Goal: Task Accomplishment & Management: Complete application form

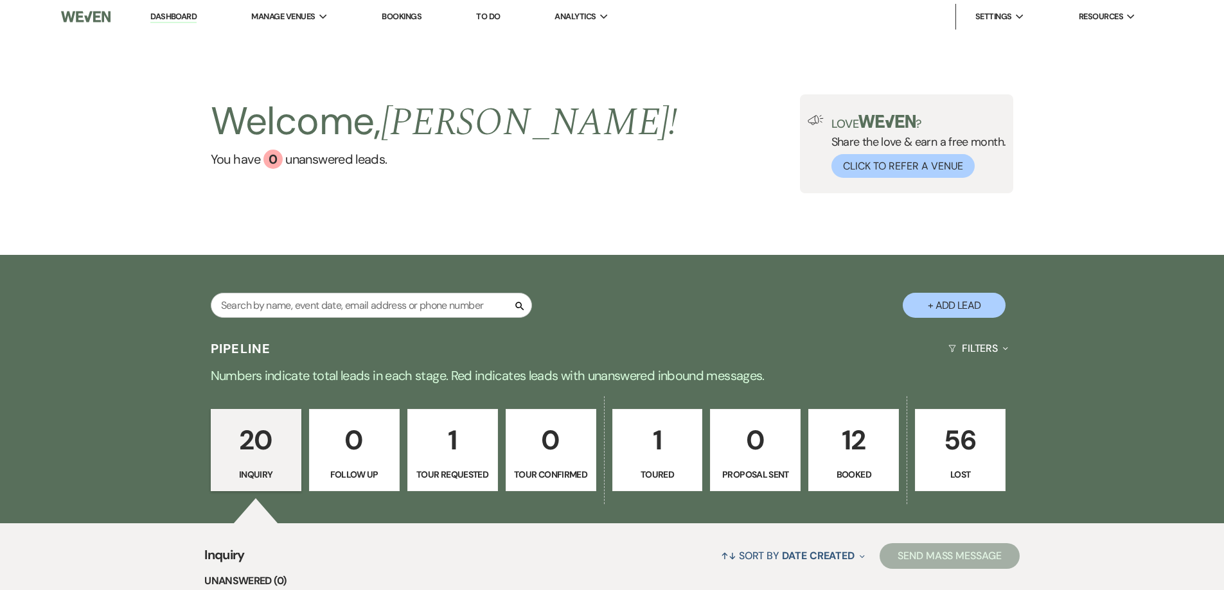
click at [955, 301] on button "+ Add Lead" at bounding box center [954, 305] width 103 height 25
select select "835"
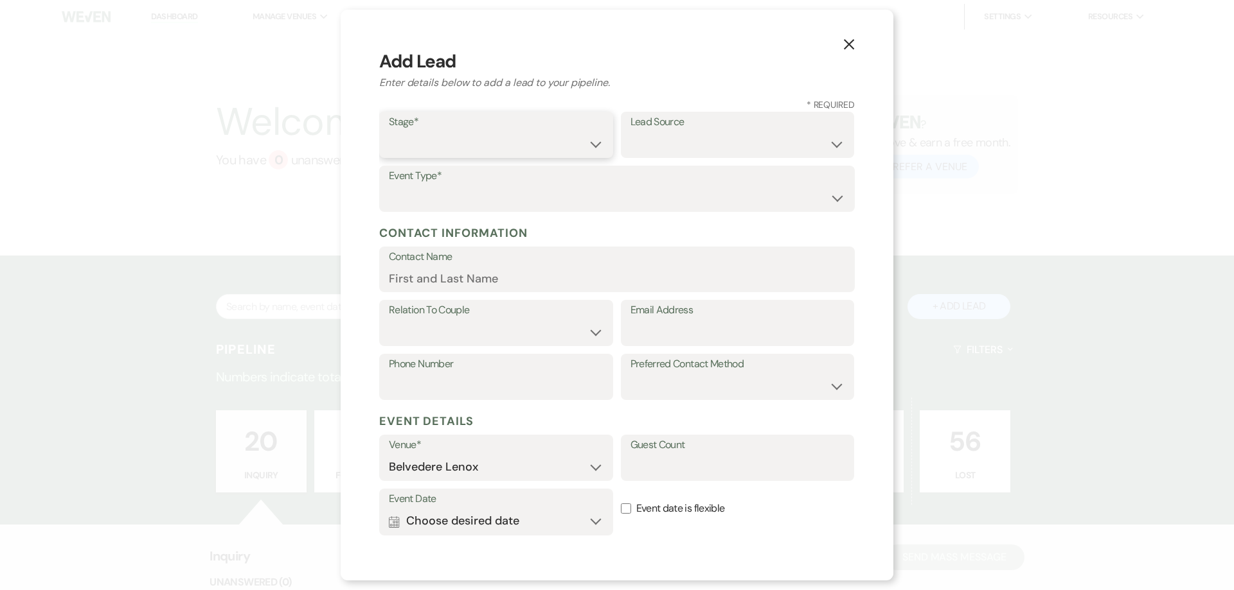
click at [561, 148] on select "Inquiry Follow Up Tour Requested Tour Confirmed Toured Proposal Sent Booked Lost" at bounding box center [496, 144] width 215 height 25
select select "1"
click at [389, 132] on select "Inquiry Follow Up Tour Requested Tour Confirmed Toured Proposal Sent Booked Lost" at bounding box center [496, 144] width 215 height 25
click at [522, 192] on select "Wedding Anniversary Party Baby Shower Bachelorette / Bachelor Party Birthday Pa…" at bounding box center [617, 198] width 456 height 25
select select "4"
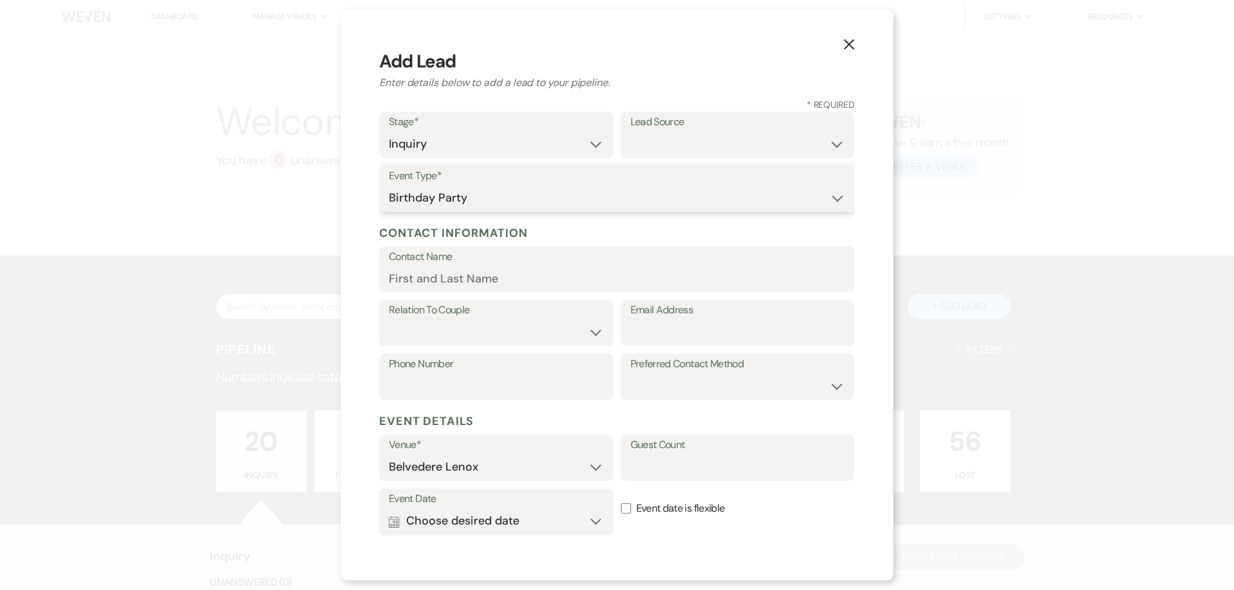
click at [389, 186] on select "Wedding Anniversary Party Baby Shower Bachelorette / Bachelor Party Birthday Pa…" at bounding box center [617, 198] width 456 height 25
click at [687, 134] on select "Weven Venue Website Instagram Facebook Pinterest Google The Knot Wedding Wire H…" at bounding box center [737, 144] width 215 height 25
select select "12"
click at [630, 132] on select "Weven Venue Website Instagram Facebook Pinterest Google The Knot Wedding Wire H…" at bounding box center [737, 144] width 215 height 25
click at [535, 270] on input "Contact Name" at bounding box center [617, 278] width 456 height 25
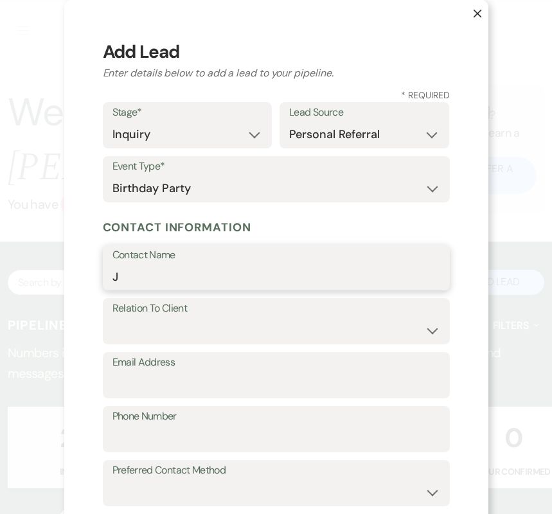
click at [359, 272] on input "J" at bounding box center [276, 276] width 328 height 25
type input "[PERSON_NAME]"
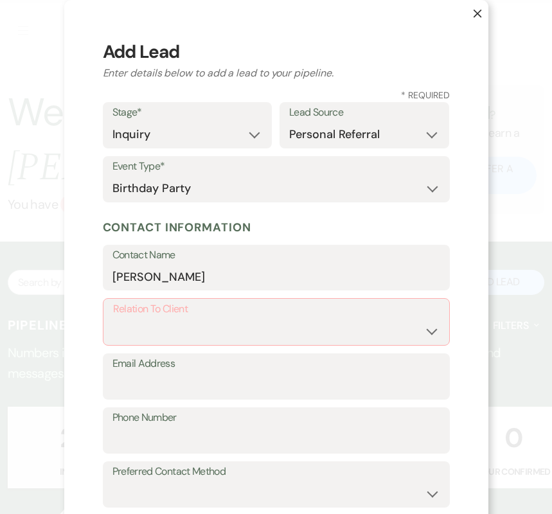
click at [251, 316] on label "Relation To Client" at bounding box center [276, 309] width 326 height 19
click at [262, 328] on select "Client Event Planner Parent of Client Family Member Friend Other" at bounding box center [276, 331] width 326 height 25
select select "1"
click at [113, 319] on select "Client Event Planner Parent of Client Family Member Friend Other" at bounding box center [276, 331] width 326 height 25
click at [381, 344] on div "Relation To Client Client Event Planner Parent of Client Family Member Friend O…" at bounding box center [276, 321] width 347 height 46
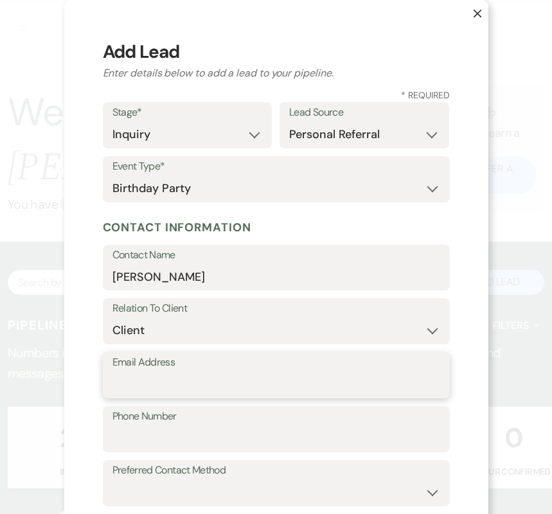
click at [279, 372] on input "Email Address" at bounding box center [276, 384] width 328 height 25
paste input "[PHONE_NUMBER]"
type input "[PHONE_NUMBER]"
drag, startPoint x: 163, startPoint y: 387, endPoint x: 95, endPoint y: 386, distance: 67.5
click at [95, 386] on div "X Add Lead Enter details below to add a lead to your pipeline. * Required Stage…" at bounding box center [276, 451] width 424 height 903
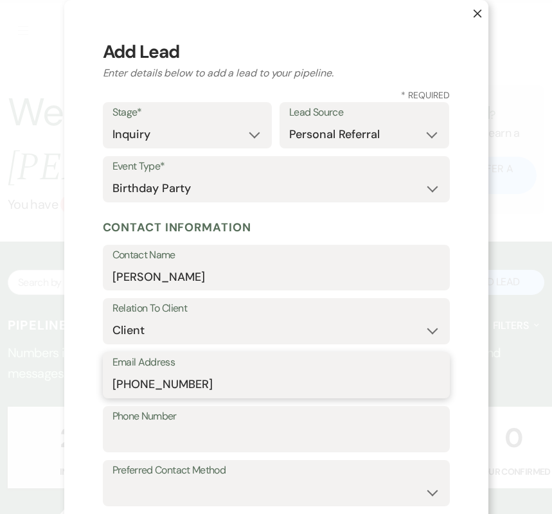
type input "[PHONE_NUMBER]"
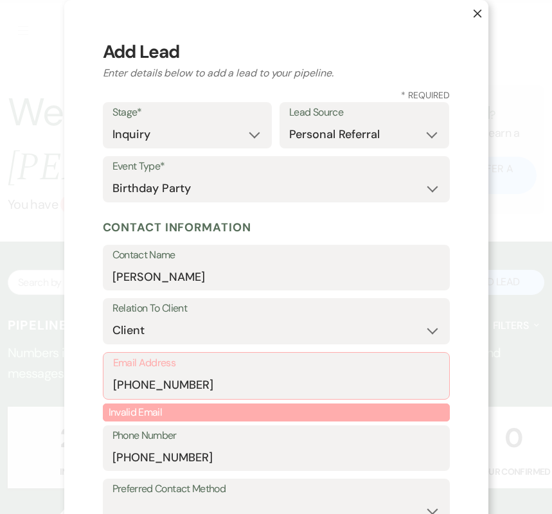
click at [401, 302] on label "Relation To Client" at bounding box center [276, 308] width 328 height 19
drag, startPoint x: 241, startPoint y: 378, endPoint x: 227, endPoint y: 378, distance: 13.5
click at [238, 378] on input "[PHONE_NUMBER]" at bounding box center [276, 385] width 326 height 25
drag, startPoint x: 227, startPoint y: 379, endPoint x: 99, endPoint y: 401, distance: 129.7
click at [103, 401] on div "Email Address [PHONE_NUMBER] Invalid Email" at bounding box center [276, 388] width 347 height 73
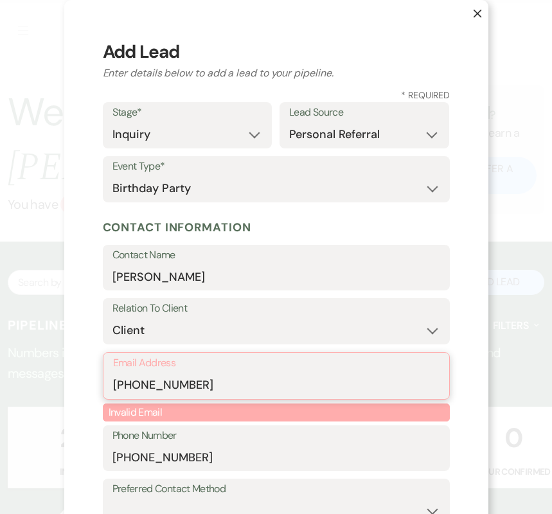
paste input "[EMAIL_ADDRESS][DOMAIN_NAME]"
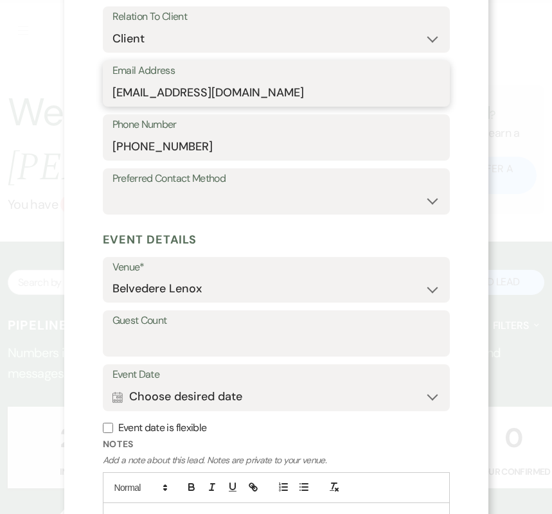
scroll to position [321, 0]
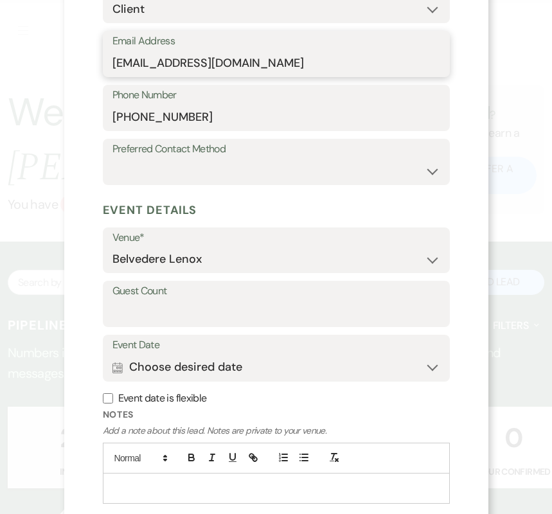
type input "[EMAIL_ADDRESS][DOMAIN_NAME]"
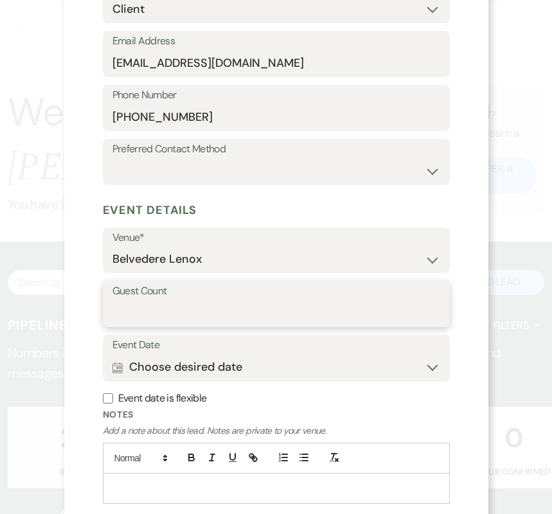
click at [222, 308] on input "Guest Count" at bounding box center [276, 313] width 328 height 25
type input "43"
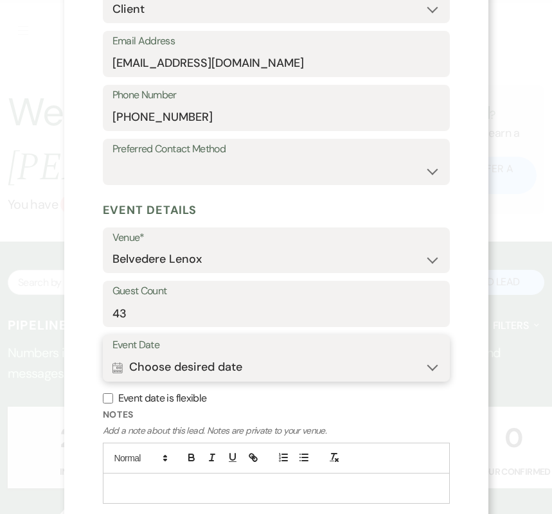
click at [209, 357] on button "Calendar Choose desired date Expand" at bounding box center [276, 368] width 328 height 26
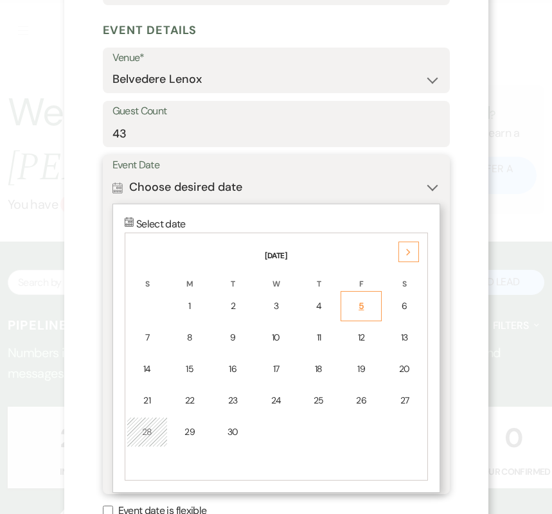
scroll to position [503, 0]
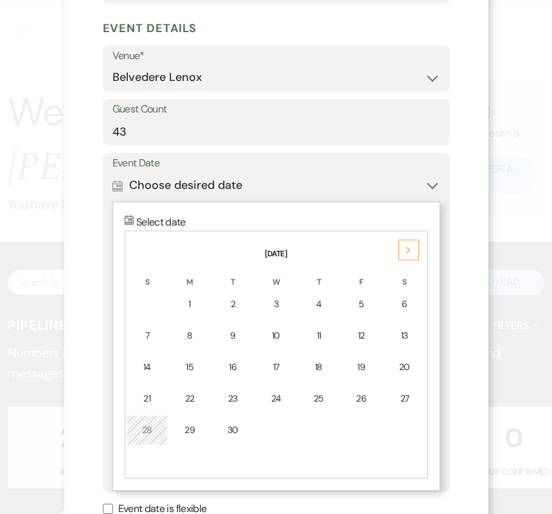
click at [405, 250] on icon "Next" at bounding box center [408, 251] width 6 height 8
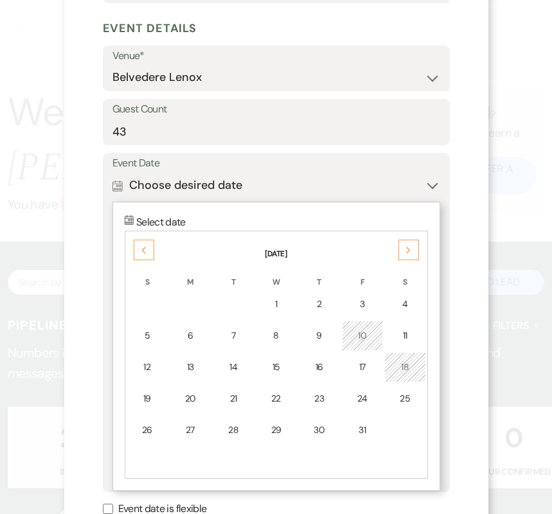
click at [405, 250] on icon "Next" at bounding box center [408, 251] width 6 height 8
click at [134, 253] on div "Previous" at bounding box center [144, 250] width 21 height 21
click at [418, 249] on th "[DATE]" at bounding box center [276, 246] width 299 height 27
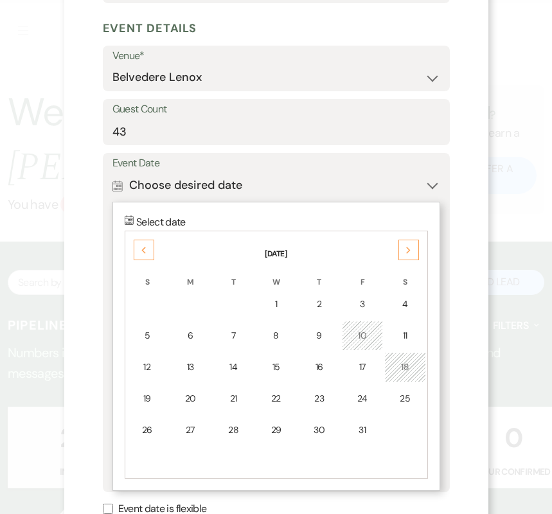
click at [417, 249] on th "[DATE]" at bounding box center [276, 246] width 299 height 27
click at [411, 244] on div "Next" at bounding box center [408, 250] width 21 height 21
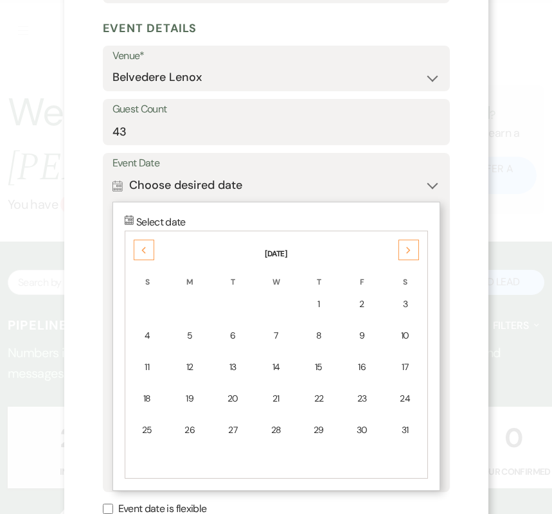
click at [411, 244] on div "Next" at bounding box center [408, 250] width 21 height 21
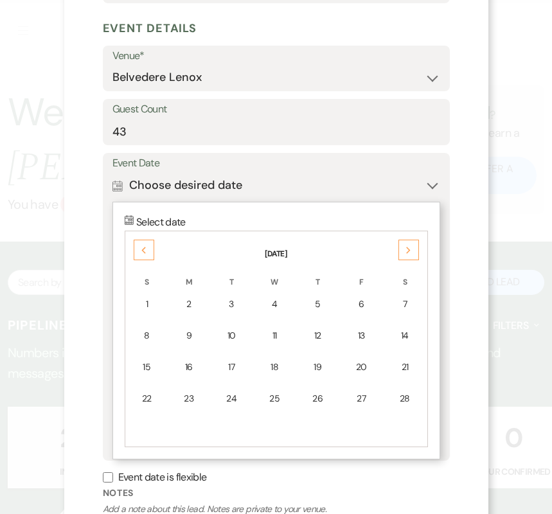
click at [411, 244] on div "Next" at bounding box center [408, 250] width 21 height 21
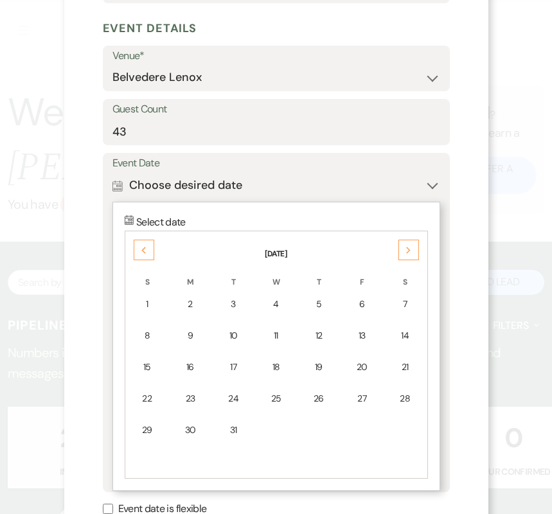
click at [411, 244] on div "Next" at bounding box center [408, 250] width 21 height 21
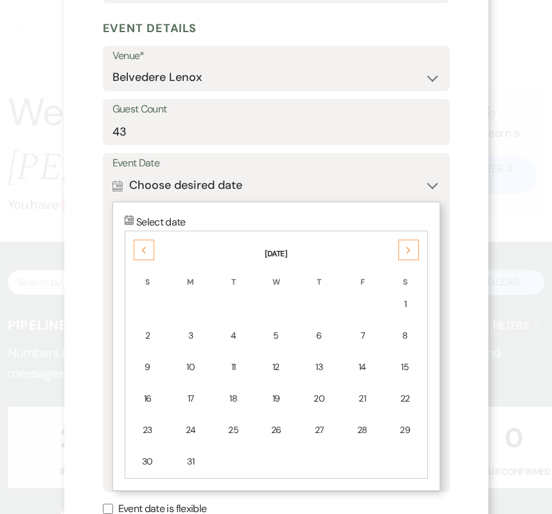
click at [411, 244] on div "Next" at bounding box center [408, 250] width 21 height 21
click at [395, 308] on div "3" at bounding box center [405, 303] width 24 height 13
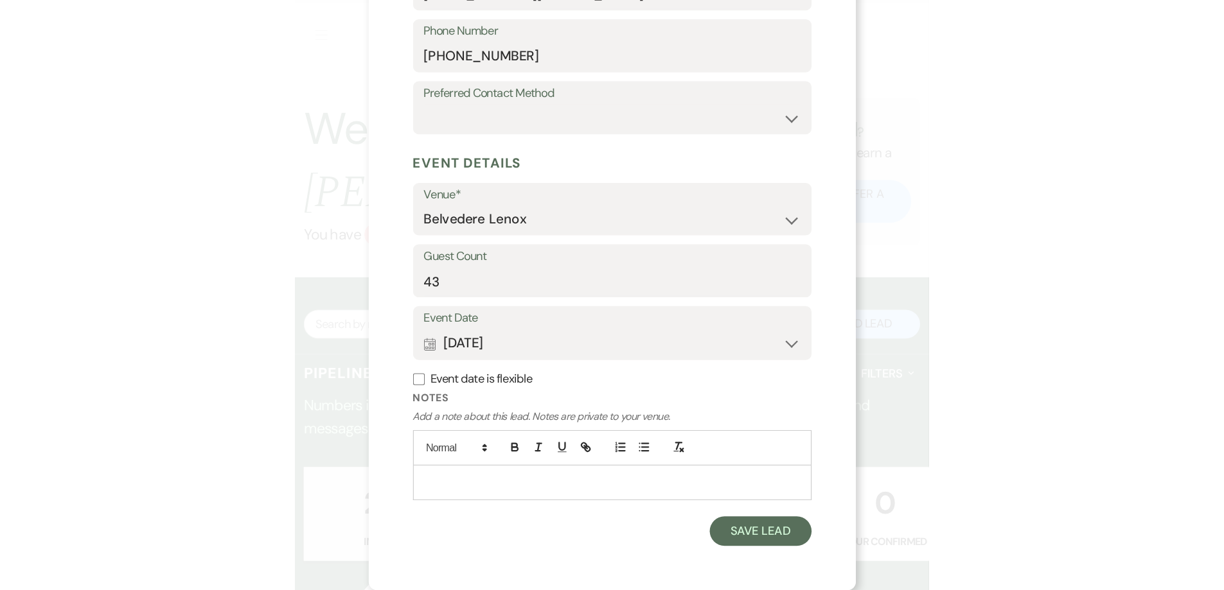
scroll to position [389, 0]
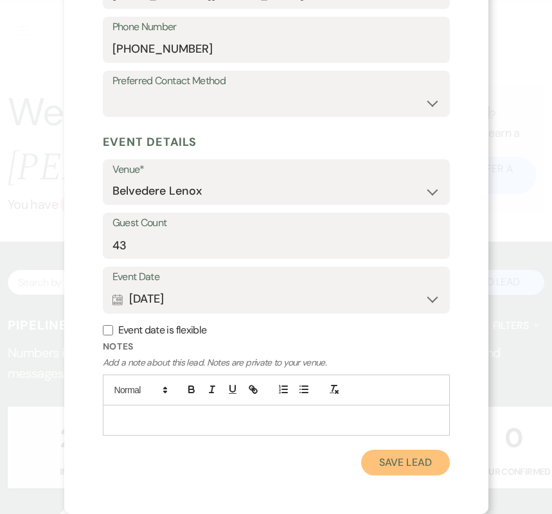
click at [382, 466] on button "Save Lead" at bounding box center [405, 463] width 88 height 26
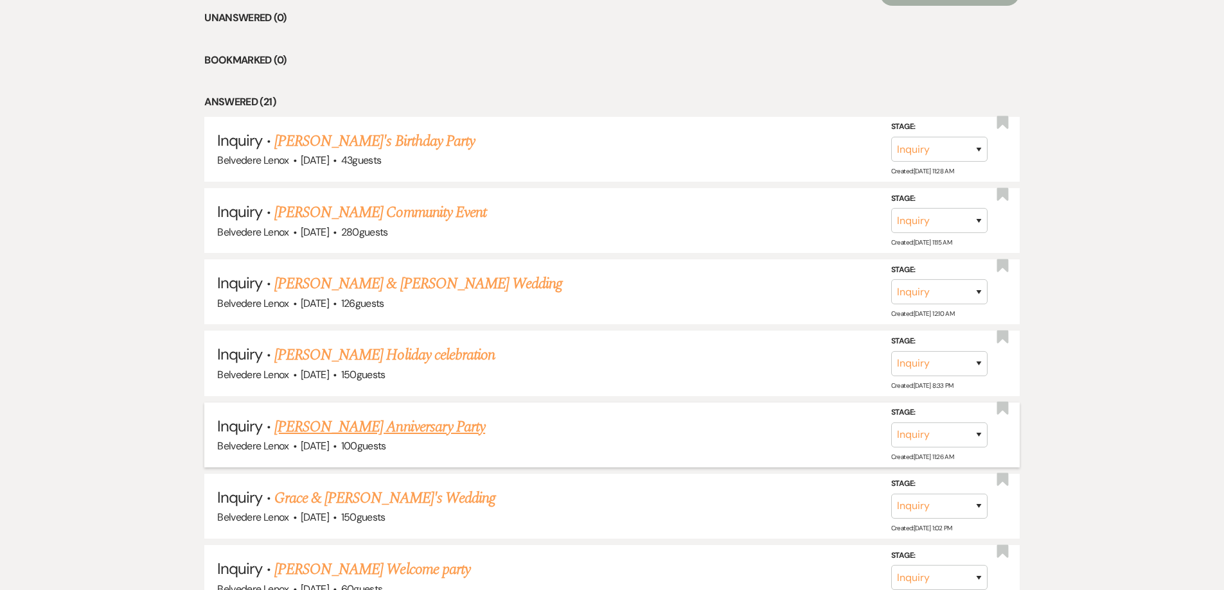
scroll to position [386, 0]
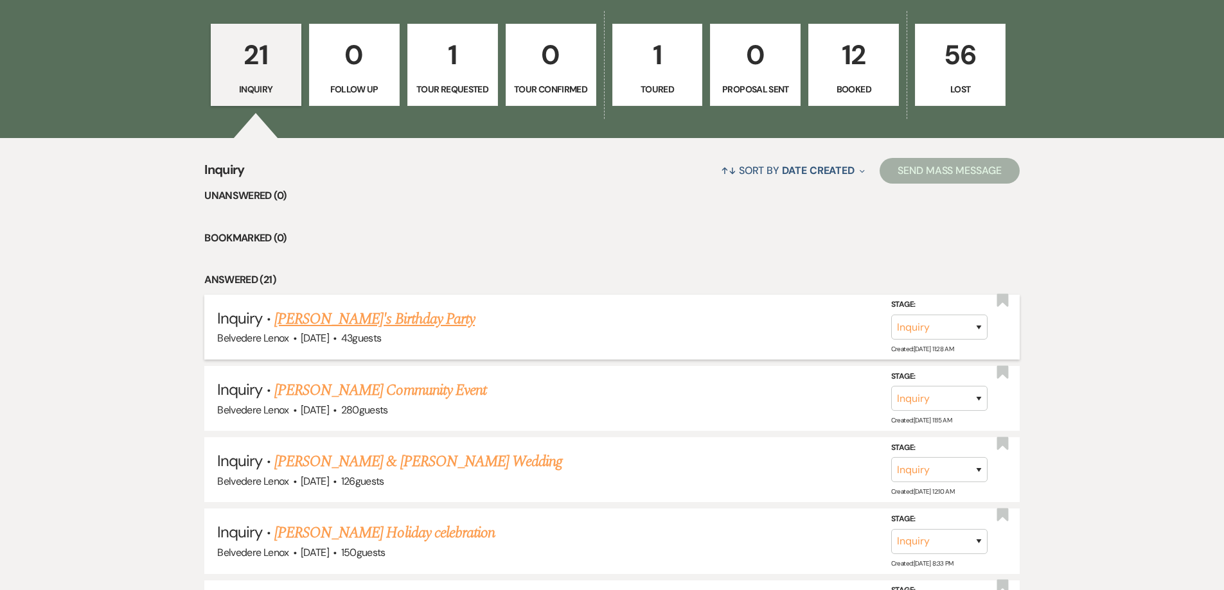
click at [376, 317] on link "[PERSON_NAME]'s Birthday Party" at bounding box center [374, 319] width 200 height 23
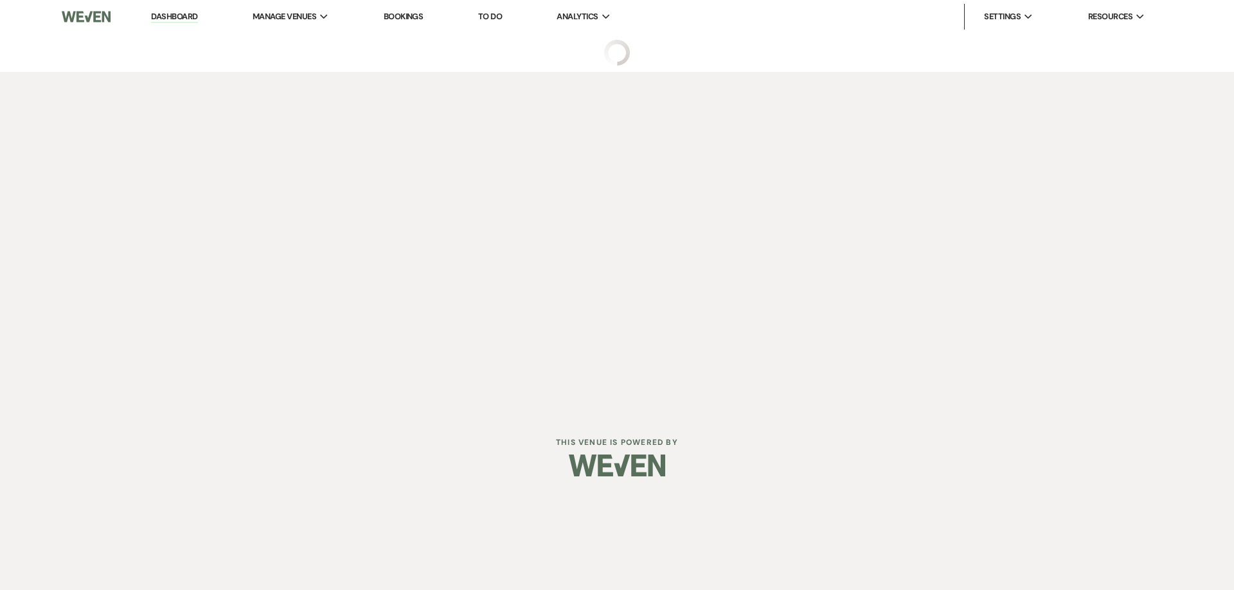
select select "12"
select select "4"
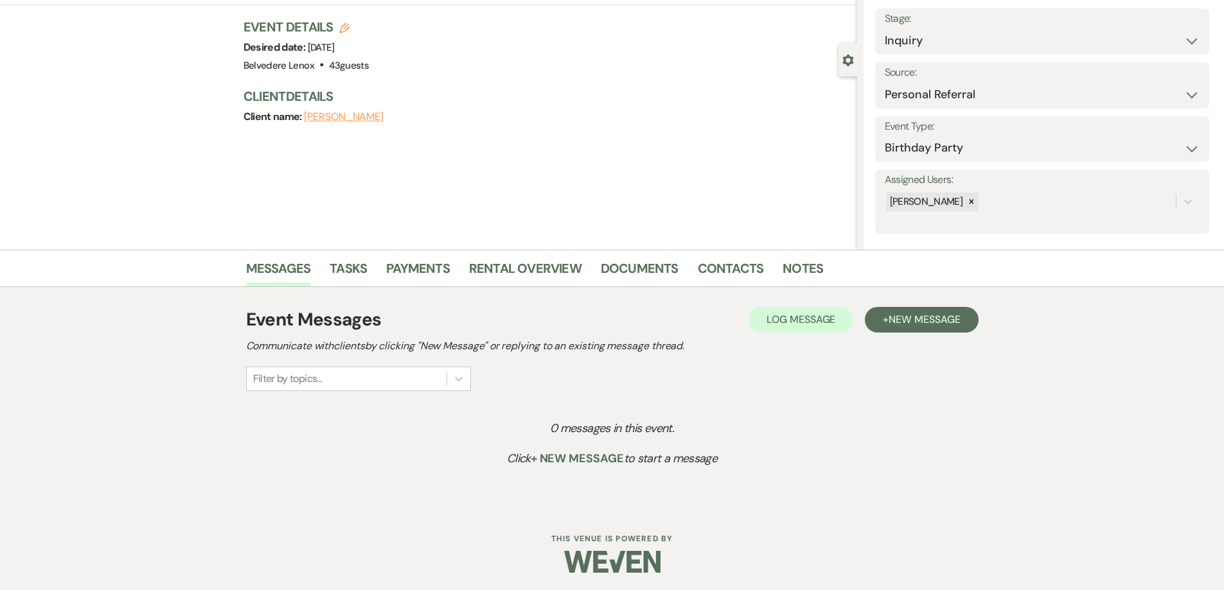
scroll to position [75, 0]
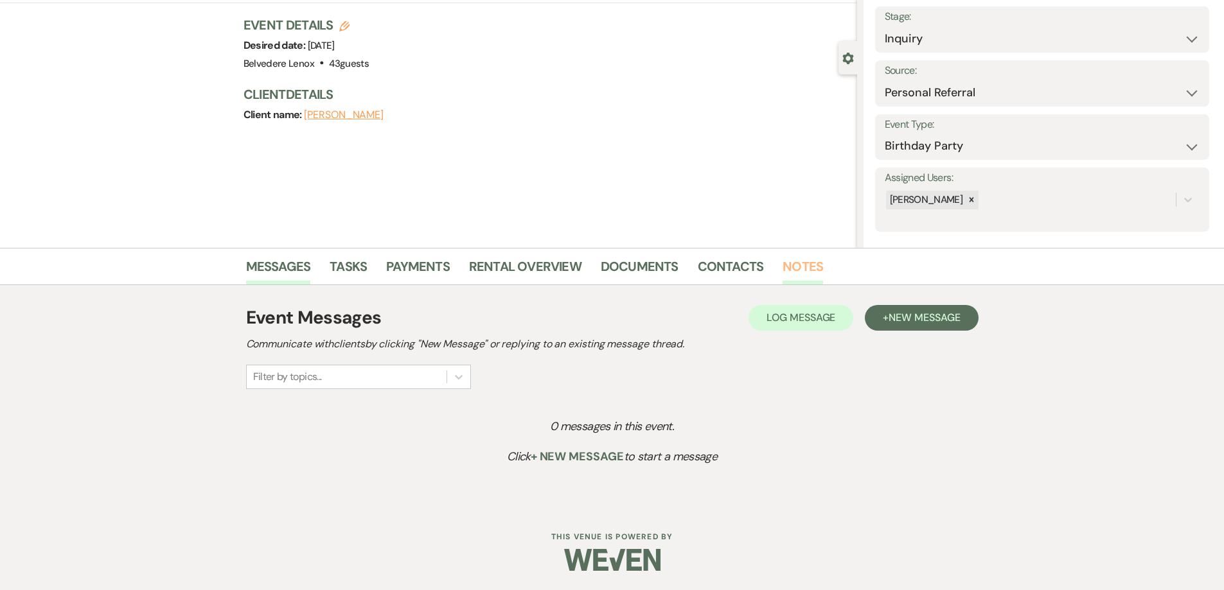
click at [786, 263] on link "Notes" at bounding box center [803, 270] width 40 height 28
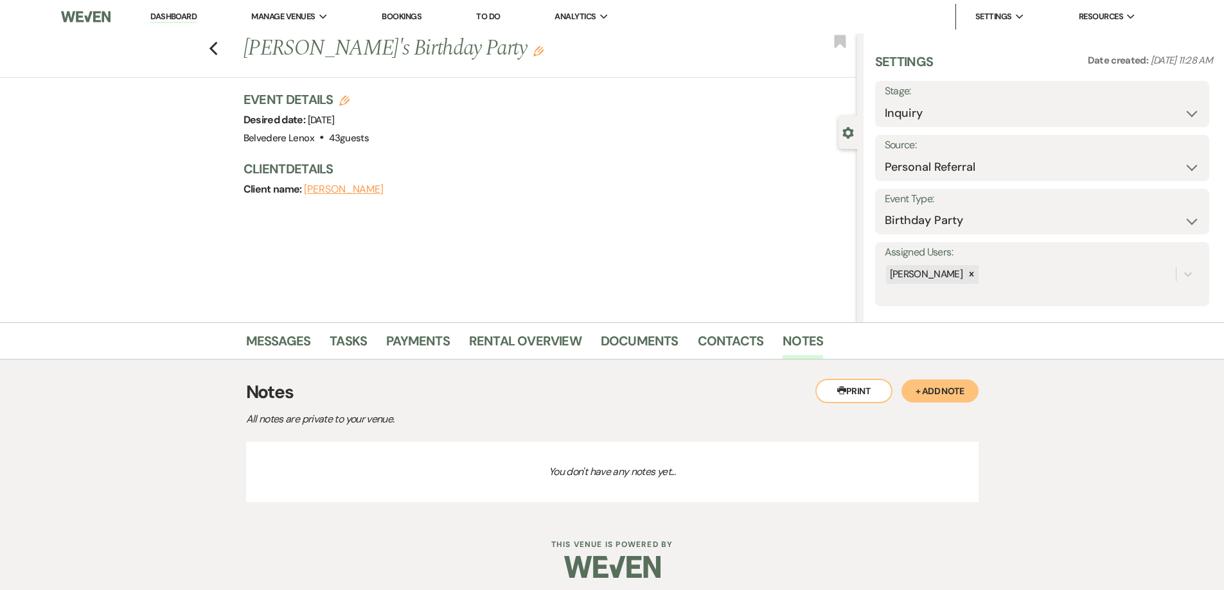
drag, startPoint x: 946, startPoint y: 386, endPoint x: 809, endPoint y: 396, distance: 137.9
click at [945, 386] on button "+ Add Note" at bounding box center [939, 391] width 77 height 23
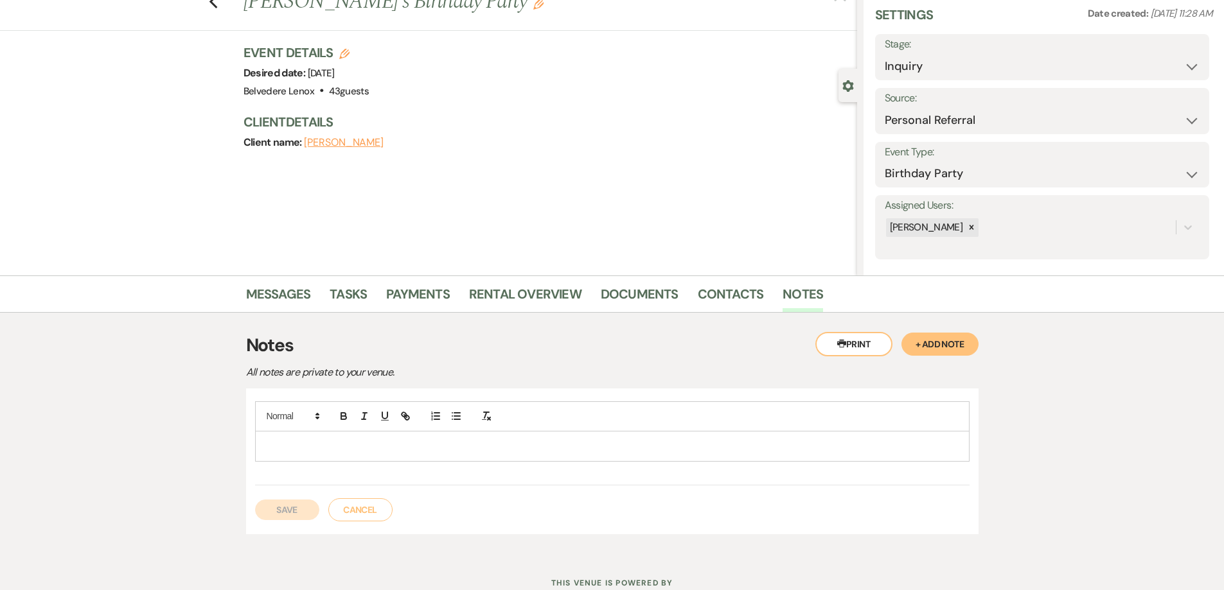
scroll to position [93, 0]
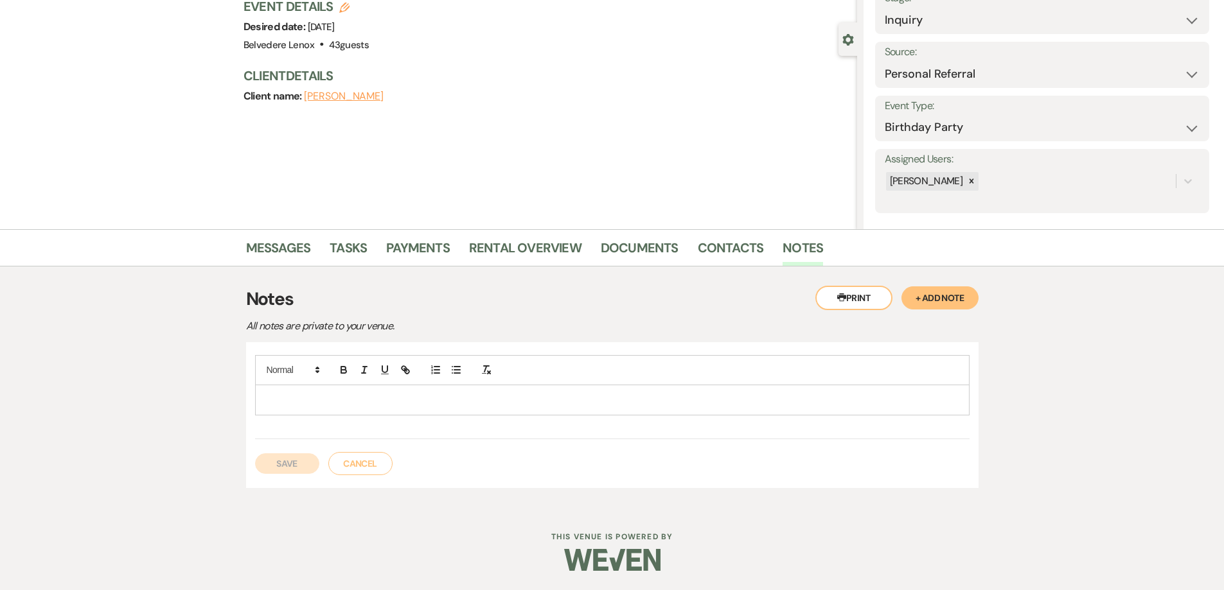
click at [345, 402] on p at bounding box center [612, 400] width 694 height 14
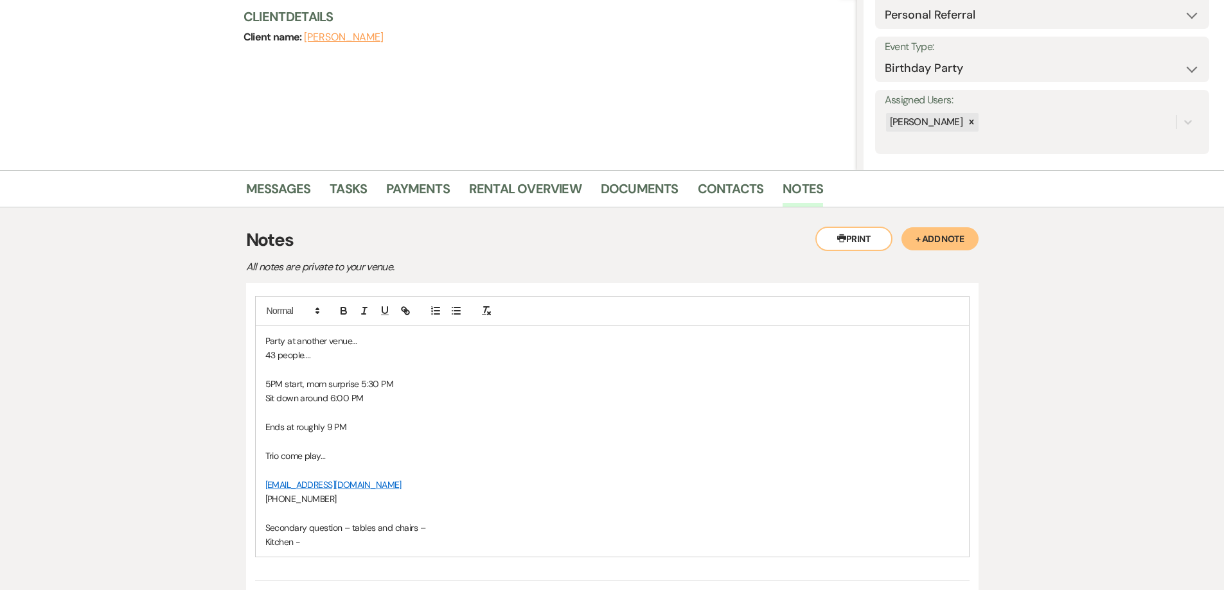
scroll to position [294, 0]
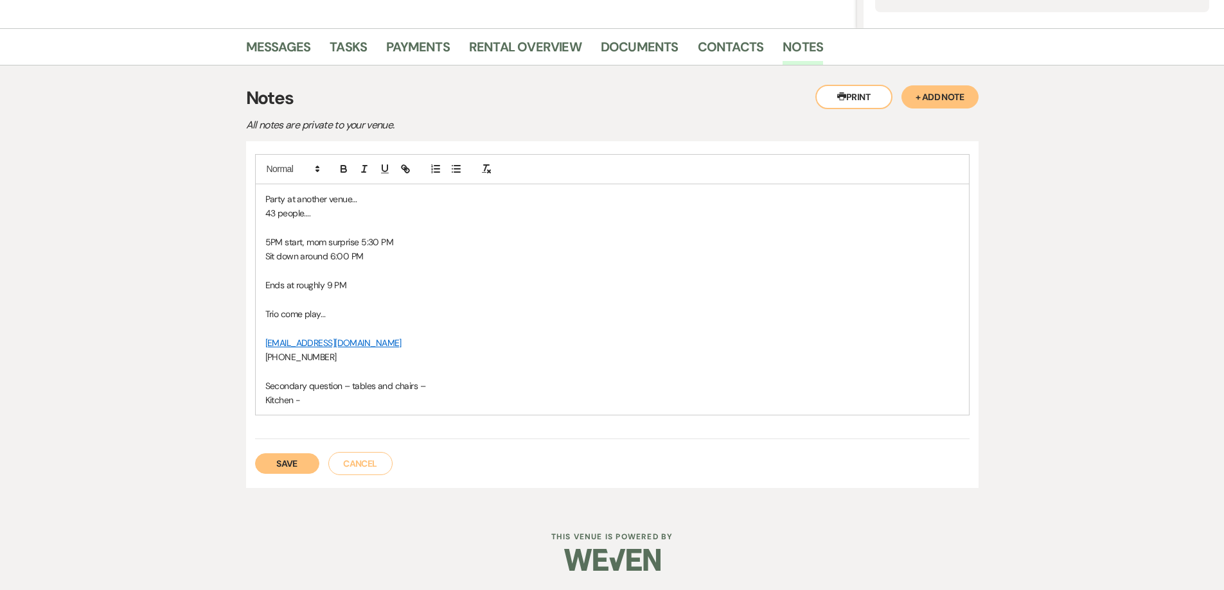
click at [288, 474] on button "Save" at bounding box center [287, 464] width 64 height 21
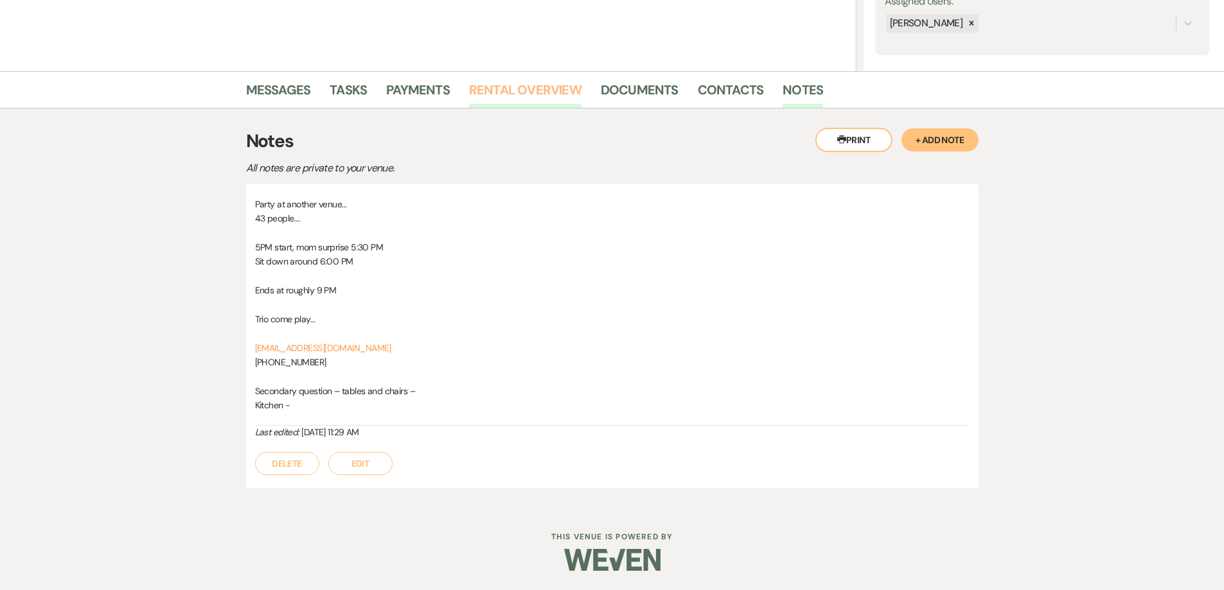
click at [563, 97] on link "Rental Overview" at bounding box center [525, 94] width 112 height 28
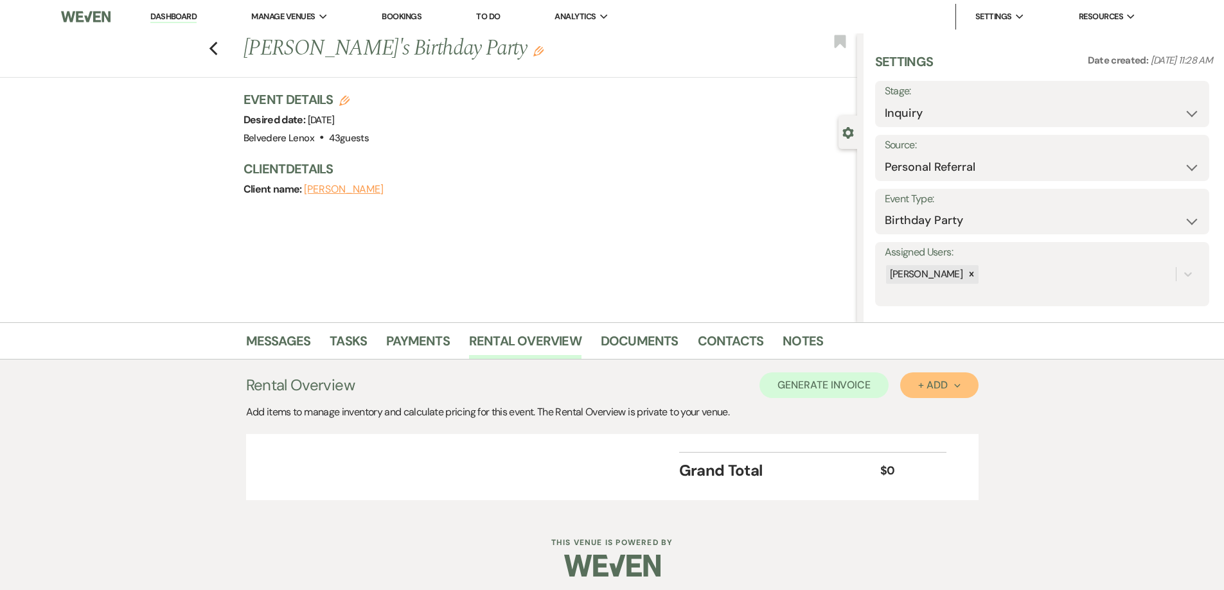
click at [929, 380] on div "+ Add Next" at bounding box center [939, 385] width 42 height 10
click at [929, 425] on button "Category" at bounding box center [933, 435] width 67 height 20
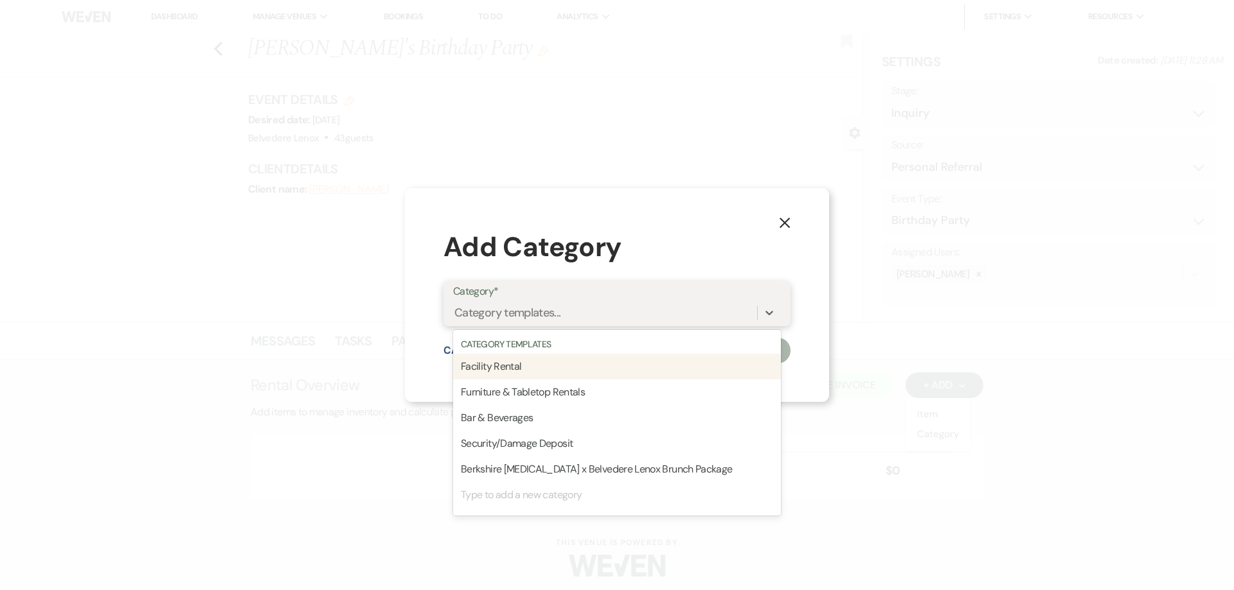
click at [668, 321] on div "Category templates..." at bounding box center [605, 313] width 304 height 22
click at [639, 366] on div "Facility Rental" at bounding box center [617, 367] width 328 height 26
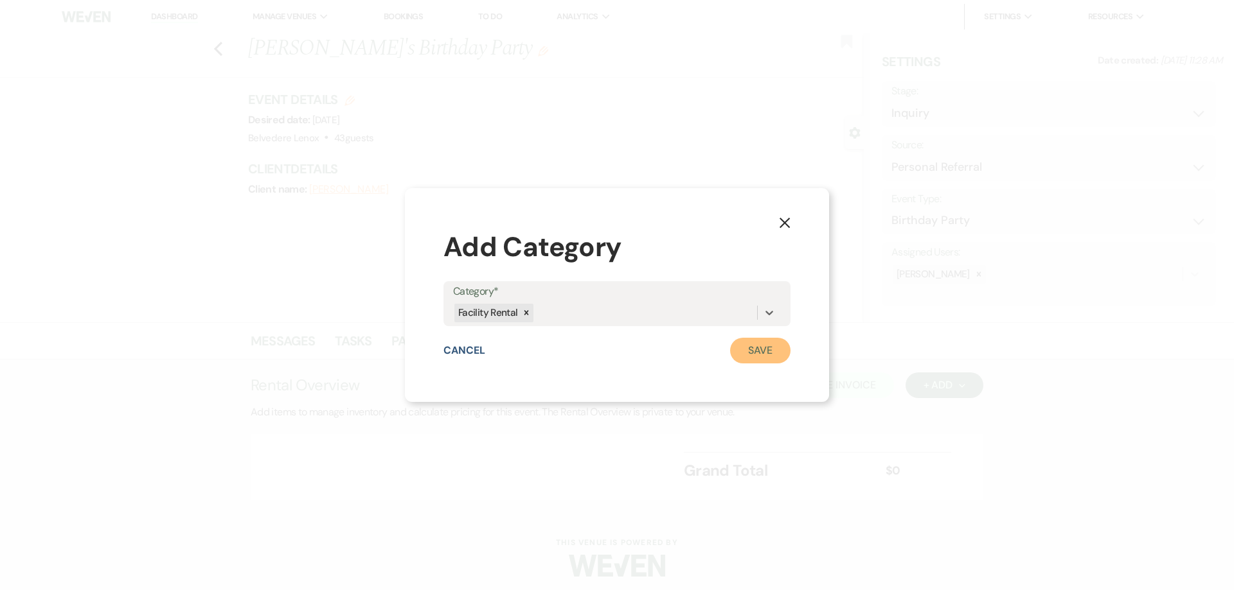
click at [761, 346] on button "Save" at bounding box center [760, 351] width 60 height 26
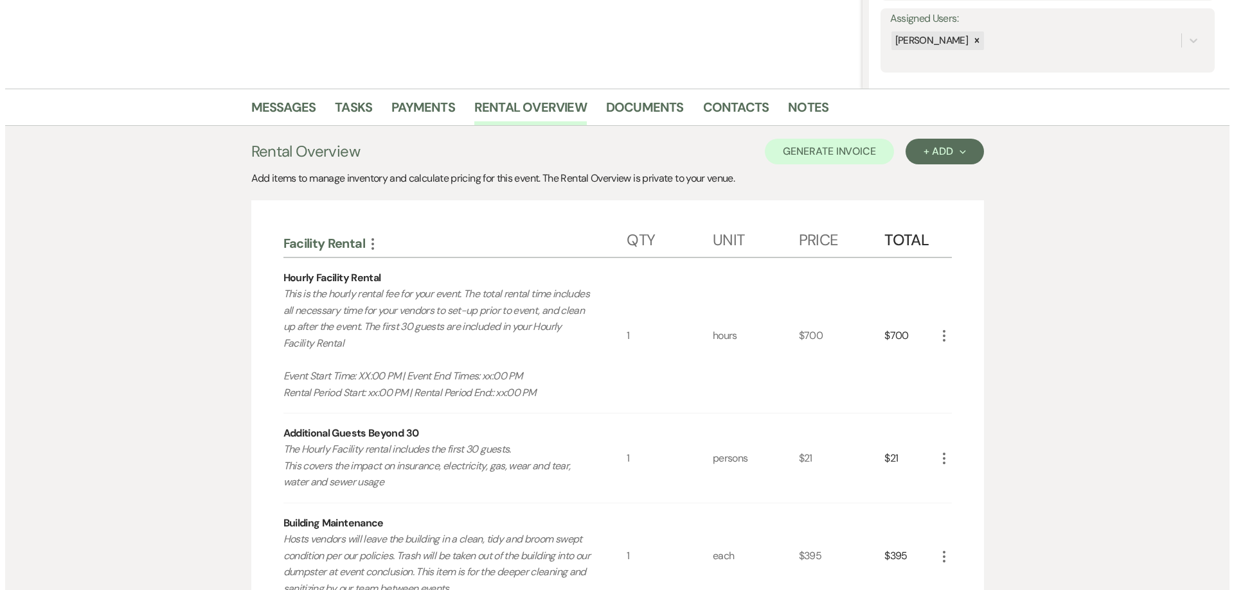
scroll to position [257, 0]
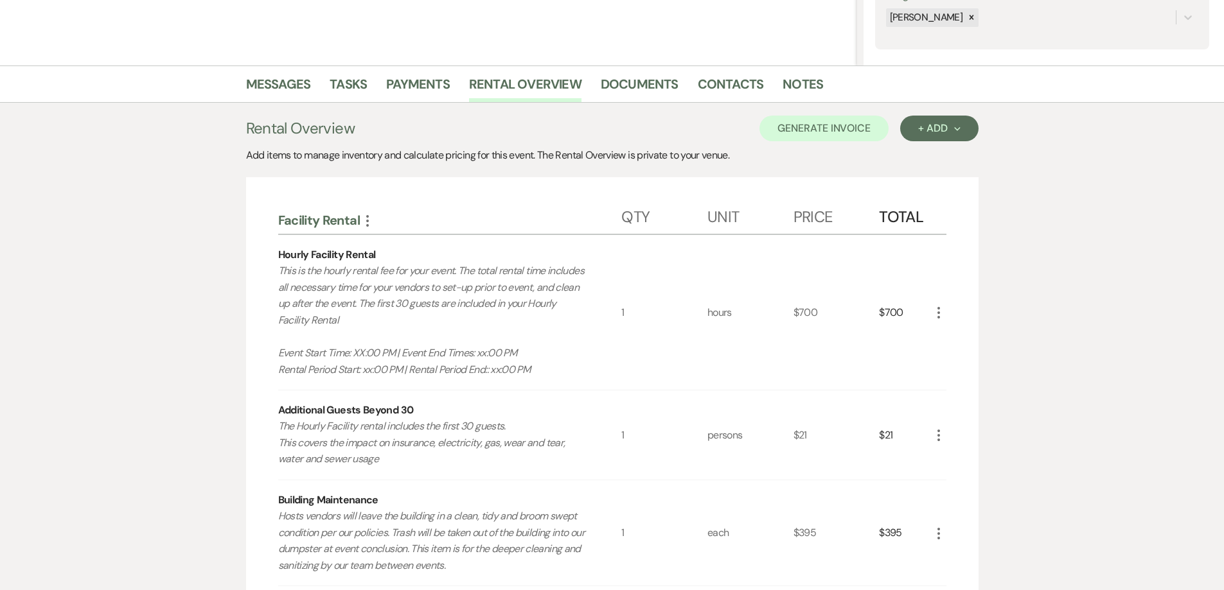
click at [937, 313] on icon "More" at bounding box center [938, 312] width 15 height 15
click at [943, 333] on button "Pencil Edit" at bounding box center [964, 338] width 67 height 21
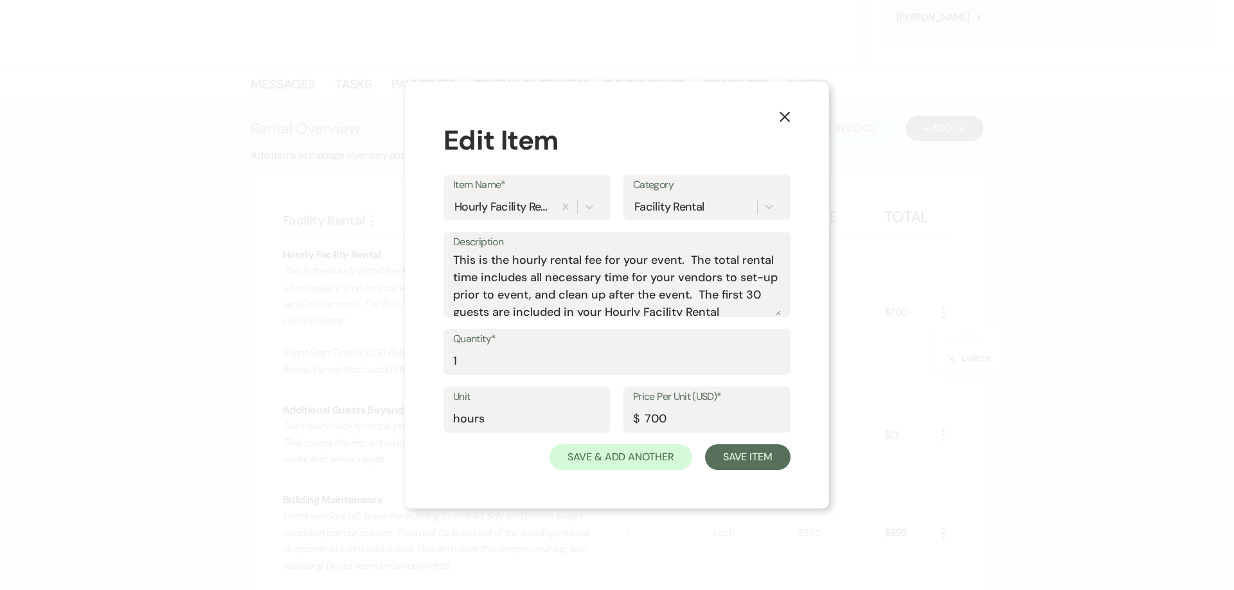
scroll to position [75, 0]
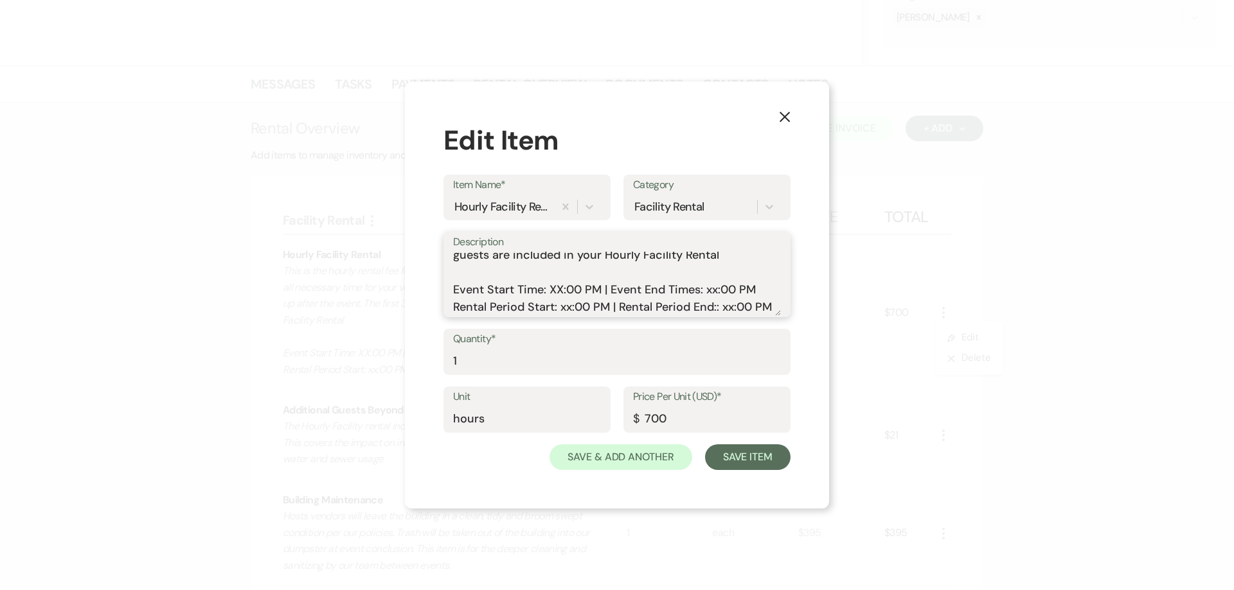
click at [570, 267] on textarea "This is the hourly rental fee for your event. The total rental time includes al…" at bounding box center [617, 284] width 328 height 64
click at [707, 274] on textarea "This is the hourly rental fee for your event. The total rental time includes al…" at bounding box center [617, 284] width 328 height 64
click at [569, 288] on textarea "This is the hourly rental fee for your event. The total rental time includes al…" at bounding box center [617, 284] width 328 height 64
click at [709, 309] on textarea "This is the hourly rental fee for your event. The total rental time includes al…" at bounding box center [617, 284] width 328 height 64
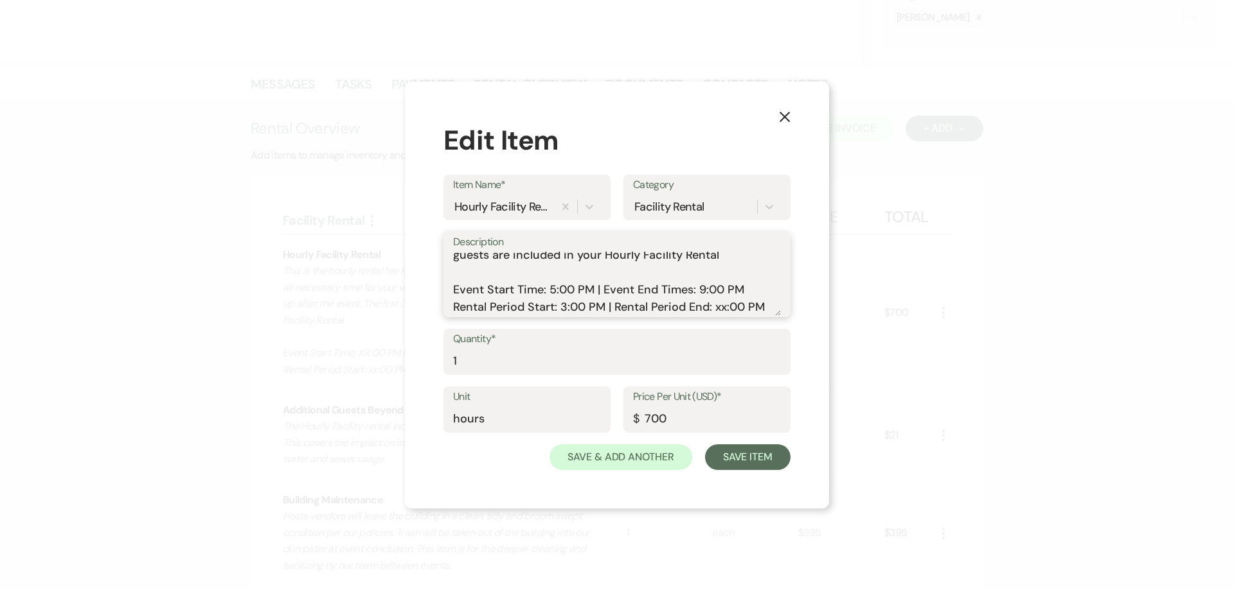
drag, startPoint x: 562, startPoint y: 301, endPoint x: 565, endPoint y: 307, distance: 7.2
click at [562, 301] on textarea "This is the hourly rental fee for your event. The total rental time includes al…" at bounding box center [617, 284] width 328 height 64
click at [725, 302] on textarea "This is the hourly rental fee for your event. The total rental time includes al…" at bounding box center [617, 284] width 328 height 64
type textarea "This is the hourly rental fee for your event. The total rental time includes al…"
drag, startPoint x: 569, startPoint y: 367, endPoint x: 544, endPoint y: 368, distance: 25.1
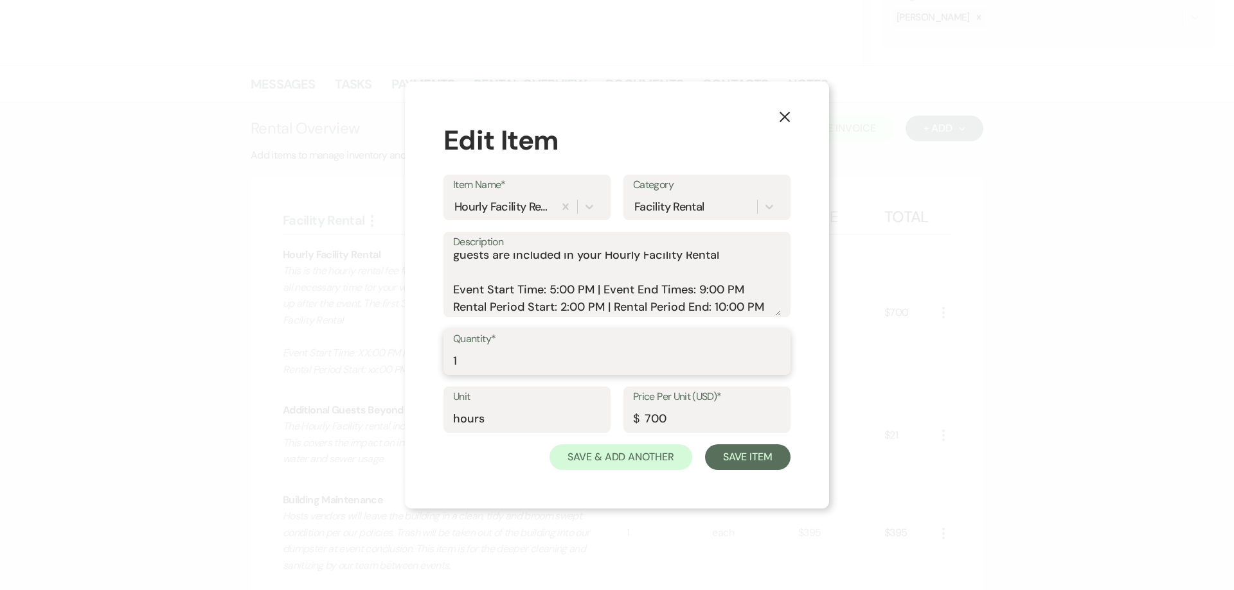
click at [569, 367] on input "1" at bounding box center [617, 361] width 328 height 25
drag, startPoint x: 490, startPoint y: 386, endPoint x: 418, endPoint y: 386, distance: 72.6
click at [418, 386] on div "X Edit Item Item Name* Hourly Facility Rental Category Facility Rental Descript…" at bounding box center [617, 295] width 424 height 427
type input "8"
click at [682, 396] on label "Price Per Unit (USD)*" at bounding box center [707, 397] width 148 height 19
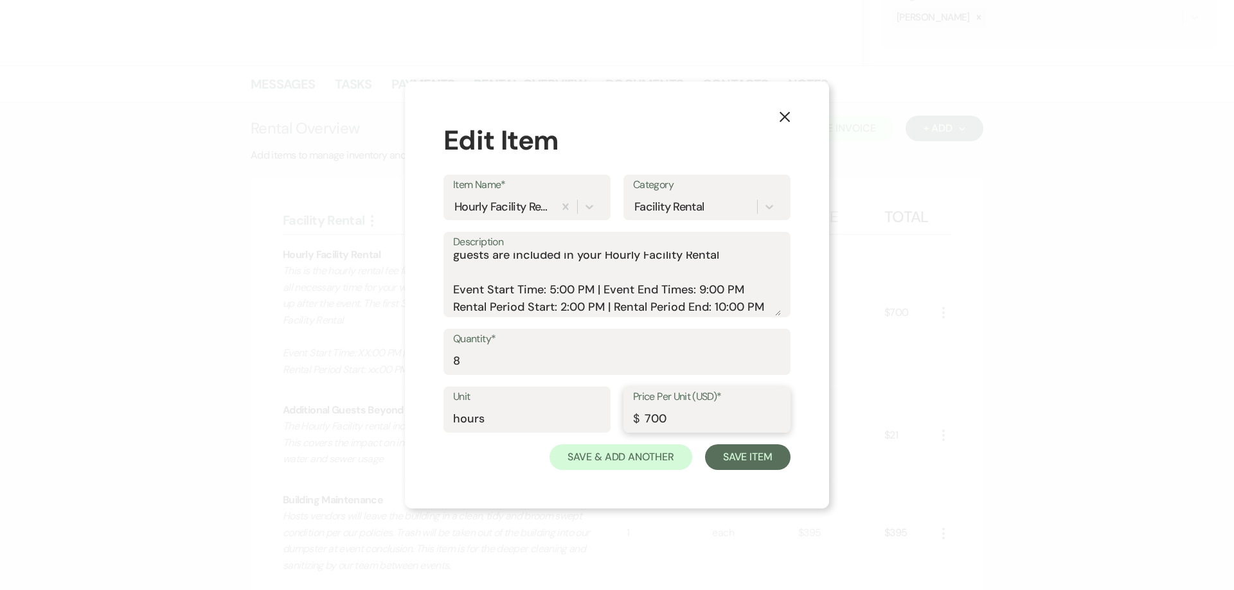
click at [682, 407] on input "700" at bounding box center [707, 419] width 148 height 25
drag, startPoint x: 682, startPoint y: 416, endPoint x: 619, endPoint y: 415, distance: 63.0
click at [619, 415] on div "Unit hours Price Per Unit (USD)* $ 700" at bounding box center [616, 416] width 347 height 58
type input "695"
click at [763, 448] on button "Save Item" at bounding box center [747, 458] width 85 height 26
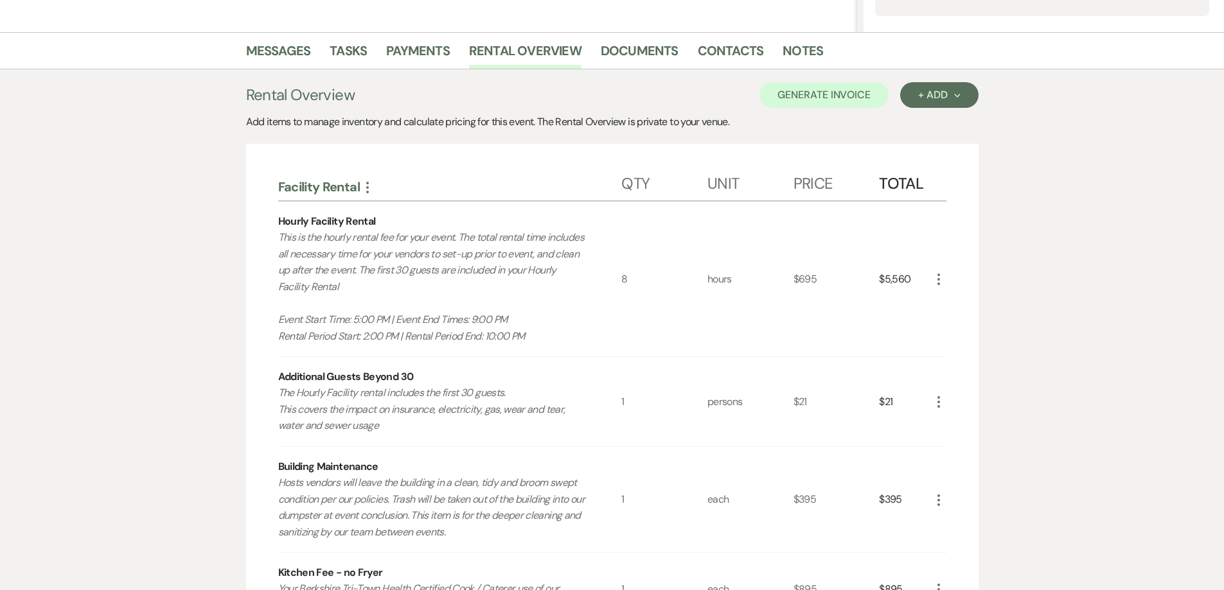
scroll to position [321, 0]
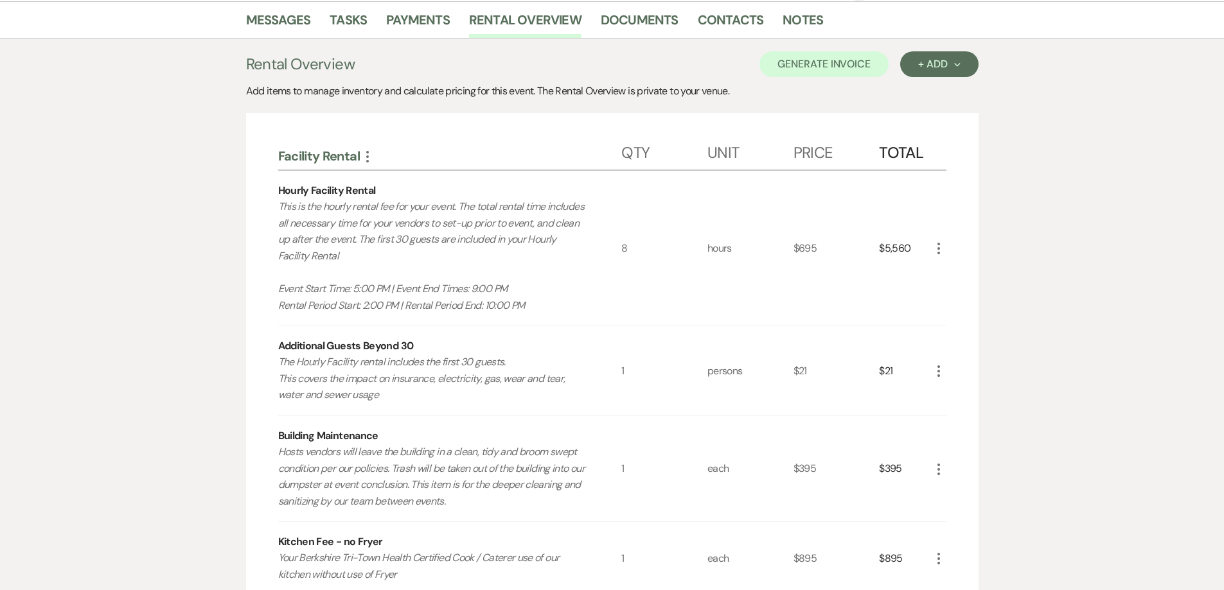
click at [934, 371] on icon "More" at bounding box center [938, 371] width 15 height 15
click at [949, 395] on icon "Pencil" at bounding box center [949, 397] width 8 height 10
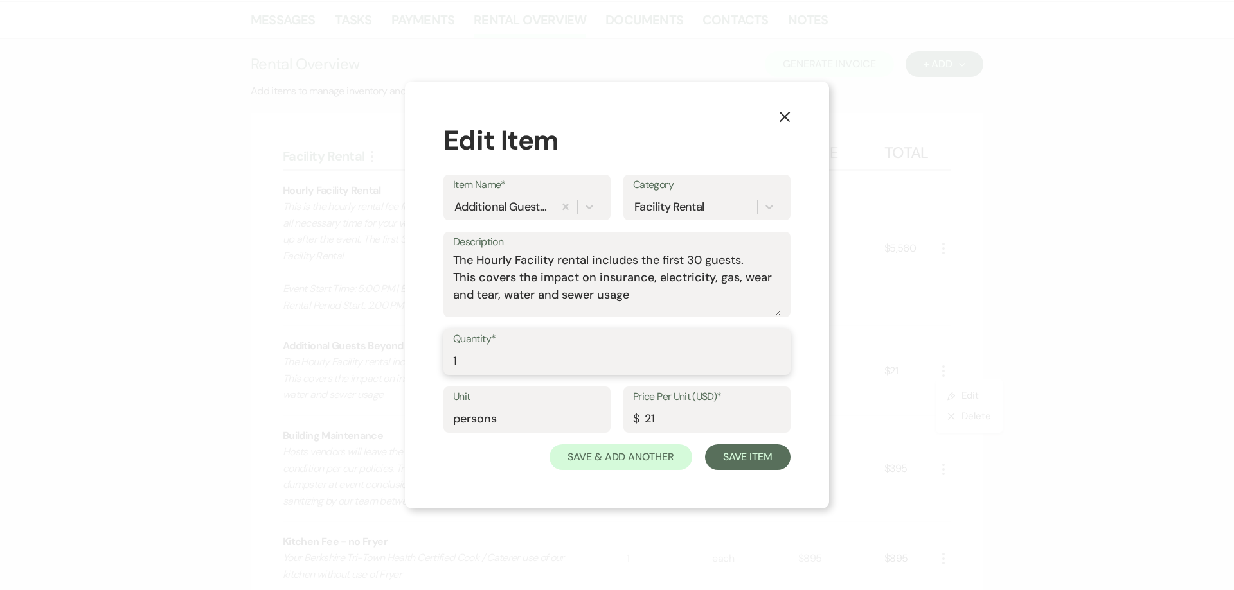
drag, startPoint x: 544, startPoint y: 364, endPoint x: 522, endPoint y: 374, distance: 23.3
click at [540, 366] on input "1" at bounding box center [617, 361] width 328 height 25
drag, startPoint x: 511, startPoint y: 377, endPoint x: 496, endPoint y: 376, distance: 15.4
click at [496, 376] on div "Quantity* 1" at bounding box center [616, 358] width 347 height 58
drag, startPoint x: 489, startPoint y: 366, endPoint x: 429, endPoint y: 369, distance: 60.5
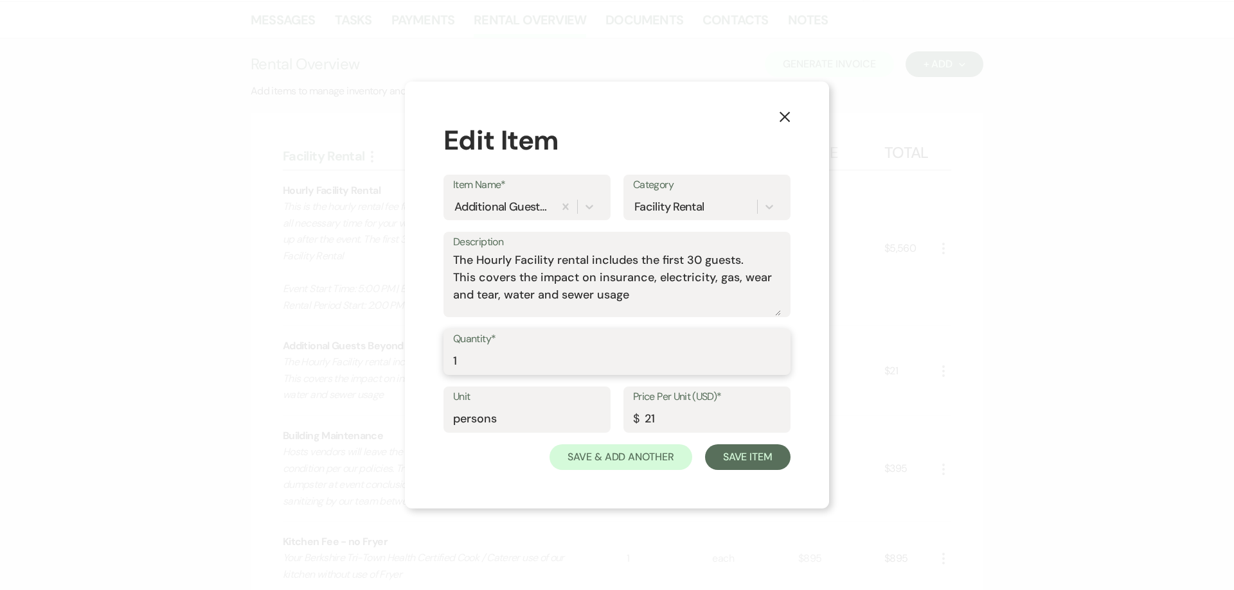
click at [429, 369] on div "X Edit Item Item Name* Additional Guests Beyond 30 Category Facility Rental Des…" at bounding box center [617, 295] width 424 height 427
type input "13"
click at [741, 448] on button "Save Item" at bounding box center [747, 458] width 85 height 26
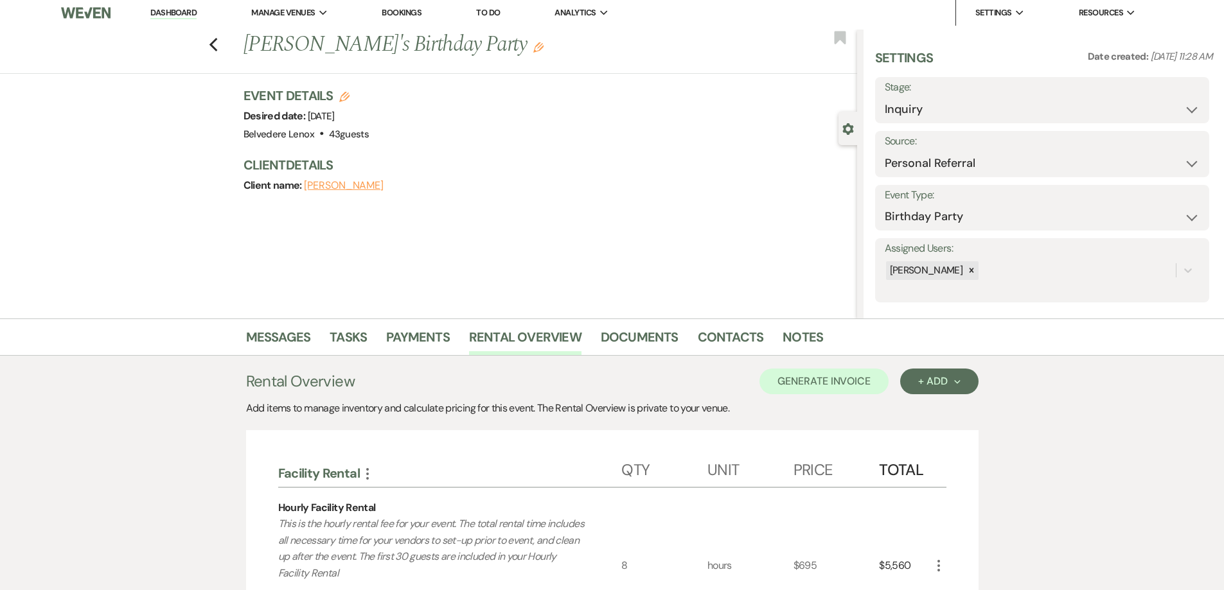
scroll to position [0, 0]
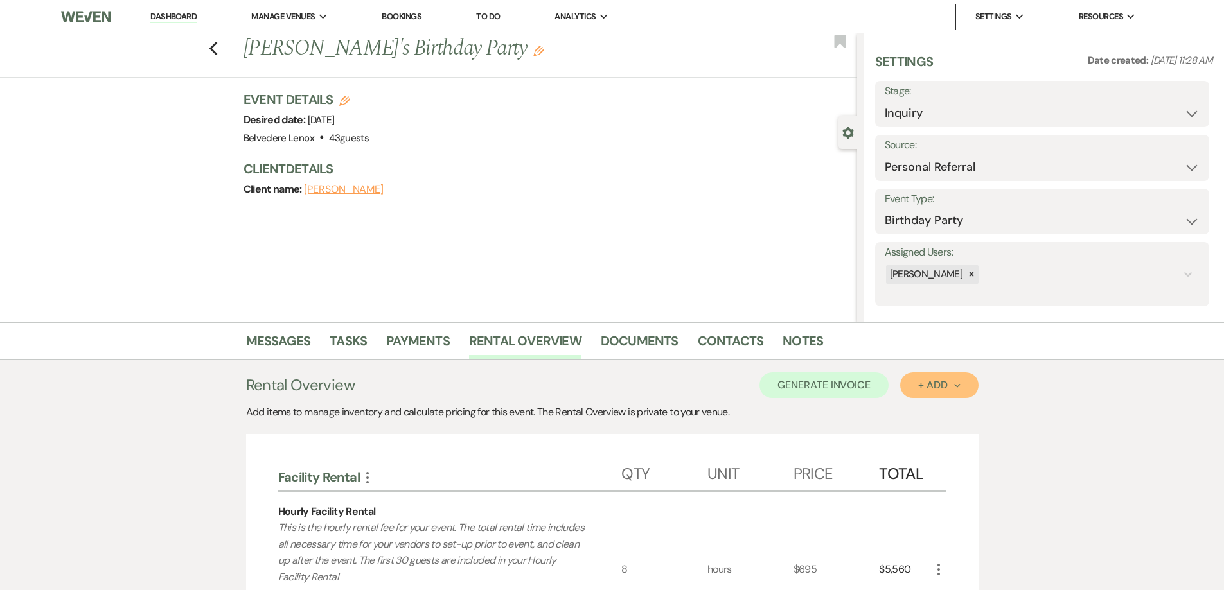
click at [960, 387] on icon "Next" at bounding box center [957, 386] width 6 height 6
click at [949, 428] on button "Category" at bounding box center [933, 435] width 67 height 20
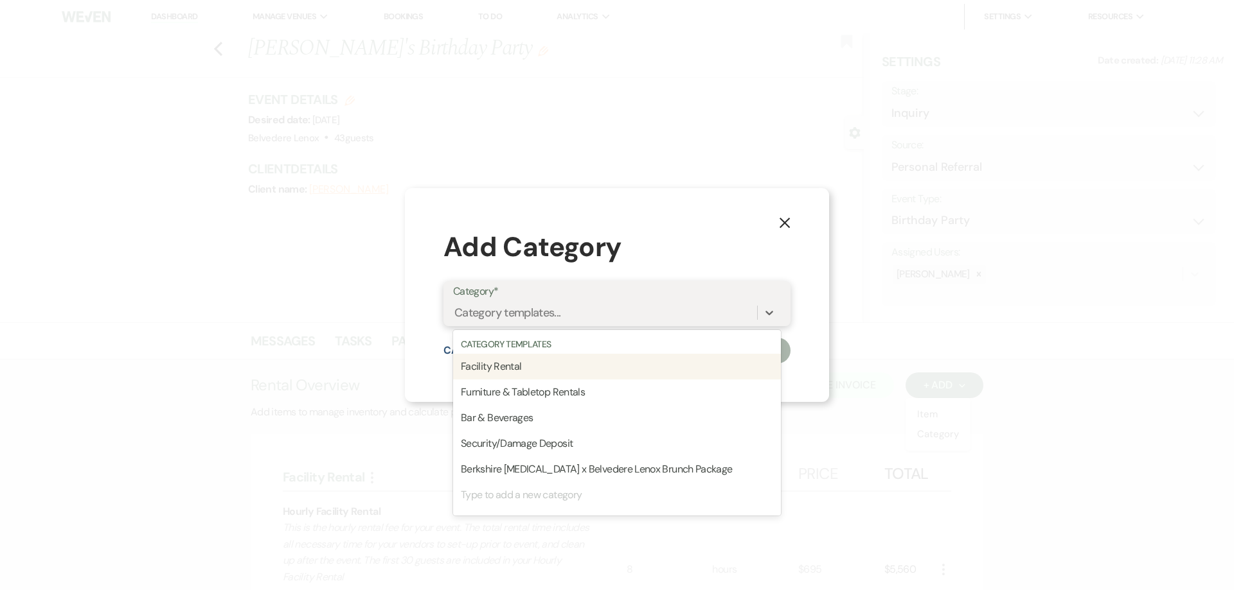
click at [702, 304] on div "Category templates..." at bounding box center [605, 313] width 304 height 22
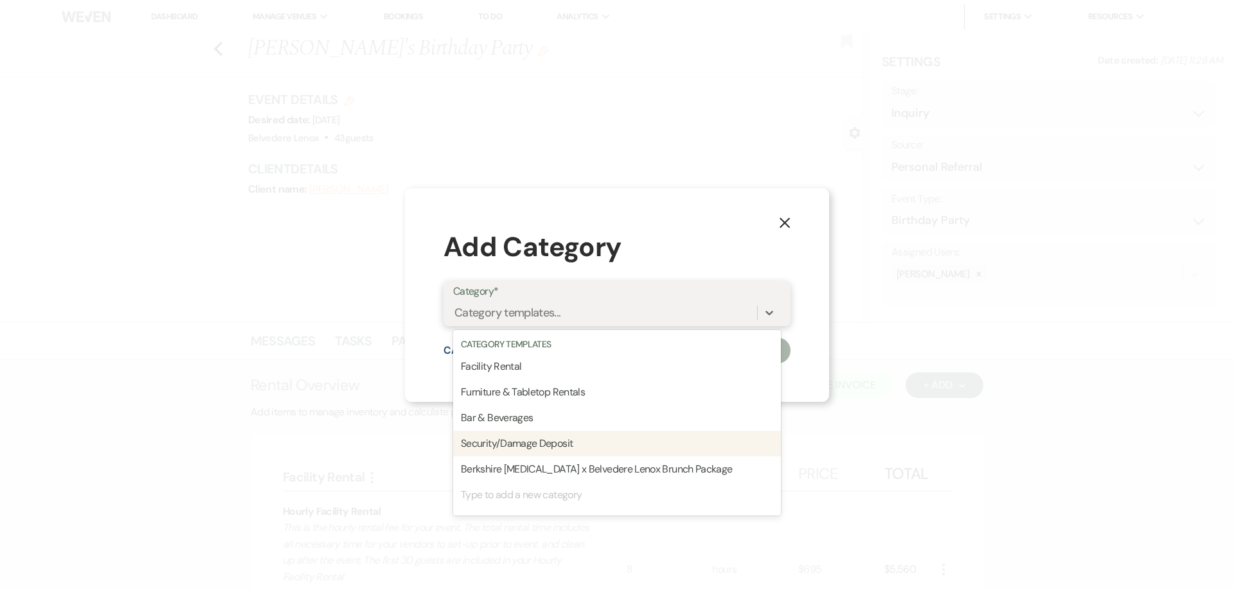
click at [653, 444] on div "Security/Damage Deposit" at bounding box center [617, 444] width 328 height 26
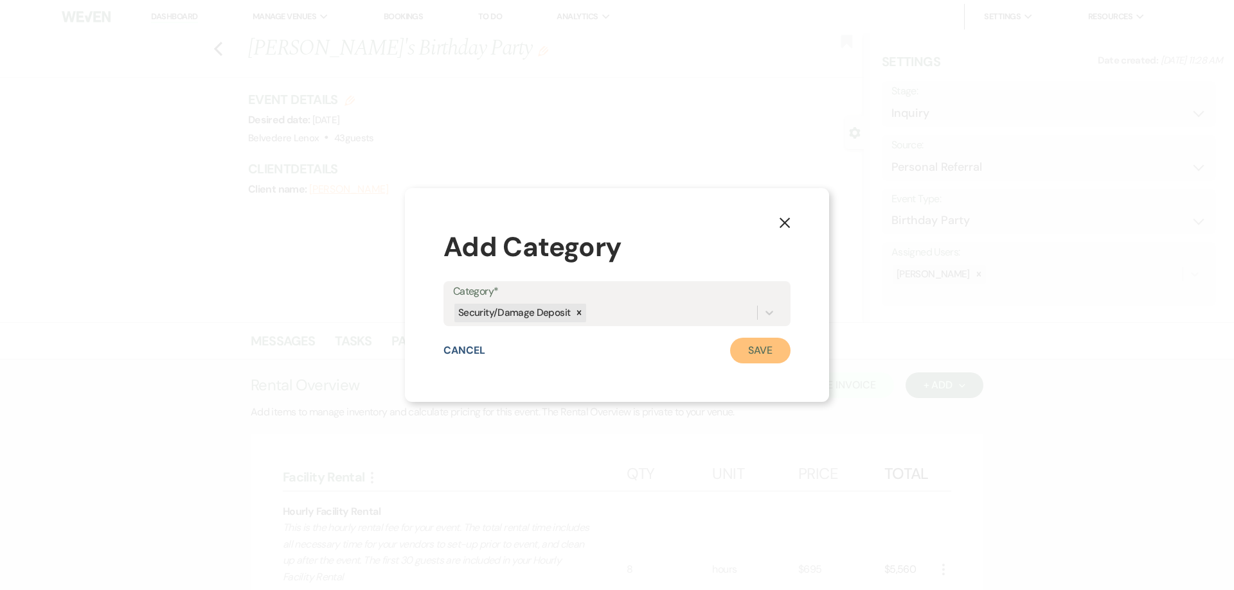
click at [783, 342] on button "Save" at bounding box center [760, 351] width 60 height 26
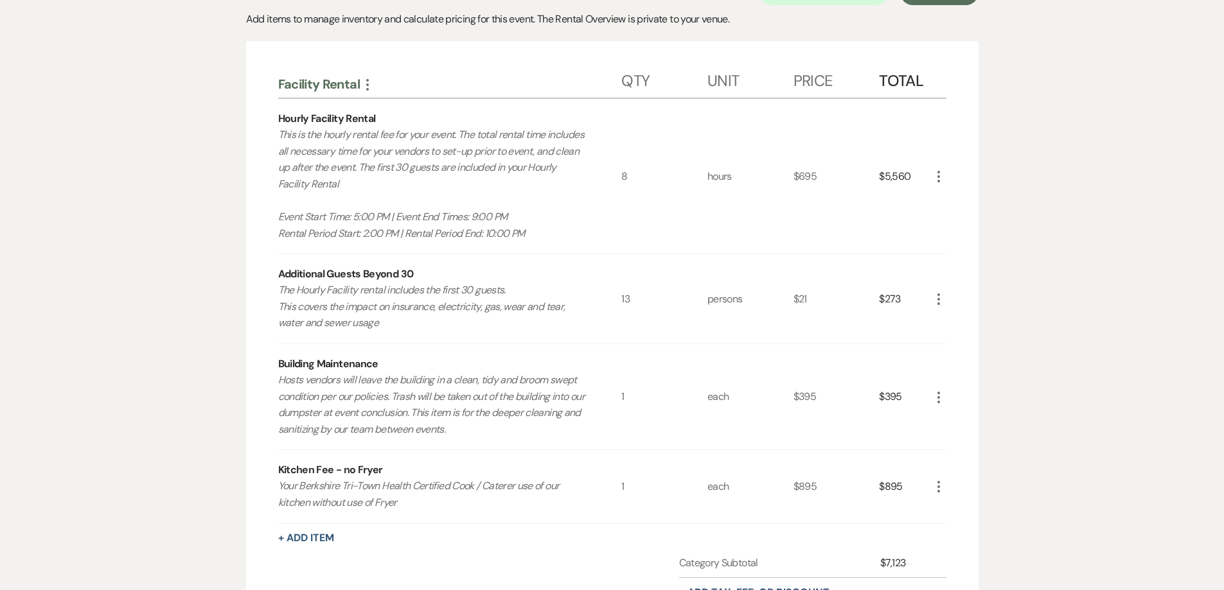
scroll to position [292, 0]
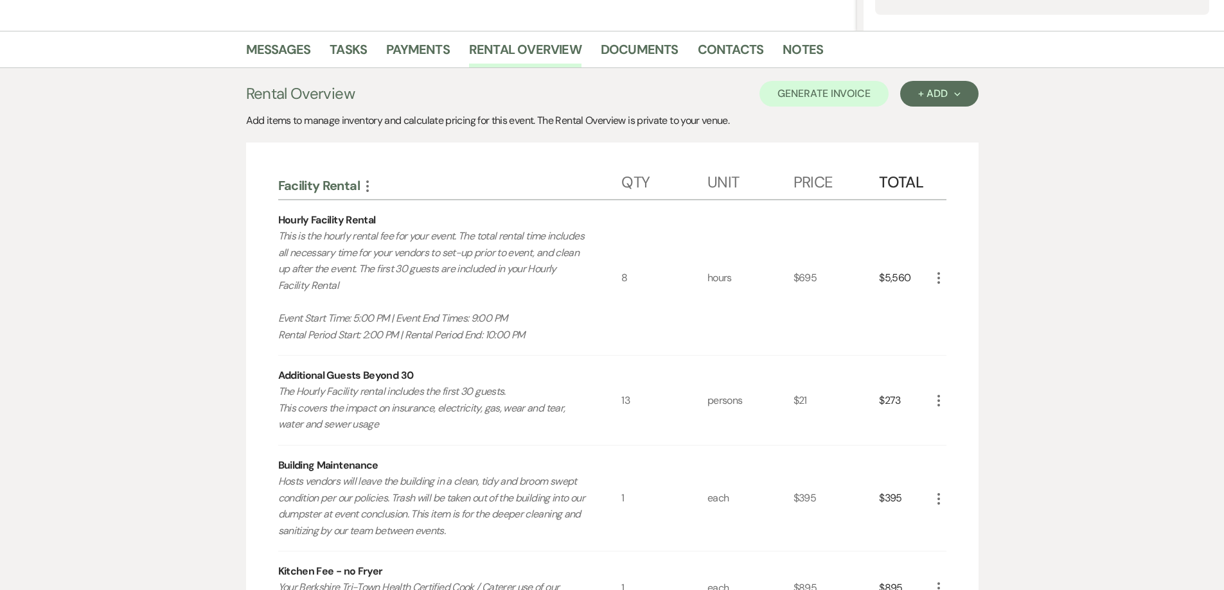
click at [939, 496] on icon "More" at bounding box center [938, 499] width 15 height 15
click at [956, 522] on button "Pencil Edit" at bounding box center [964, 524] width 67 height 21
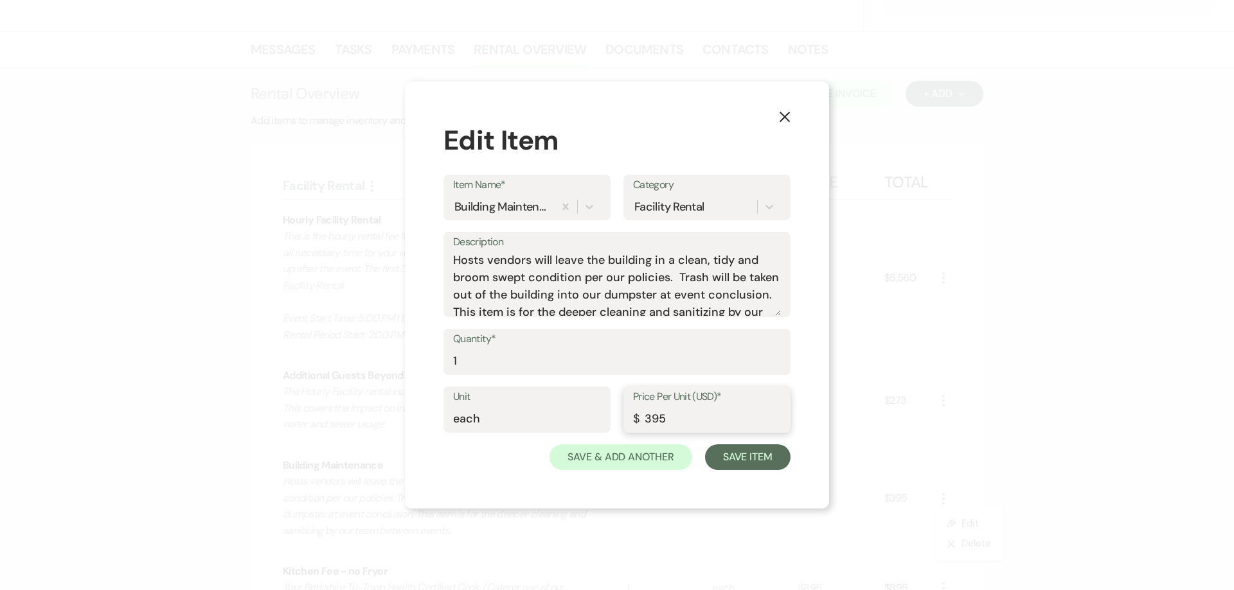
click at [648, 418] on input "395" at bounding box center [707, 419] width 148 height 25
click at [779, 112] on icon "X" at bounding box center [785, 117] width 12 height 12
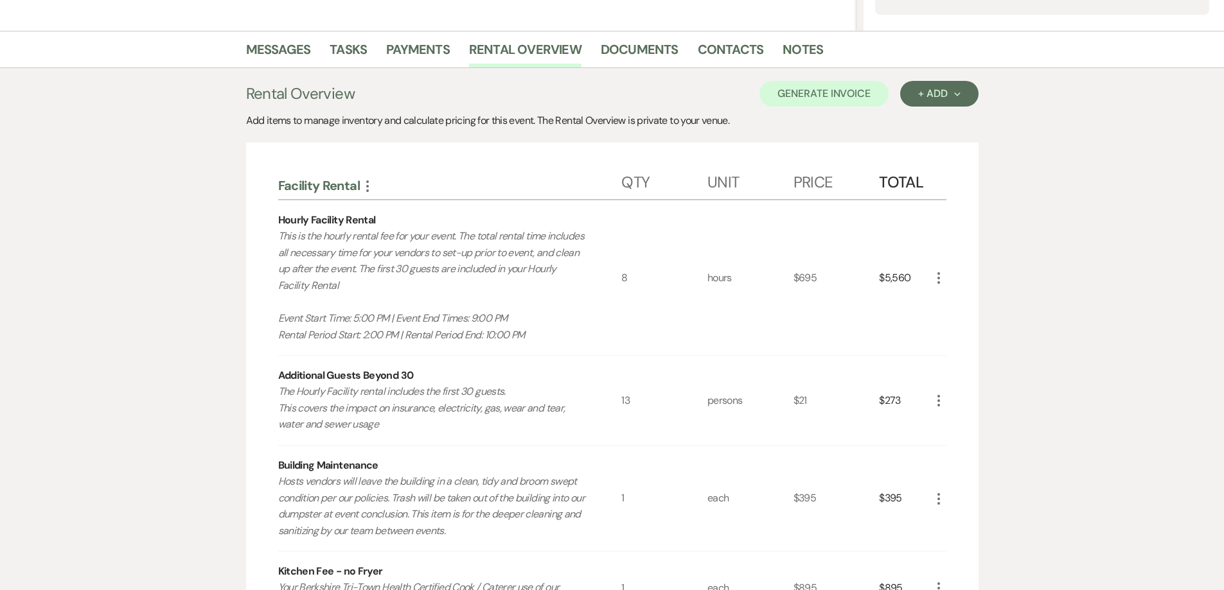
scroll to position [0, 0]
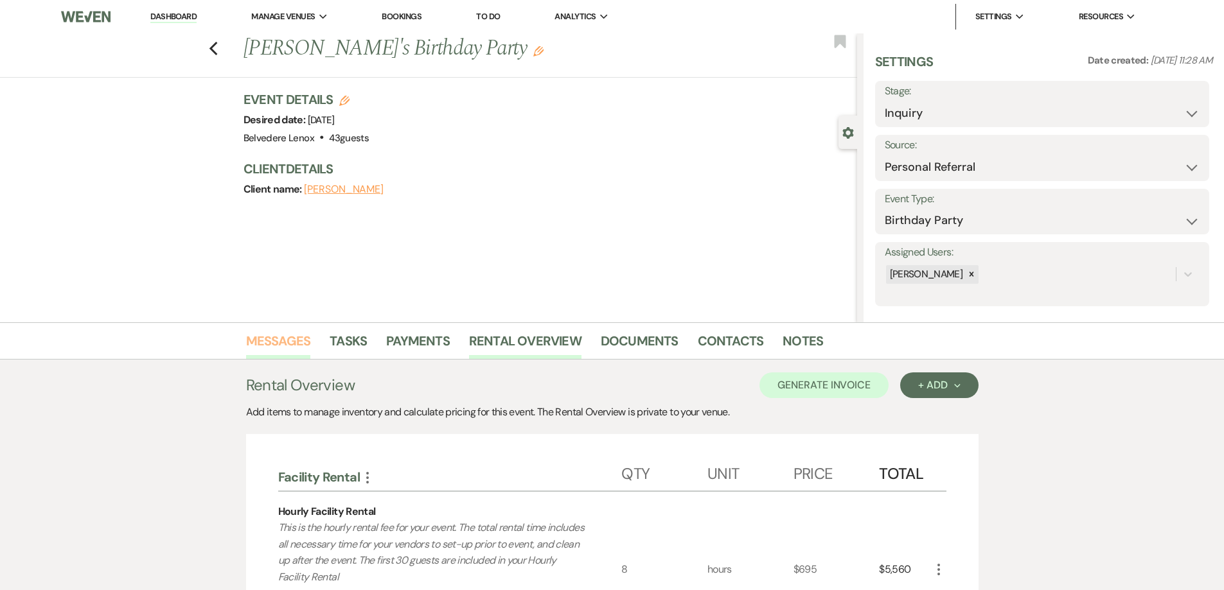
click at [293, 337] on link "Messages" at bounding box center [278, 345] width 65 height 28
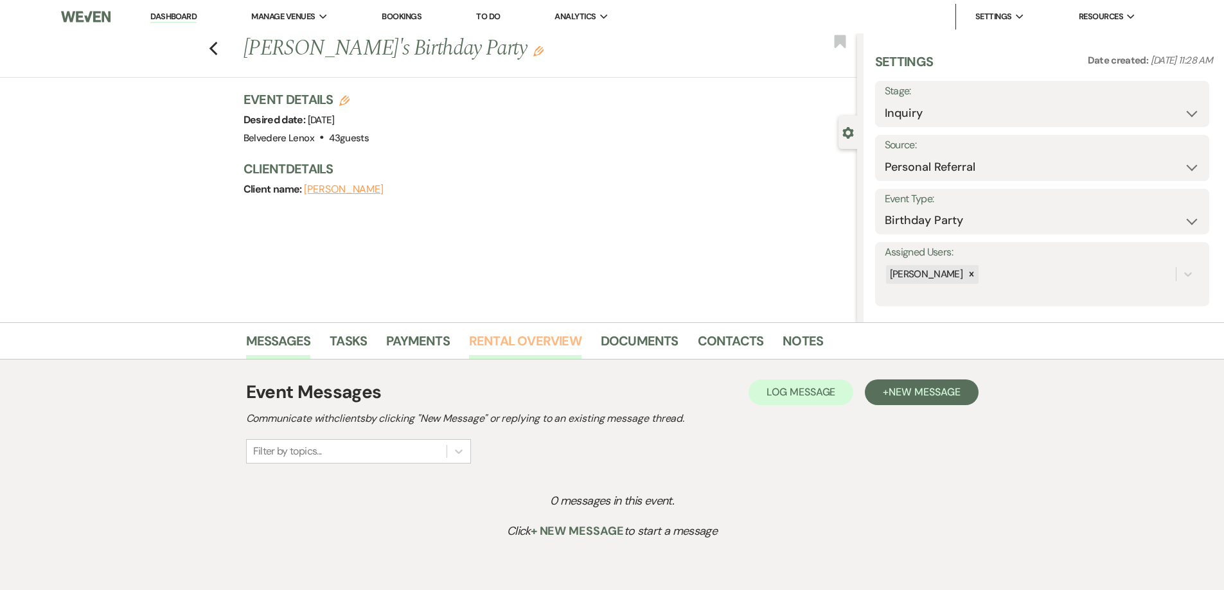
click at [551, 338] on link "Rental Overview" at bounding box center [525, 345] width 112 height 28
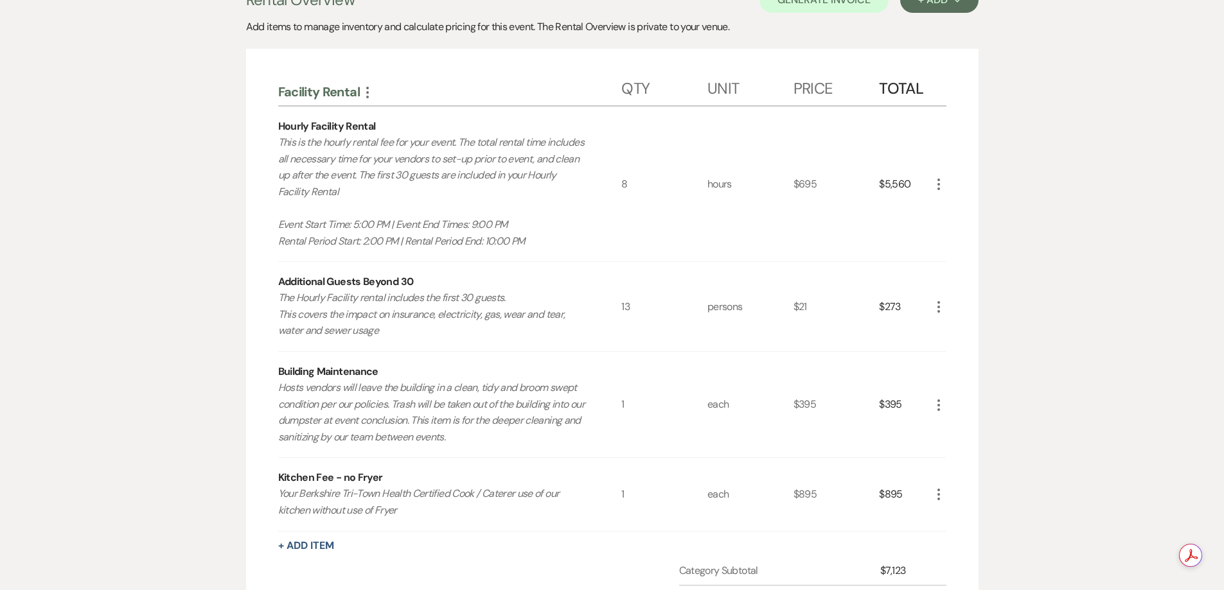
scroll to position [321, 0]
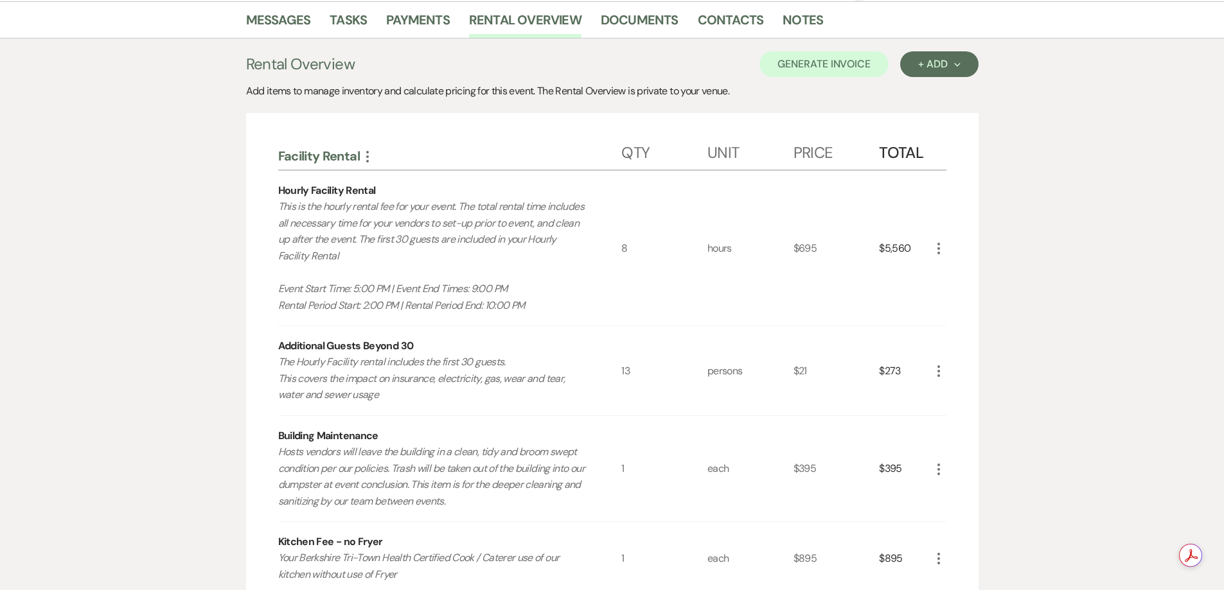
click at [937, 247] on icon "More" at bounding box center [938, 248] width 15 height 15
click at [946, 269] on icon "Pencil" at bounding box center [949, 274] width 8 height 10
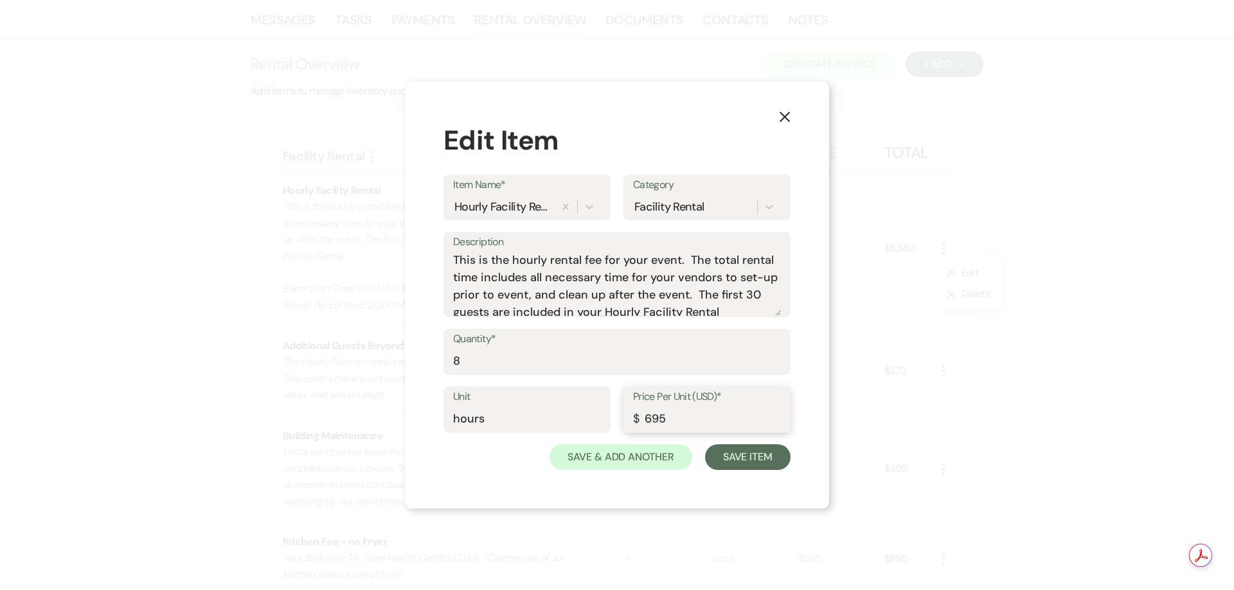
drag, startPoint x: 649, startPoint y: 420, endPoint x: 643, endPoint y: 423, distance: 6.9
click at [643, 423] on input "695" at bounding box center [707, 419] width 148 height 25
type input "795"
click at [716, 454] on button "Save Item" at bounding box center [747, 458] width 85 height 26
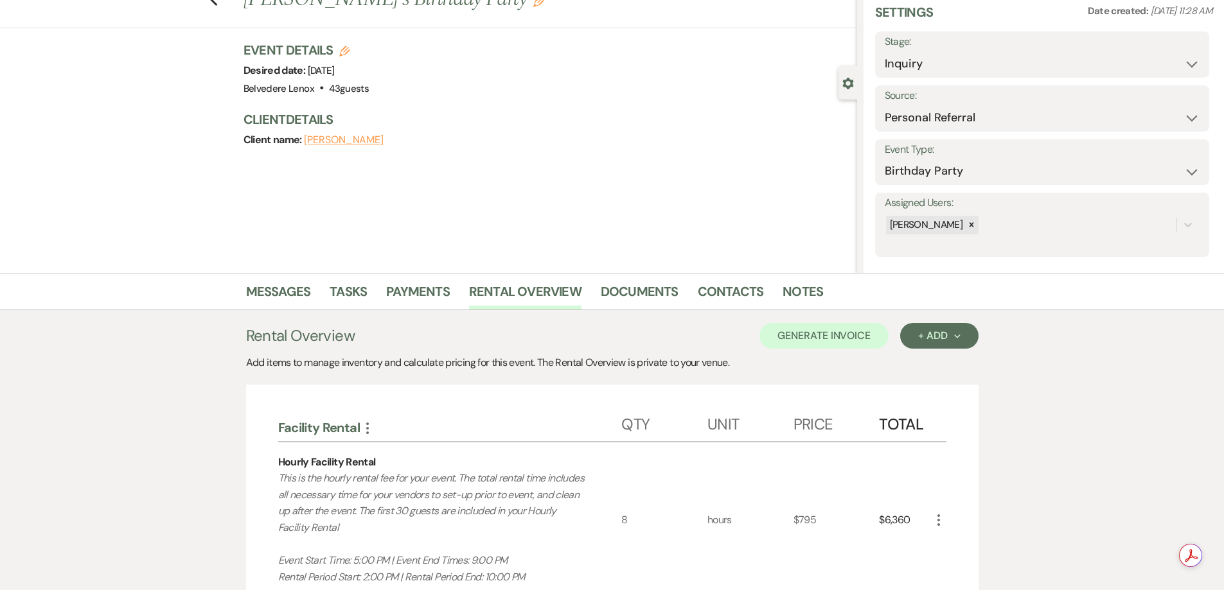
scroll to position [0, 0]
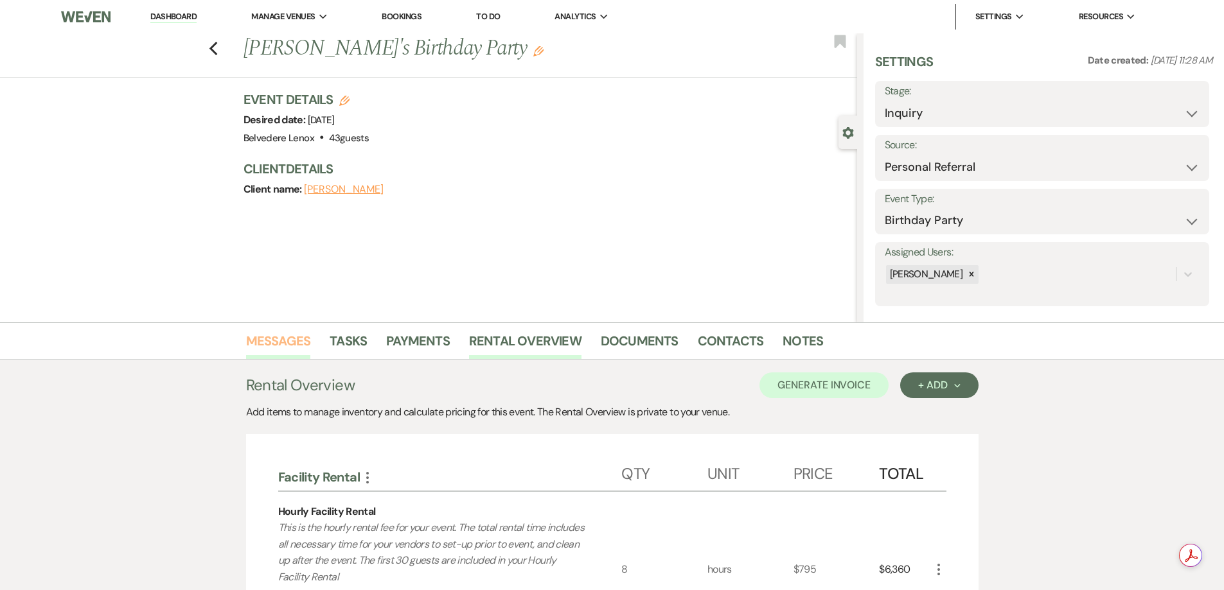
click at [278, 345] on link "Messages" at bounding box center [278, 345] width 65 height 28
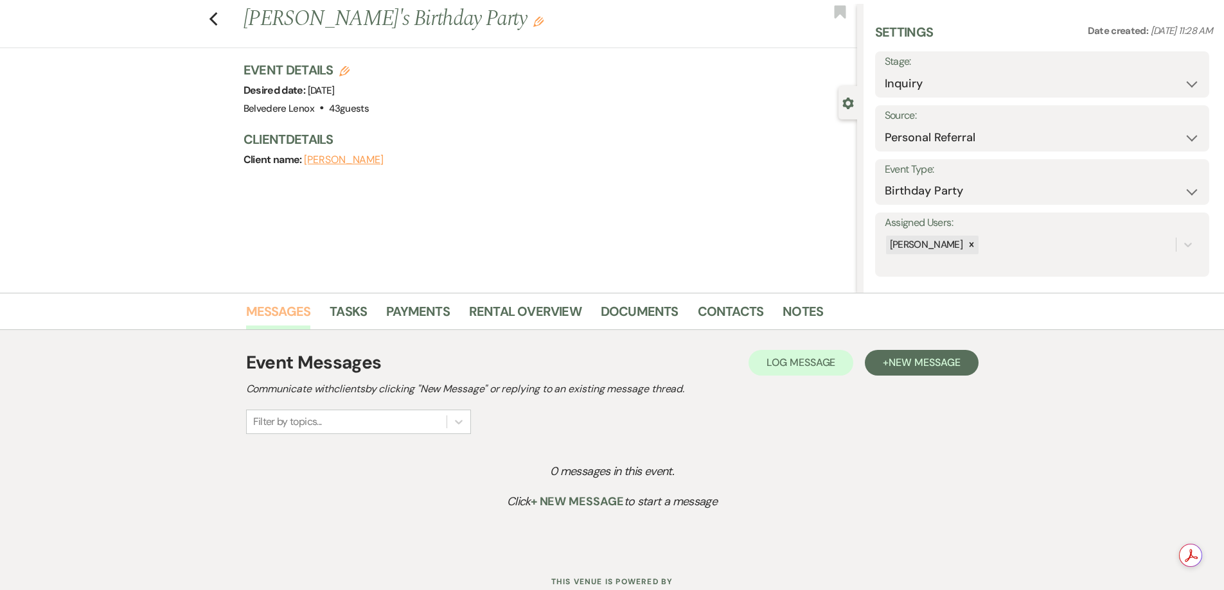
scroll to position [75, 0]
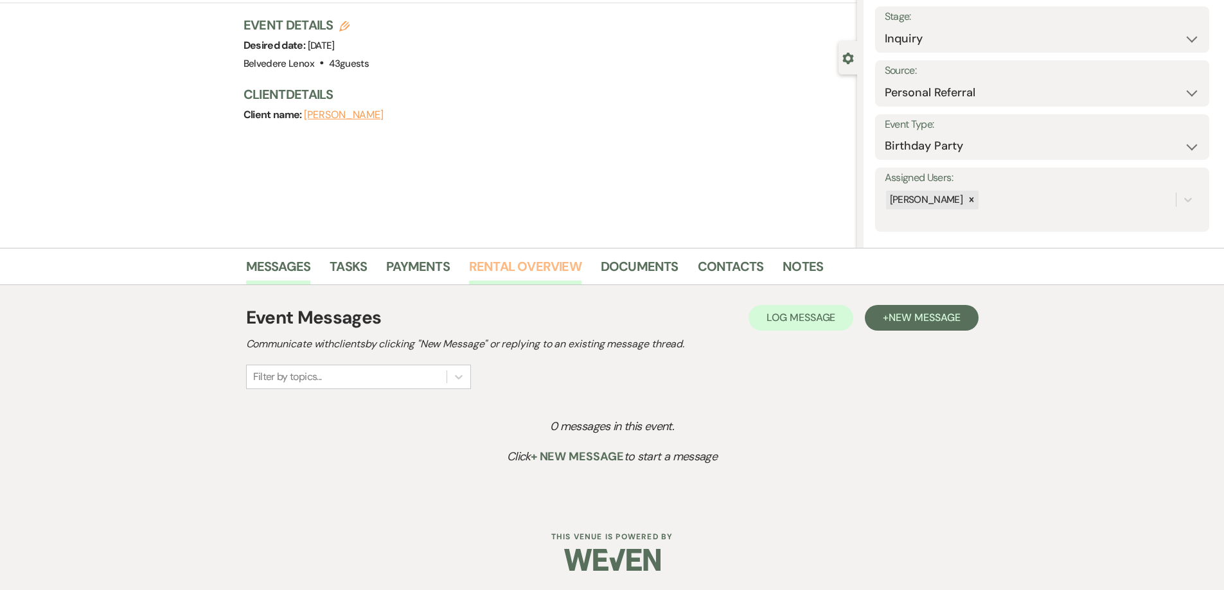
click at [517, 272] on link "Rental Overview" at bounding box center [525, 270] width 112 height 28
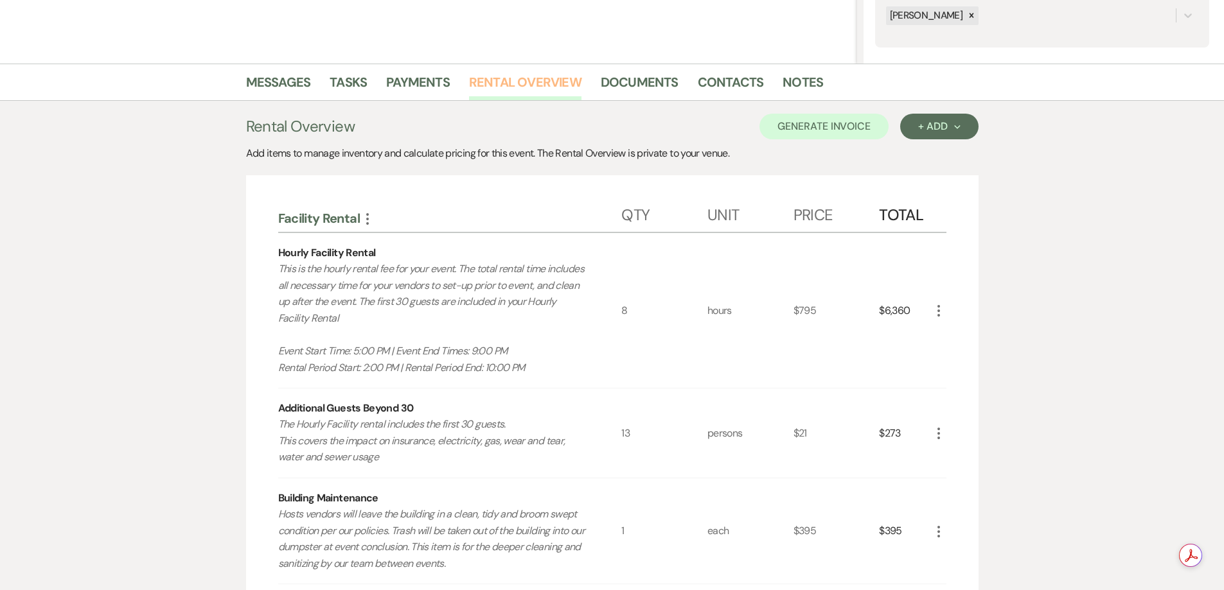
scroll to position [75, 0]
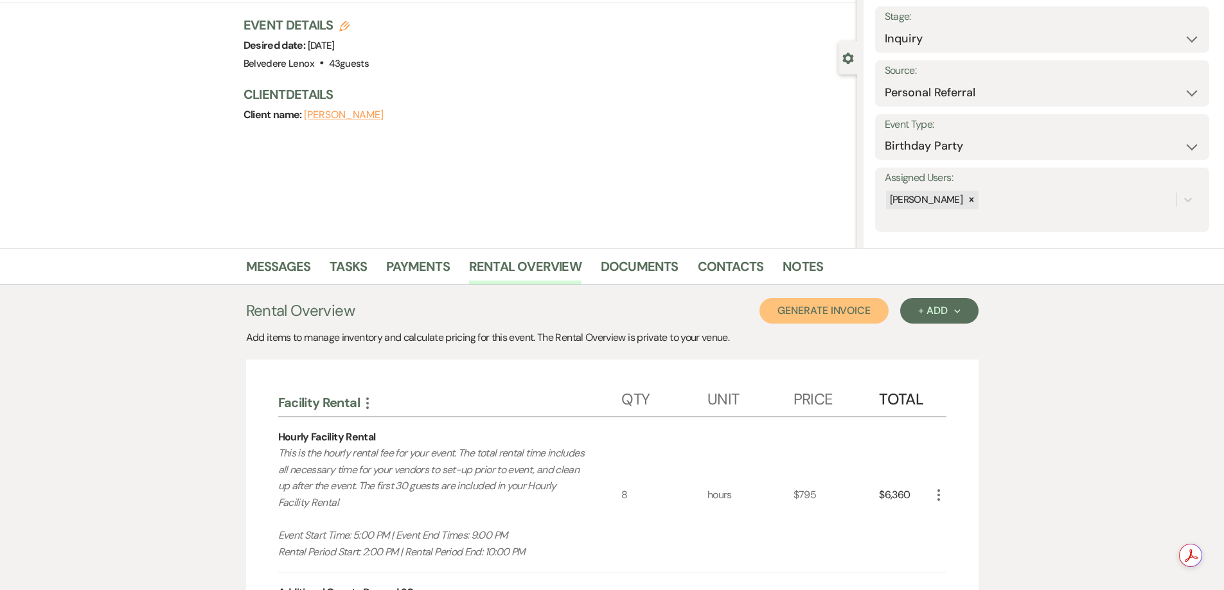
click at [860, 315] on button "Generate Invoice" at bounding box center [823, 311] width 129 height 26
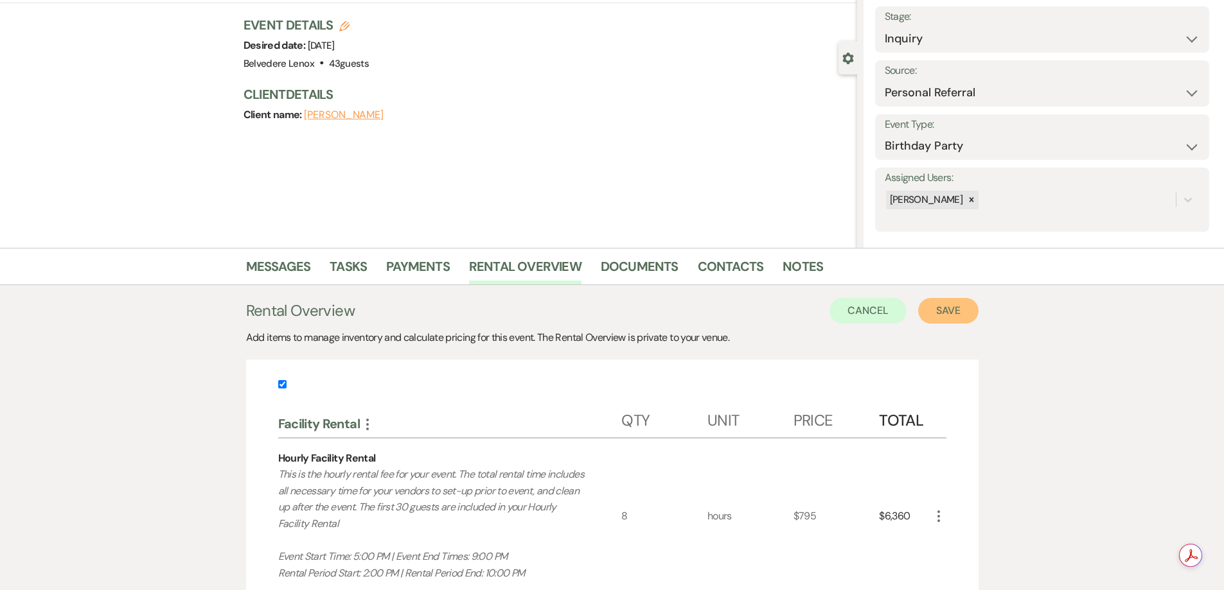
click at [952, 301] on button "Save" at bounding box center [948, 311] width 60 height 26
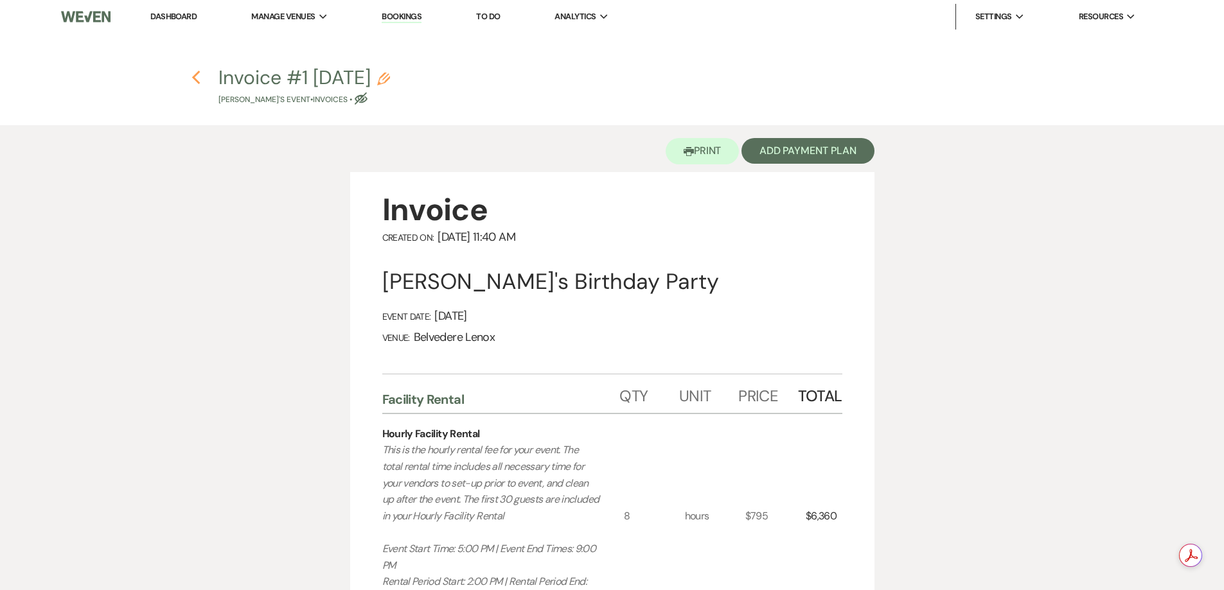
click at [197, 78] on icon "Previous" at bounding box center [196, 77] width 10 height 15
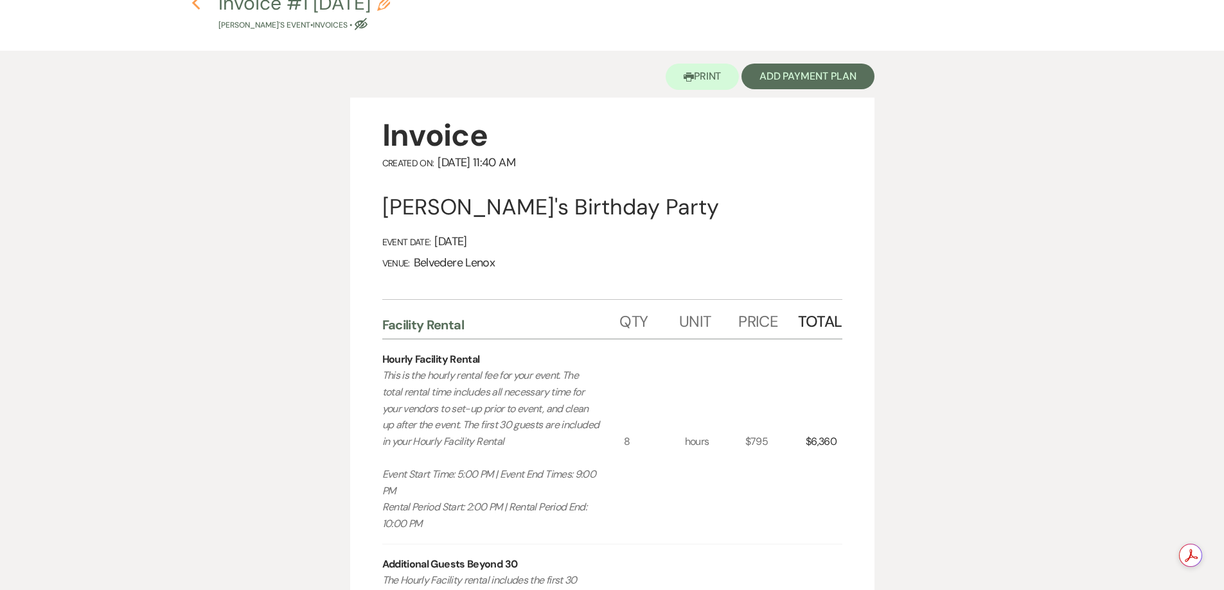
select select "12"
select select "4"
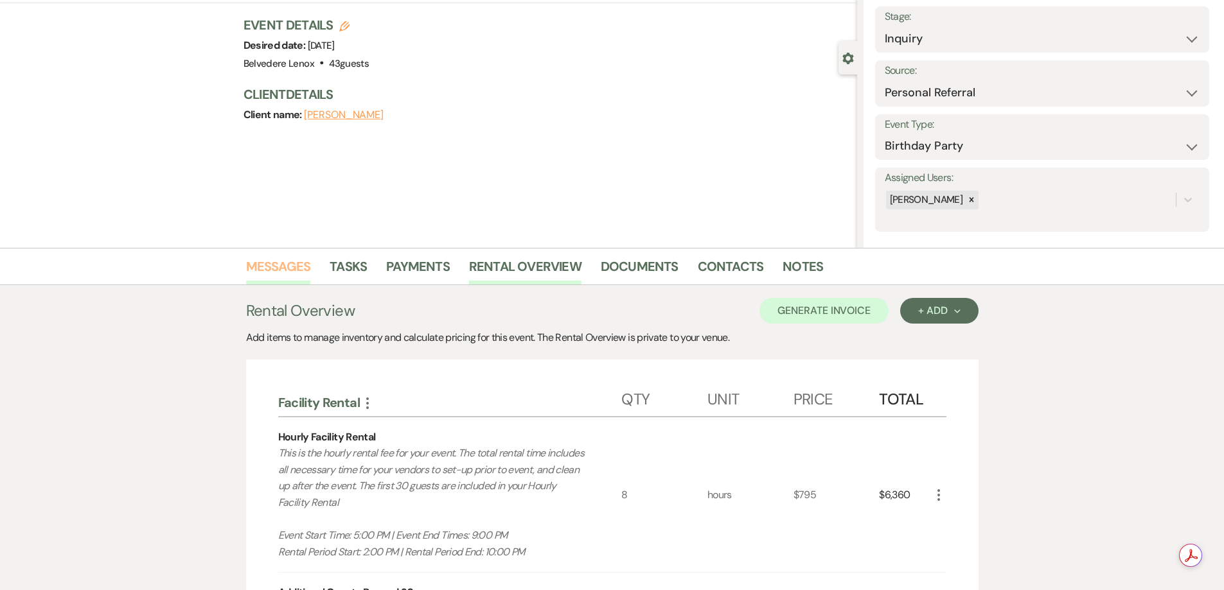
click at [290, 261] on link "Messages" at bounding box center [278, 270] width 65 height 28
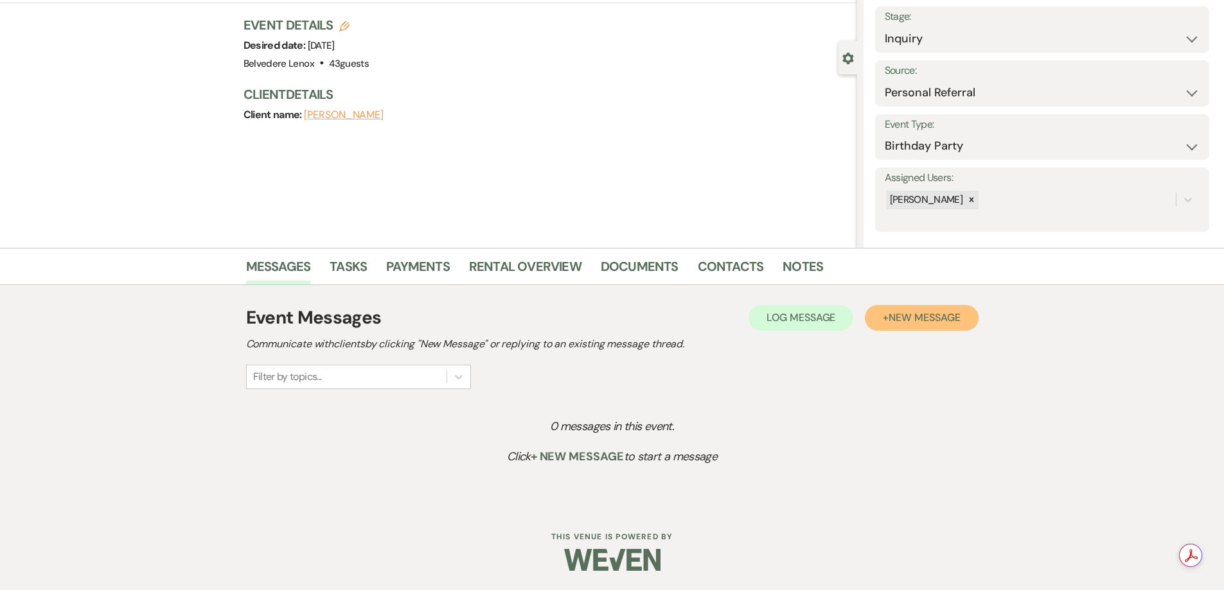
click at [881, 306] on button "+ New Message" at bounding box center [921, 318] width 113 height 26
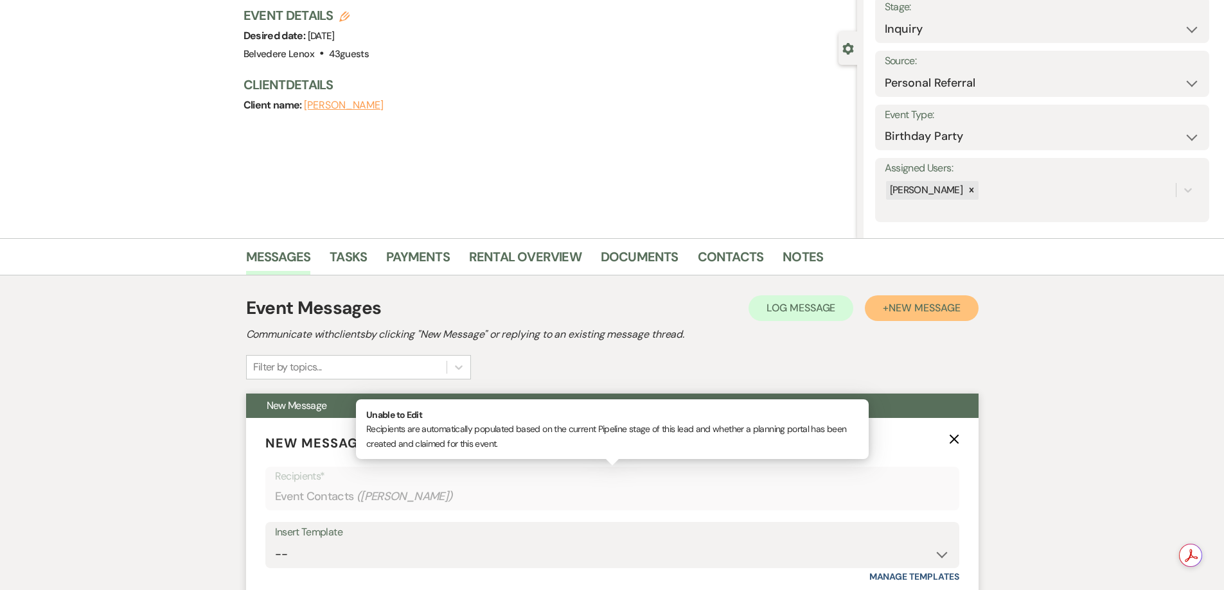
scroll to position [396, 0]
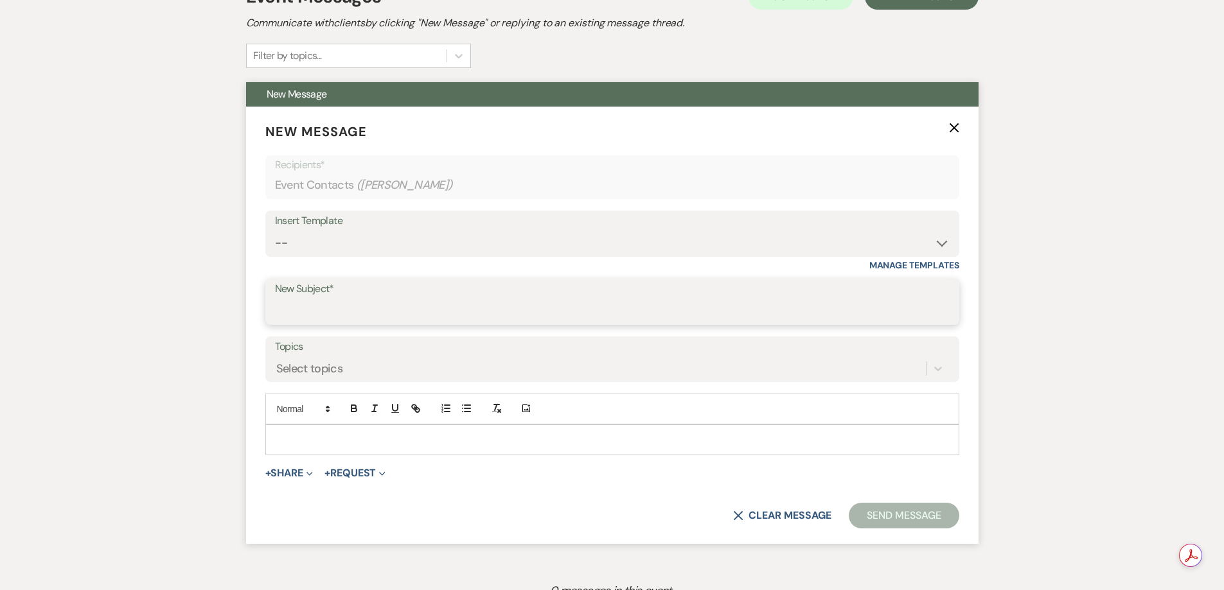
click at [360, 306] on input "New Subject*" at bounding box center [612, 311] width 675 height 25
type input "Hello from Belvedere Lenox Event Space"
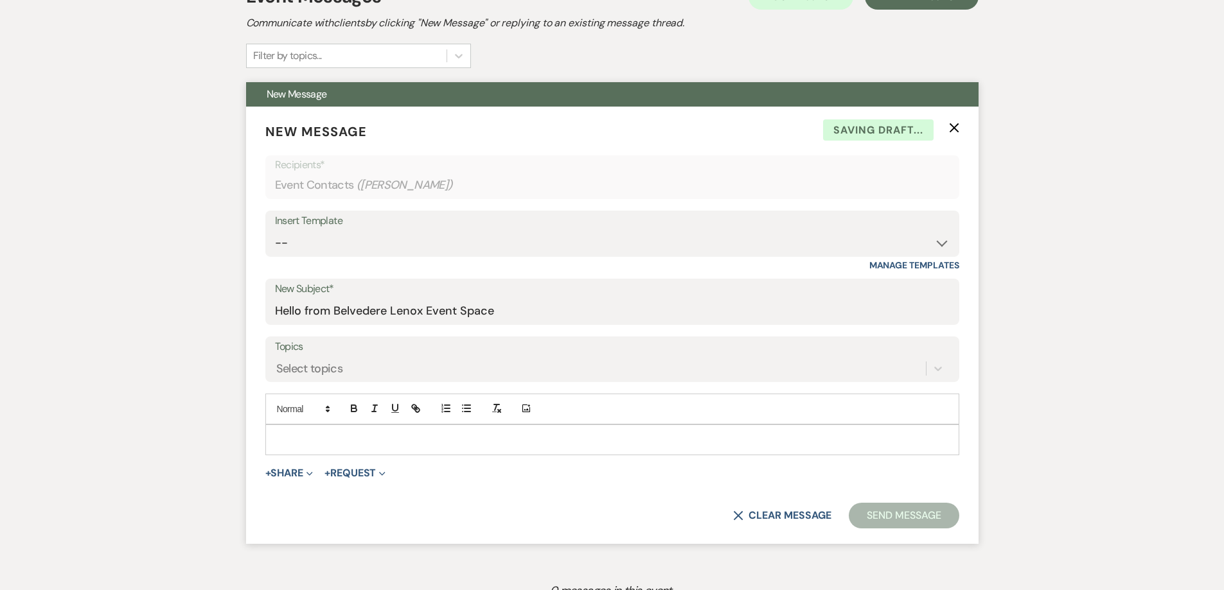
click at [318, 437] on p at bounding box center [612, 440] width 673 height 14
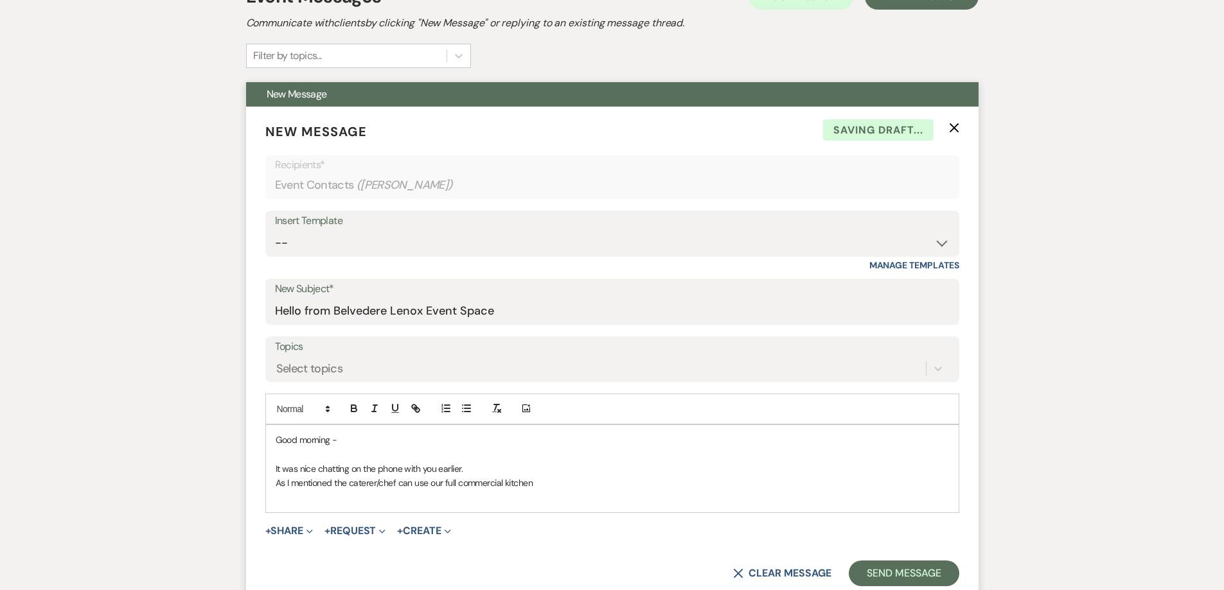
click at [312, 480] on p "As I mentioned the caterer/chef can use our full commercial kitchen" at bounding box center [612, 483] width 673 height 14
click at [300, 502] on p at bounding box center [612, 497] width 673 height 14
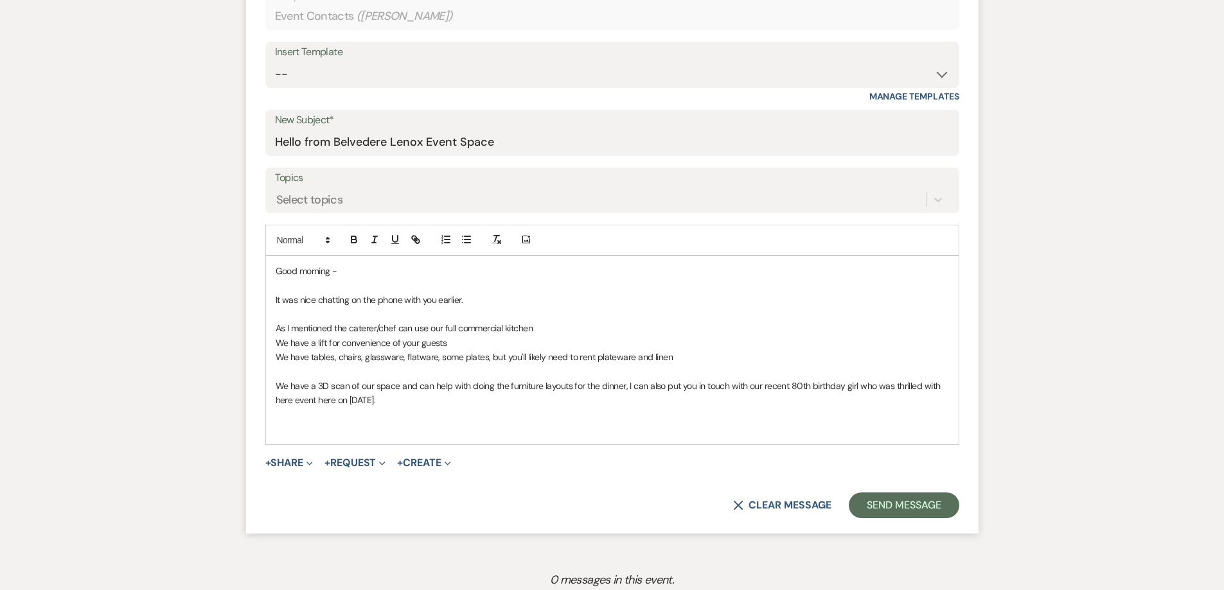
scroll to position [589, 0]
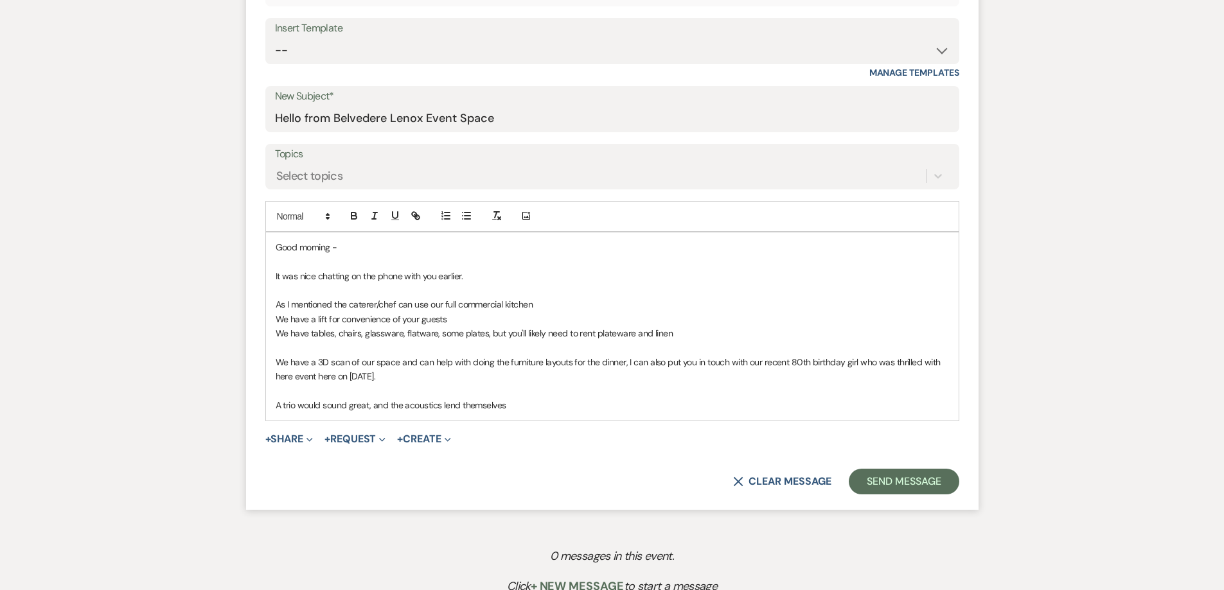
click at [538, 406] on p "A trio would sound great, and the acoustics lend themselves" at bounding box center [612, 405] width 673 height 14
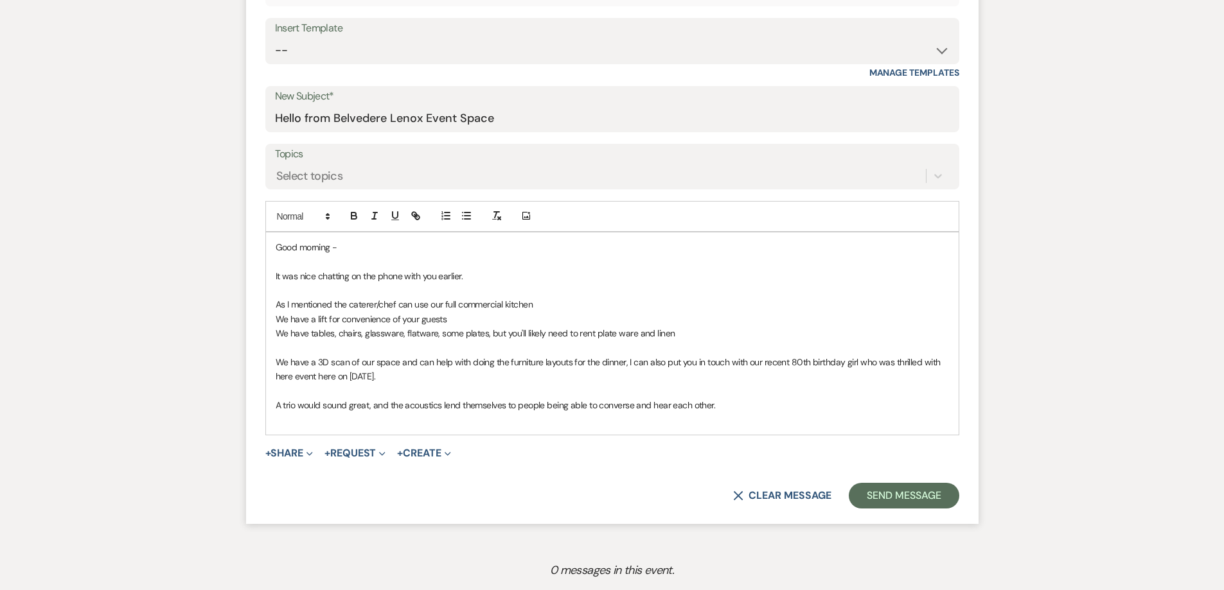
click at [493, 423] on p at bounding box center [612, 420] width 673 height 14
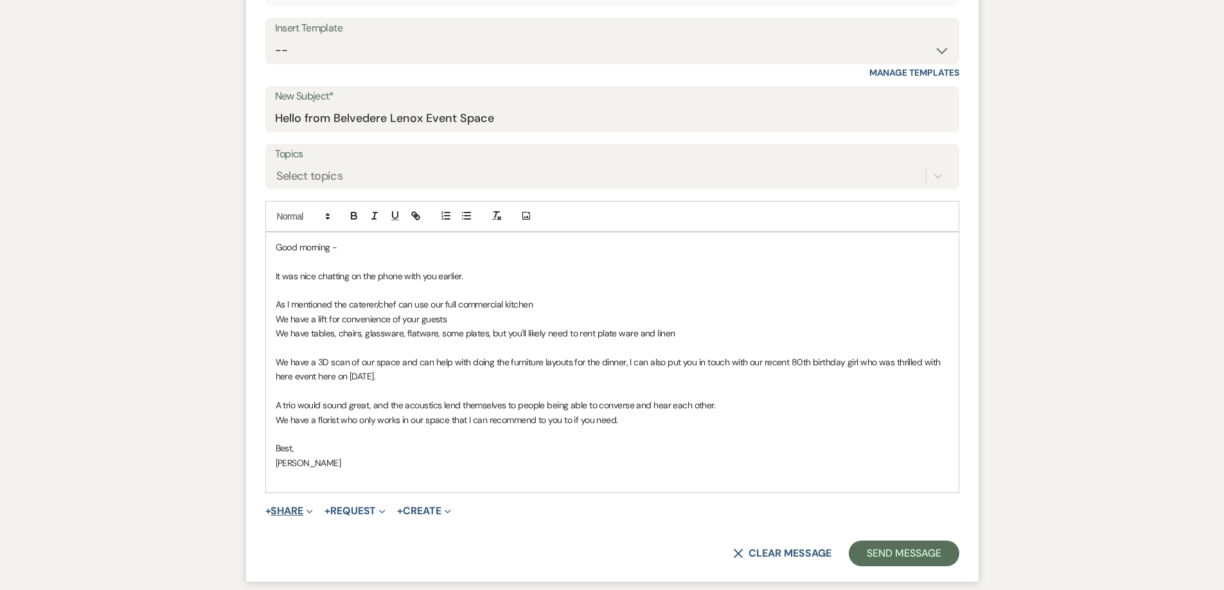
click at [310, 510] on icon "Expand" at bounding box center [309, 512] width 6 height 6
click at [322, 529] on button "Doc Upload Documents" at bounding box center [355, 537] width 180 height 23
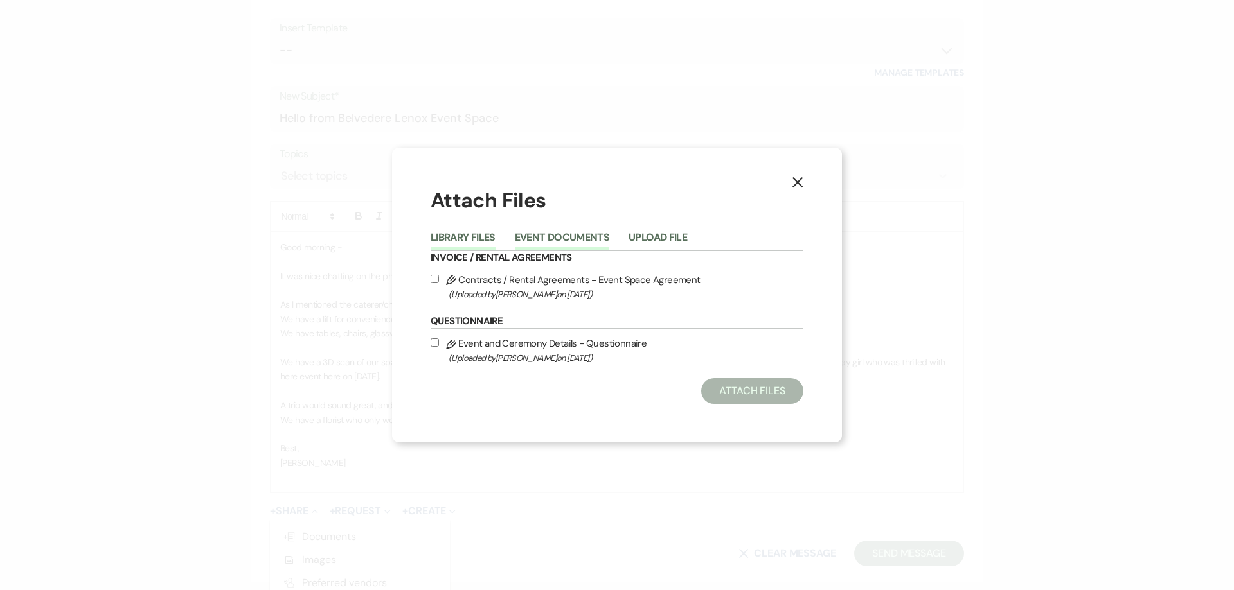
click at [542, 242] on button "Event Documents" at bounding box center [562, 242] width 94 height 18
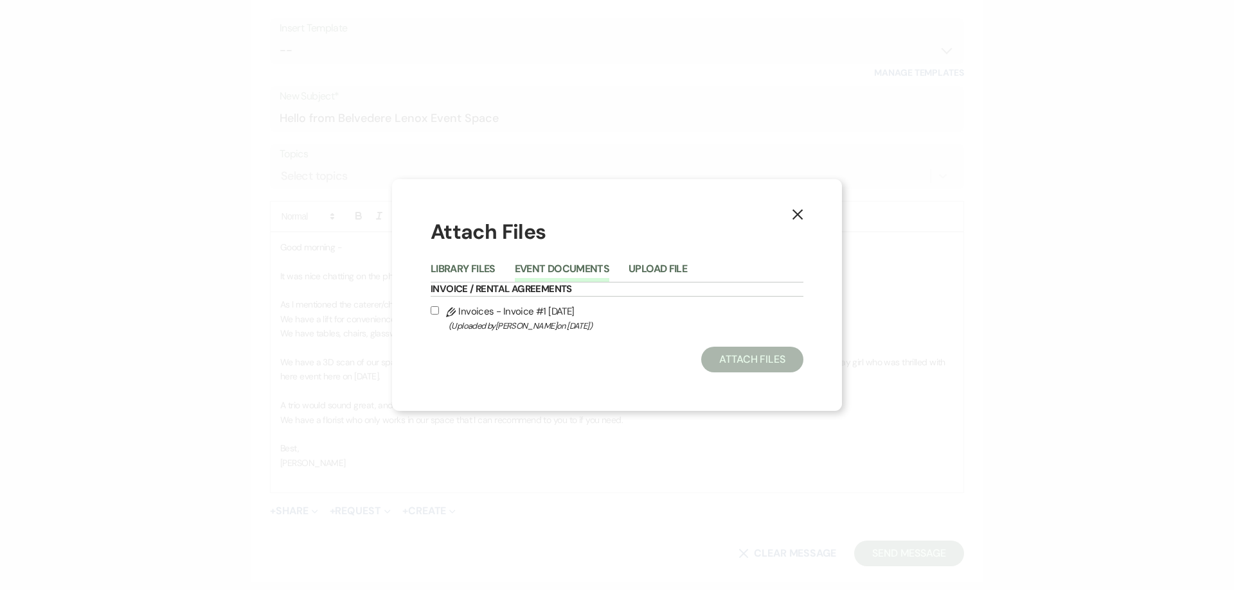
click at [515, 314] on label "Pencil Invoices - Invoice #1 [DATE] (Uploaded by [PERSON_NAME] on [DATE] )" at bounding box center [616, 318] width 373 height 30
click at [439, 314] on input "Pencil Invoices - Invoice #1 [DATE] (Uploaded by [PERSON_NAME] on [DATE] )" at bounding box center [434, 310] width 8 height 8
checkbox input "true"
click at [716, 353] on button "Attach Files" at bounding box center [752, 360] width 102 height 26
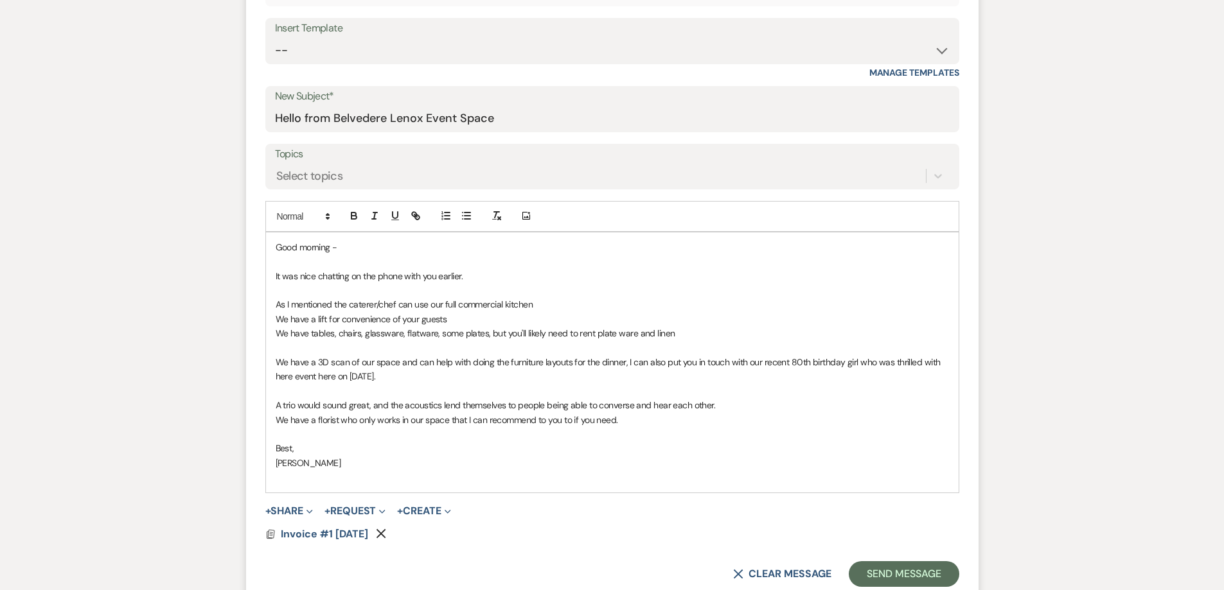
click at [511, 271] on p "It was nice chatting on the phone with you earlier." at bounding box center [612, 276] width 673 height 14
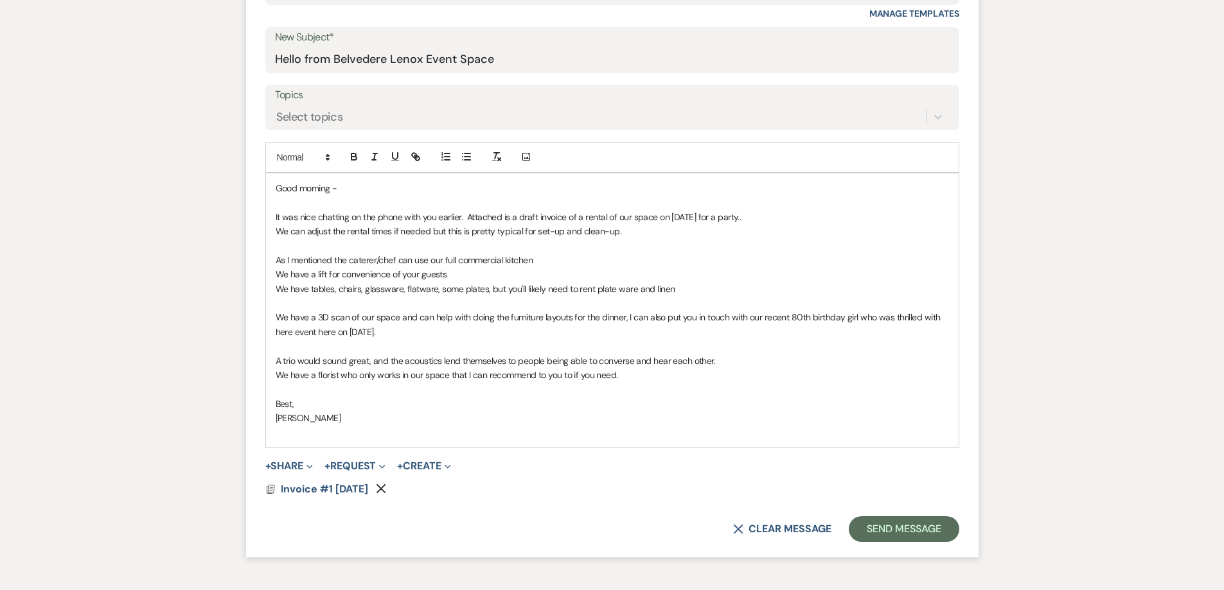
scroll to position [825, 0]
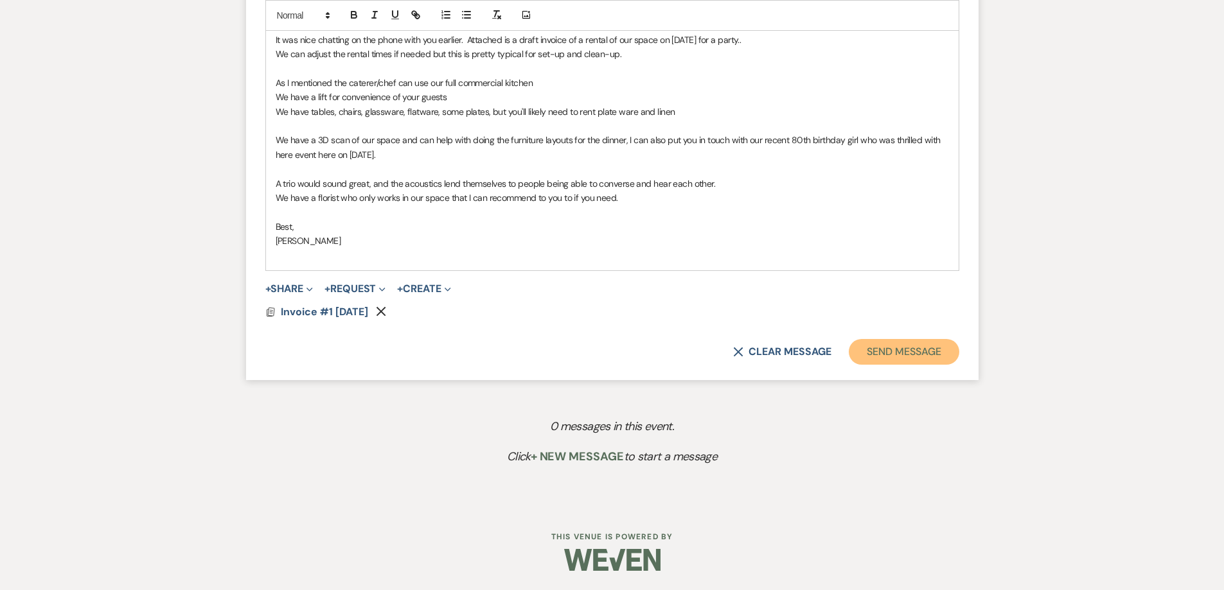
click at [893, 341] on button "Send Message" at bounding box center [904, 352] width 110 height 26
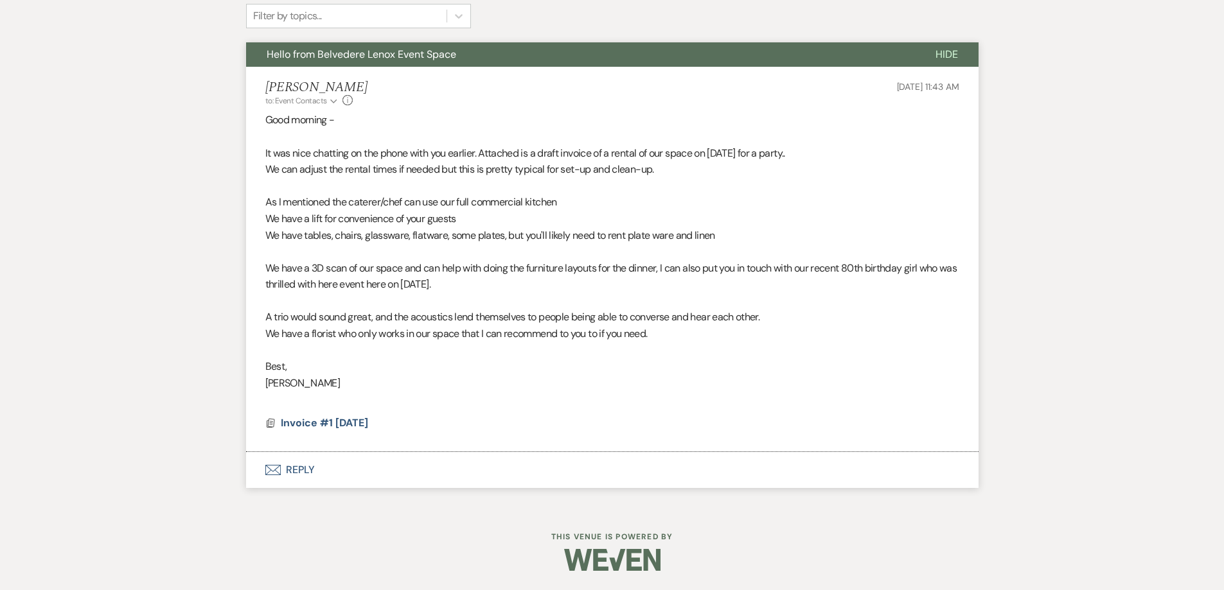
scroll to position [0, 0]
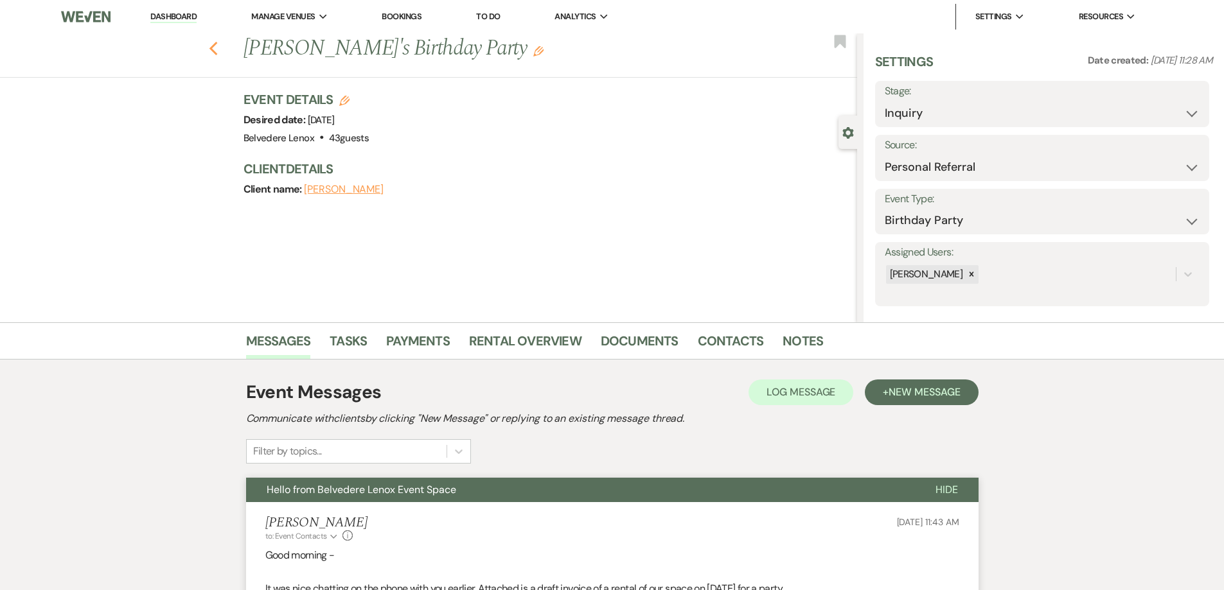
click at [217, 49] on use "button" at bounding box center [213, 49] width 8 height 14
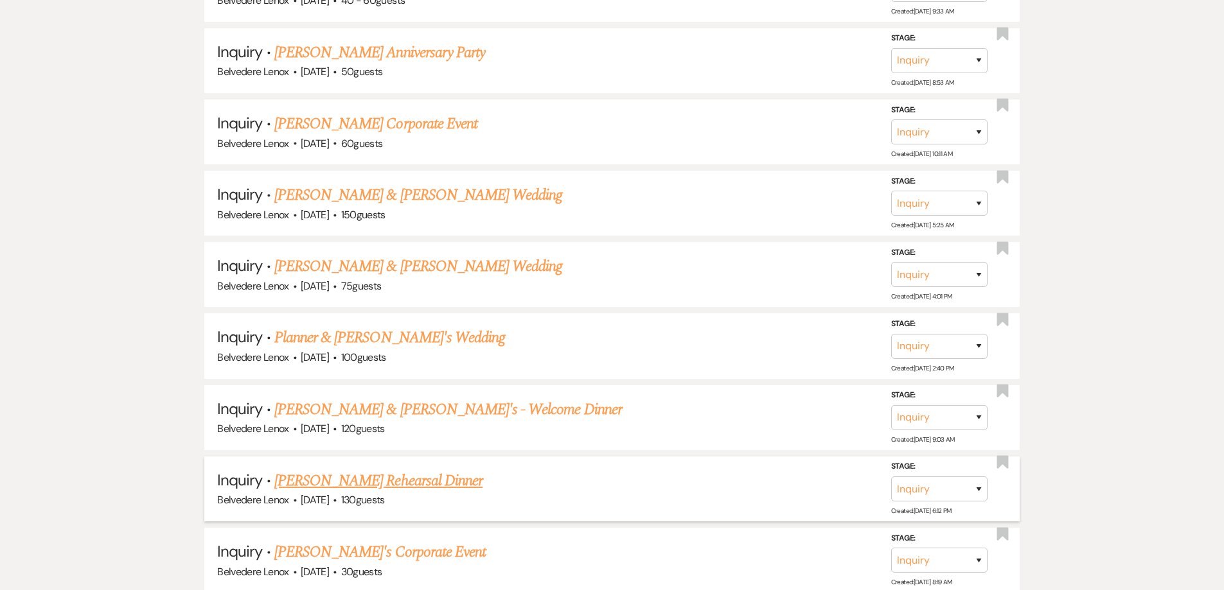
scroll to position [1303, 0]
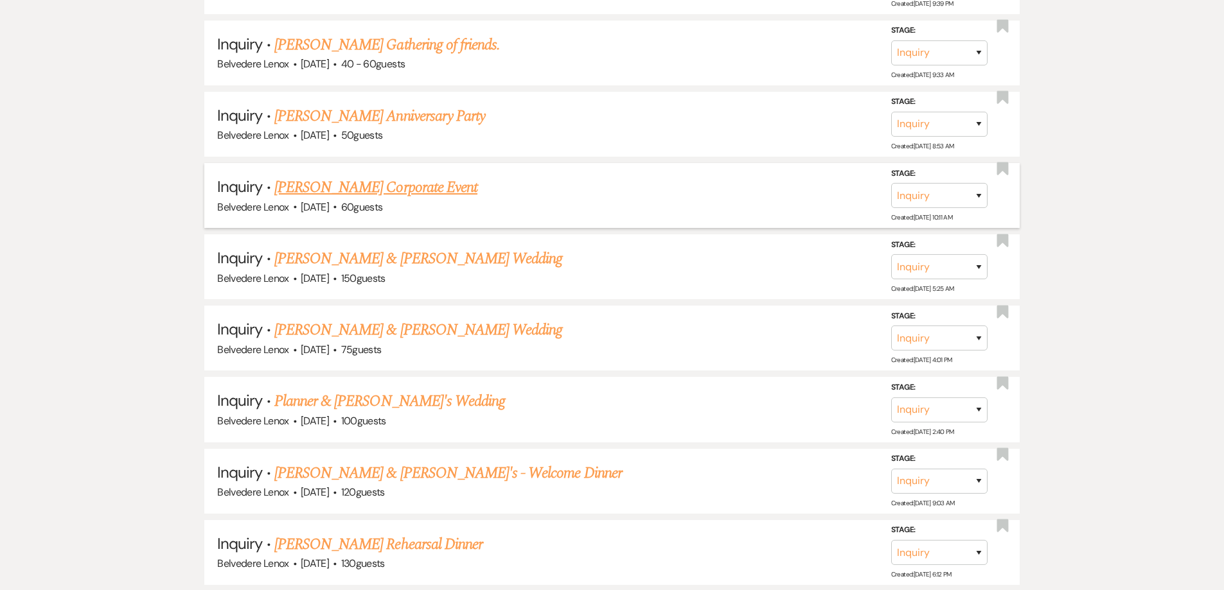
click at [378, 194] on link "[PERSON_NAME] Corporate Event" at bounding box center [375, 187] width 203 height 23
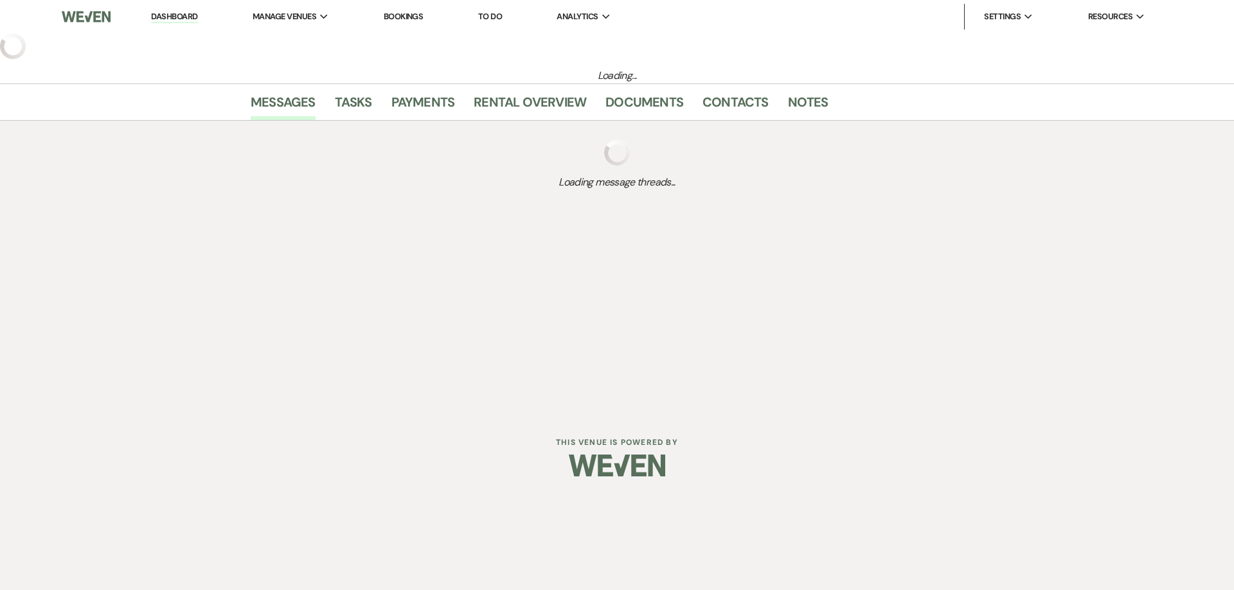
select select "9"
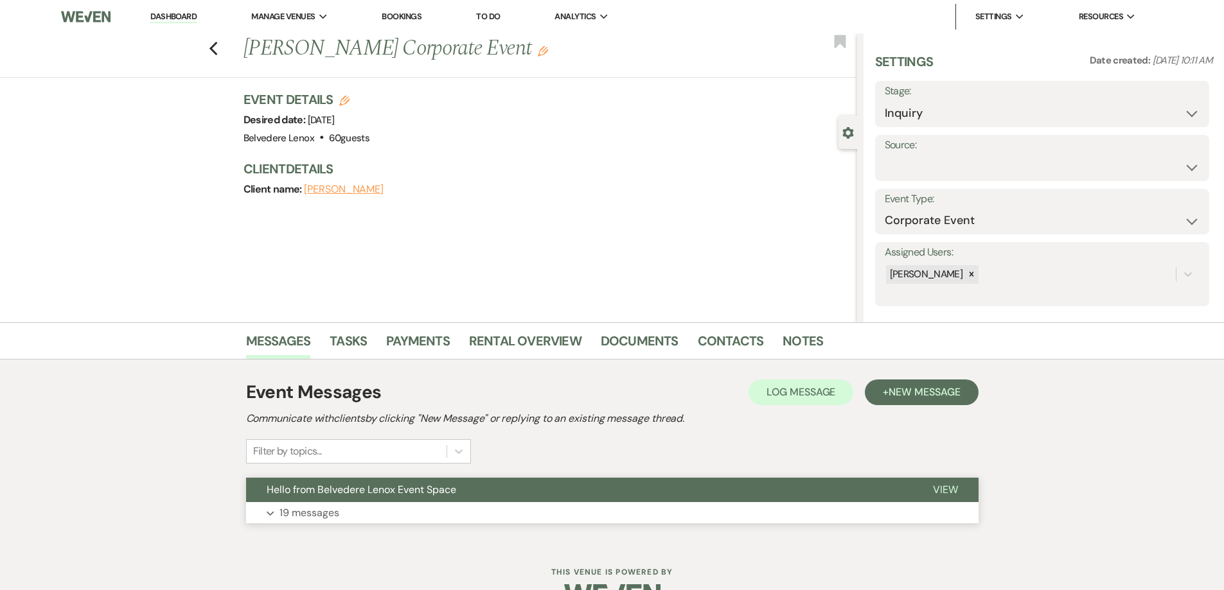
click at [307, 522] on button "Expand 19 messages" at bounding box center [612, 513] width 732 height 22
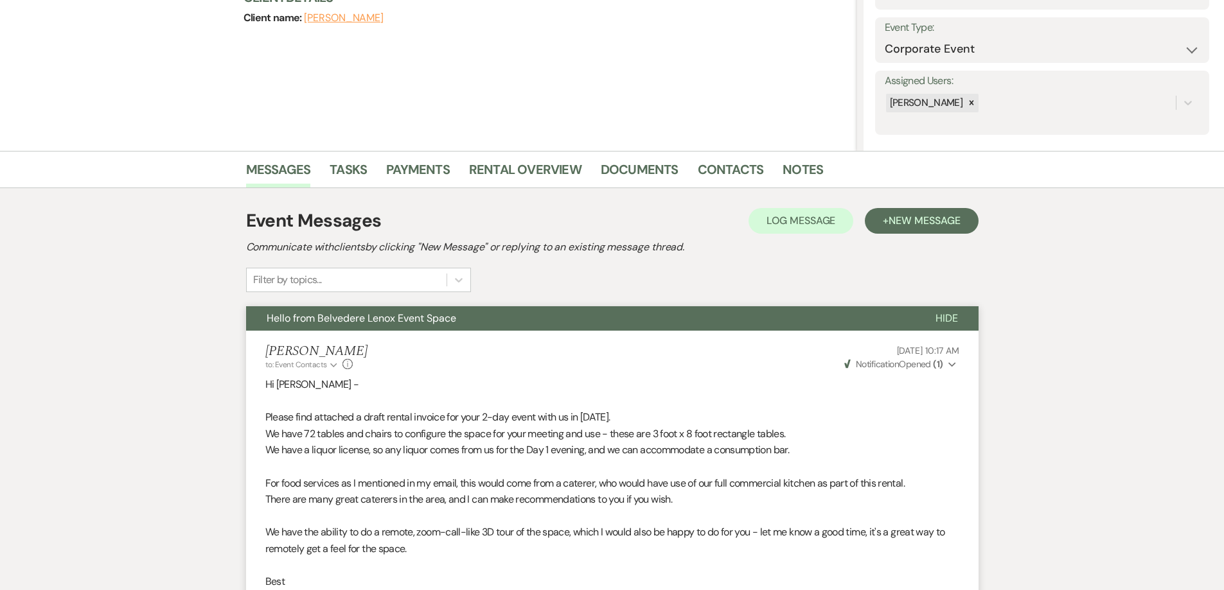
scroll to position [21, 0]
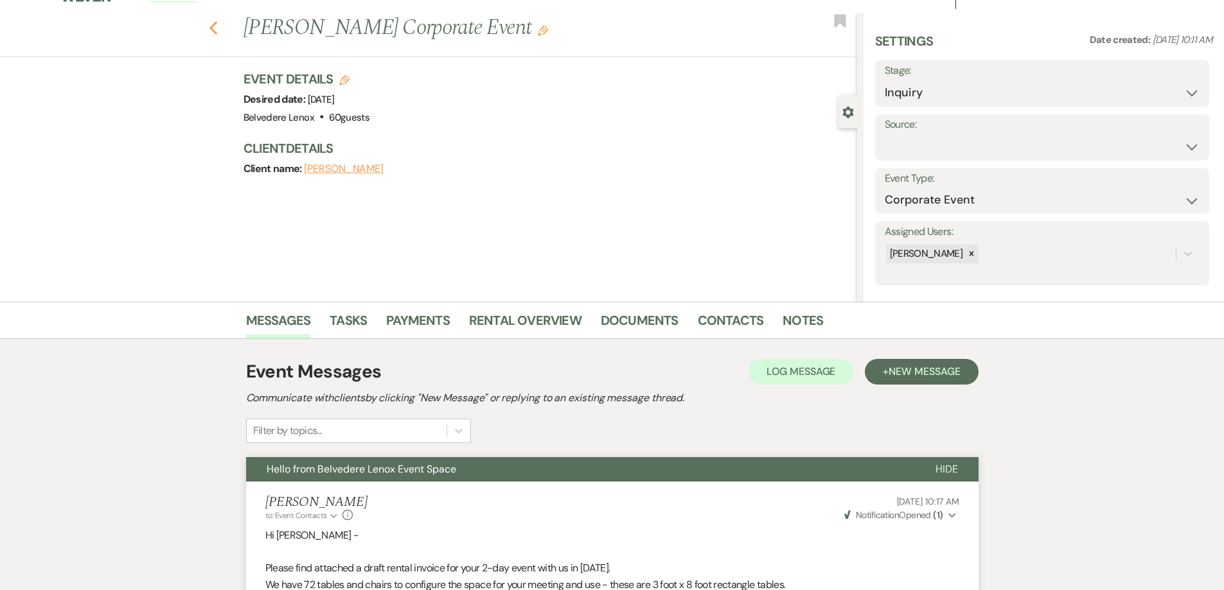
click at [215, 31] on icon "Previous" at bounding box center [214, 28] width 10 height 15
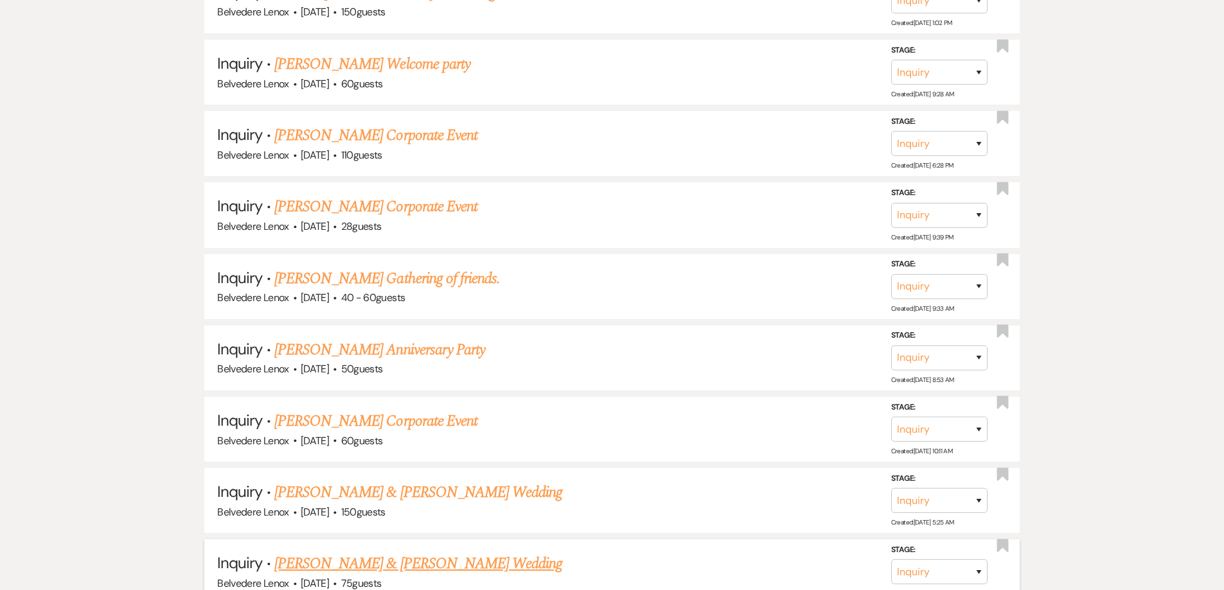
scroll to position [1046, 0]
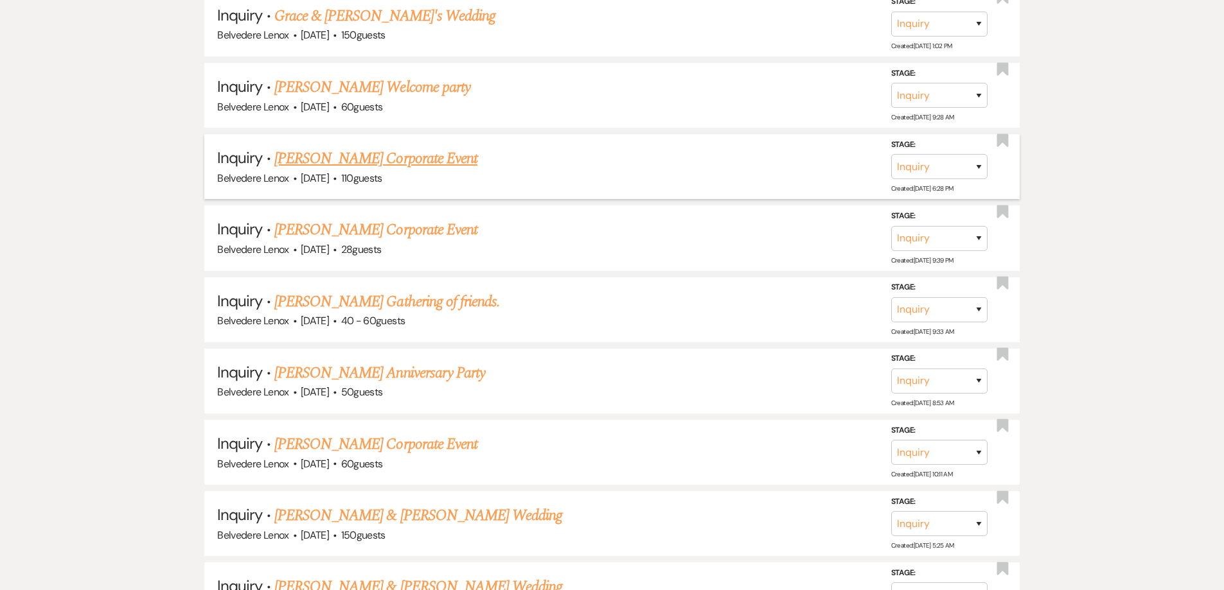
click at [351, 161] on link "[PERSON_NAME] Corporate Event" at bounding box center [375, 158] width 203 height 23
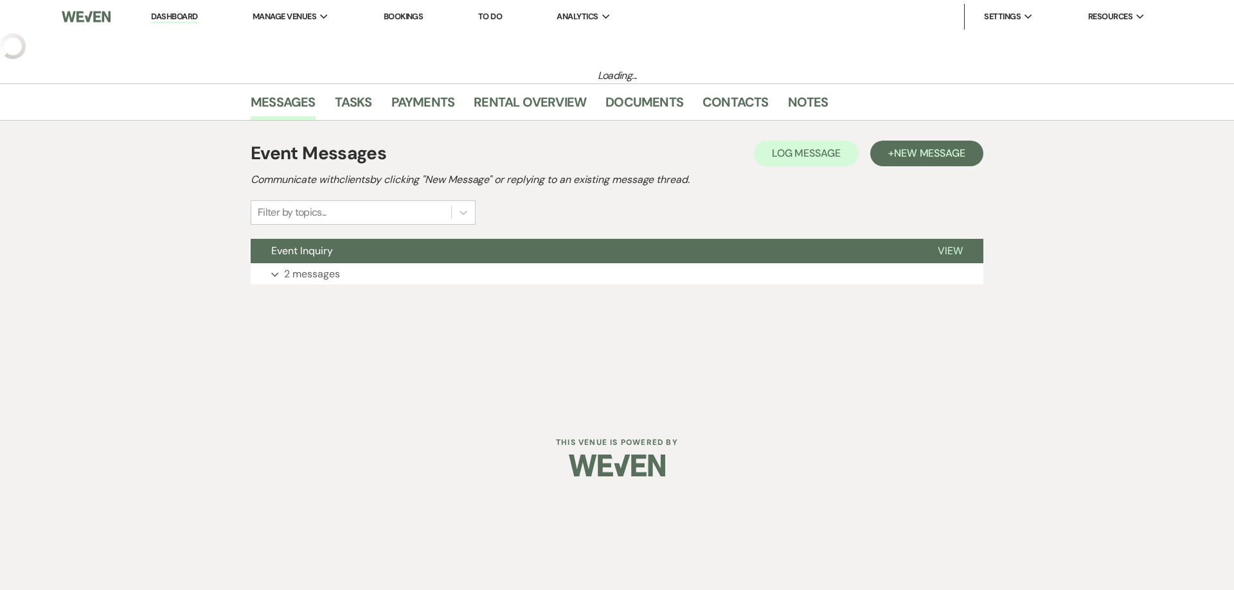
select select "5"
select select "9"
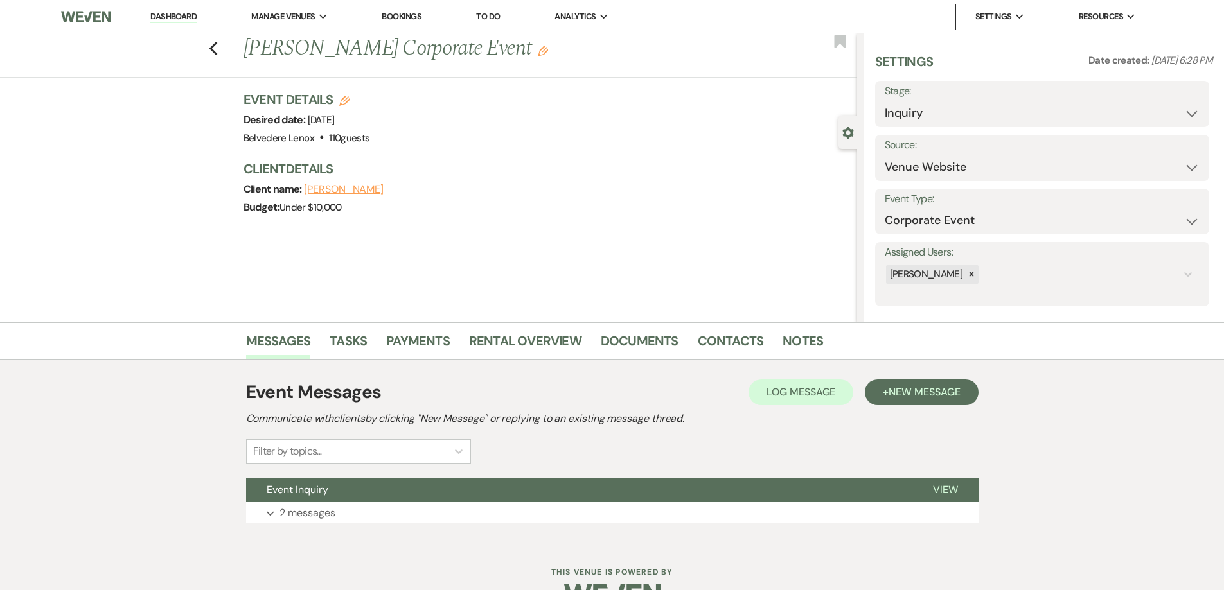
click at [327, 264] on div "Previous [PERSON_NAME] Corporate Event Edit Bookmark Gear Settings Settings Dat…" at bounding box center [428, 177] width 857 height 289
click at [299, 500] on button "Event Inquiry" at bounding box center [579, 490] width 666 height 24
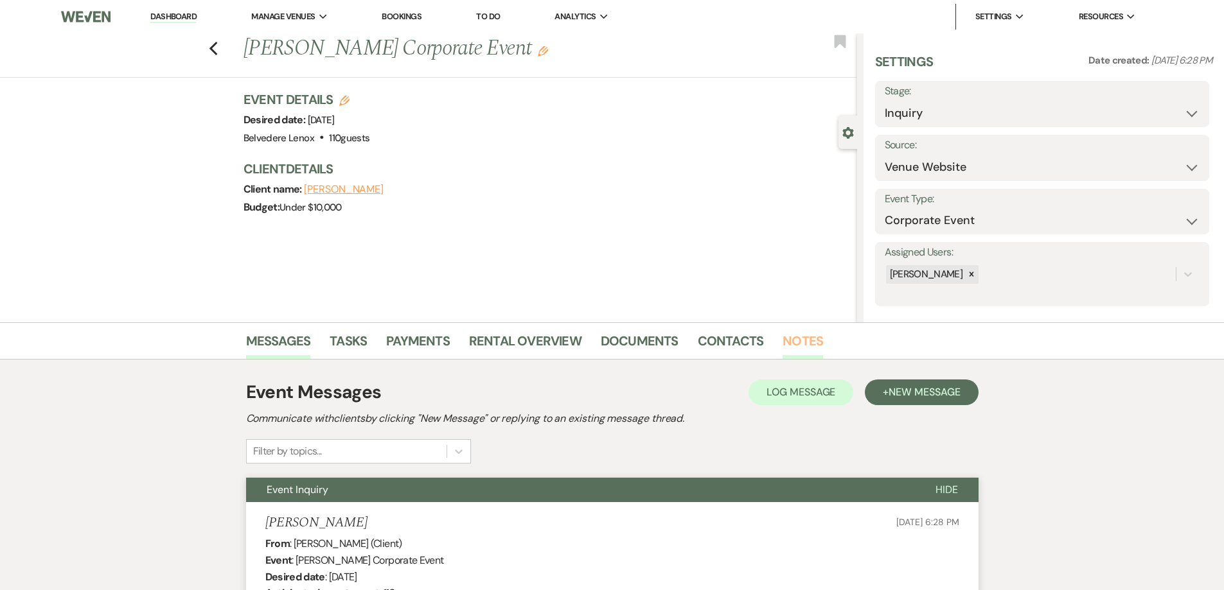
click at [783, 343] on link "Notes" at bounding box center [803, 345] width 40 height 28
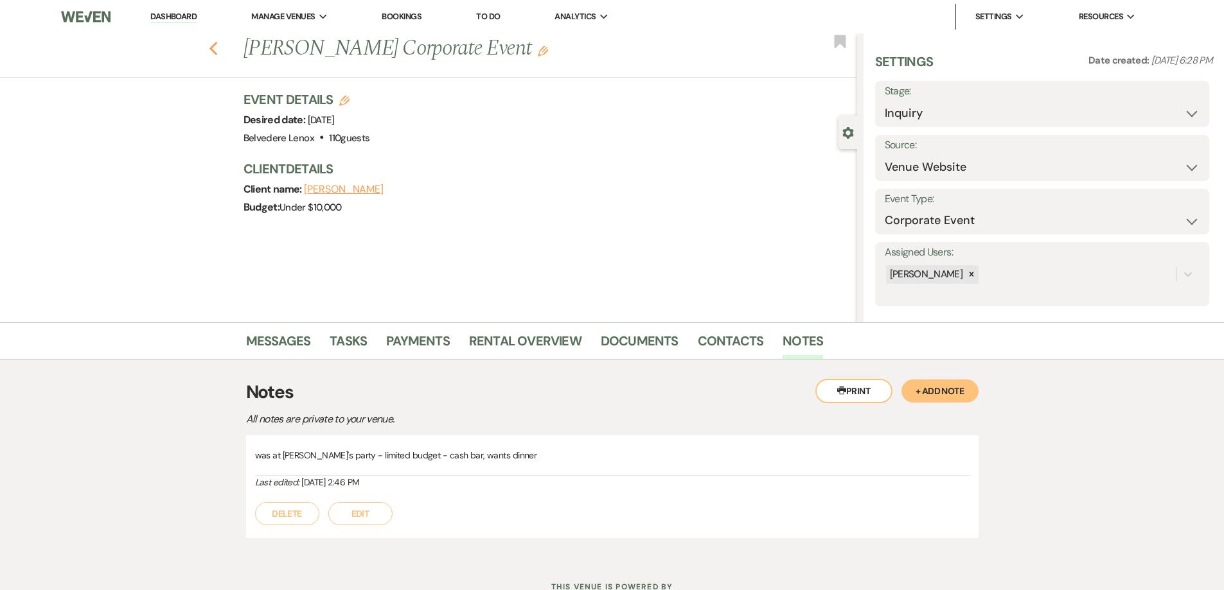
click at [217, 50] on use "button" at bounding box center [213, 49] width 8 height 14
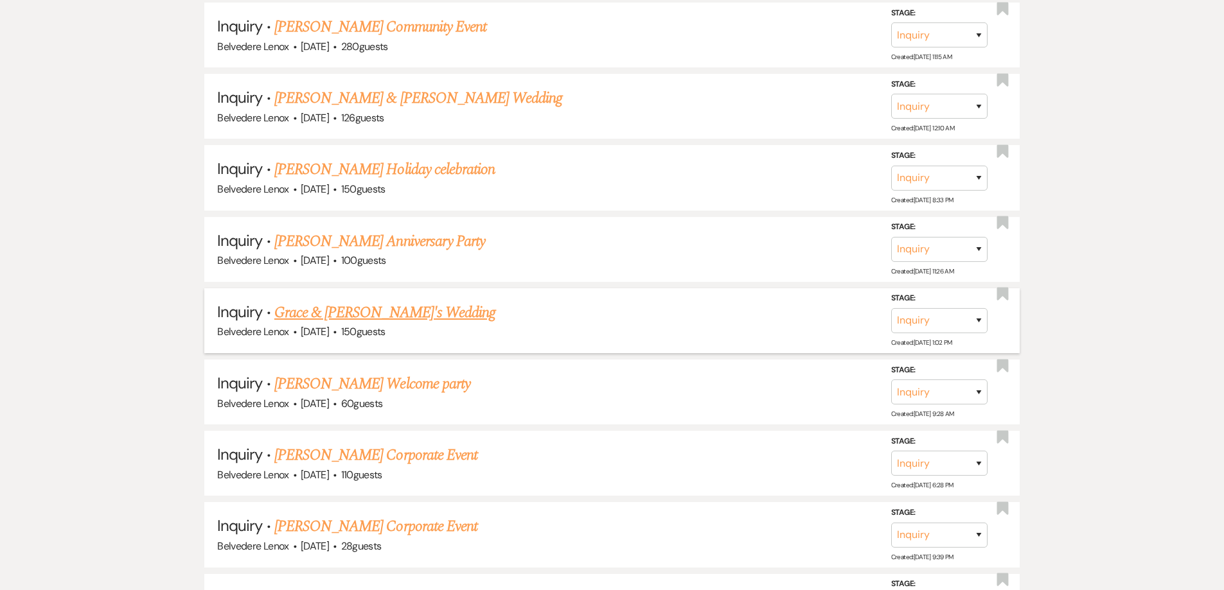
scroll to position [789, 0]
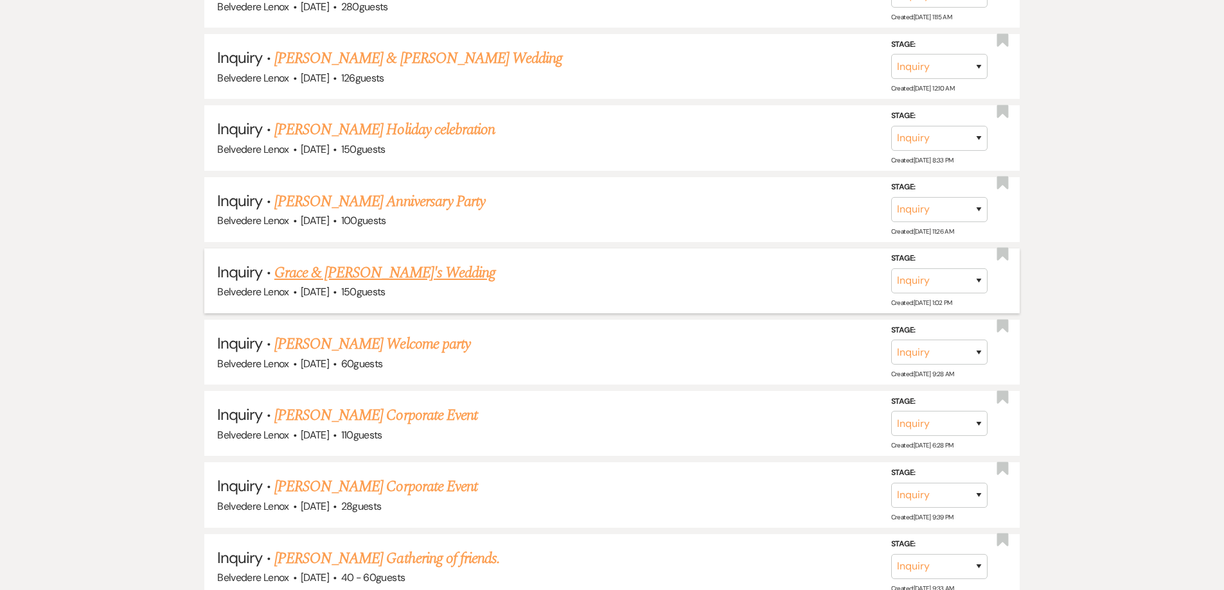
click at [348, 271] on link "Grace & [PERSON_NAME]'s Wedding" at bounding box center [384, 273] width 221 height 23
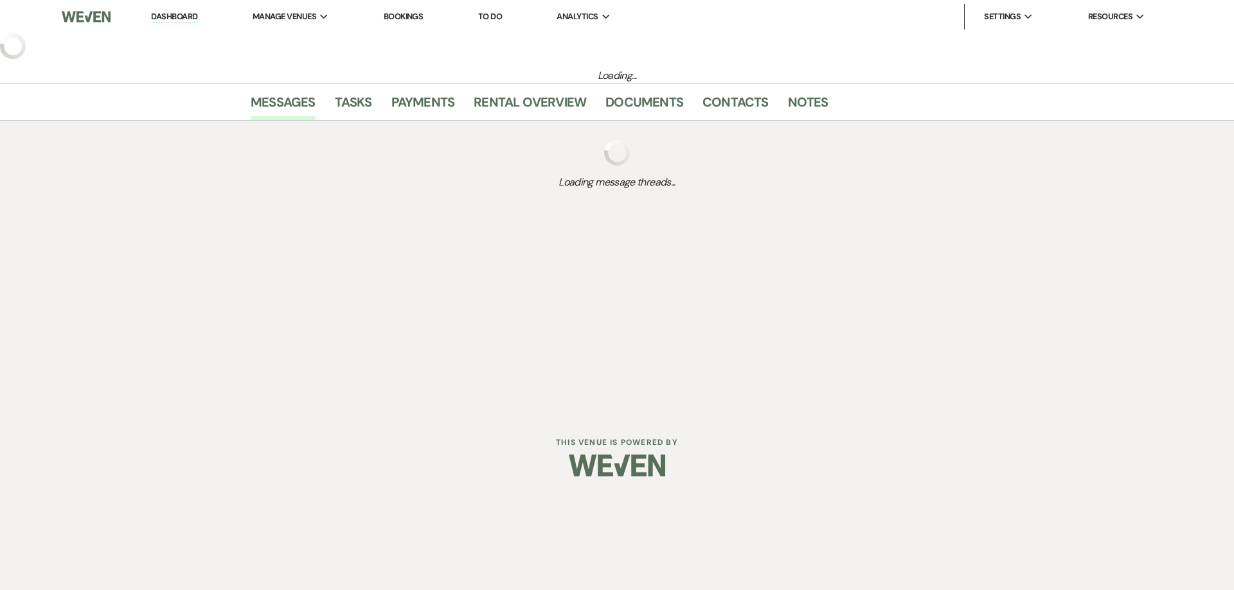
select select "5"
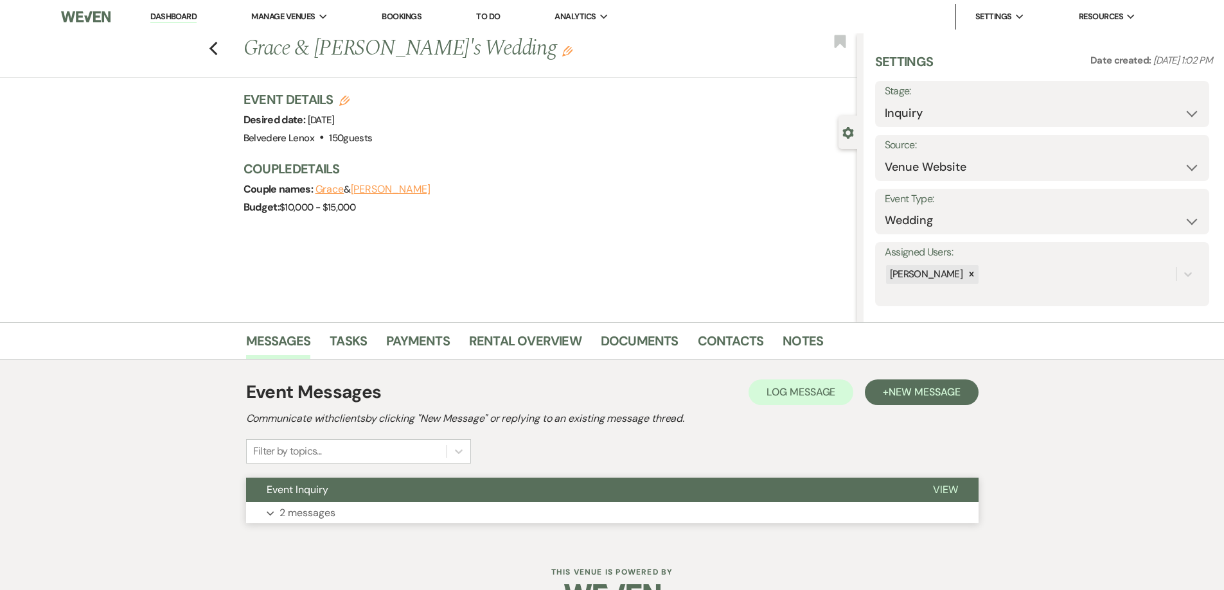
click at [290, 516] on p "2 messages" at bounding box center [307, 513] width 56 height 17
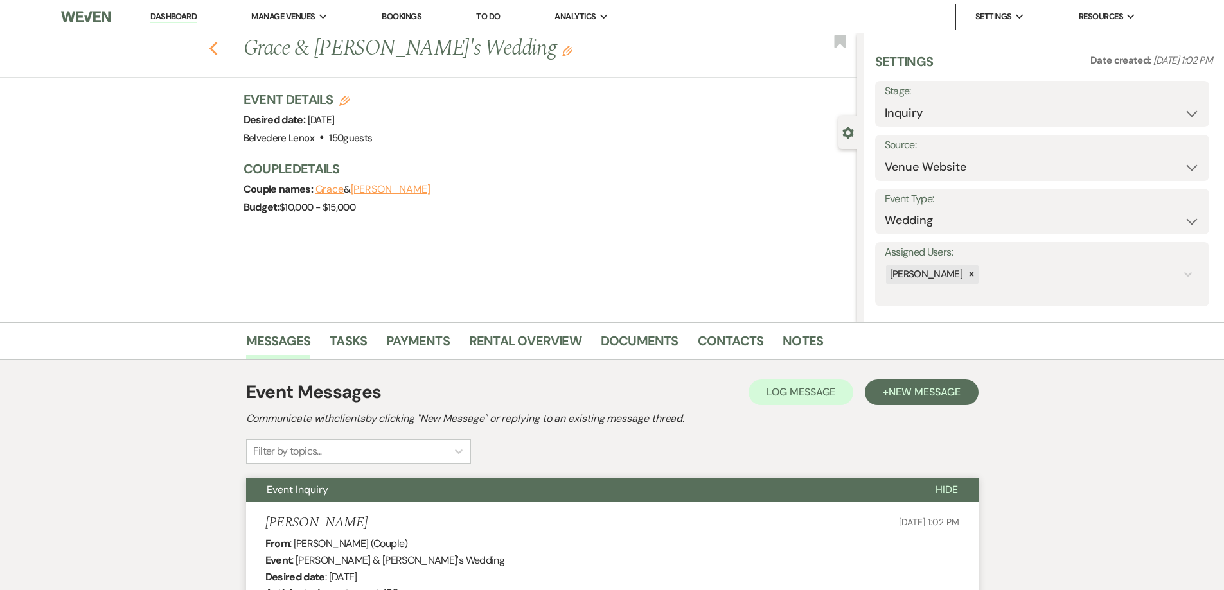
click at [217, 54] on use "button" at bounding box center [213, 49] width 8 height 14
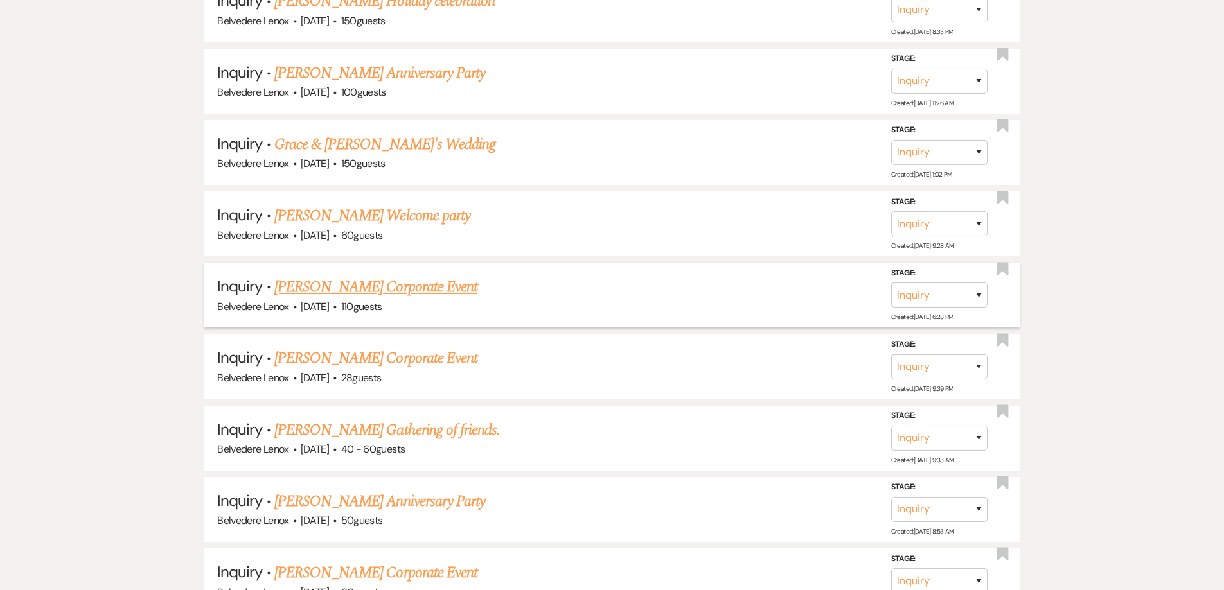
scroll to position [982, 0]
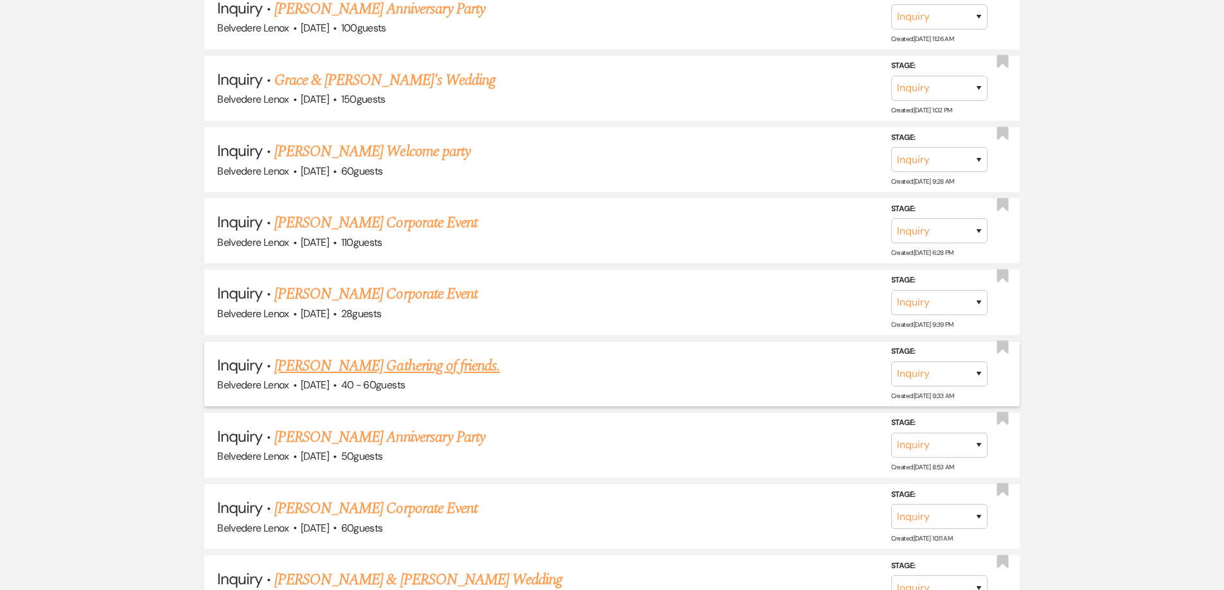
click at [325, 371] on link "[PERSON_NAME] Gathering of friends." at bounding box center [387, 366] width 226 height 23
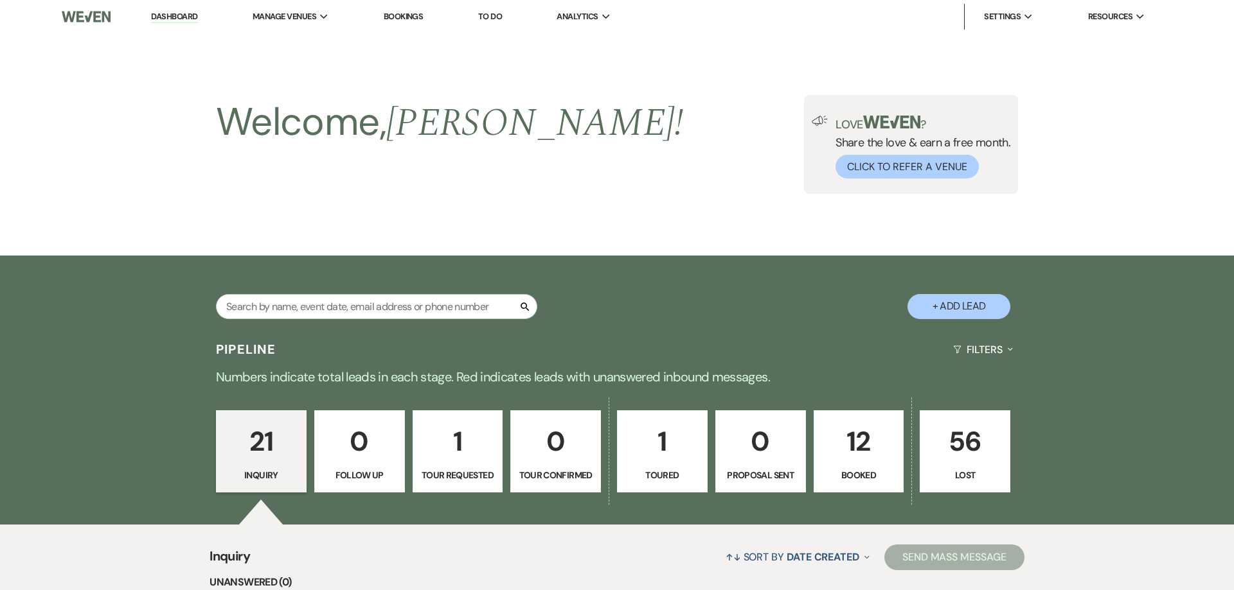
select select "5"
select select "13"
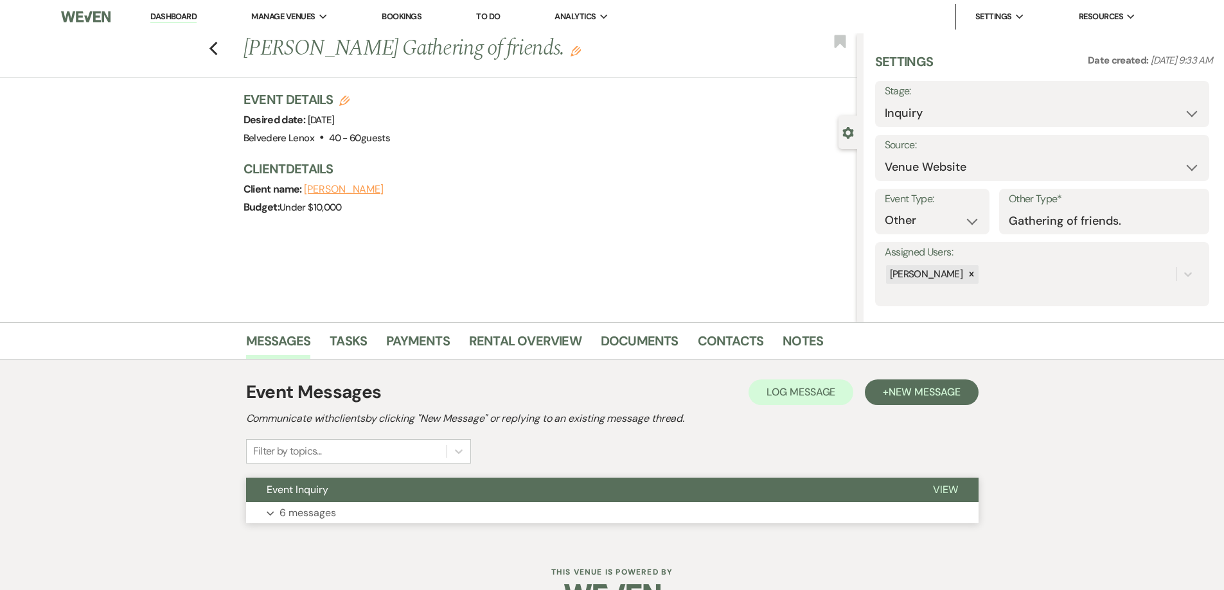
click at [306, 501] on button "Event Inquiry" at bounding box center [579, 490] width 666 height 24
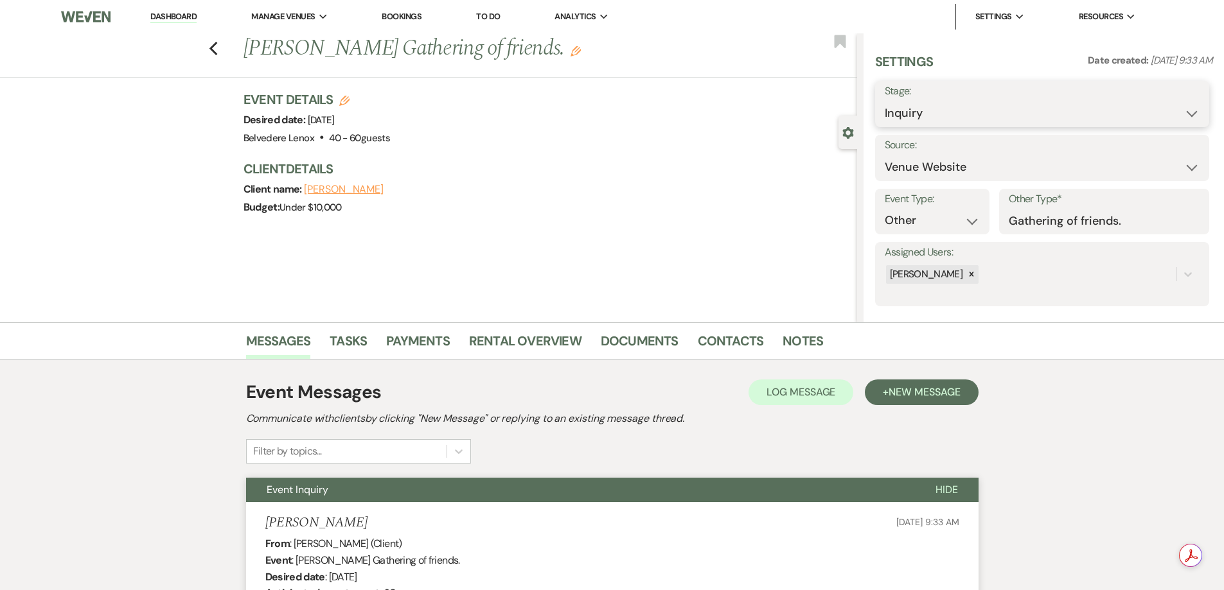
click at [948, 112] on select "Inquiry Follow Up Tour Requested Tour Confirmed Toured Proposal Sent Booked Lost" at bounding box center [1042, 113] width 315 height 25
select select "8"
click at [885, 101] on select "Inquiry Follow Up Tour Requested Tour Confirmed Toured Proposal Sent Booked Lost" at bounding box center [1042, 113] width 315 height 25
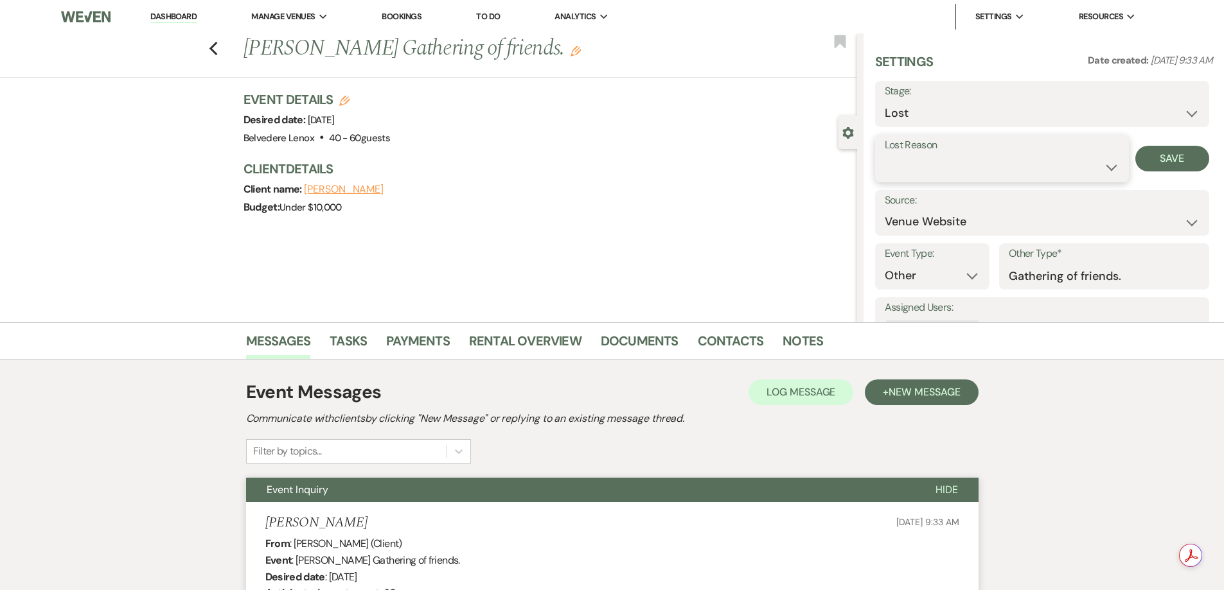
click at [1053, 173] on select "Booked Elsewhere Budget Date Unavailable No Response Not a Good Match Capacity …" at bounding box center [1002, 167] width 235 height 25
select select "7"
click at [885, 155] on select "Booked Elsewhere Budget Date Unavailable No Response Not a Good Match Capacity …" at bounding box center [1002, 167] width 235 height 25
click at [1156, 161] on button "Save" at bounding box center [1172, 159] width 74 height 26
click at [223, 55] on div "Previous [PERSON_NAME] Gathering of friends. Edit Bookmark" at bounding box center [426, 55] width 864 height 44
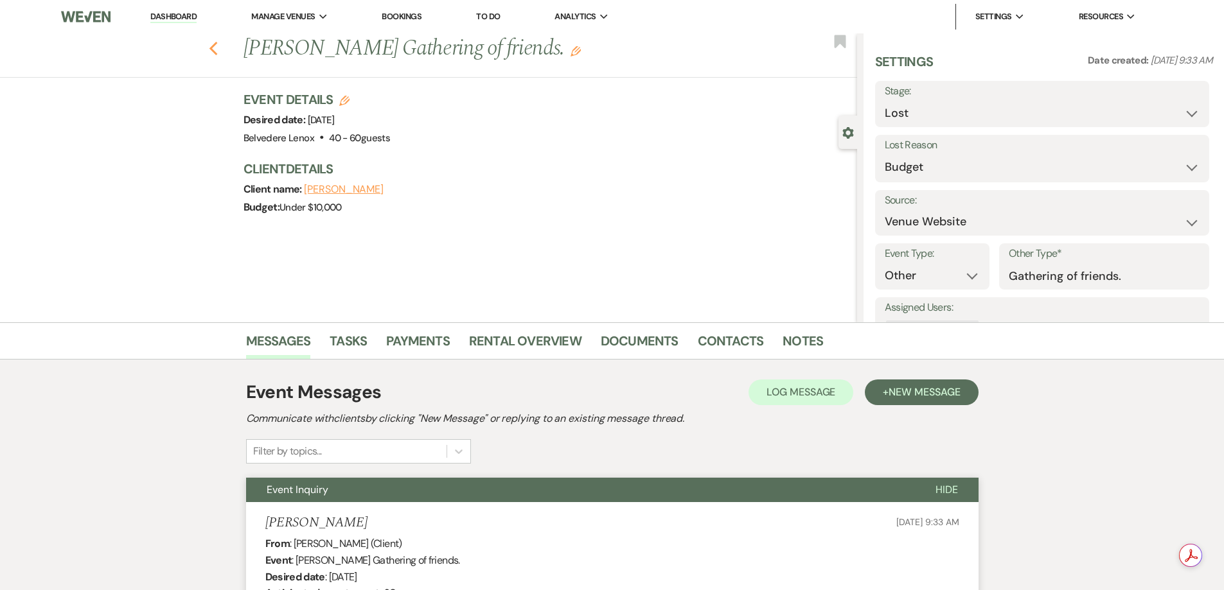
click at [217, 53] on use "button" at bounding box center [213, 49] width 8 height 14
select select "8"
select select "7"
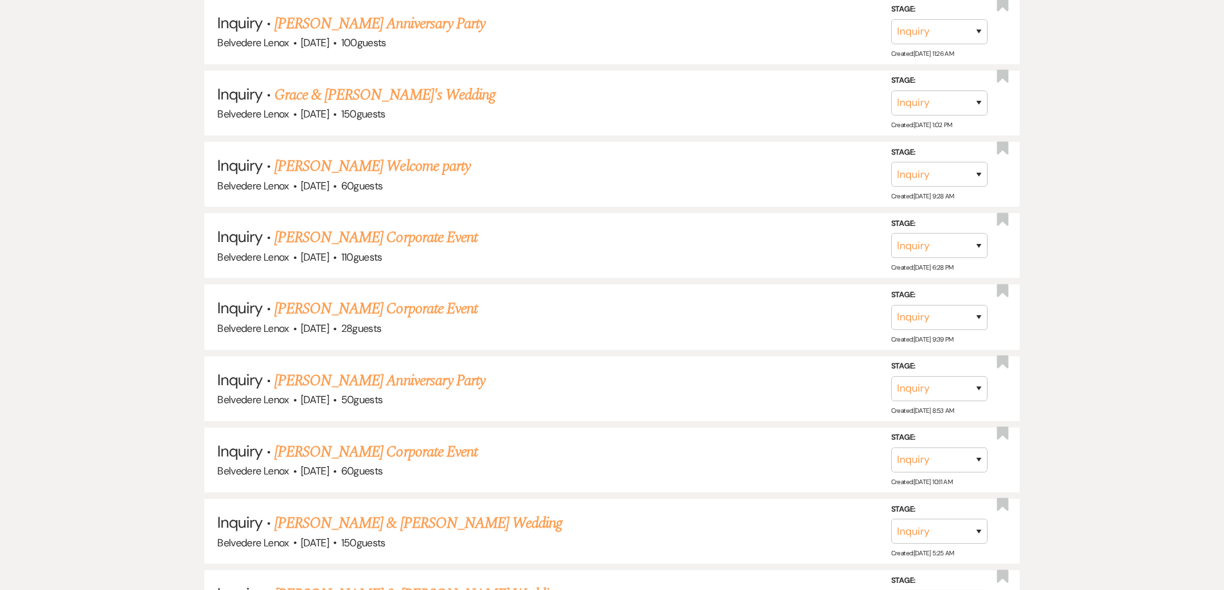
scroll to position [1028, 0]
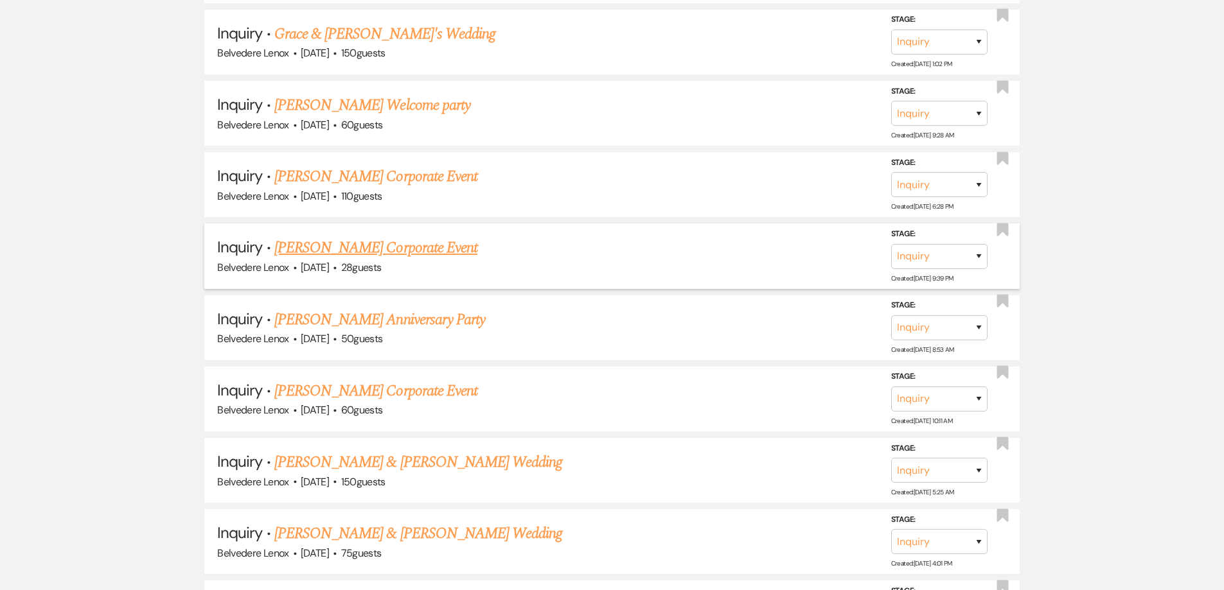
click at [373, 249] on link "[PERSON_NAME] Corporate Event" at bounding box center [375, 247] width 203 height 23
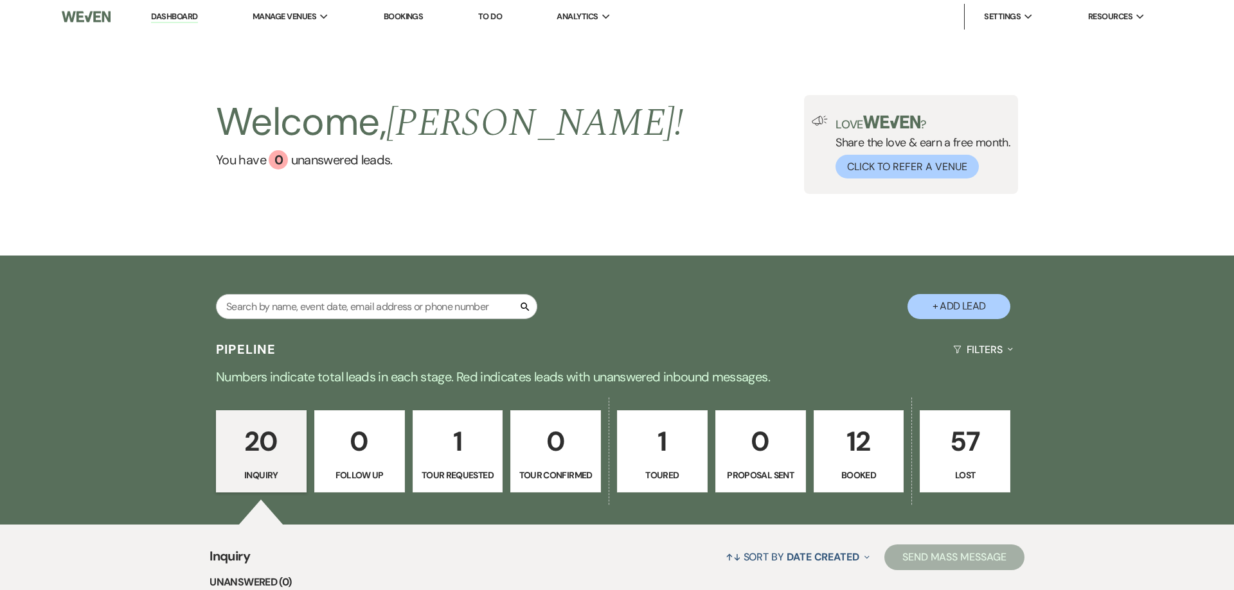
select select "5"
select select "9"
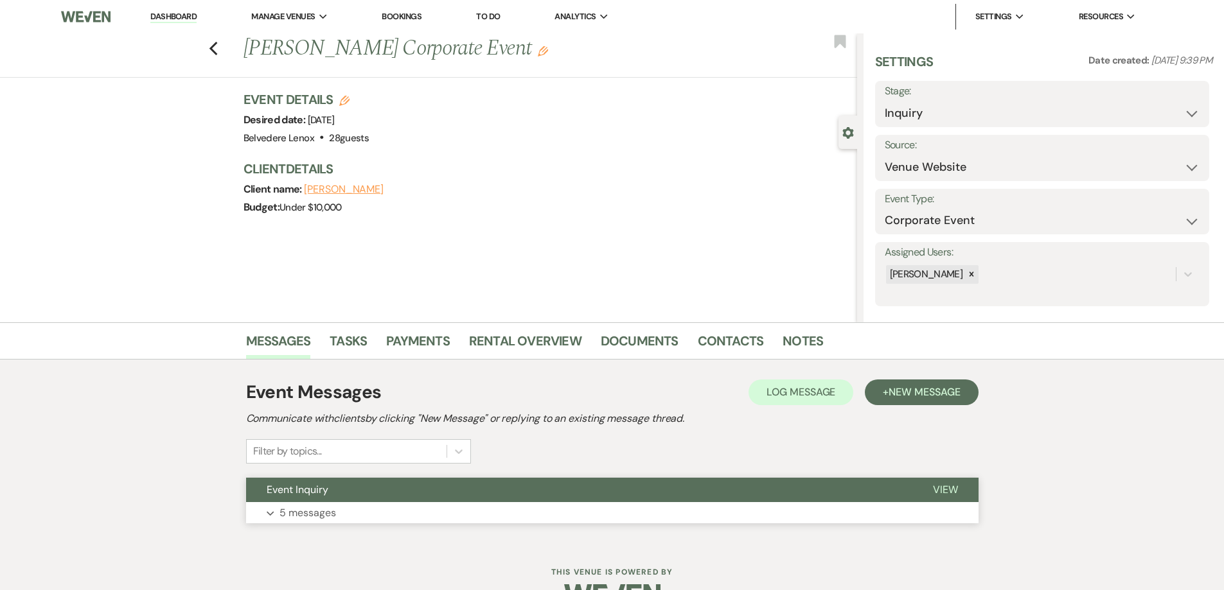
click at [294, 511] on p "5 messages" at bounding box center [307, 513] width 57 height 17
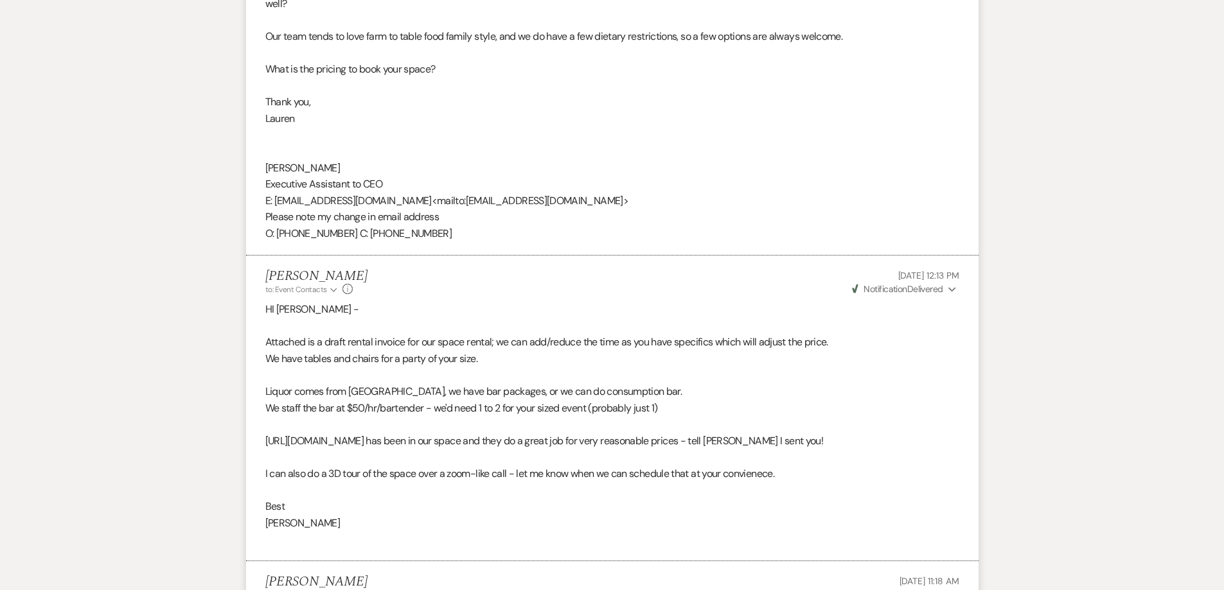
scroll to position [1117, 0]
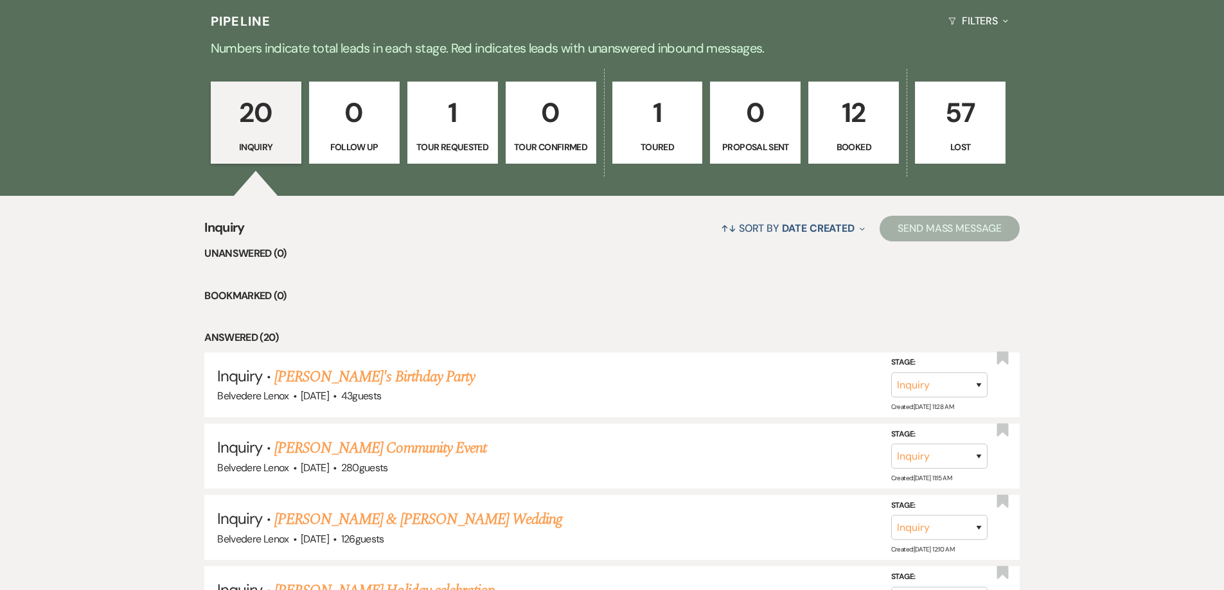
scroll to position [321, 0]
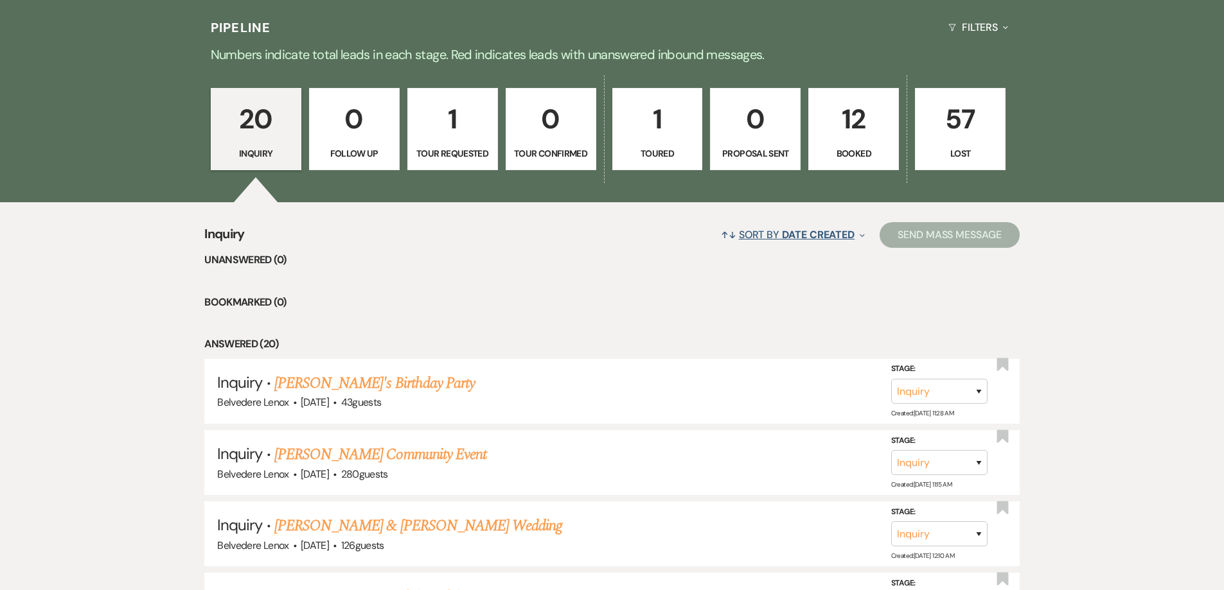
click at [810, 243] on button "↑↓ Sort By Date Created Expand" at bounding box center [793, 235] width 154 height 34
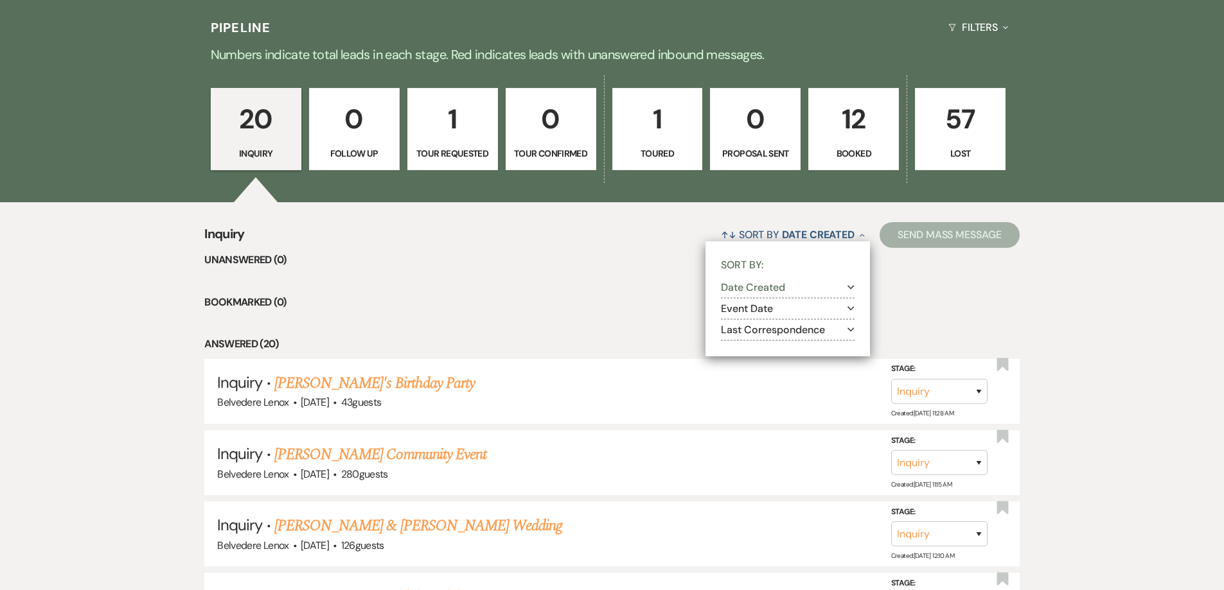
click at [780, 310] on button "Event Date Expand" at bounding box center [788, 309] width 134 height 10
click at [768, 331] on label "Ascending" at bounding box center [796, 326] width 117 height 16
click at [746, 329] on input "Ascending" at bounding box center [742, 325] width 8 height 8
radio input "true"
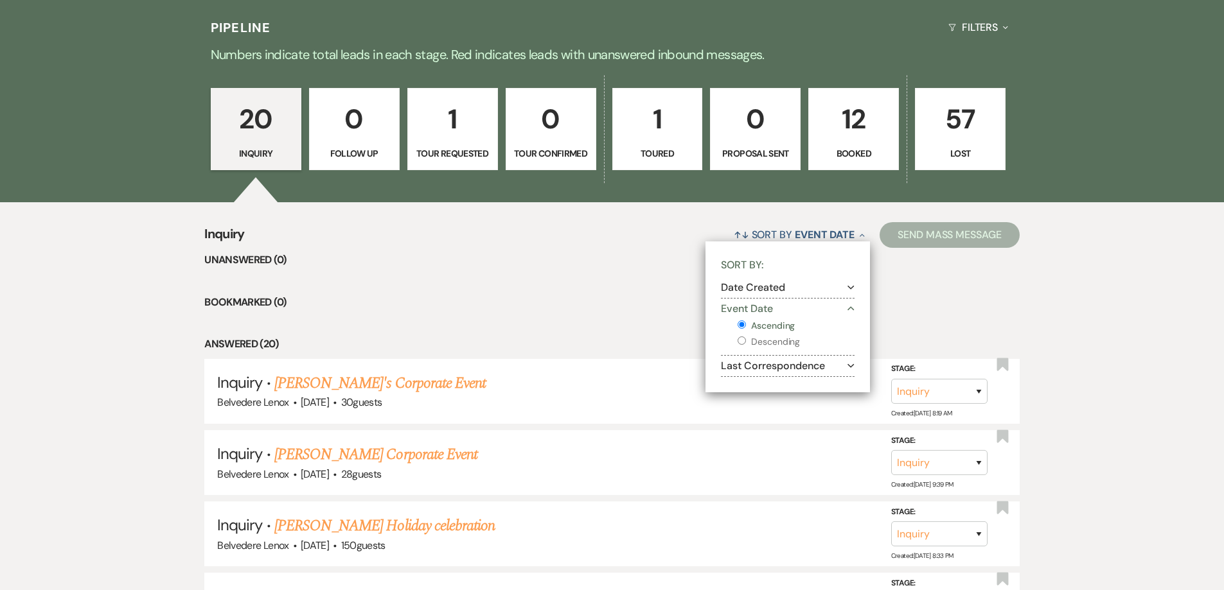
click at [558, 307] on li "Bookmarked (0)" at bounding box center [611, 302] width 815 height 17
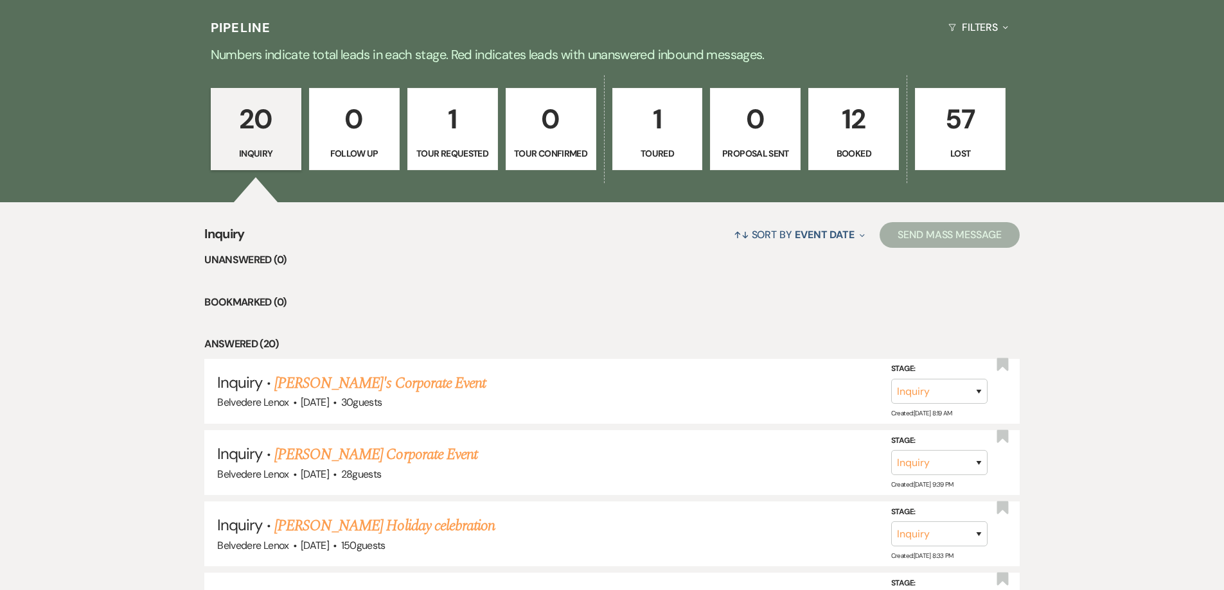
scroll to position [386, 0]
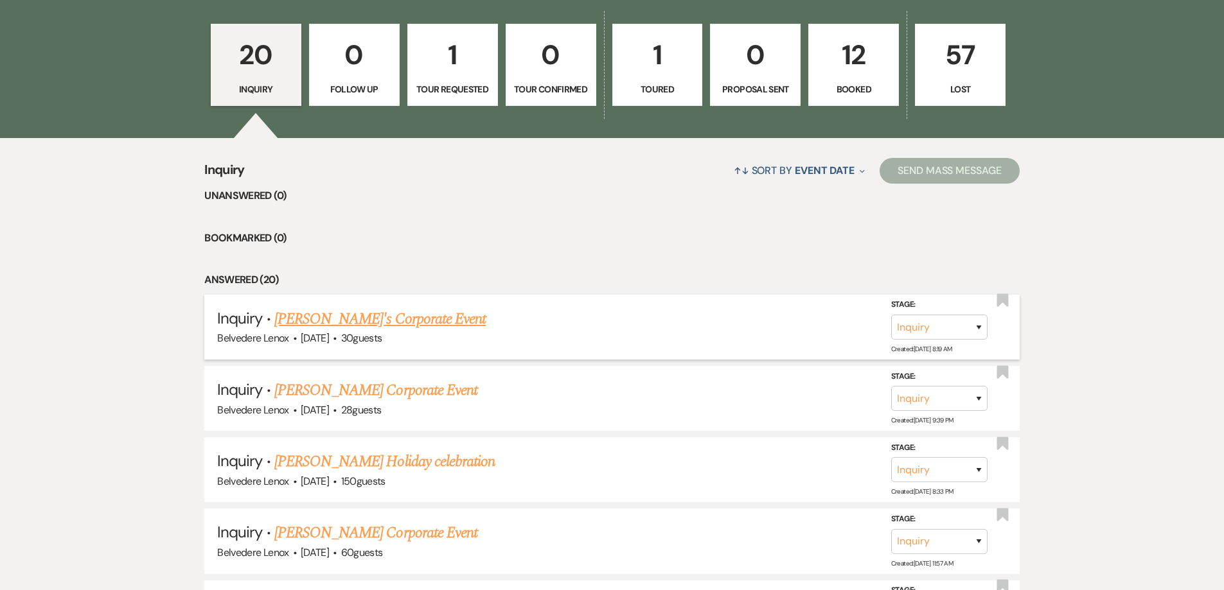
click at [395, 322] on link "[PERSON_NAME]'s Corporate Event" at bounding box center [379, 319] width 211 height 23
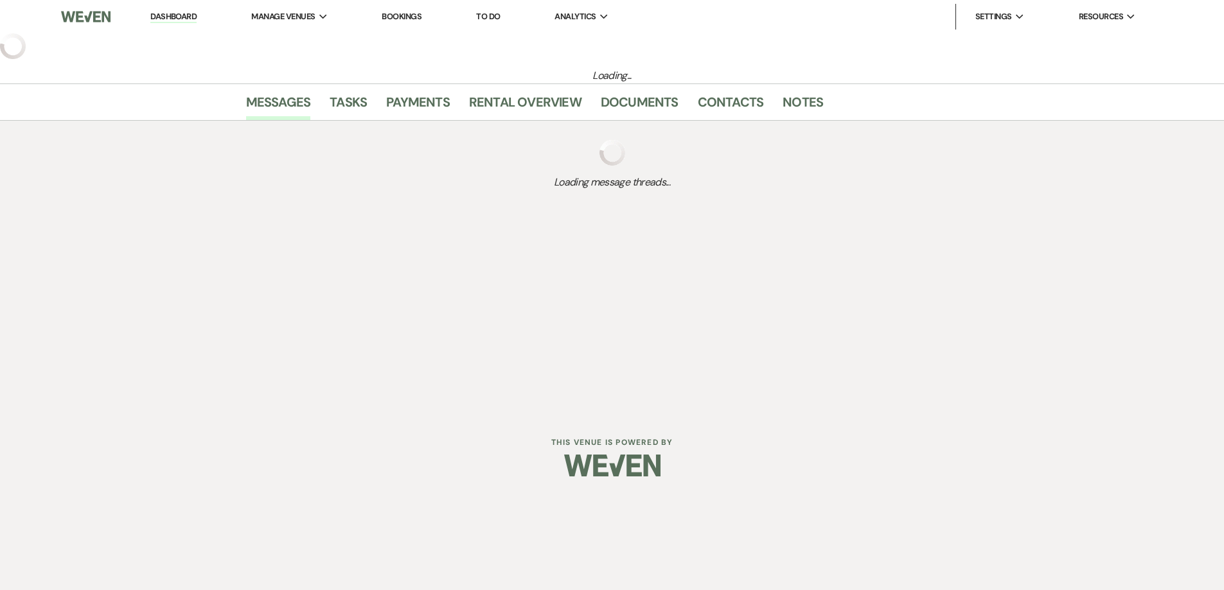
select select "5"
select select "9"
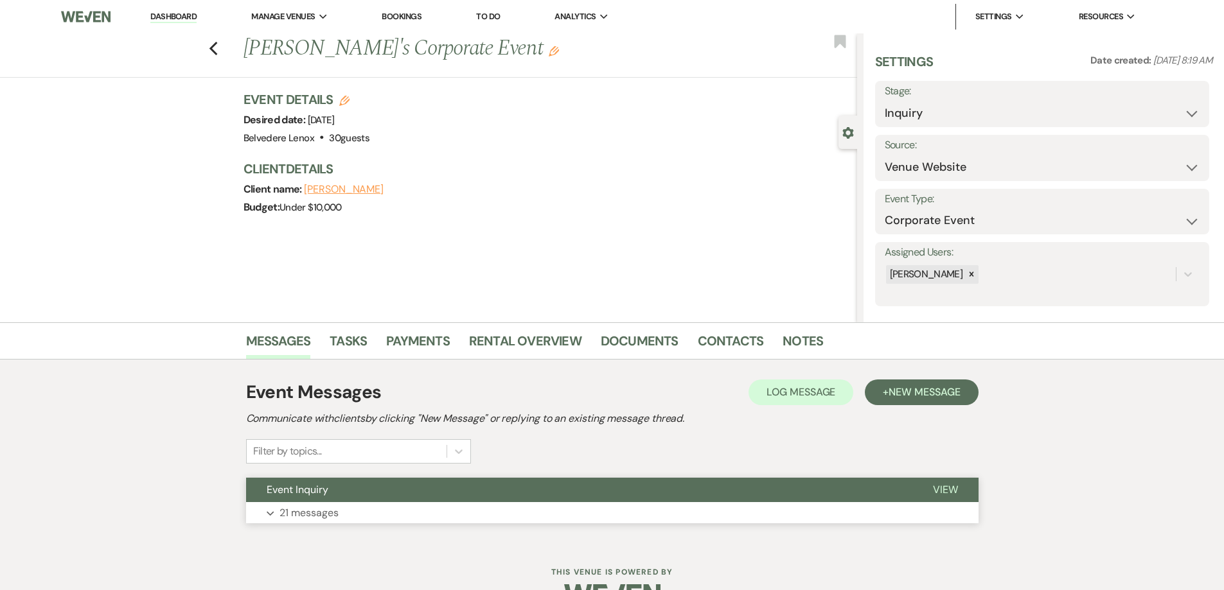
click at [293, 511] on p "21 messages" at bounding box center [308, 513] width 59 height 17
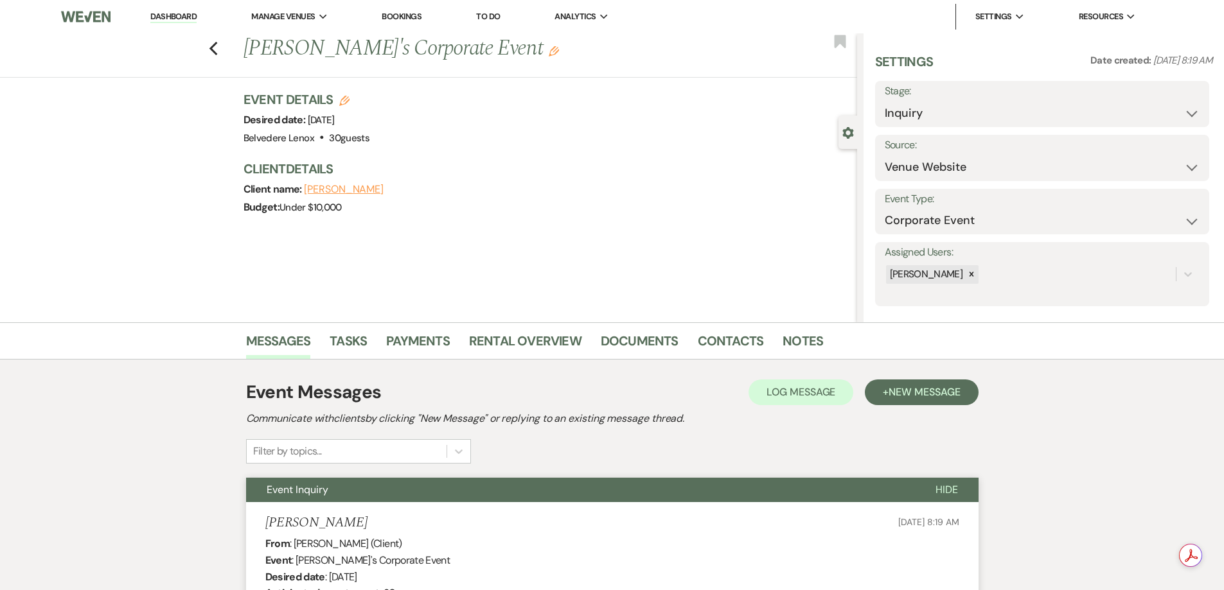
click at [346, 99] on icon "Edit" at bounding box center [344, 101] width 10 height 10
select select "835"
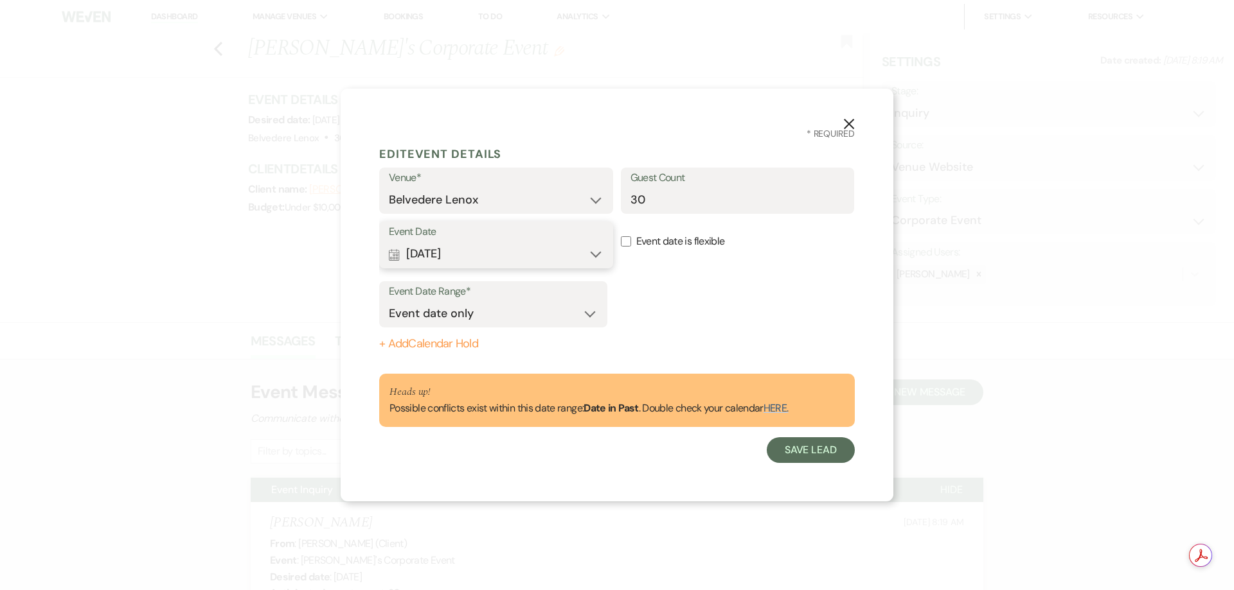
click at [537, 249] on button "Calendar [DATE] Expand" at bounding box center [496, 255] width 215 height 26
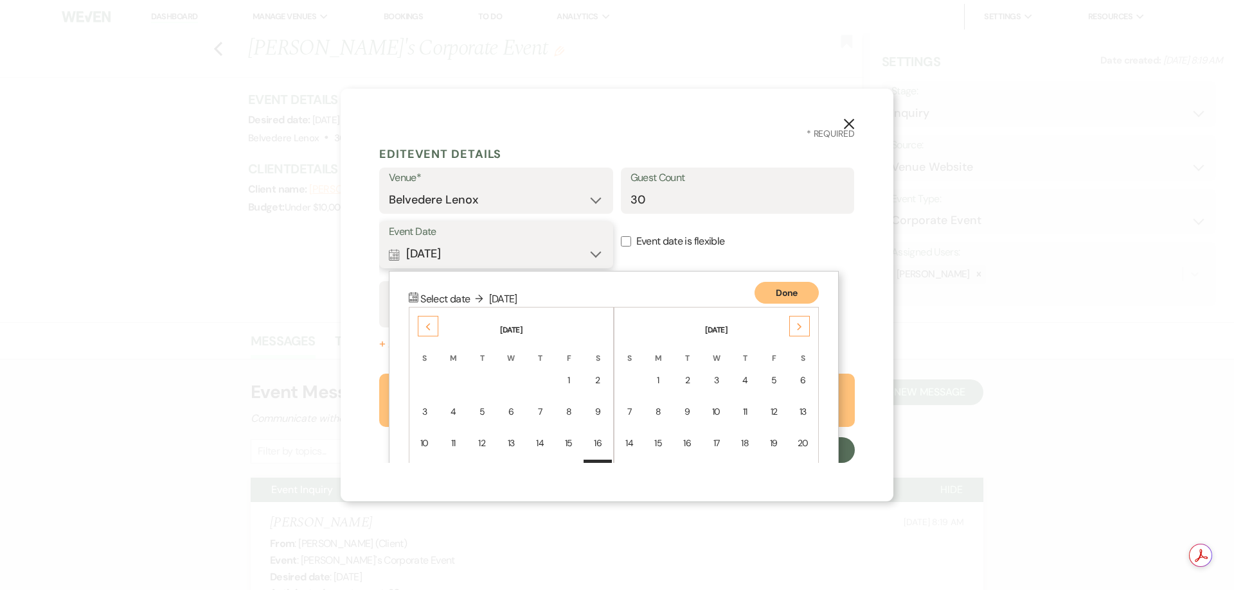
scroll to position [112, 0]
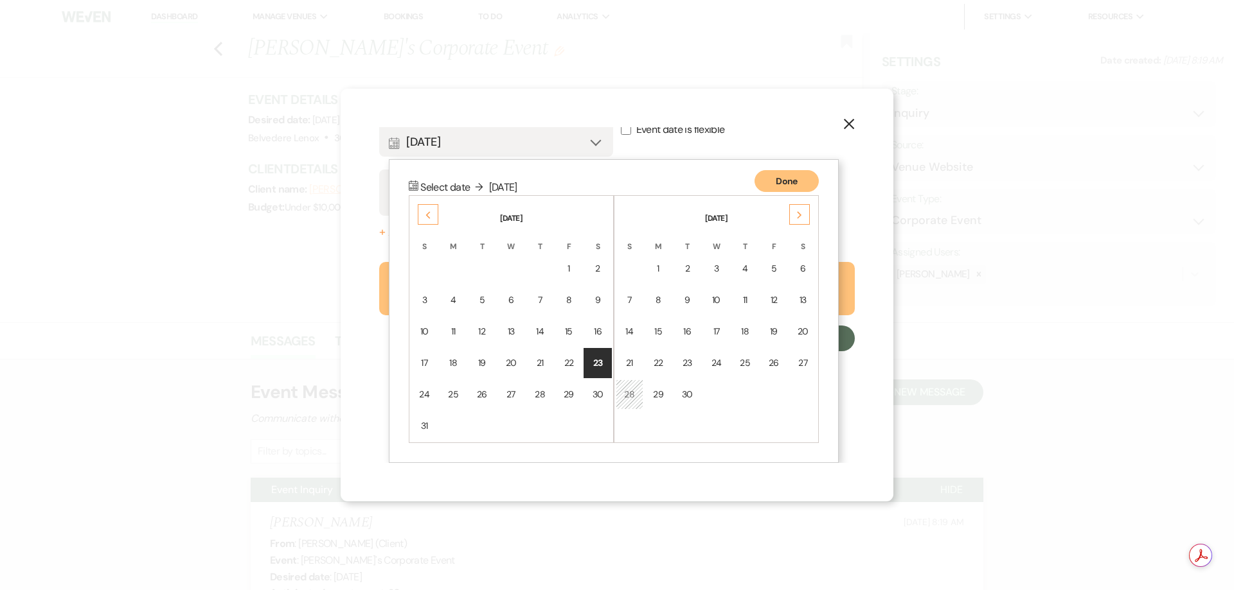
click at [802, 212] on div "Next" at bounding box center [799, 214] width 21 height 21
click at [802, 212] on icon "Next" at bounding box center [799, 215] width 6 height 8
click at [802, 328] on div "20" at bounding box center [803, 331] width 12 height 13
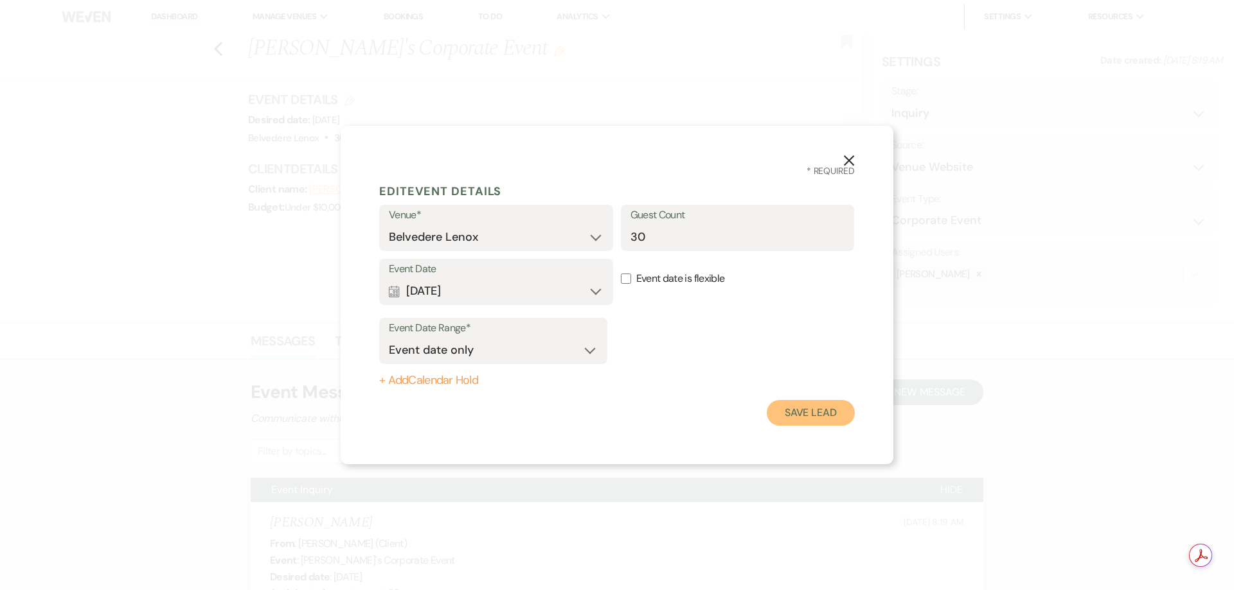
click at [801, 410] on button "Save Lead" at bounding box center [811, 413] width 88 height 26
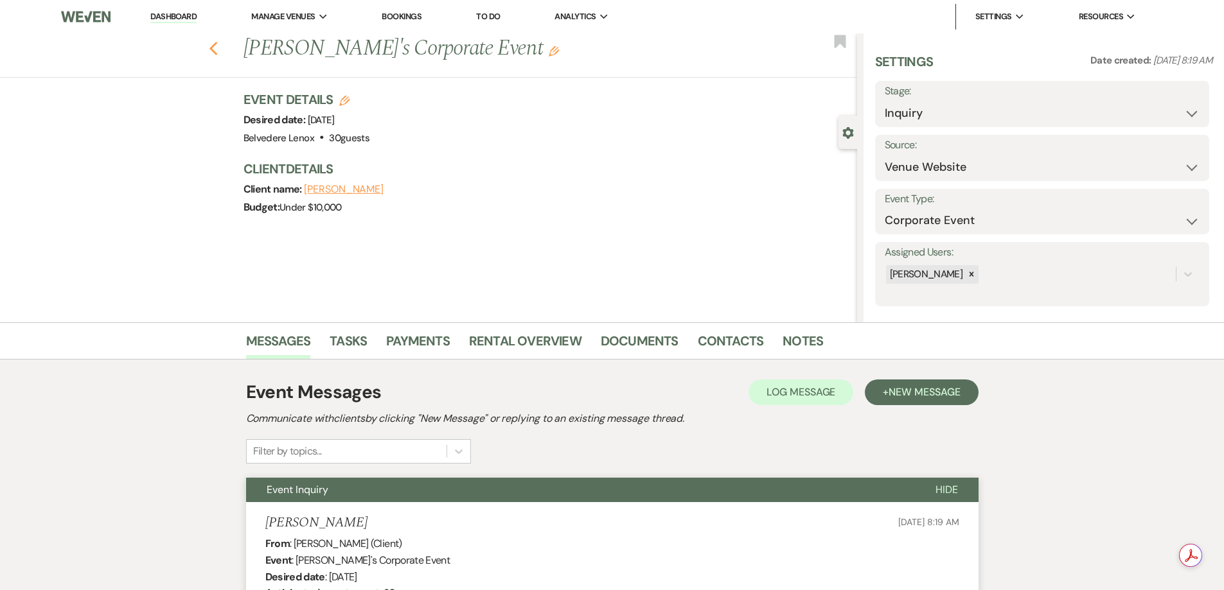
click at [218, 49] on icon "Previous" at bounding box center [214, 48] width 10 height 15
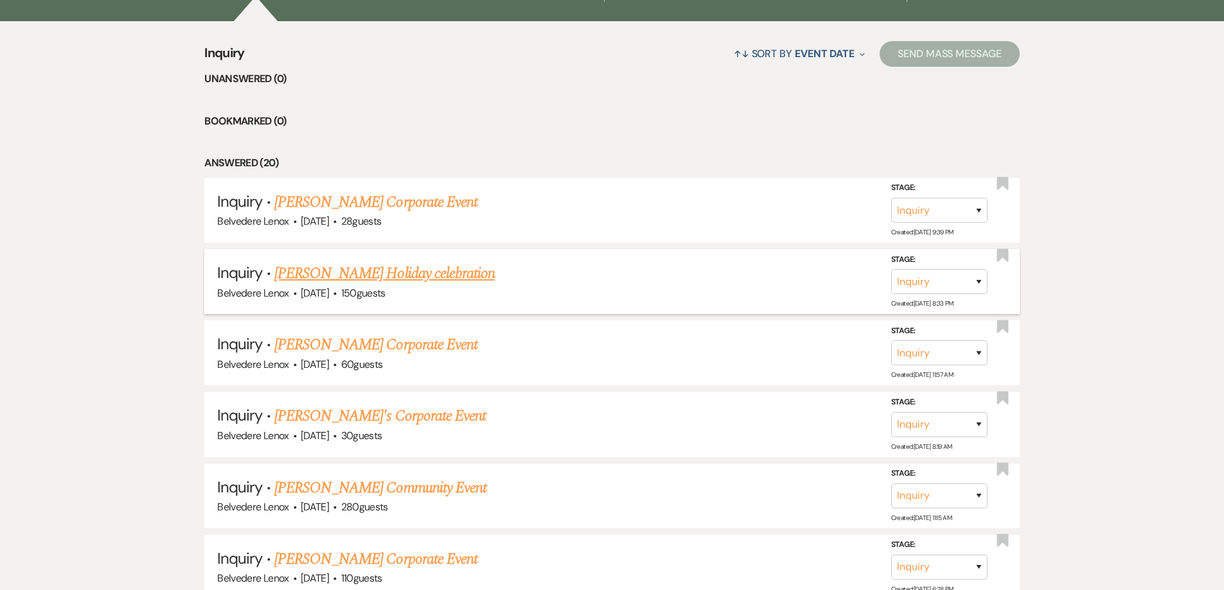
scroll to position [514, 0]
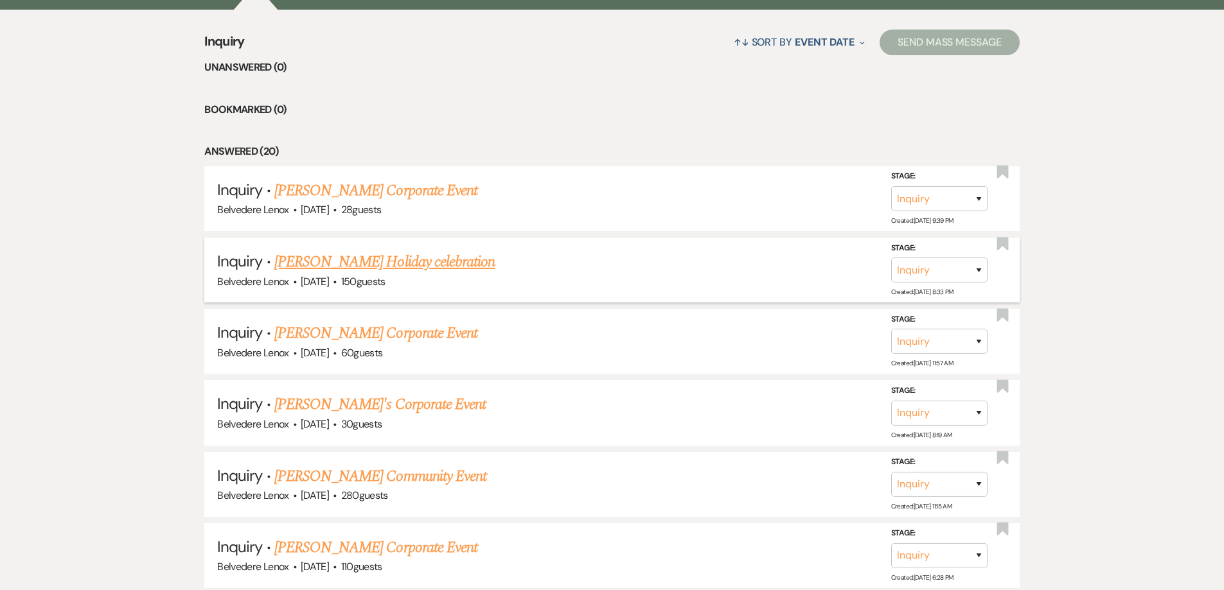
click at [430, 267] on link "[PERSON_NAME] Holiday celebration" at bounding box center [384, 262] width 220 height 23
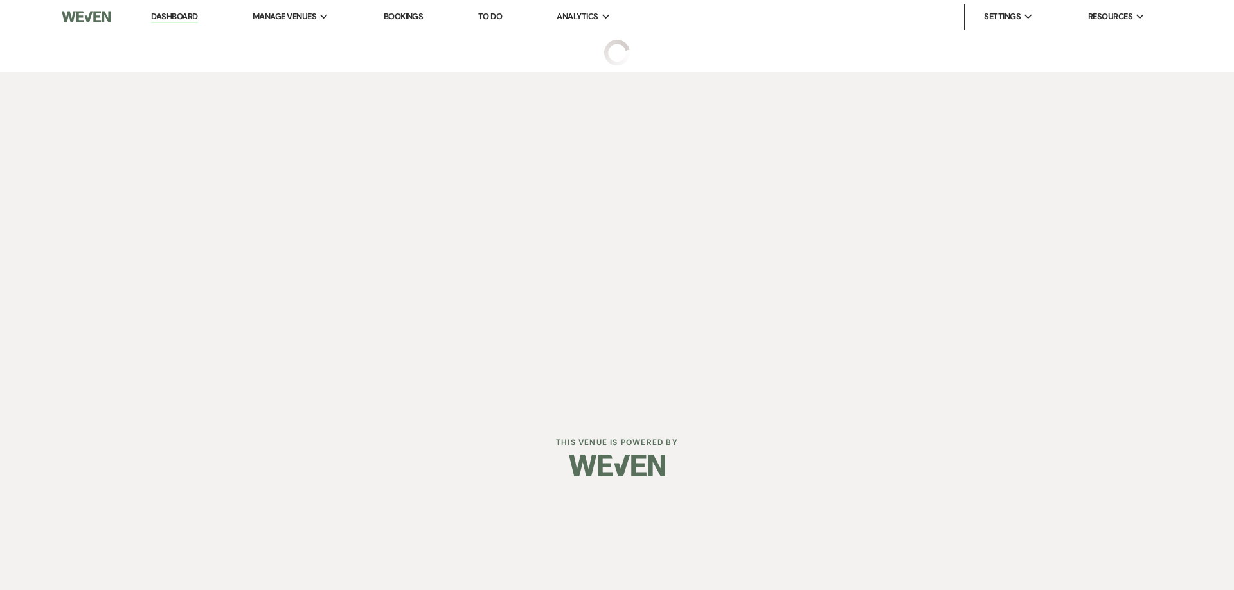
select select "5"
select select "13"
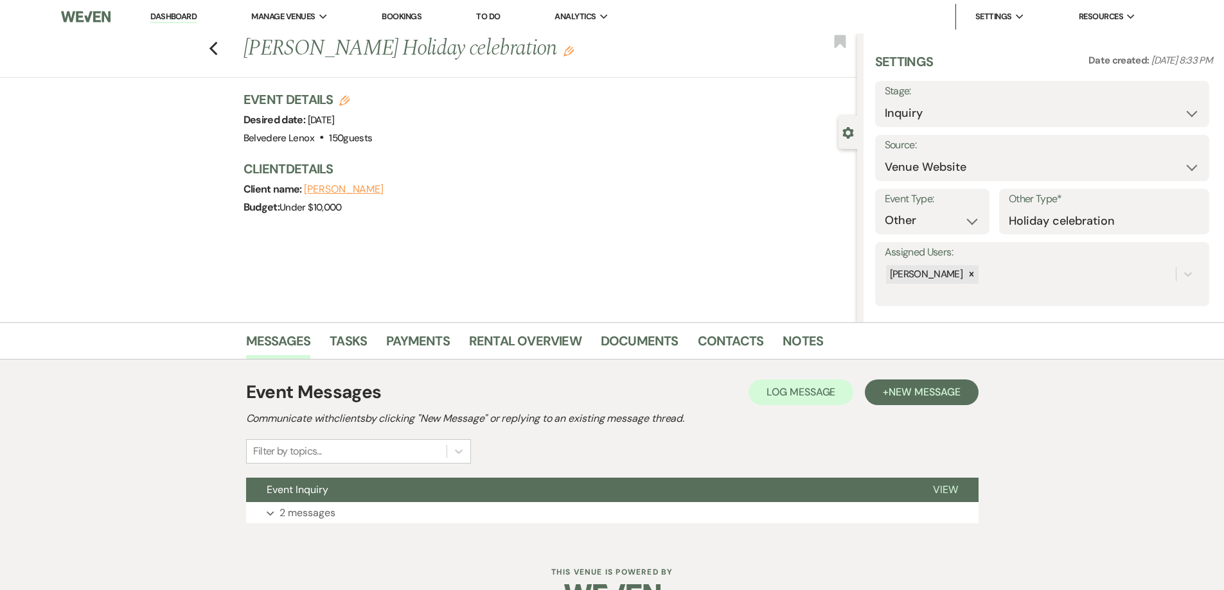
click at [222, 60] on div "Previous [PERSON_NAME] Holiday celebration Edit Bookmark" at bounding box center [426, 55] width 864 height 44
click at [223, 56] on div "Previous [PERSON_NAME] Holiday celebration Edit Bookmark" at bounding box center [426, 55] width 864 height 44
click at [217, 45] on use "button" at bounding box center [213, 49] width 8 height 14
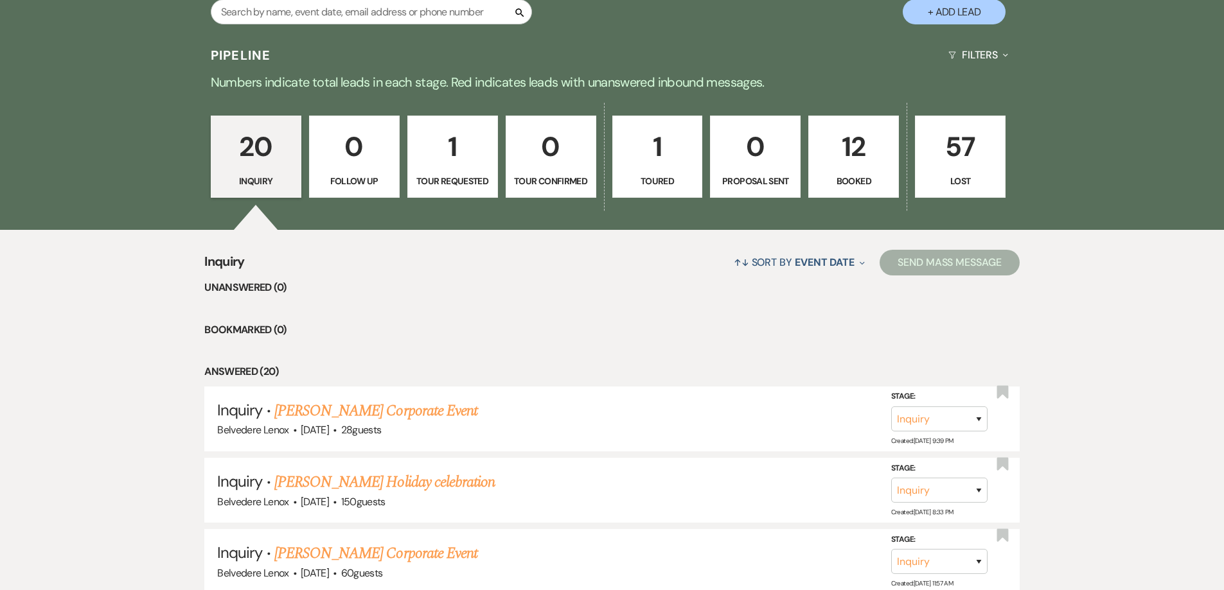
scroll to position [75, 0]
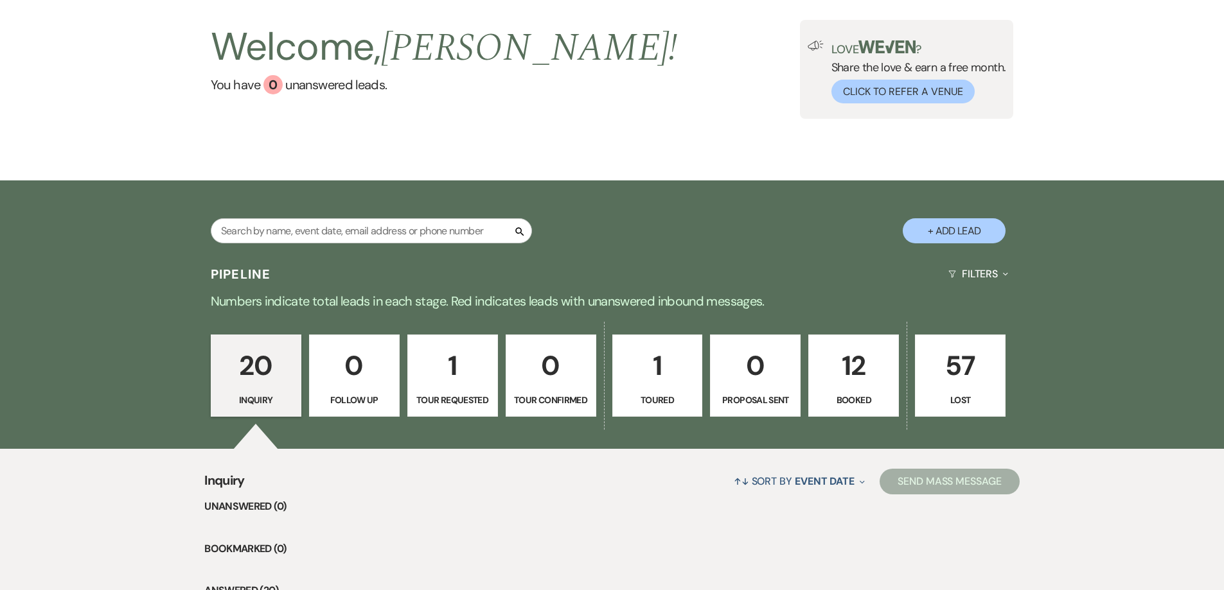
click at [455, 380] on p "1" at bounding box center [453, 365] width 74 height 43
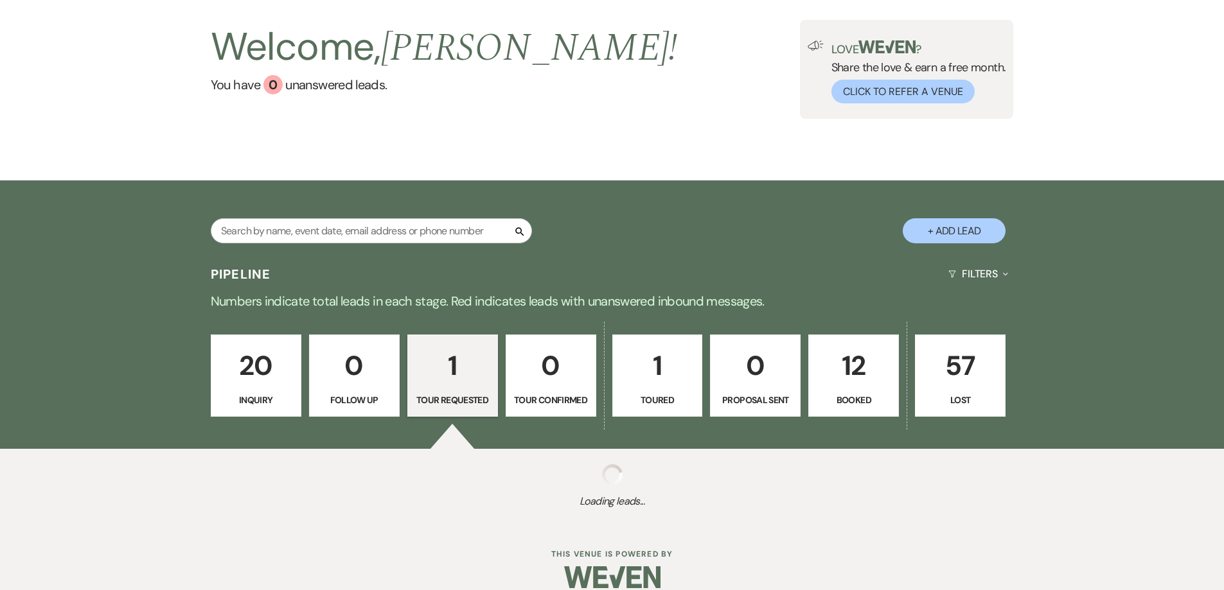
select select "2"
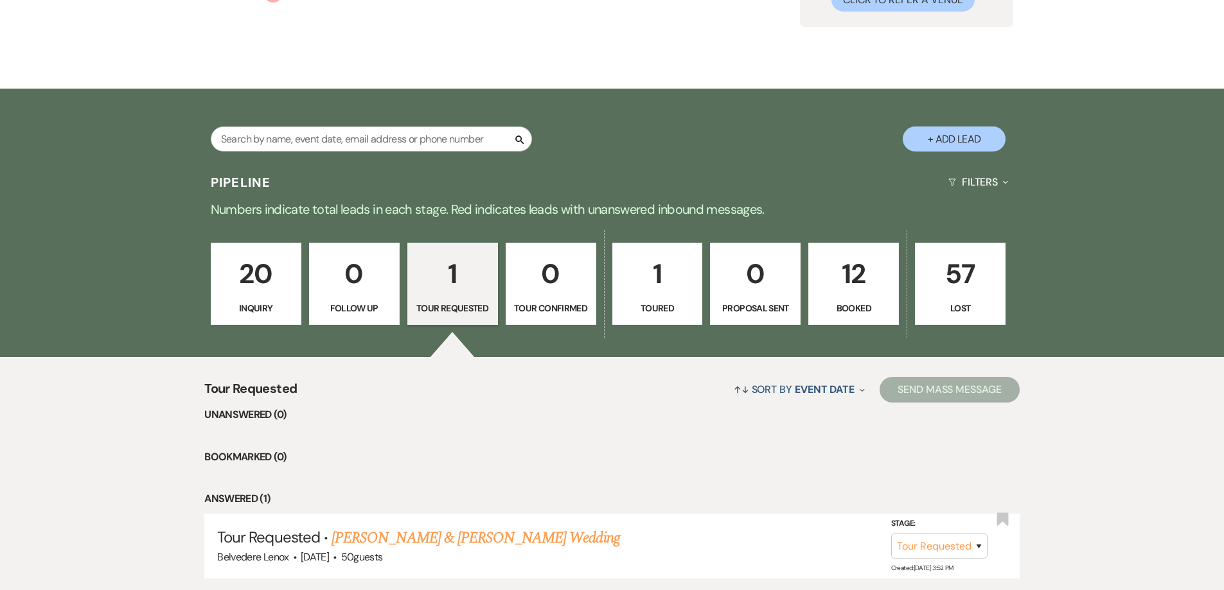
scroll to position [260, 0]
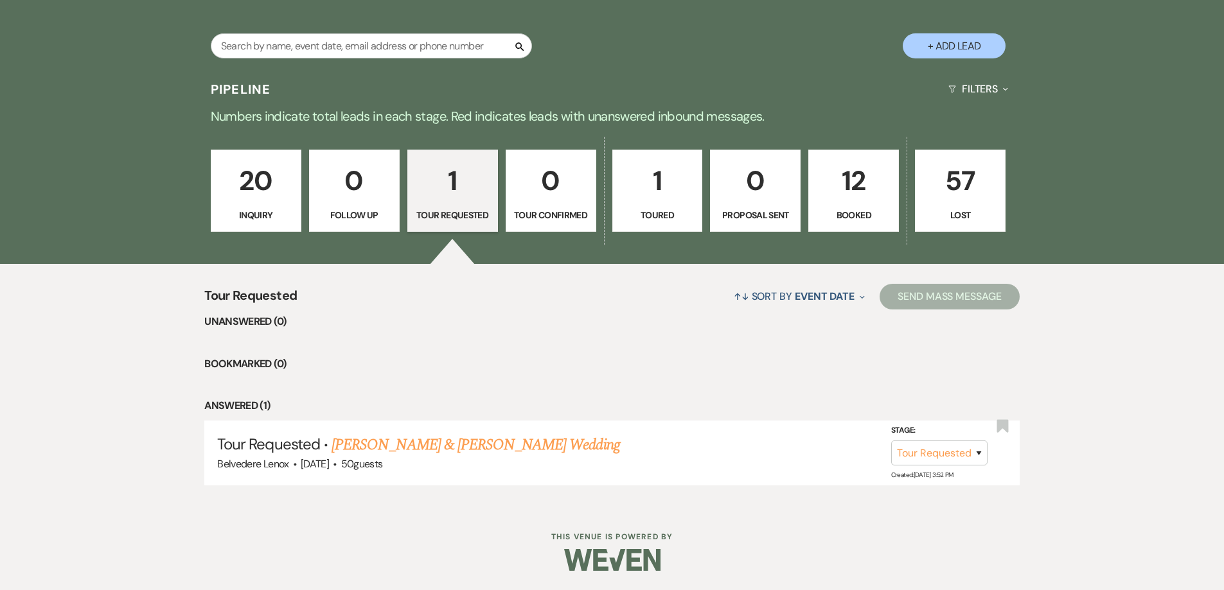
click at [677, 179] on p "1" at bounding box center [658, 180] width 74 height 43
select select "5"
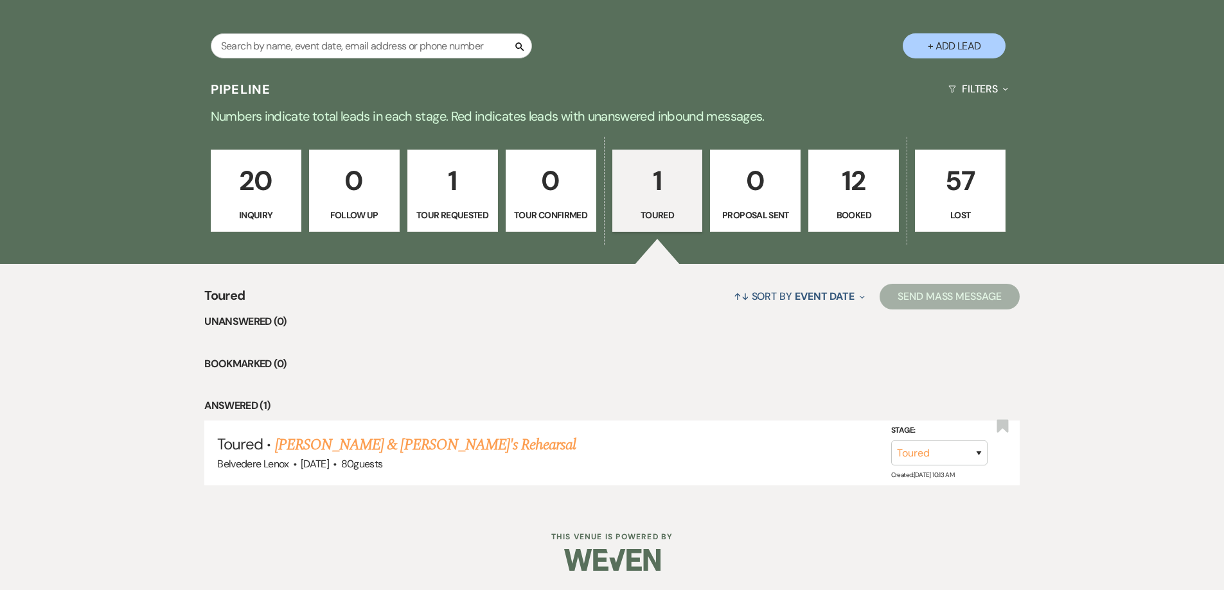
click at [765, 192] on p "0" at bounding box center [755, 180] width 74 height 43
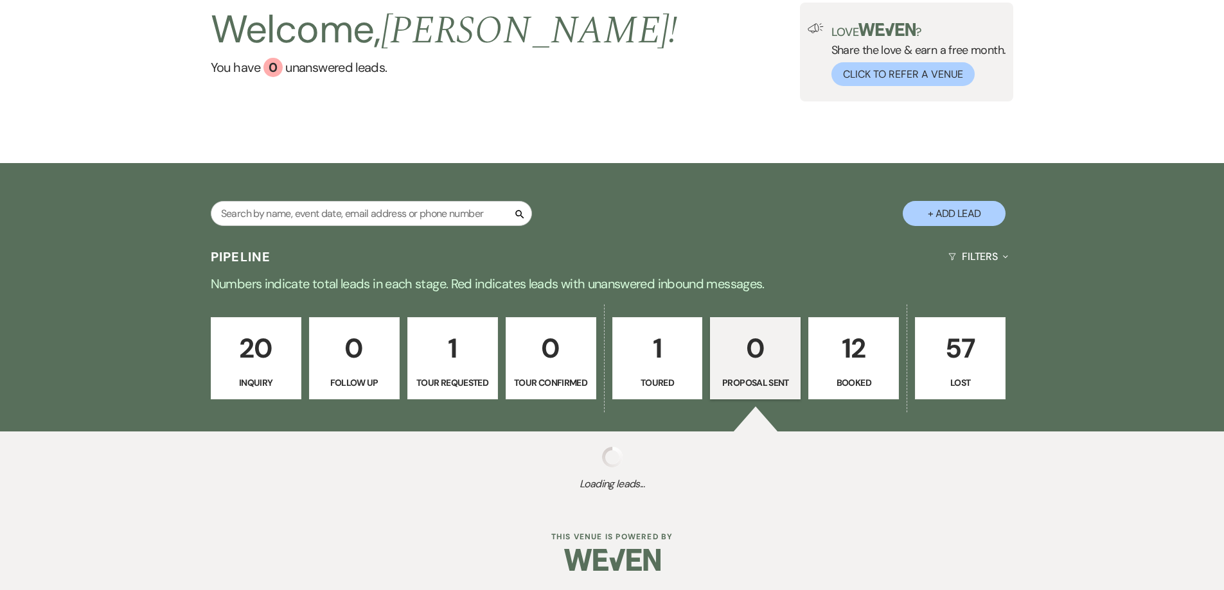
scroll to position [123, 0]
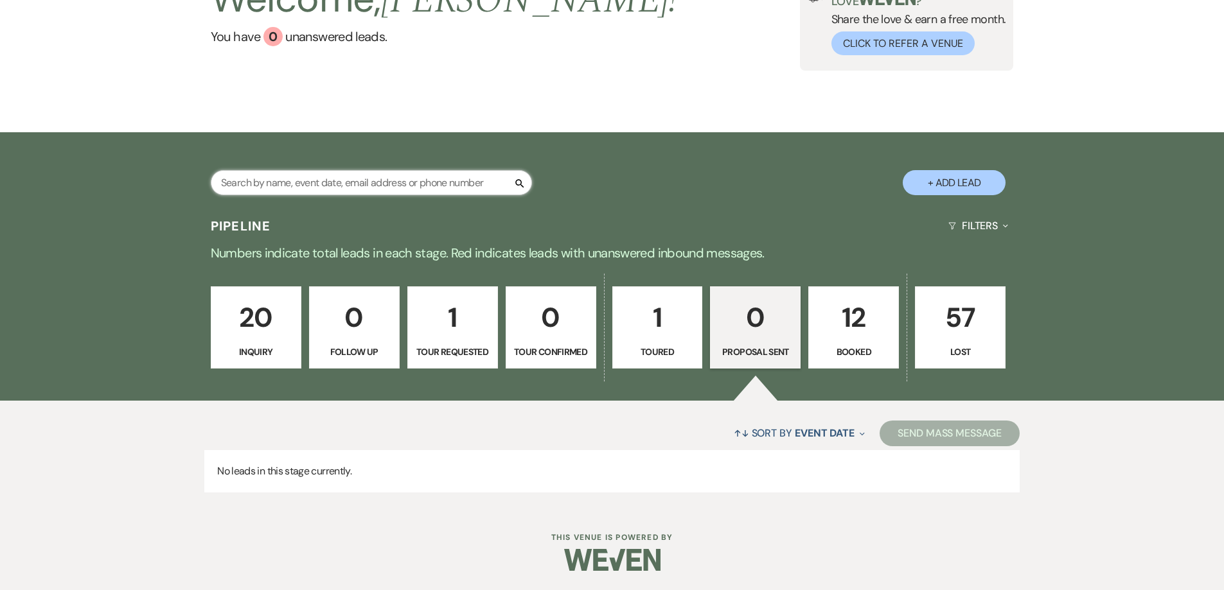
click at [404, 184] on input "text" at bounding box center [371, 182] width 321 height 25
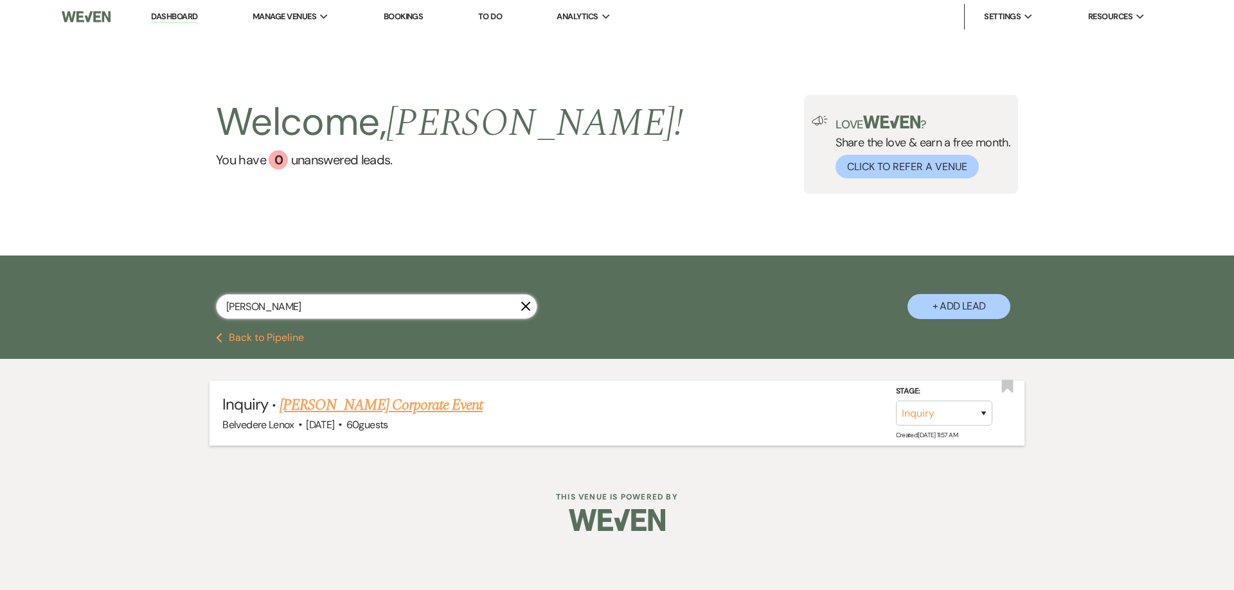
type input "[PERSON_NAME]"
click at [338, 404] on link "[PERSON_NAME] Corporate Event" at bounding box center [380, 405] width 203 height 23
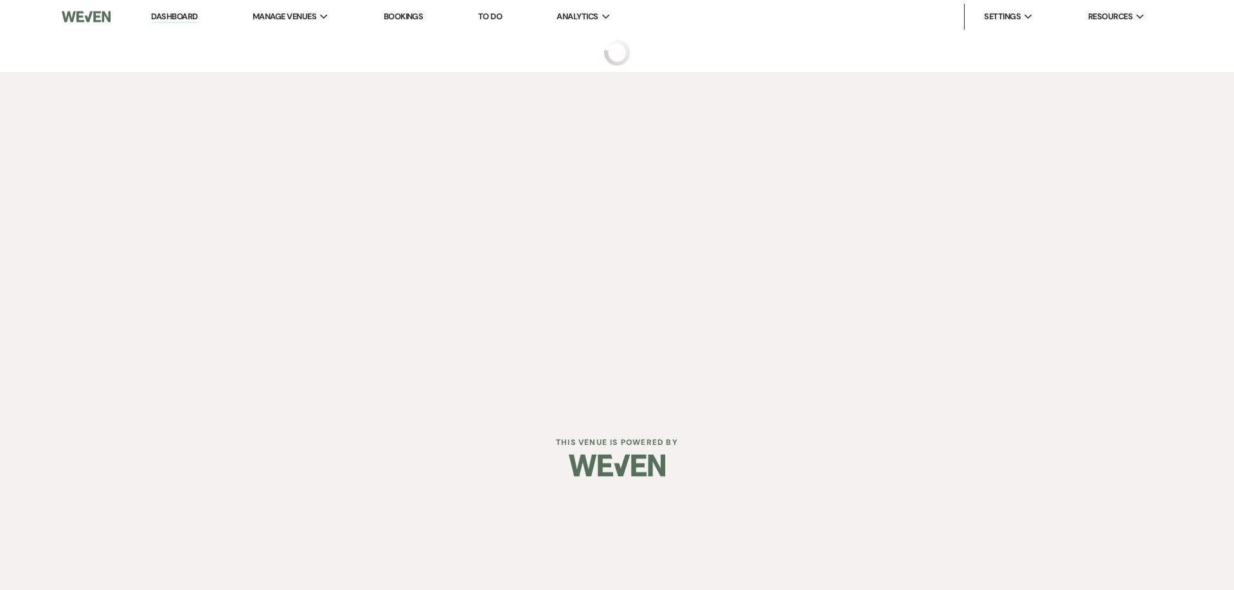
select select "5"
select select "9"
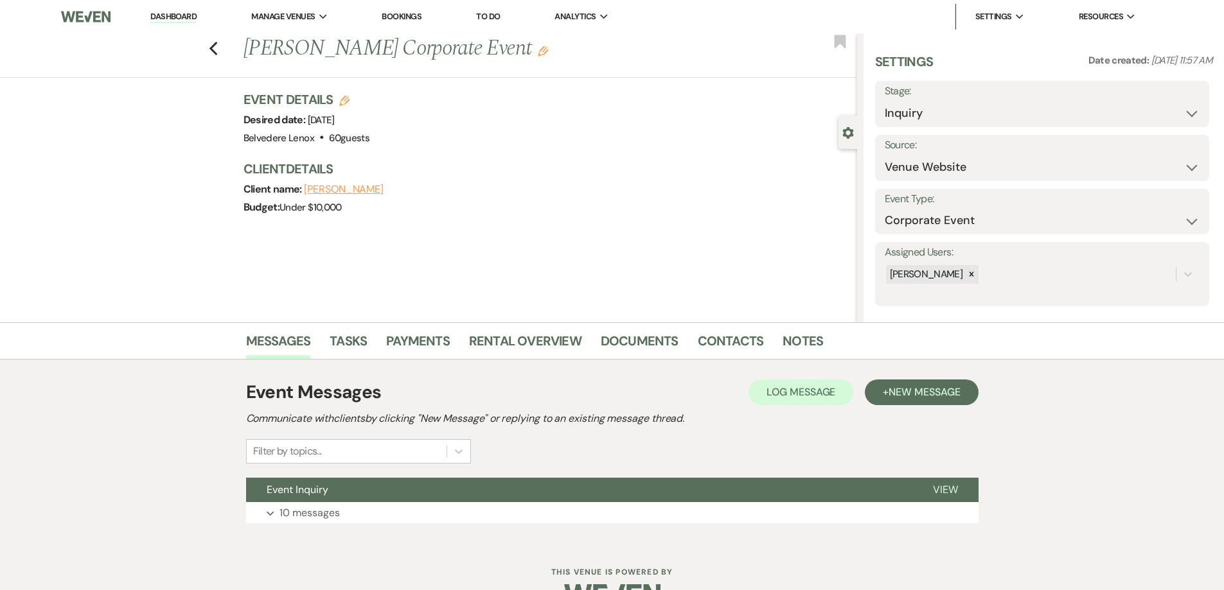
click at [490, 322] on div "Previous [PERSON_NAME] Corporate Event Edit Bookmark Gear Settings Settings Dat…" at bounding box center [428, 177] width 857 height 289
click at [497, 332] on link "Rental Overview" at bounding box center [525, 345] width 112 height 28
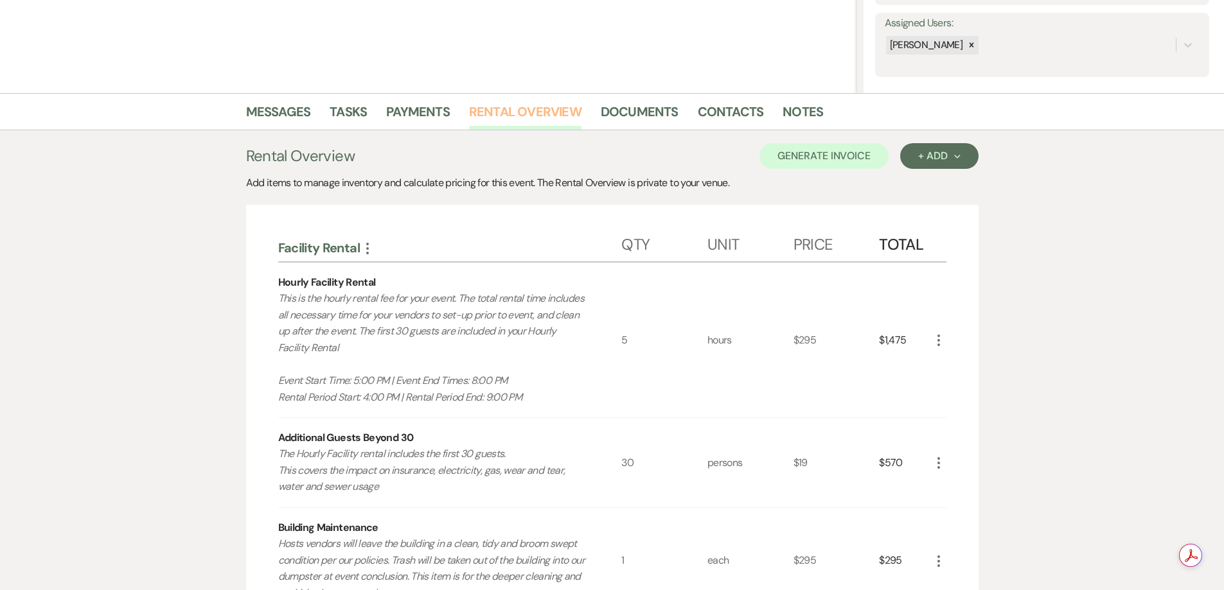
scroll to position [228, 0]
click at [290, 122] on link "Messages" at bounding box center [278, 117] width 65 height 28
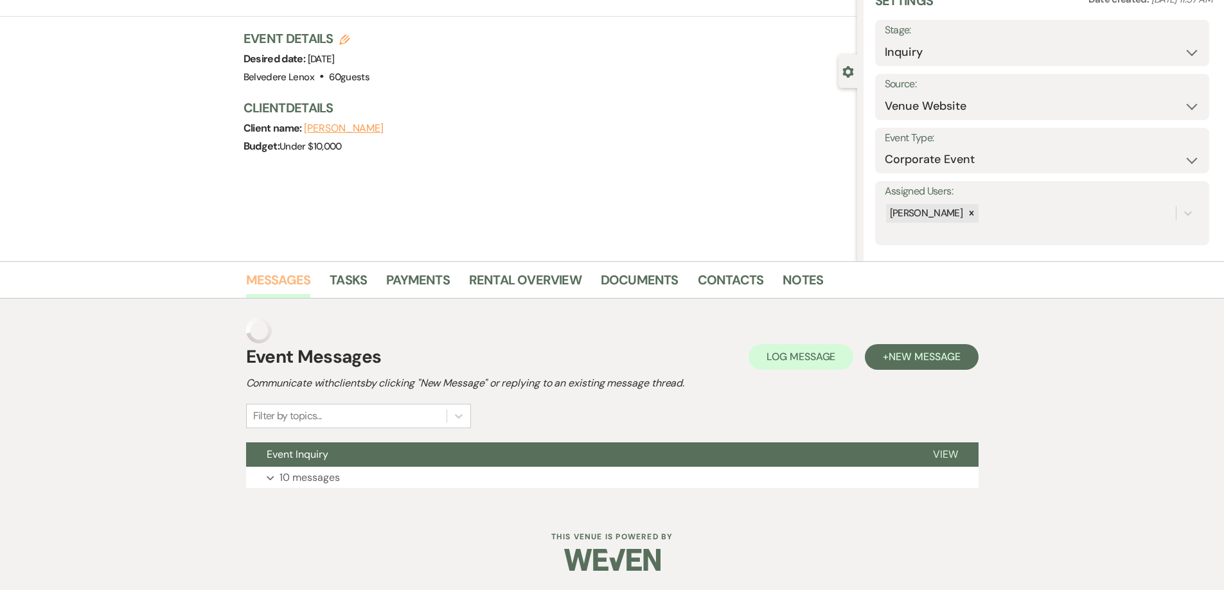
scroll to position [35, 0]
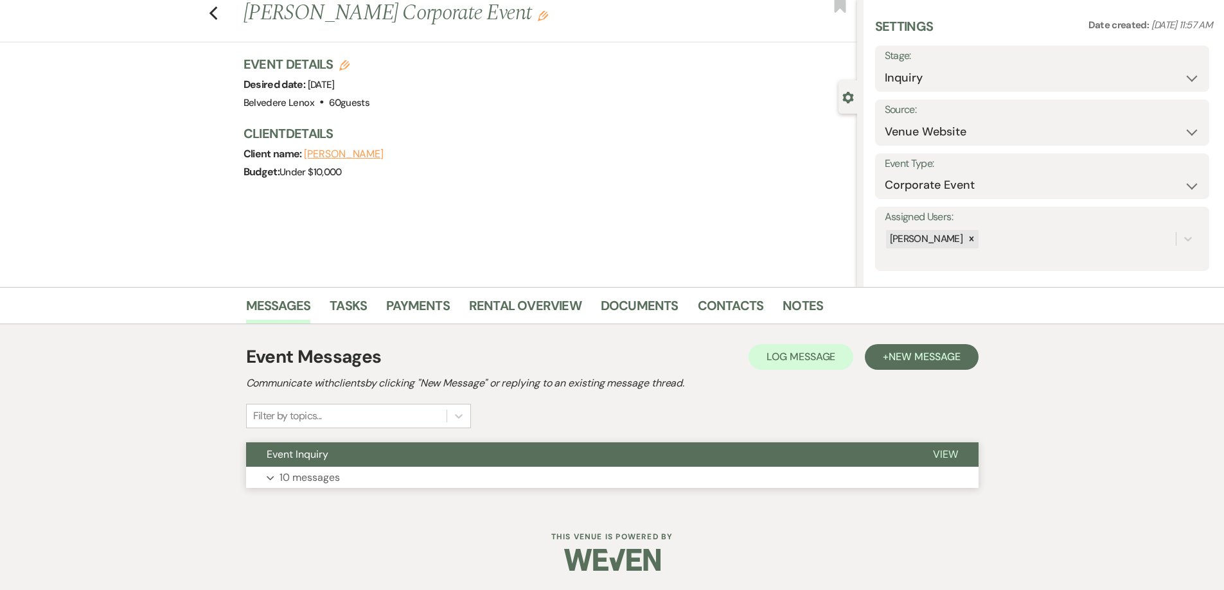
click at [319, 488] on button "Expand 10 messages" at bounding box center [612, 478] width 732 height 22
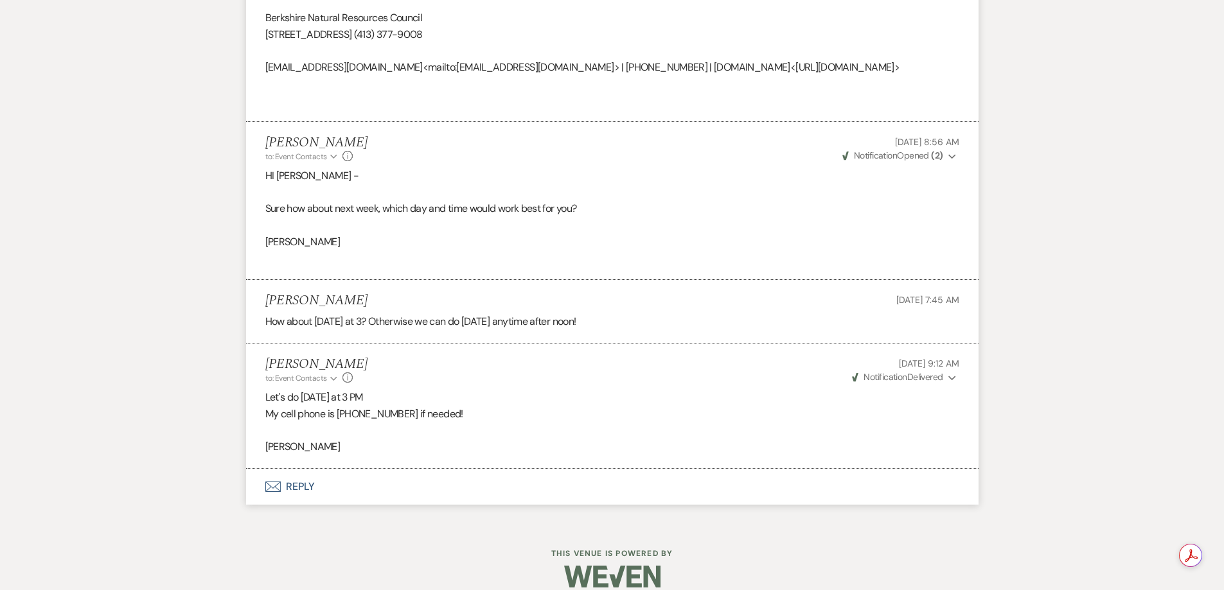
scroll to position [3093, 0]
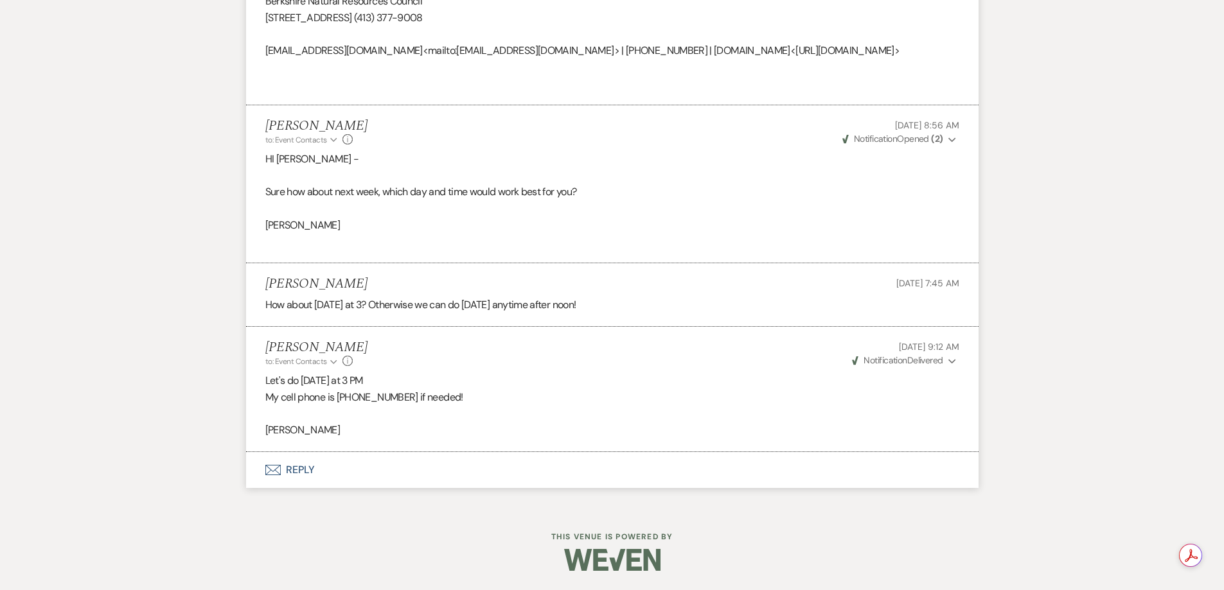
click at [302, 474] on button "Envelope Reply" at bounding box center [612, 470] width 732 height 36
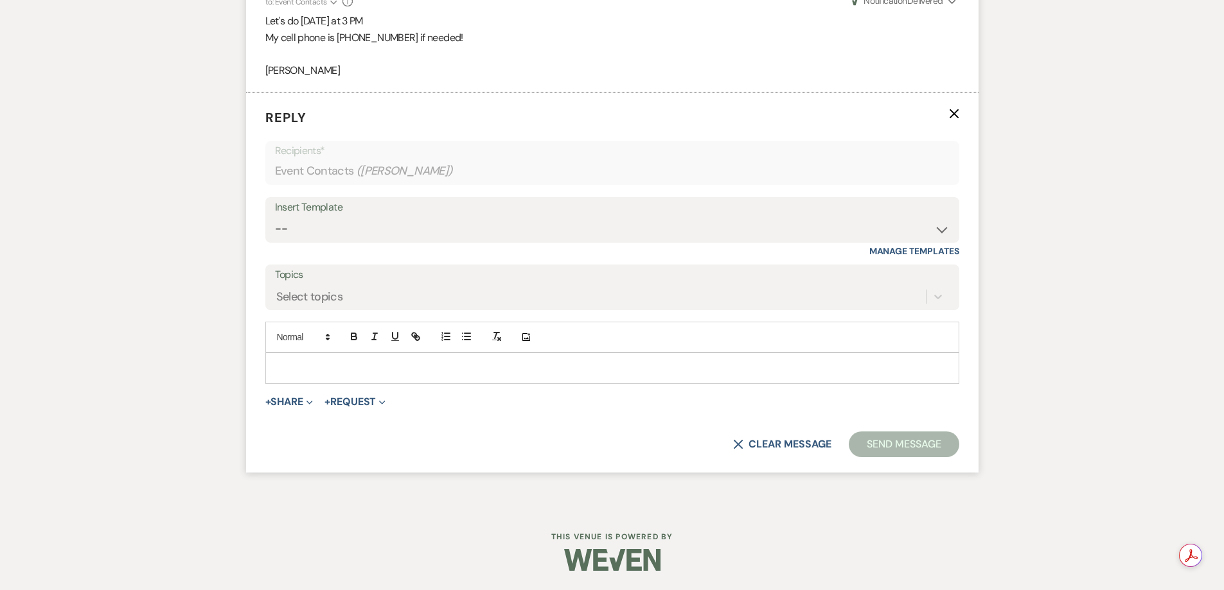
scroll to position [3441, 0]
click at [369, 375] on p at bounding box center [612, 368] width 673 height 14
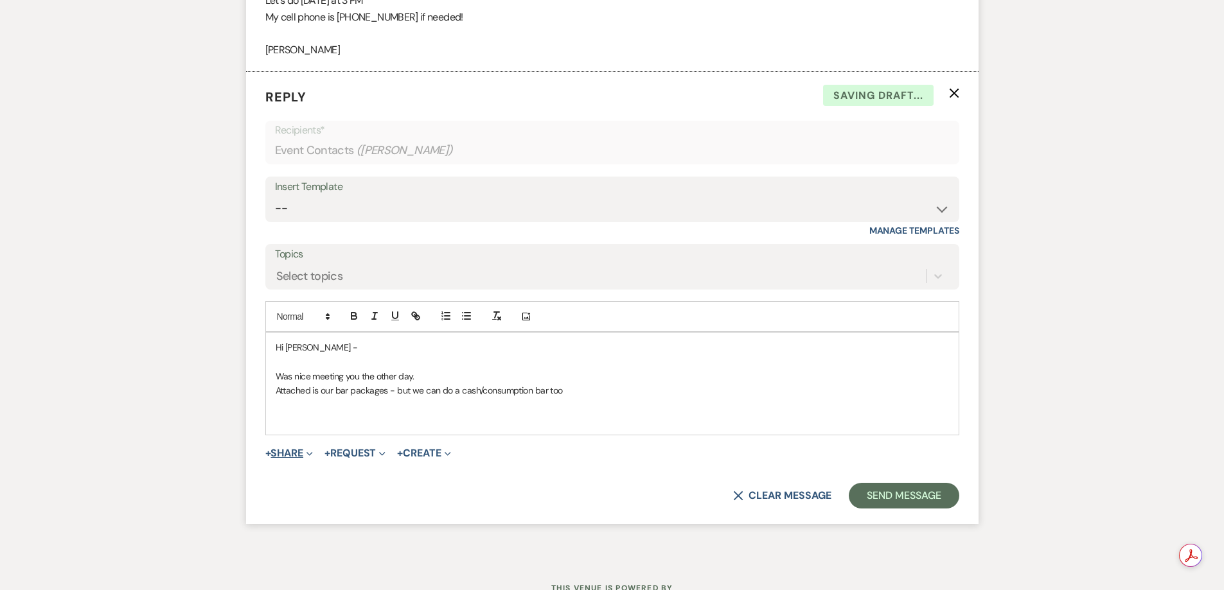
click at [292, 459] on button "+ Share Expand" at bounding box center [289, 453] width 48 height 10
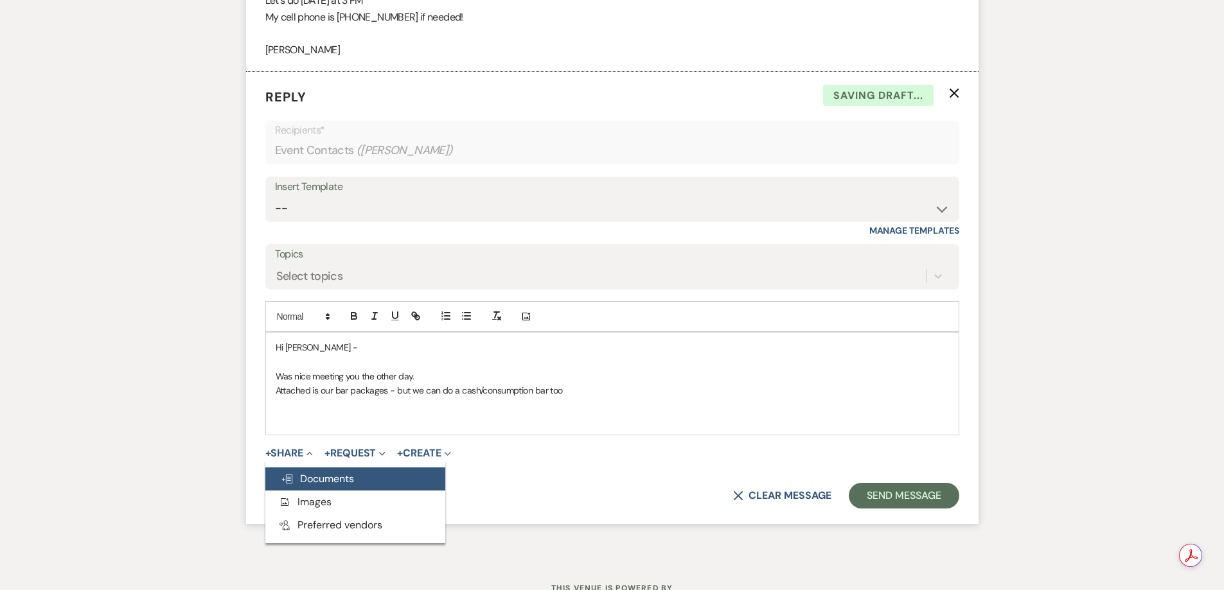
click at [302, 486] on span "Doc Upload Documents" at bounding box center [317, 478] width 73 height 13
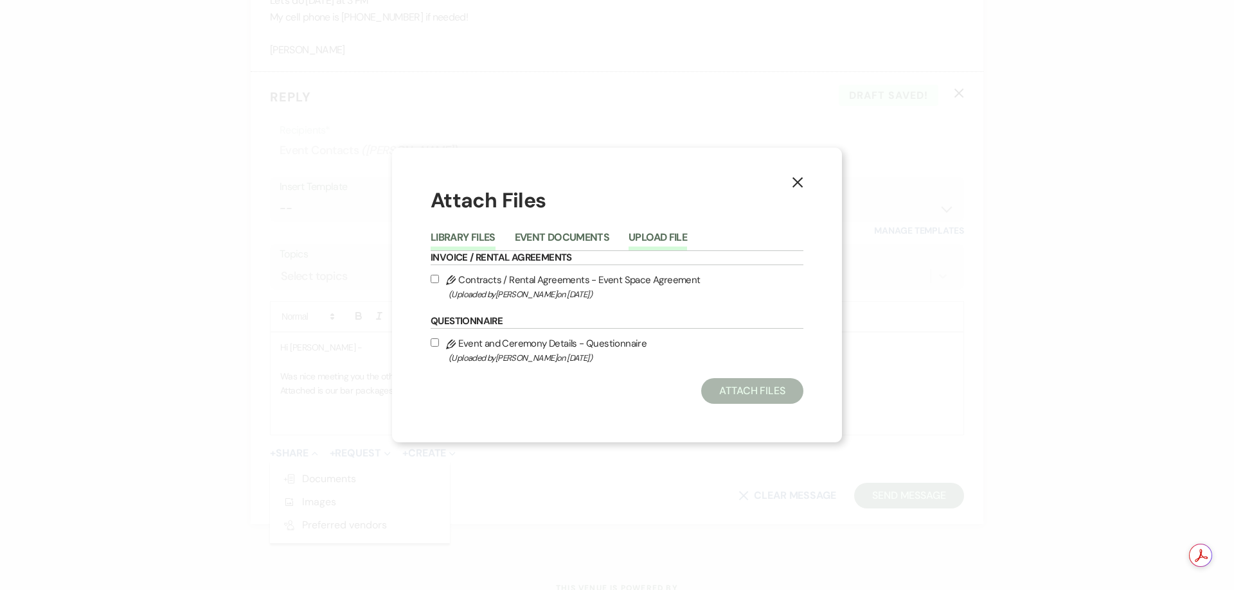
click at [659, 233] on button "Upload File" at bounding box center [657, 242] width 58 height 18
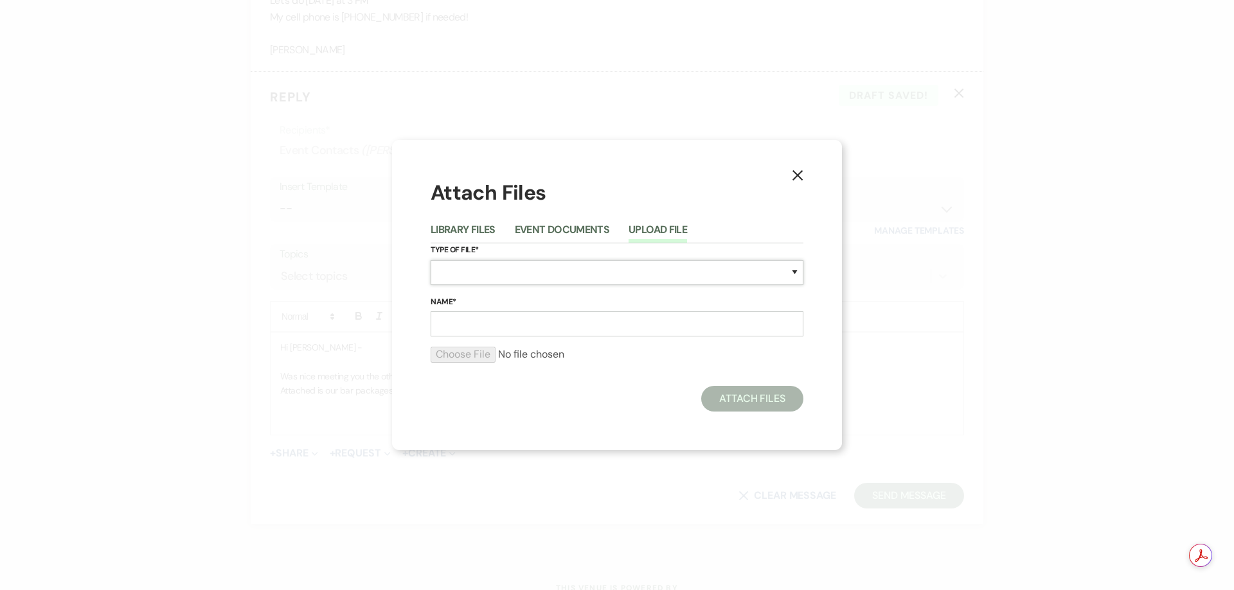
click at [609, 270] on select "Special Event Insurance Vendor Certificate of Insurance Contracts / Rental Agre…" at bounding box center [616, 272] width 373 height 25
select select "70"
click at [430, 260] on select "Special Event Insurance Vendor Certificate of Insurance Contracts / Rental Agre…" at bounding box center [616, 272] width 373 height 25
click at [505, 335] on input "Name*" at bounding box center [616, 324] width 373 height 25
click at [519, 320] on input "Name*" at bounding box center [616, 324] width 373 height 25
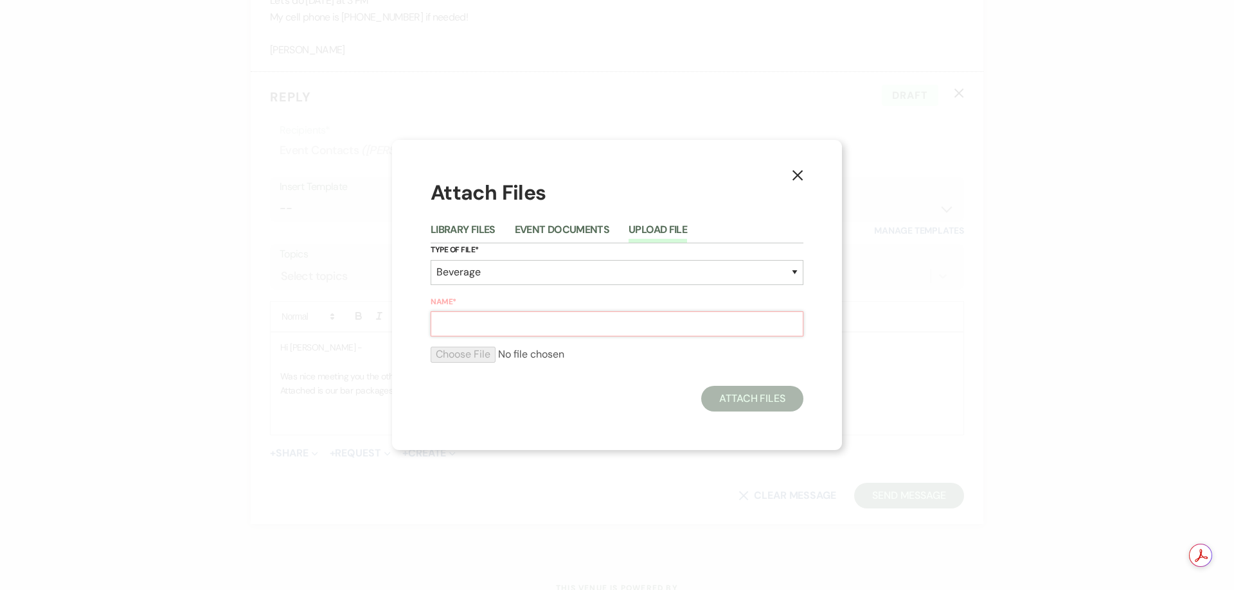
click at [492, 328] on input "Name*" at bounding box center [616, 324] width 373 height 25
type input "Belvedere Bar"
click at [460, 353] on input "file" at bounding box center [616, 354] width 373 height 15
type input "C:\fakepath\Belvedere Bar Packages.pdf"
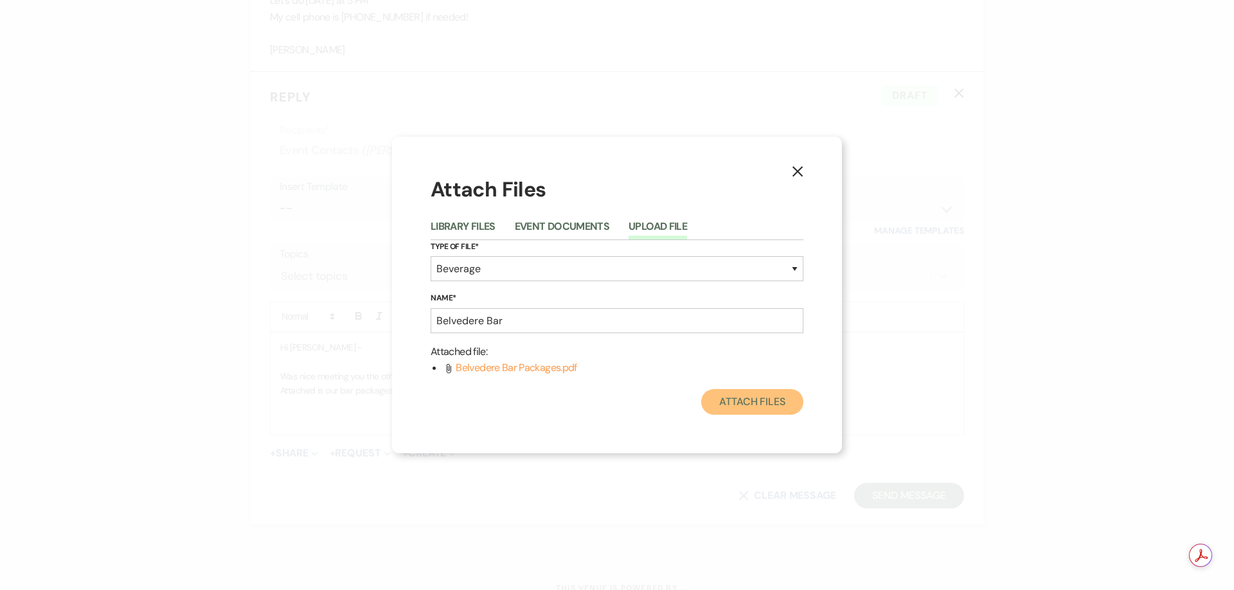
click at [713, 405] on button "Attach Files" at bounding box center [752, 402] width 102 height 26
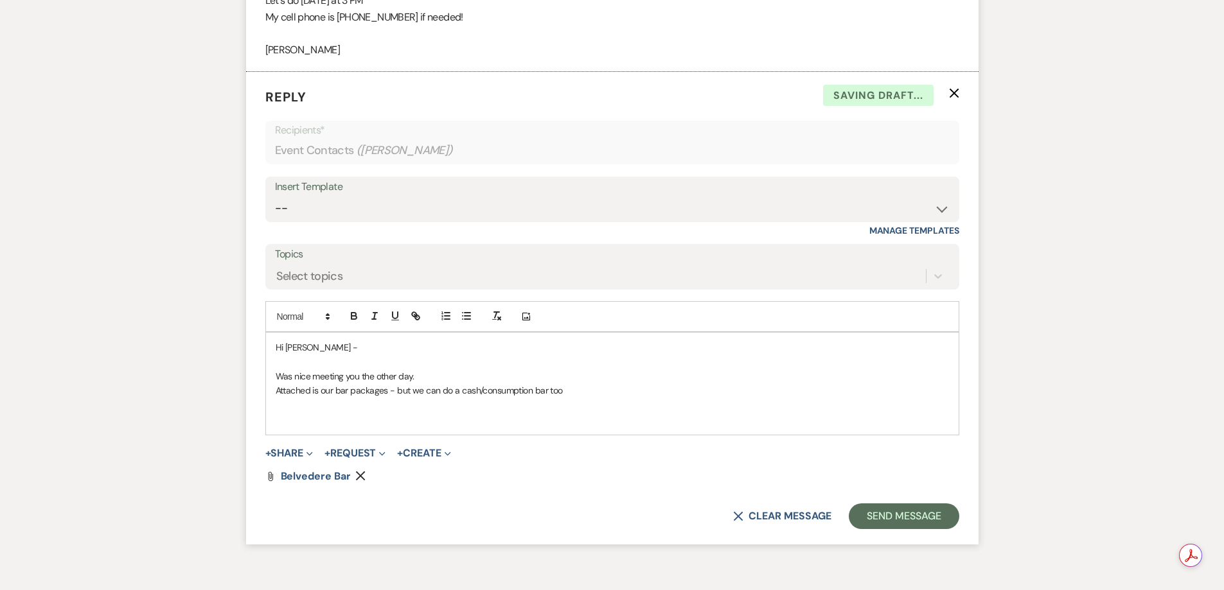
click at [491, 427] on p at bounding box center [612, 419] width 673 height 14
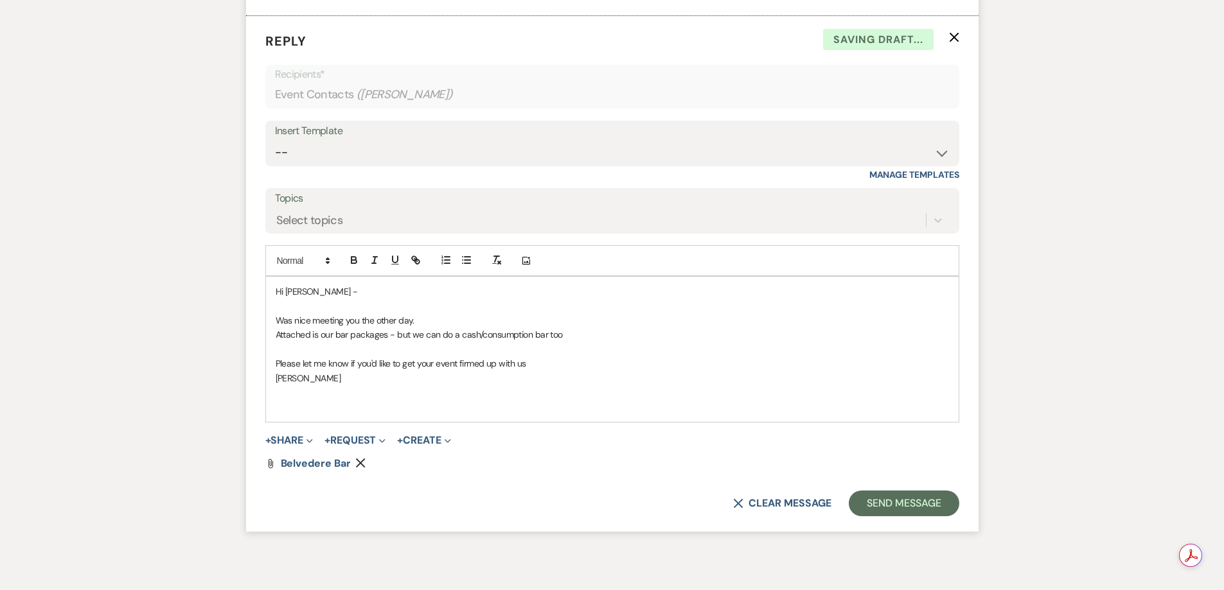
scroll to position [3569, 0]
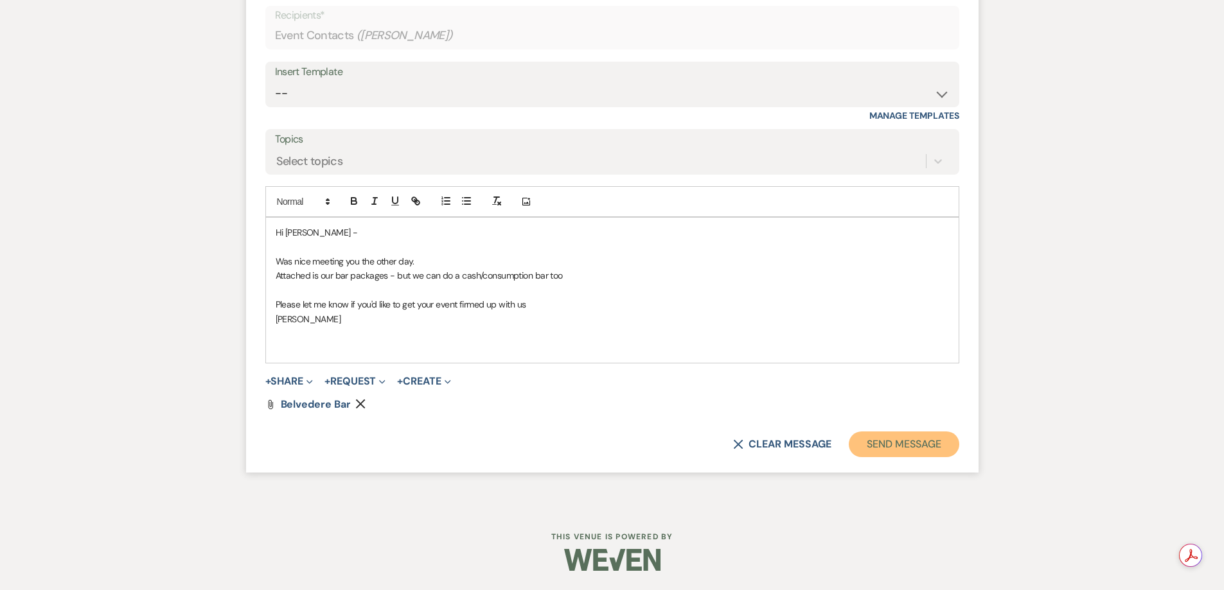
click at [891, 457] on button "Send Message" at bounding box center [904, 445] width 110 height 26
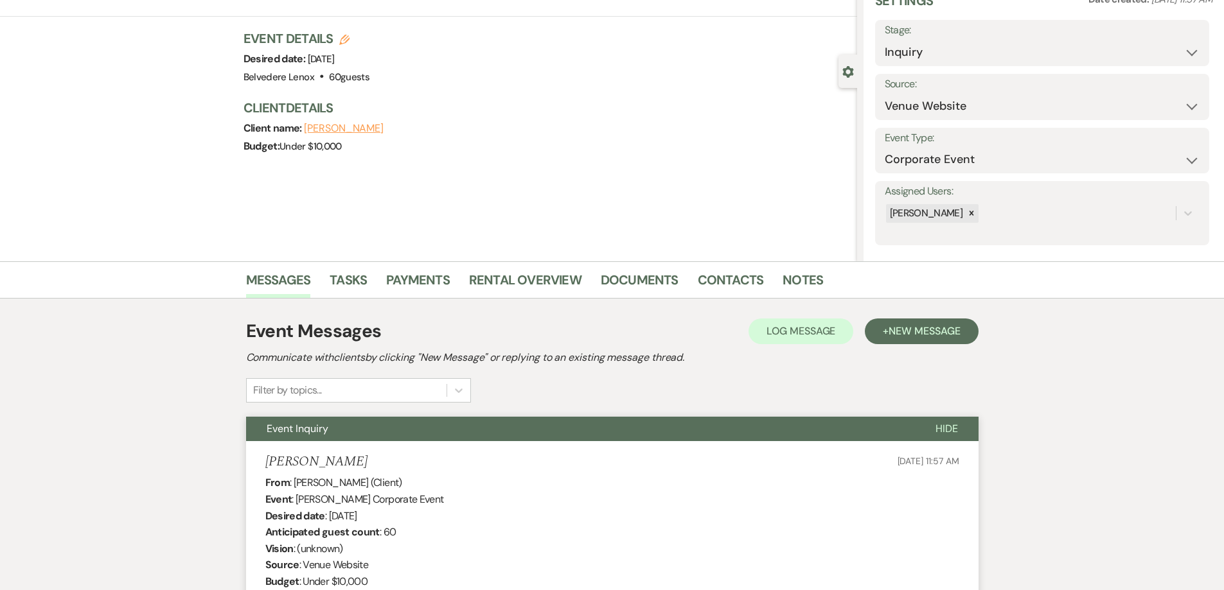
scroll to position [0, 0]
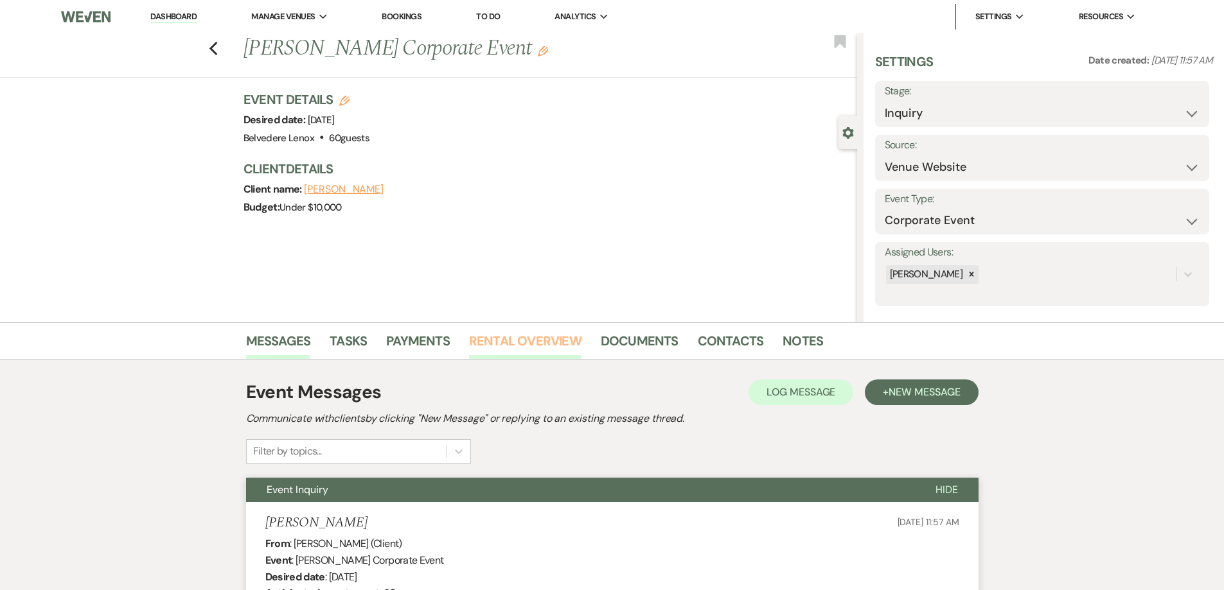
click at [524, 331] on link "Rental Overview" at bounding box center [525, 345] width 112 height 28
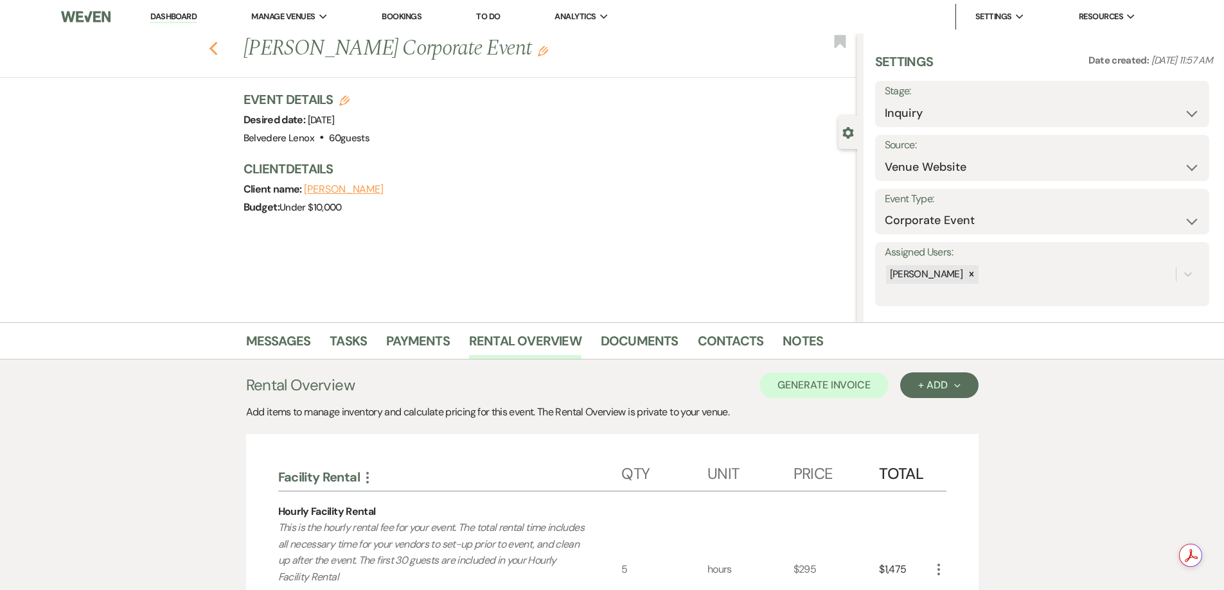
click at [217, 46] on use "button" at bounding box center [213, 49] width 8 height 14
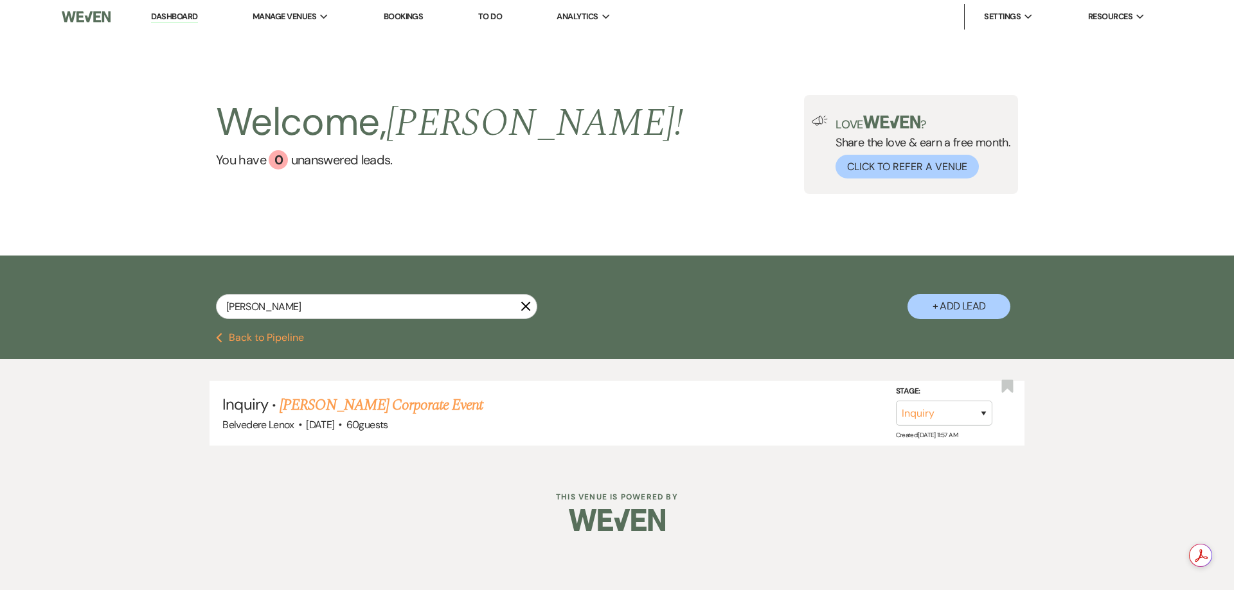
click at [522, 308] on icon "X" at bounding box center [525, 306] width 10 height 10
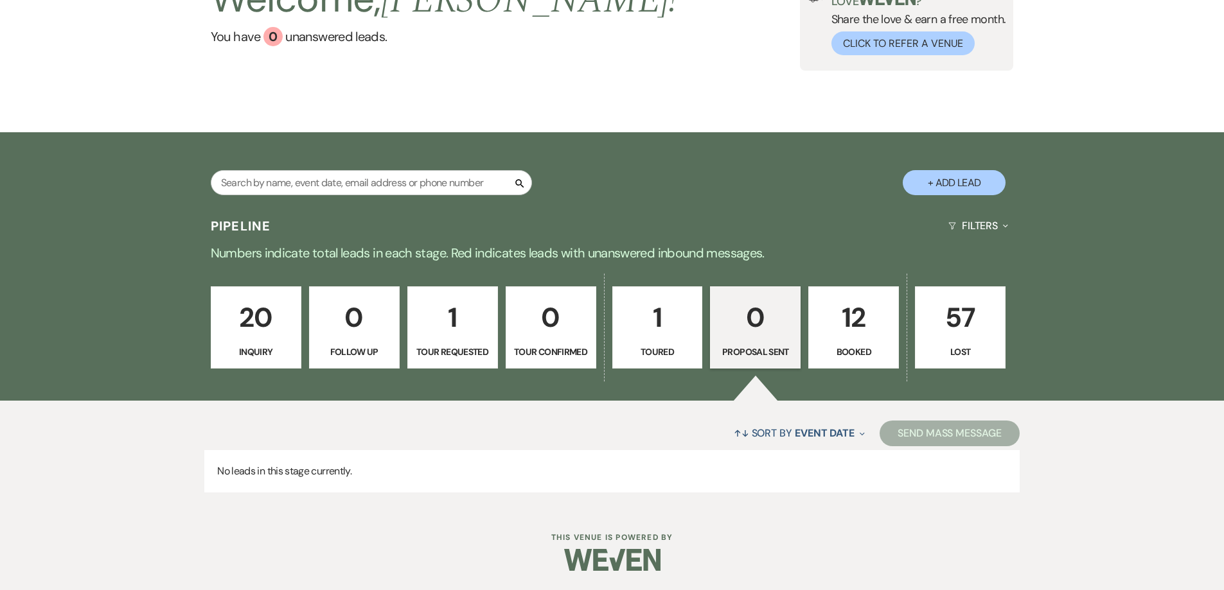
click at [266, 345] on p "Inquiry" at bounding box center [256, 352] width 74 height 14
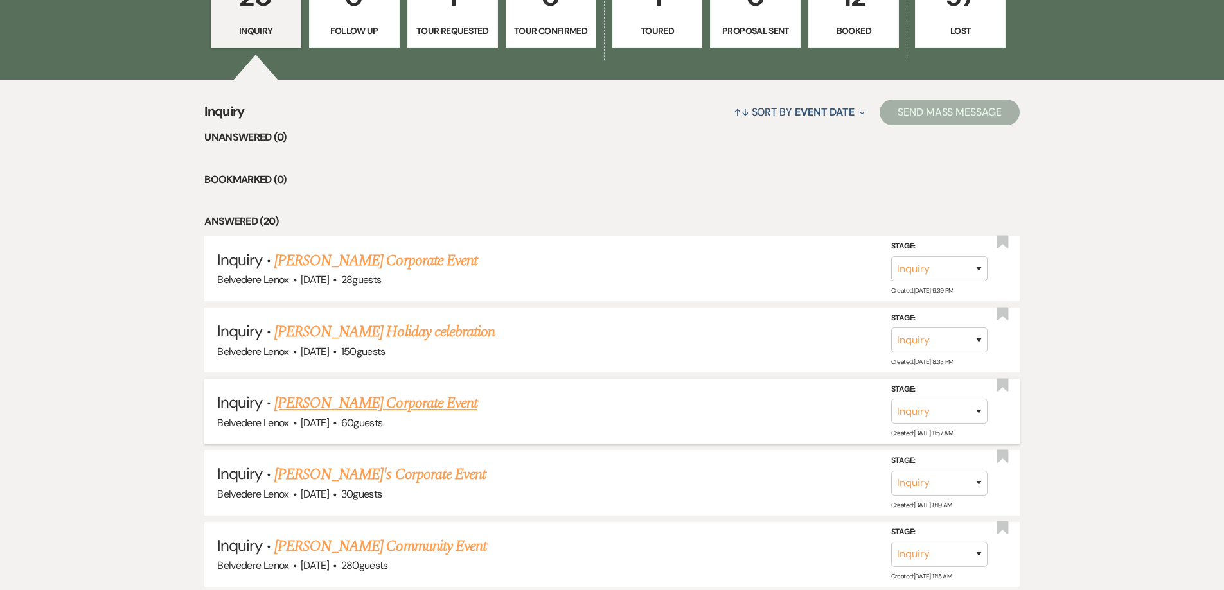
scroll to position [508, 0]
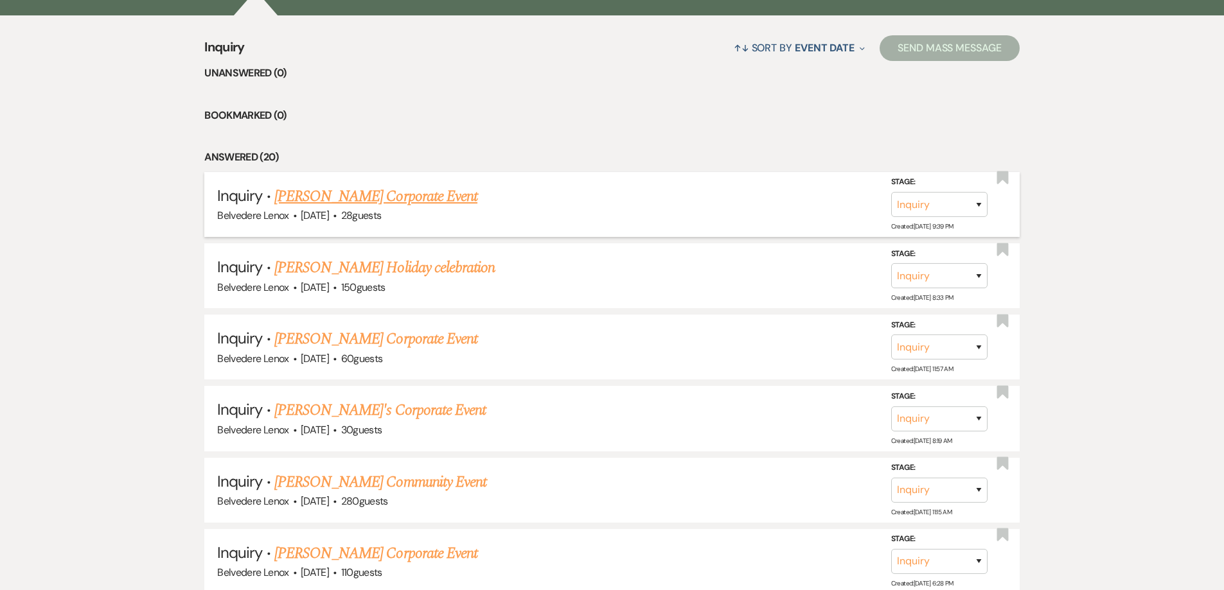
click at [373, 199] on link "[PERSON_NAME] Corporate Event" at bounding box center [375, 196] width 203 height 23
select select "5"
select select "9"
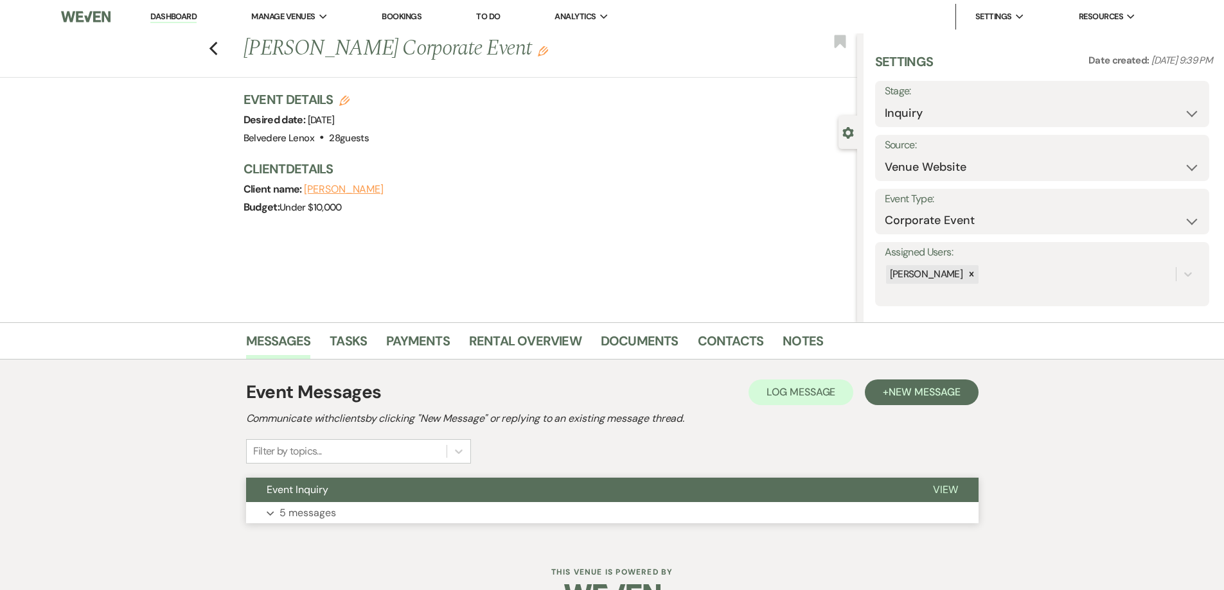
click at [289, 508] on p "5 messages" at bounding box center [307, 513] width 57 height 17
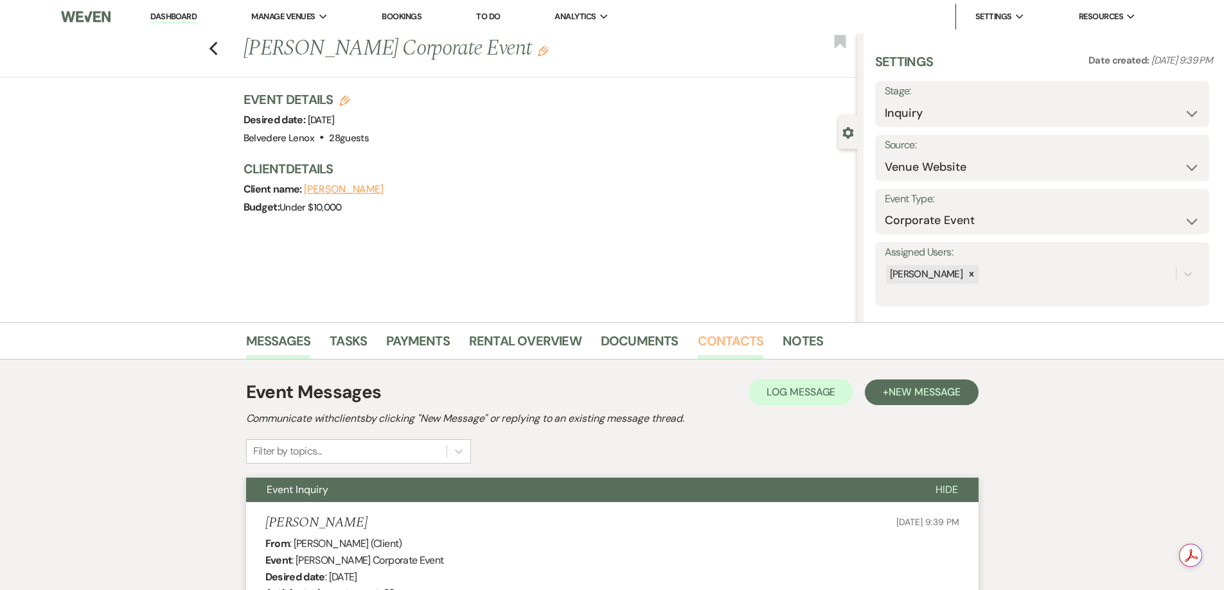
click at [746, 349] on link "Contacts" at bounding box center [731, 345] width 66 height 28
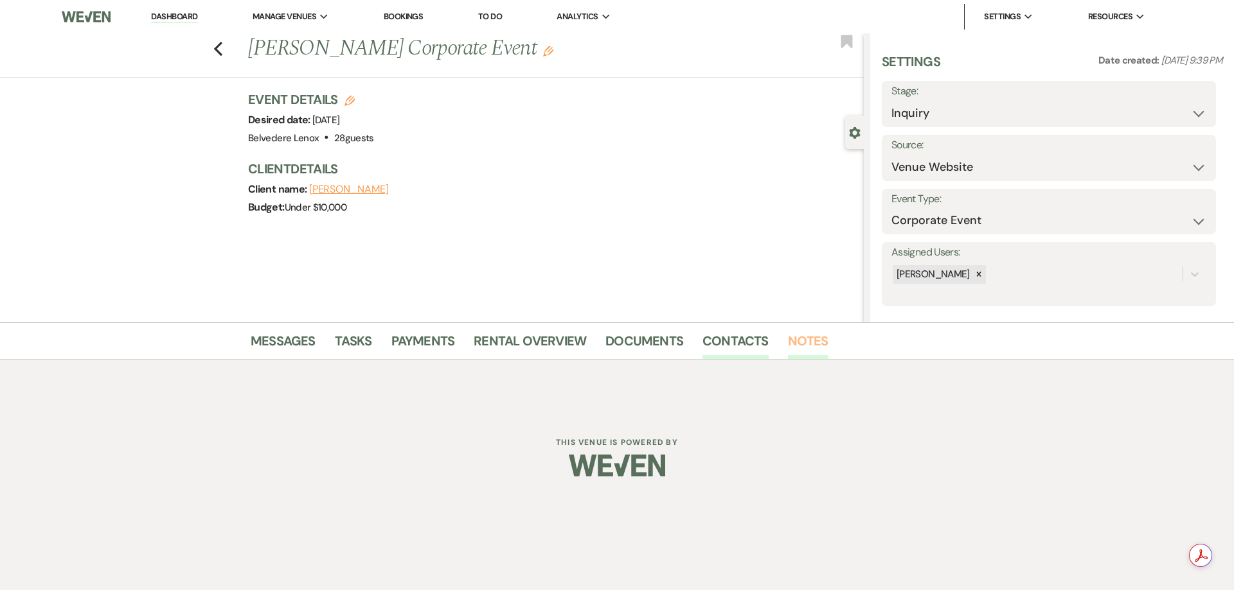
click at [794, 353] on link "Notes" at bounding box center [808, 345] width 40 height 28
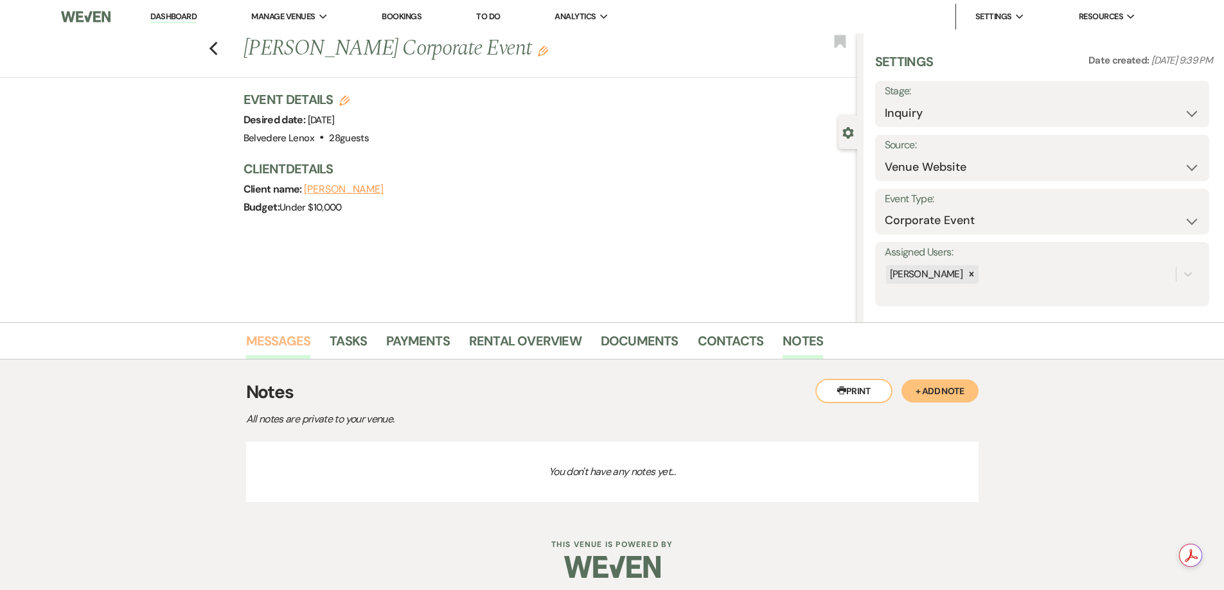
click at [296, 352] on link "Messages" at bounding box center [278, 345] width 65 height 28
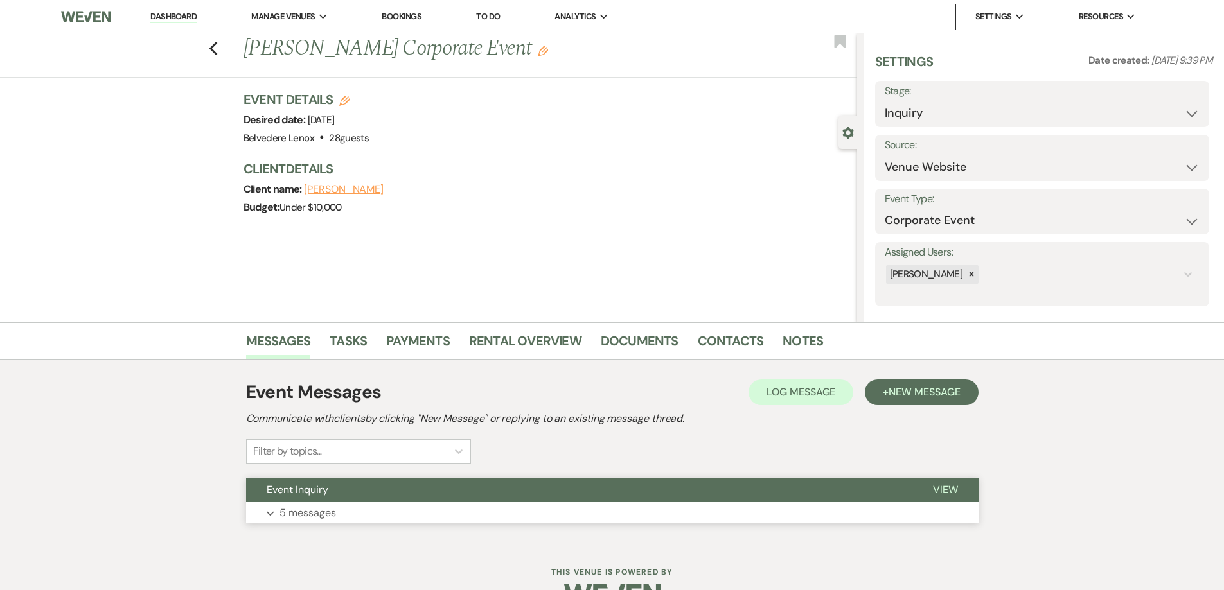
click at [281, 506] on p "5 messages" at bounding box center [307, 513] width 57 height 17
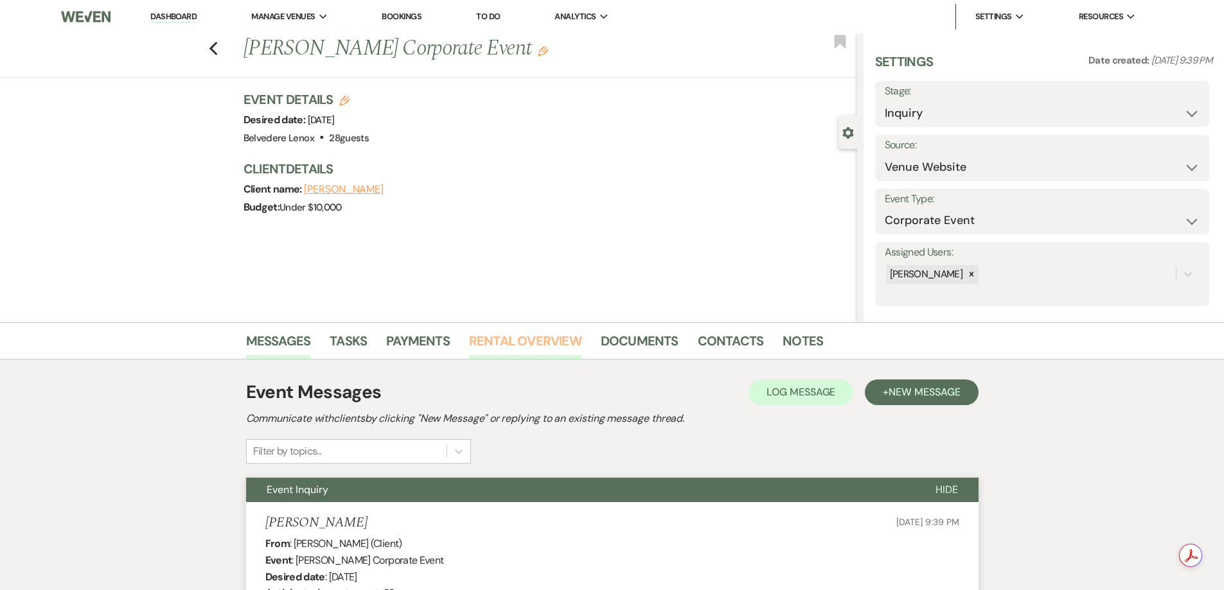
click at [484, 341] on link "Rental Overview" at bounding box center [525, 345] width 112 height 28
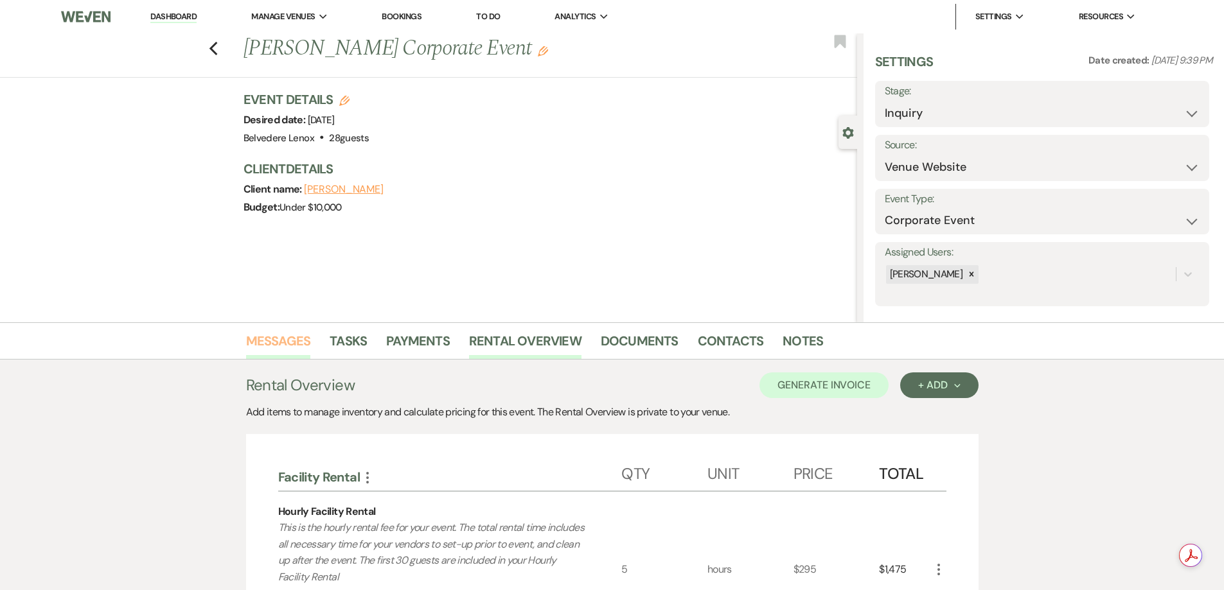
click at [289, 349] on link "Messages" at bounding box center [278, 345] width 65 height 28
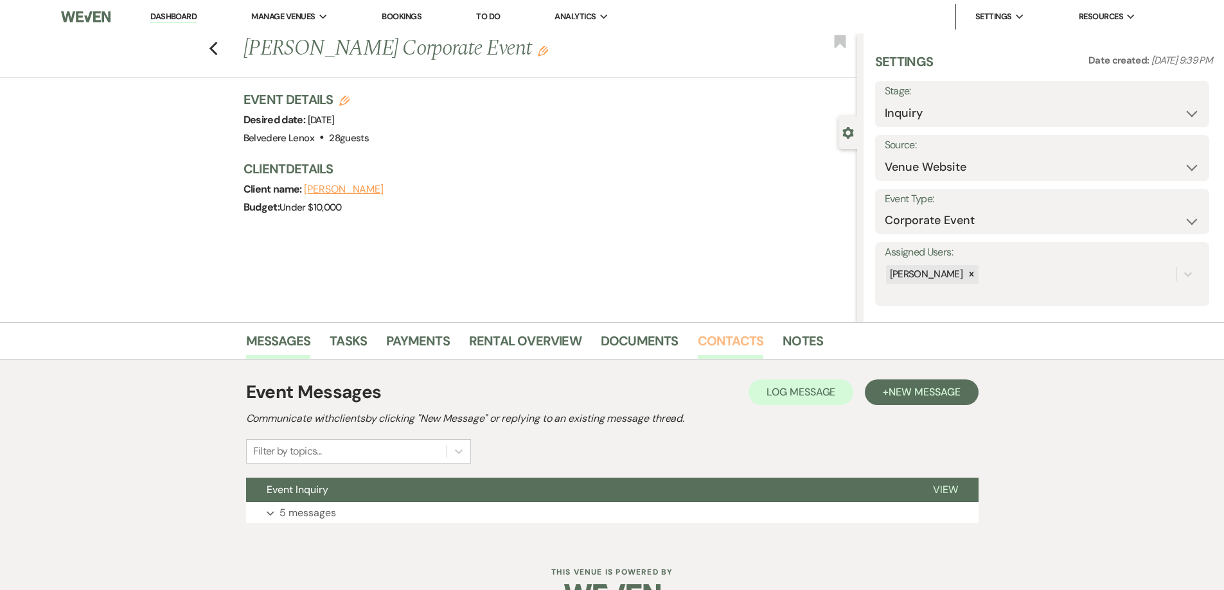
click at [723, 341] on link "Contacts" at bounding box center [731, 345] width 66 height 28
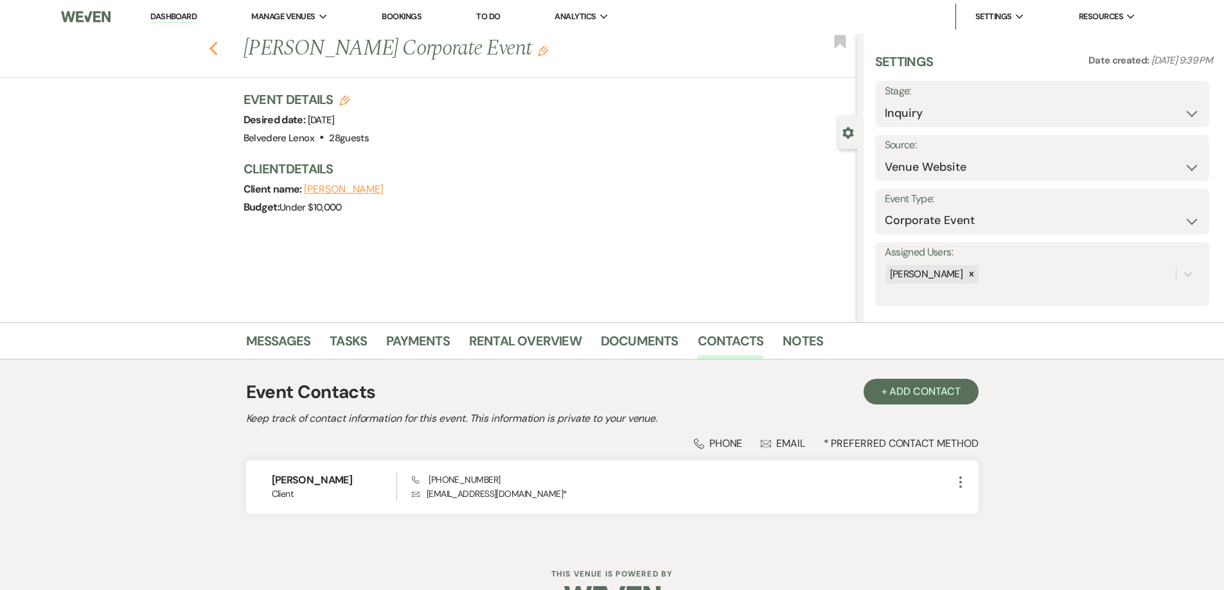
click at [217, 48] on use "button" at bounding box center [213, 49] width 8 height 14
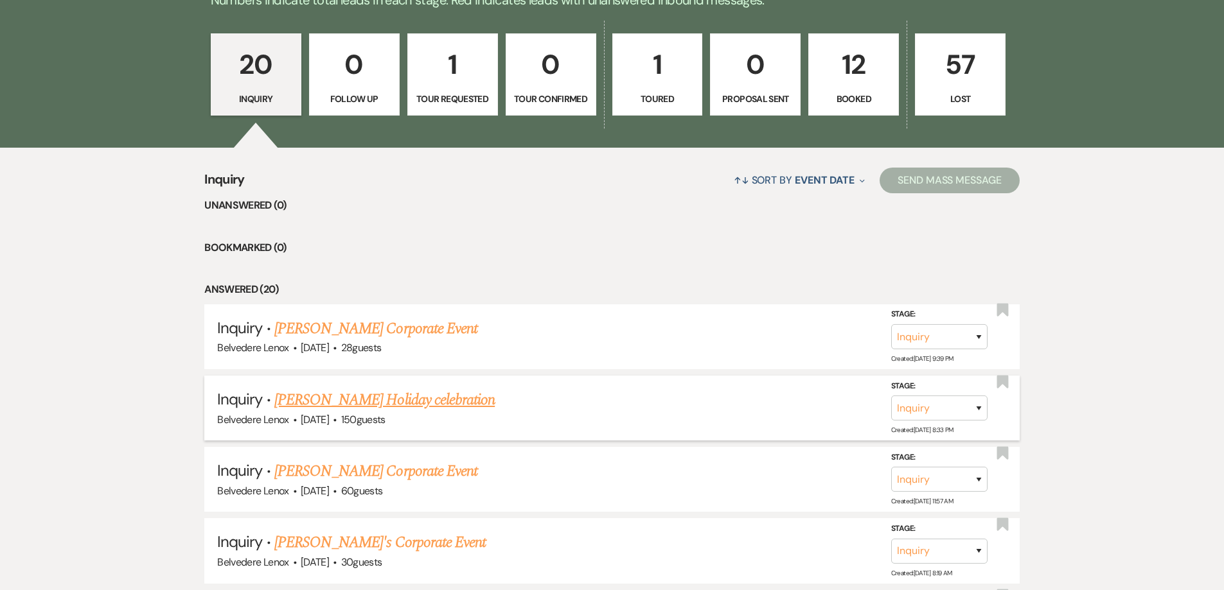
scroll to position [64, 0]
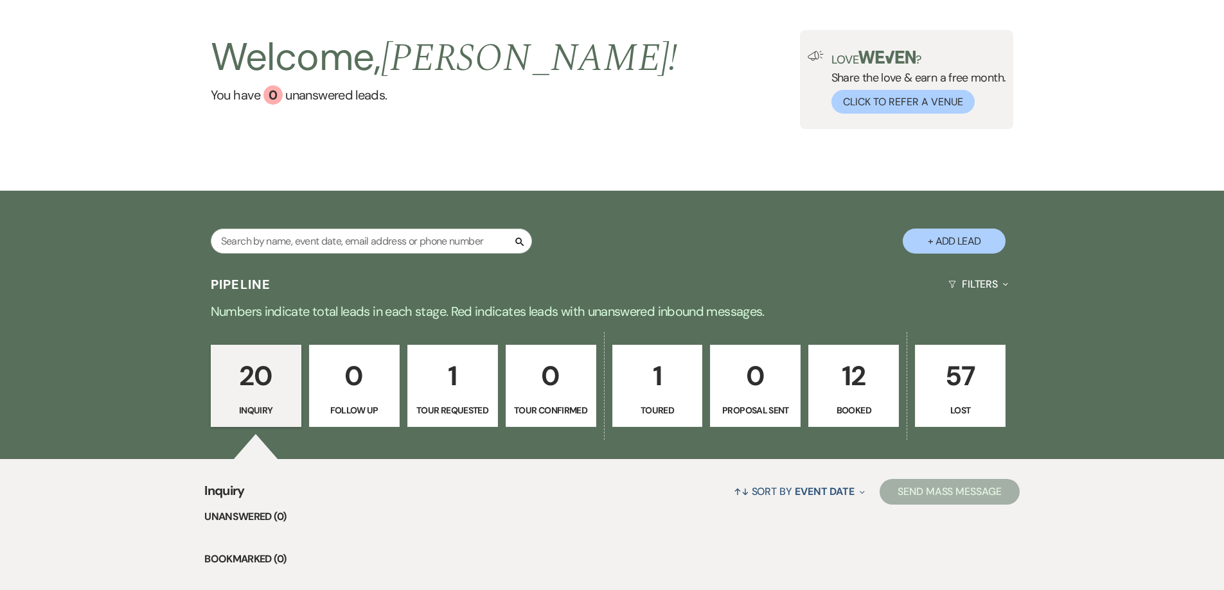
click at [950, 242] on button "+ Add Lead" at bounding box center [954, 241] width 103 height 25
select select "835"
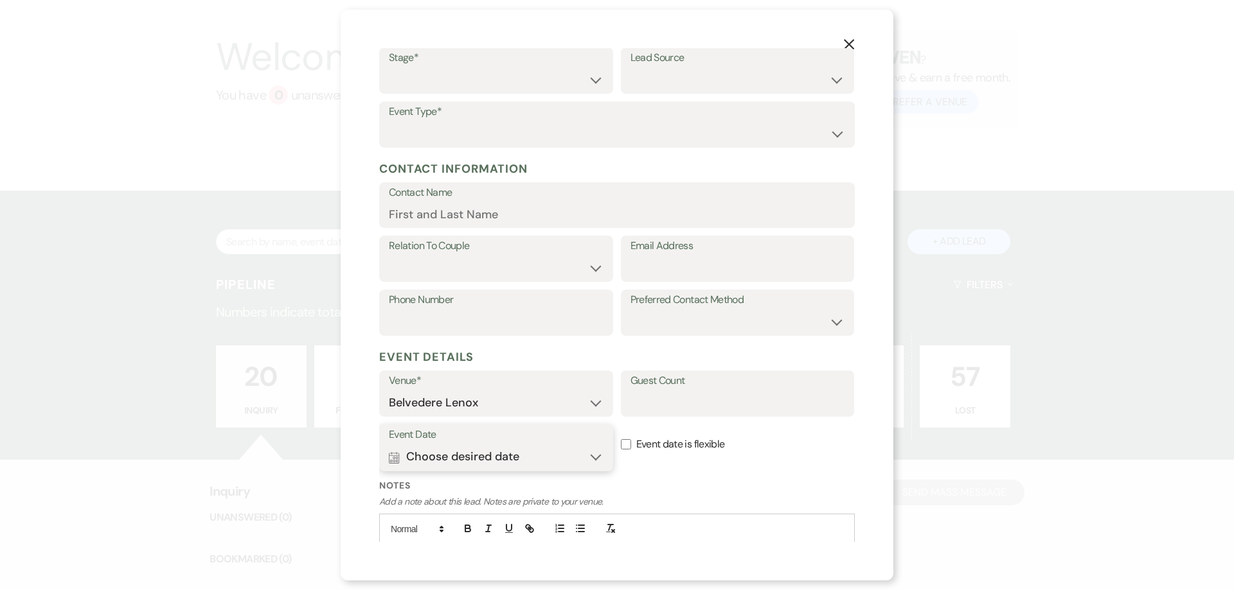
click at [487, 456] on button "Calendar Choose desired date Expand" at bounding box center [496, 458] width 215 height 26
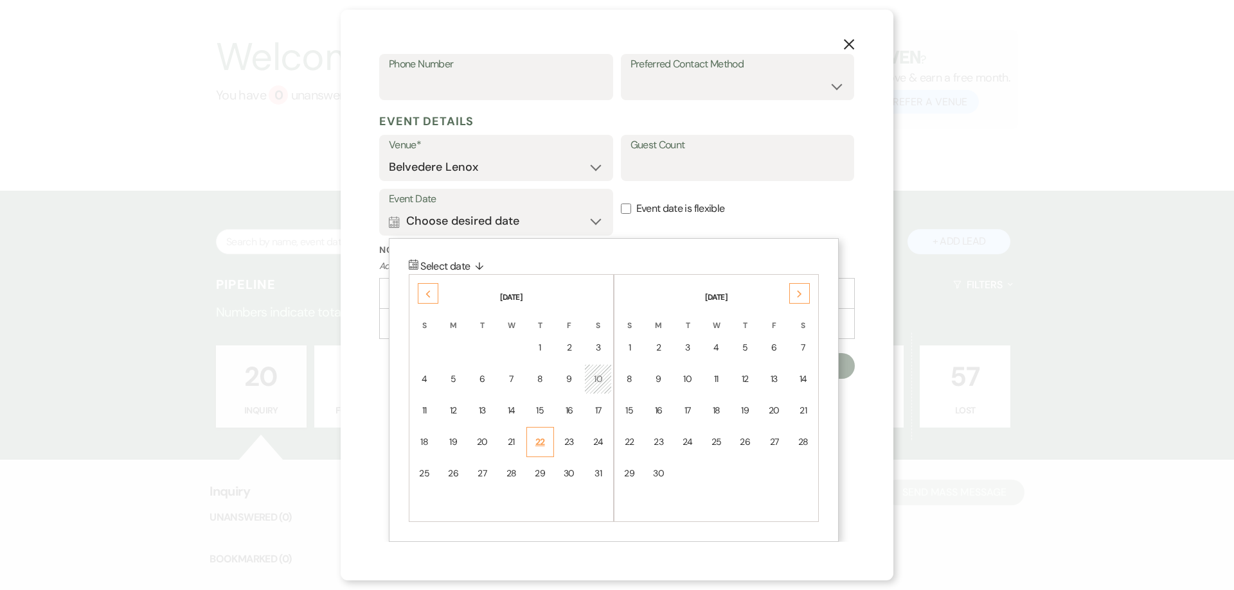
click at [537, 442] on div "22" at bounding box center [540, 442] width 11 height 13
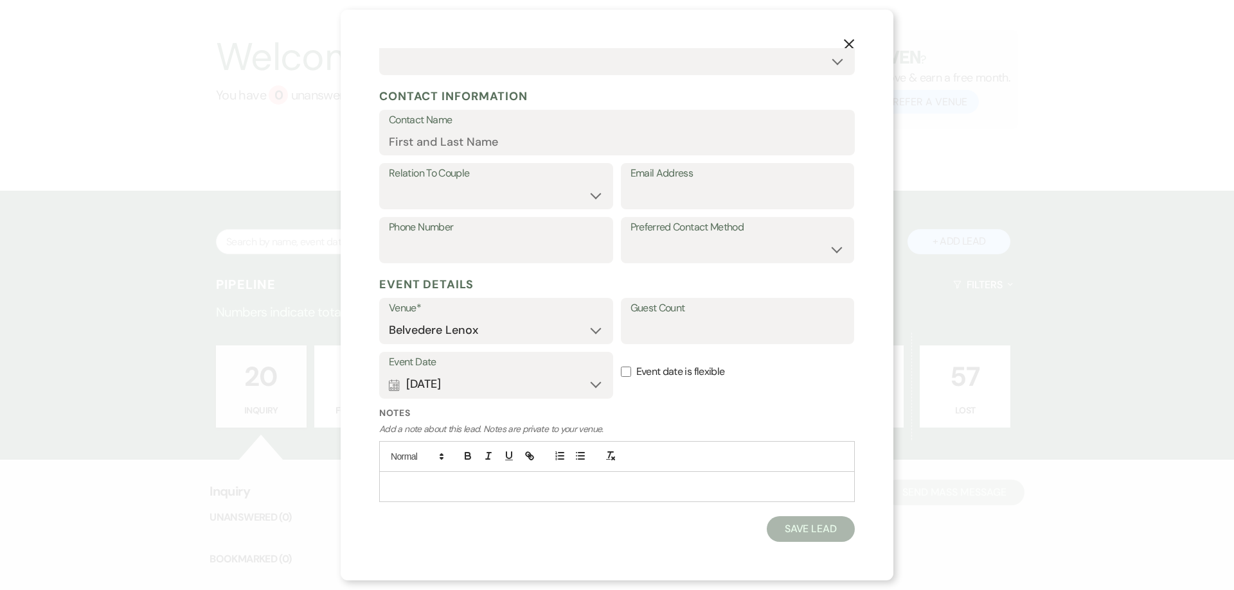
click at [853, 39] on icon "X" at bounding box center [849, 45] width 12 height 12
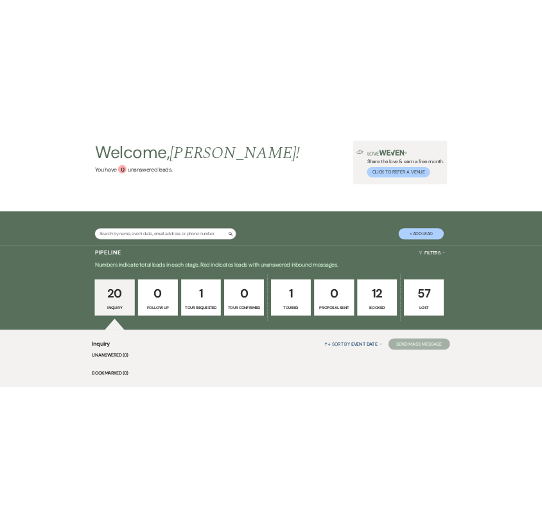
scroll to position [64, 0]
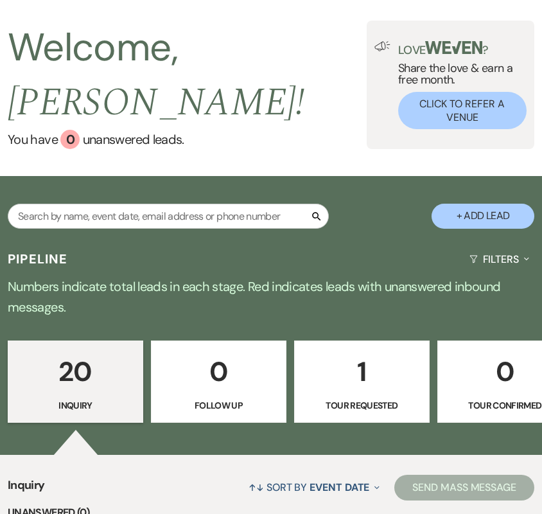
click at [464, 204] on button "+ Add Lead" at bounding box center [483, 216] width 103 height 25
select select "835"
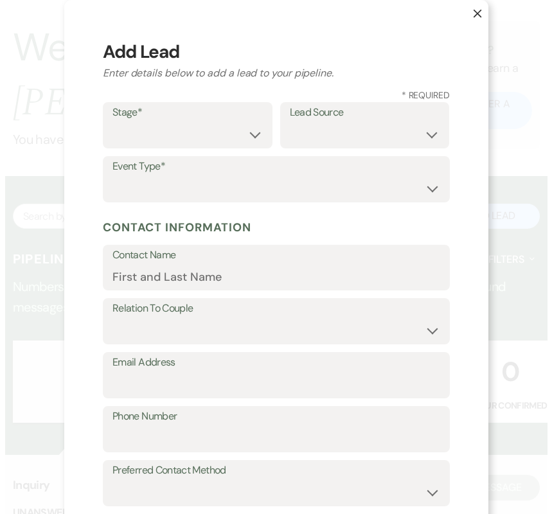
scroll to position [65, 0]
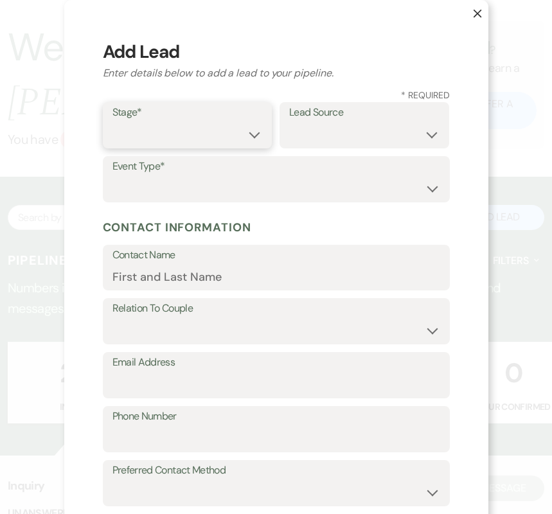
click at [220, 130] on select "Inquiry Follow Up Tour Requested Tour Confirmed Toured Proposal Sent Booked Lost" at bounding box center [187, 134] width 150 height 25
select select "1"
click at [112, 122] on select "Inquiry Follow Up Tour Requested Tour Confirmed Toured Proposal Sent Booked Lost" at bounding box center [187, 134] width 150 height 25
click at [344, 114] on label "Lead Source" at bounding box center [364, 112] width 150 height 19
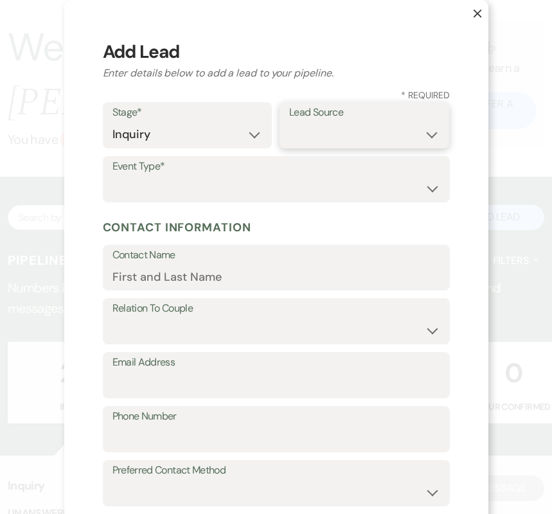
click at [337, 135] on select "Weven Venue Website Instagram Facebook Pinterest Google The Knot Wedding Wire H…" at bounding box center [364, 134] width 150 height 25
select select "20"
click at [289, 122] on select "Weven Venue Website Instagram Facebook Pinterest Google The Knot Wedding Wire H…" at bounding box center [364, 134] width 150 height 25
click at [192, 201] on div "Event Type* Wedding Anniversary Party Baby Shower Bachelorette / Bachelor Party…" at bounding box center [276, 179] width 347 height 46
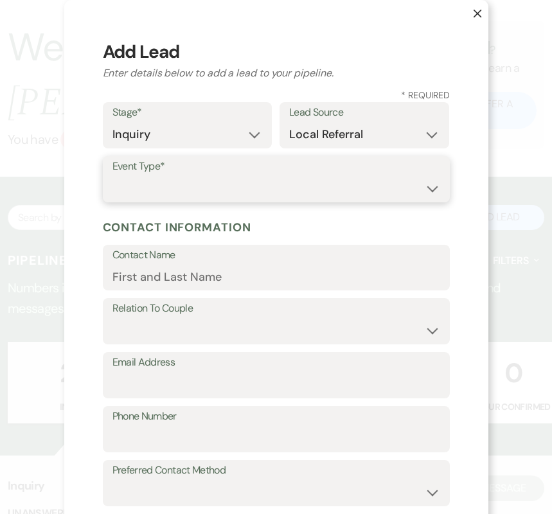
click at [187, 191] on select "Wedding Anniversary Party Baby Shower Bachelorette / Bachelor Party Birthday Pa…" at bounding box center [276, 188] width 328 height 25
select select "7"
click at [112, 176] on select "Wedding Anniversary Party Baby Shower Bachelorette / Bachelor Party Birthday Pa…" at bounding box center [276, 188] width 328 height 25
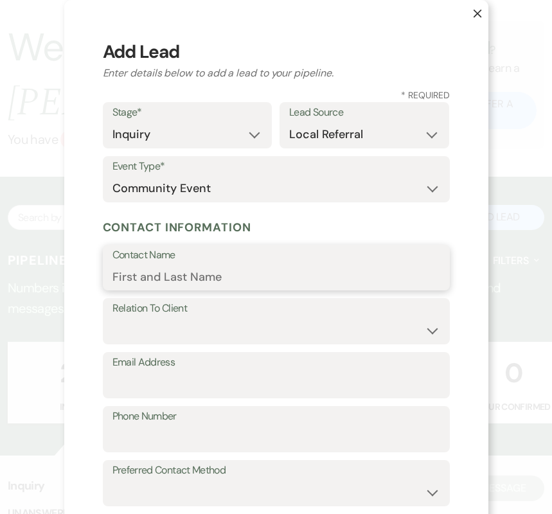
click at [364, 264] on input "Contact Name" at bounding box center [276, 276] width 328 height 25
click at [186, 285] on input "Contact Name" at bounding box center [276, 276] width 328 height 25
paste input "[PERSON_NAME] <[EMAIL_ADDRESS][DOMAIN_NAME]>"
drag, startPoint x: 186, startPoint y: 279, endPoint x: 384, endPoint y: 283, distance: 197.9
click at [384, 283] on input "[PERSON_NAME] <[EMAIL_ADDRESS][DOMAIN_NAME]>" at bounding box center [276, 276] width 328 height 25
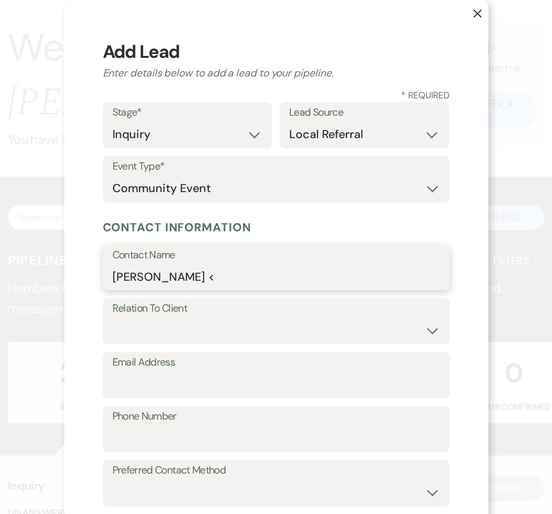
type input "[PERSON_NAME] <"
click at [227, 371] on label "Email Address" at bounding box center [276, 362] width 328 height 19
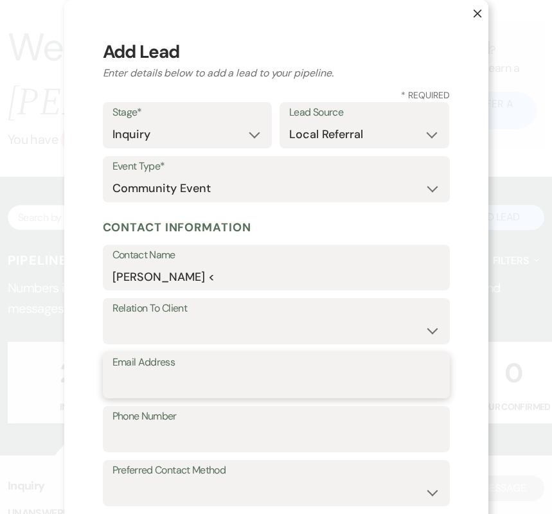
click at [227, 372] on input "Email Address" at bounding box center [276, 384] width 328 height 25
paste input "[EMAIL_ADDRESS][DOMAIN_NAME]>"
type input "[EMAIL_ADDRESS][DOMAIN_NAME]"
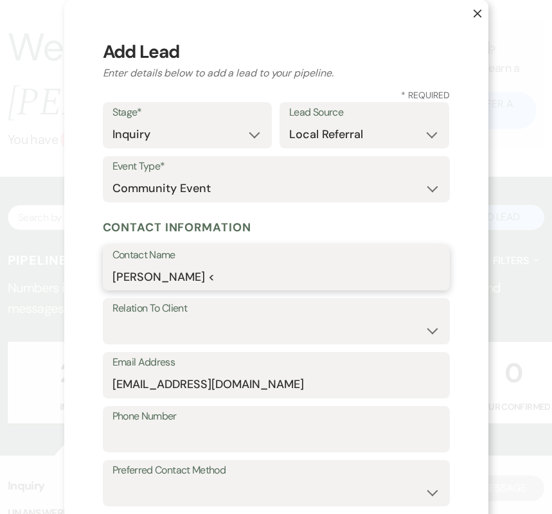
click at [246, 283] on input "[PERSON_NAME] <" at bounding box center [276, 276] width 328 height 25
type input "[PERSON_NAME]"
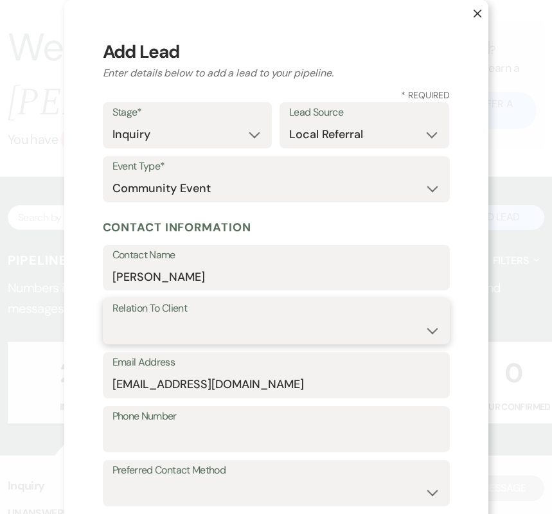
click at [224, 341] on select "Client Event Planner Parent of Client Family Member Friend Other" at bounding box center [276, 330] width 328 height 25
select select "1"
click at [112, 318] on select "Client Event Planner Parent of Client Family Member Friend Other" at bounding box center [276, 330] width 328 height 25
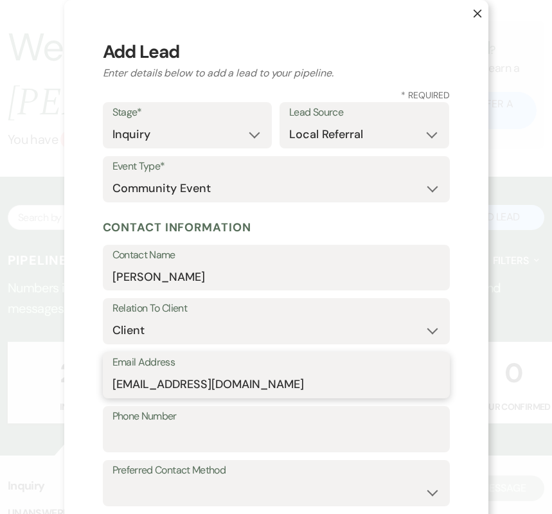
click at [296, 387] on input "[EMAIL_ADDRESS][DOMAIN_NAME]" at bounding box center [276, 384] width 328 height 25
click at [225, 420] on label "Phone Number" at bounding box center [276, 416] width 328 height 19
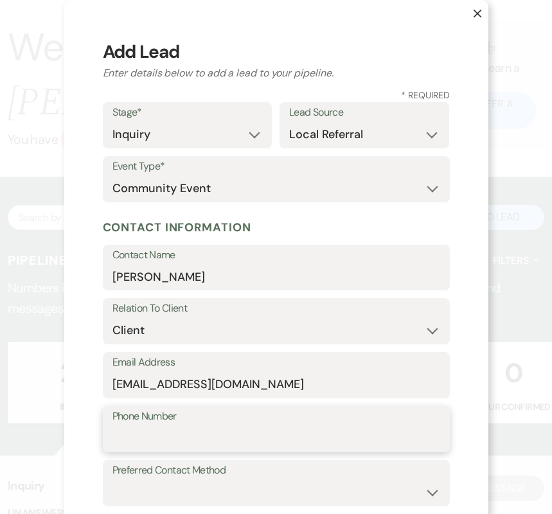
click at [225, 426] on input "Phone Number" at bounding box center [276, 438] width 328 height 25
paste input "413) 663-4423"
click at [103, 443] on div "Phone Number 413) [PHONE_NUMBER]" at bounding box center [276, 429] width 347 height 46
click at [106, 440] on div "Phone Number 413) [PHONE_NUMBER]" at bounding box center [276, 429] width 347 height 46
click at [112, 438] on input "413) 663-4423" at bounding box center [276, 438] width 328 height 25
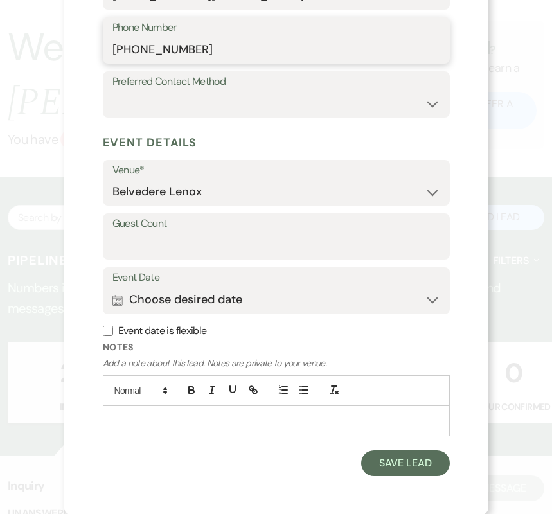
scroll to position [389, 0]
type input "[PHONE_NUMBER]"
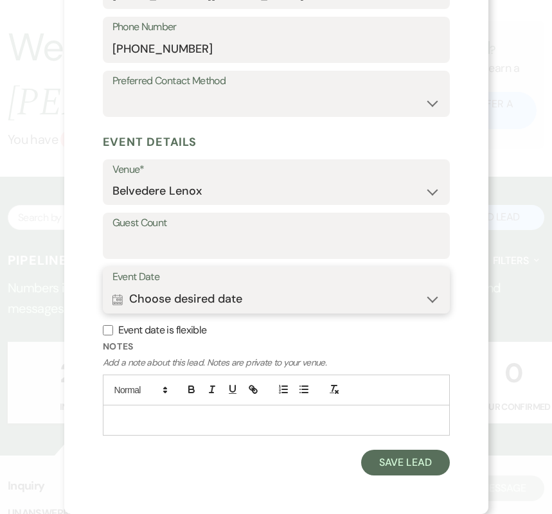
click at [217, 303] on button "Calendar Choose desired date Expand" at bounding box center [276, 300] width 328 height 26
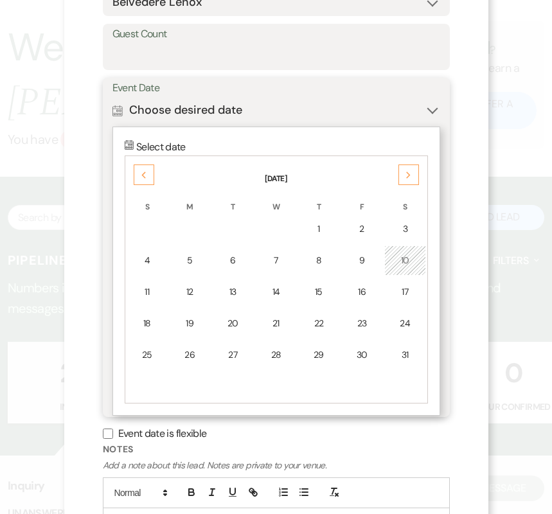
scroll to position [592, 0]
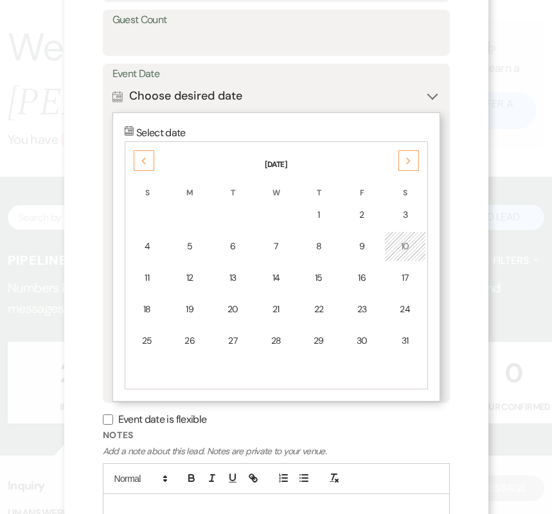
click at [141, 161] on use at bounding box center [143, 160] width 4 height 7
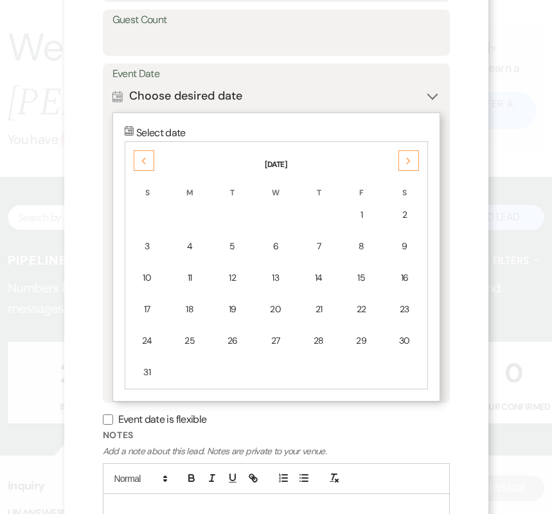
click at [141, 161] on use at bounding box center [143, 160] width 4 height 7
click at [141, 163] on icon "Previous" at bounding box center [144, 161] width 6 height 8
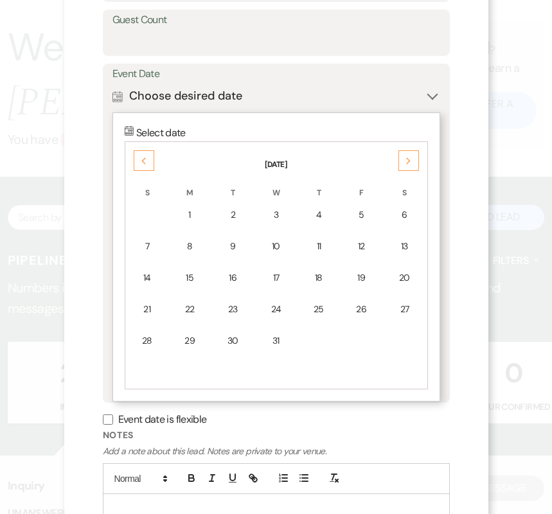
click at [141, 163] on icon "Previous" at bounding box center [144, 161] width 6 height 8
click at [267, 209] on div "1" at bounding box center [275, 214] width 24 height 13
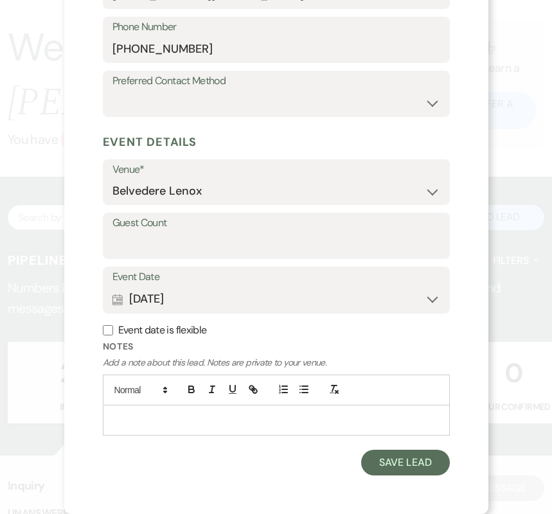
scroll to position [389, 0]
click at [154, 324] on label "Event date is flexible" at bounding box center [276, 330] width 347 height 19
click at [113, 325] on input "Event date is flexible" at bounding box center [108, 330] width 10 height 10
checkbox input "true"
click at [135, 416] on p at bounding box center [276, 420] width 326 height 14
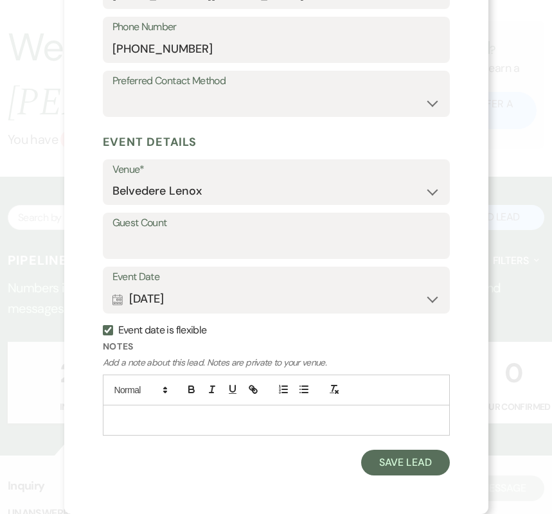
click at [310, 418] on p at bounding box center [276, 420] width 326 height 14
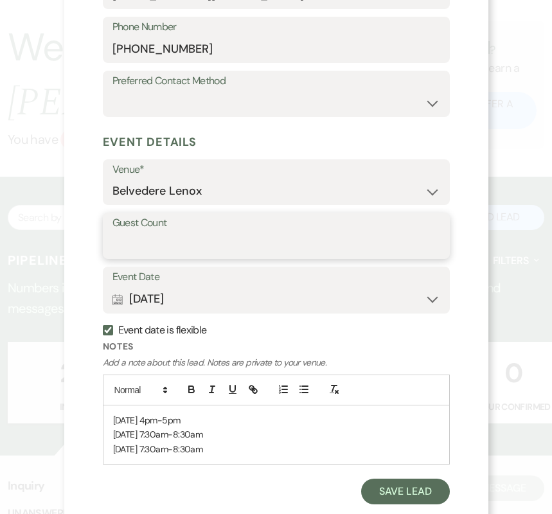
click at [224, 249] on input "Guest Count" at bounding box center [276, 245] width 328 height 25
type input "TBD"
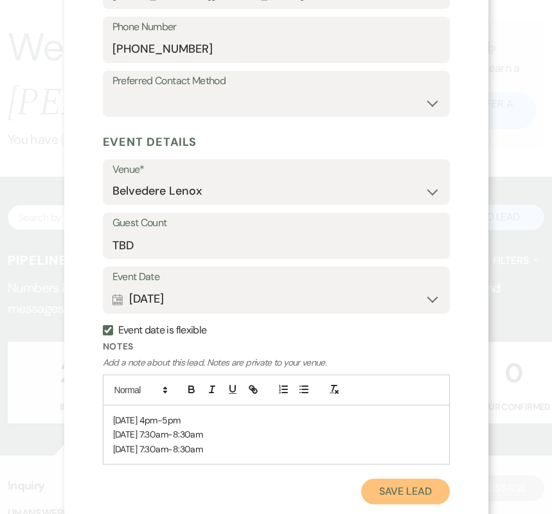
click at [390, 481] on button "Save Lead" at bounding box center [405, 492] width 88 height 26
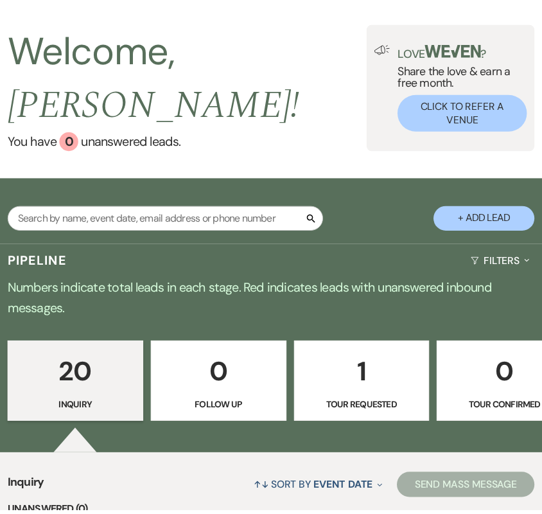
scroll to position [64, 0]
